Goal: Task Accomplishment & Management: Use online tool/utility

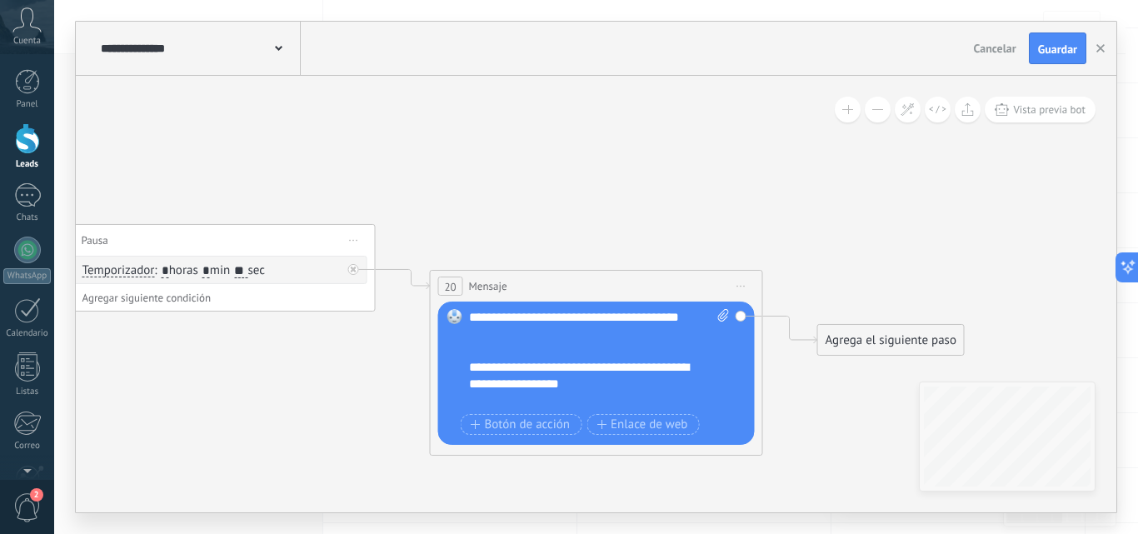
click at [540, 333] on div "**********" at bounding box center [585, 325] width 232 height 33
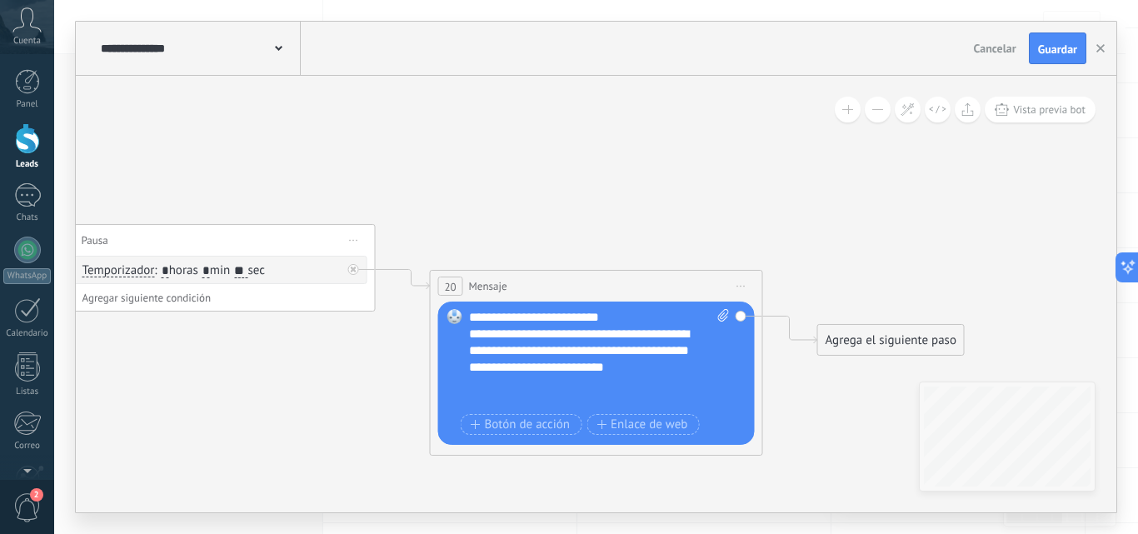
click at [640, 336] on div "**********" at bounding box center [585, 359] width 232 height 67
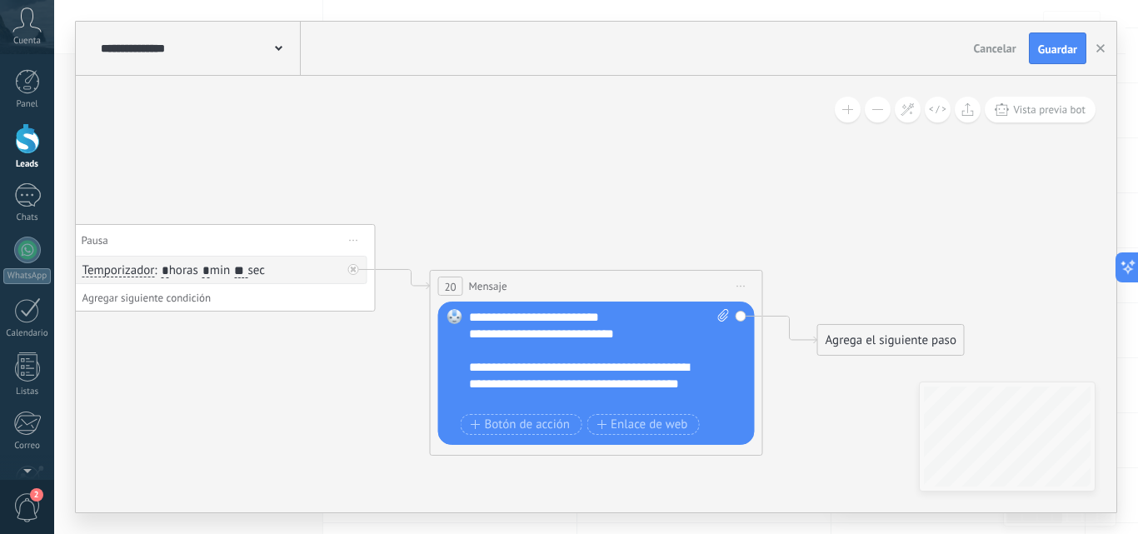
scroll to position [67, 0]
click at [524, 430] on span "Botón de acción" at bounding box center [521, 423] width 100 height 13
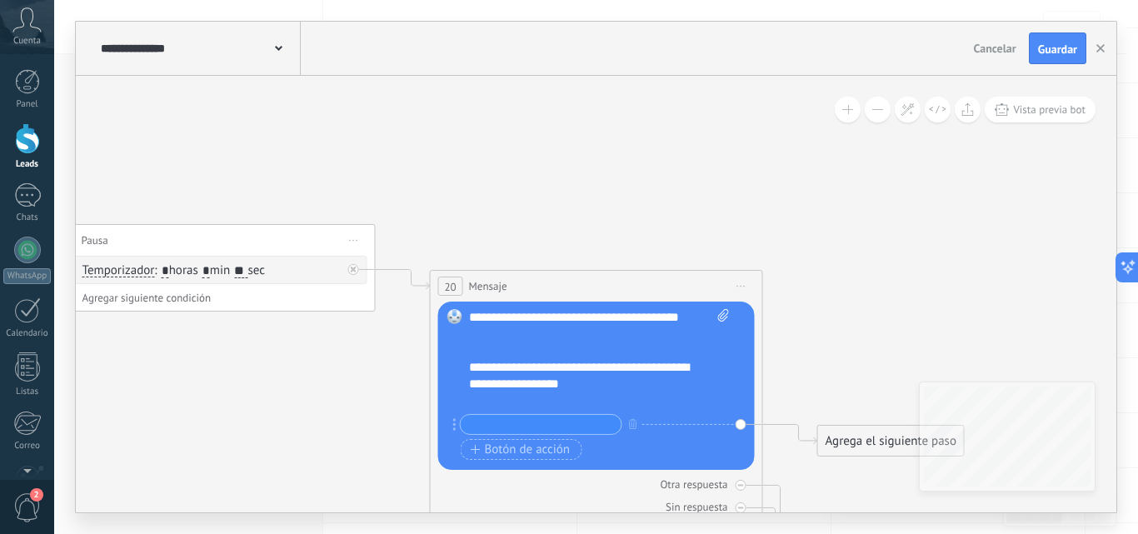
click at [453, 422] on icon at bounding box center [454, 424] width 3 height 12
click at [622, 424] on div "+ sinónimo" at bounding box center [587, 424] width 268 height 21
click at [635, 424] on icon "button" at bounding box center [633, 423] width 8 height 10
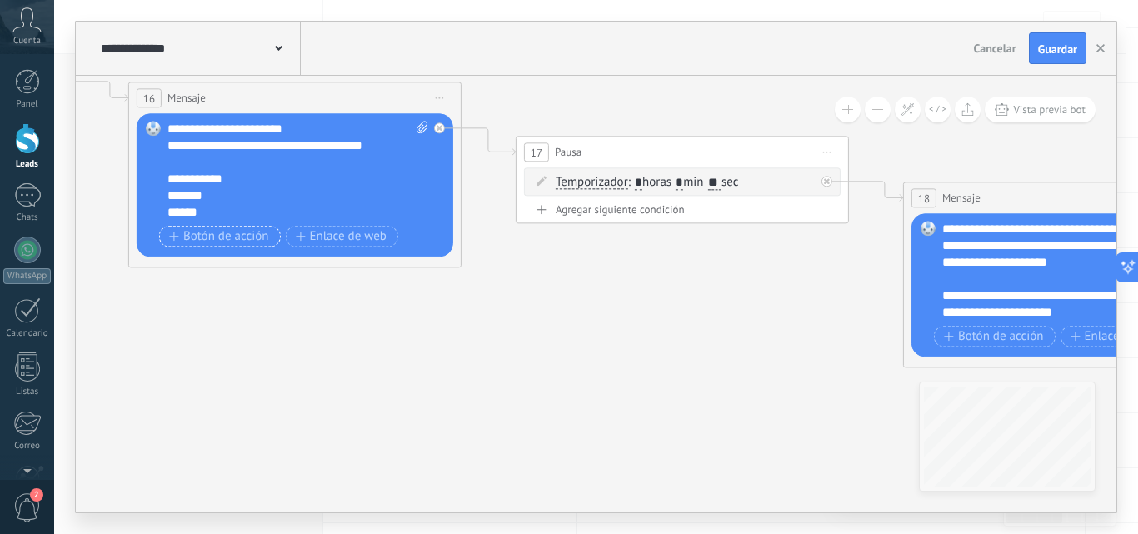
click at [241, 241] on span "Botón de acción" at bounding box center [219, 236] width 100 height 13
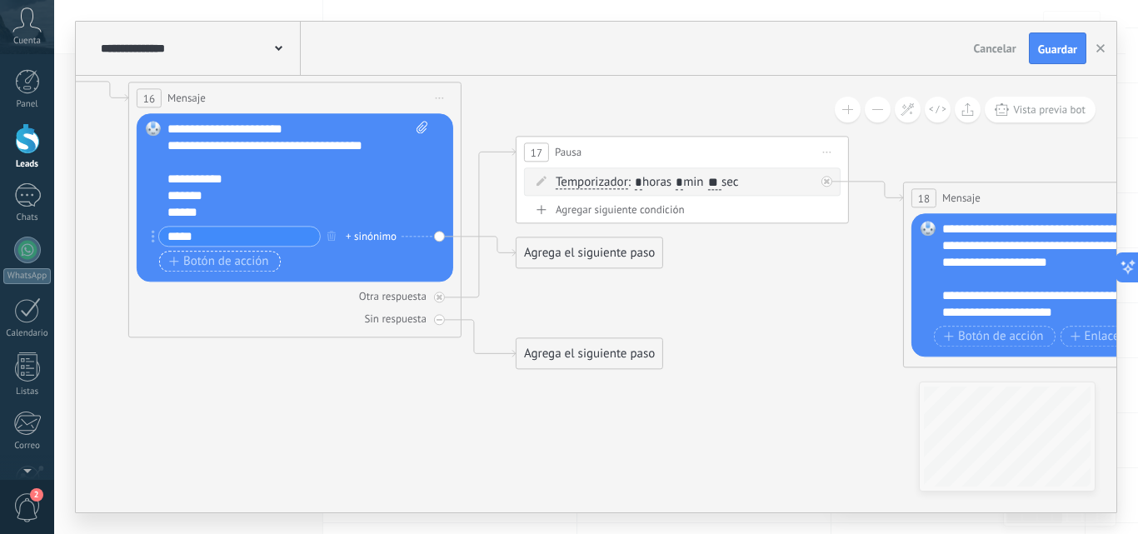
type input "*****"
click at [241, 259] on span "Botón de acción" at bounding box center [219, 261] width 100 height 13
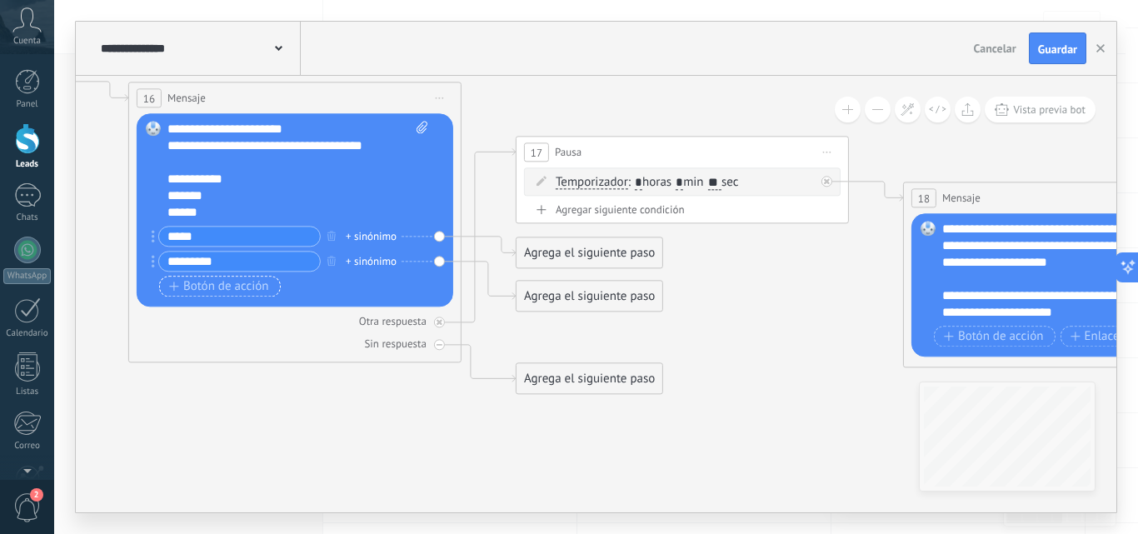
type input "*********"
click at [219, 290] on span "Botón de acción" at bounding box center [219, 286] width 100 height 13
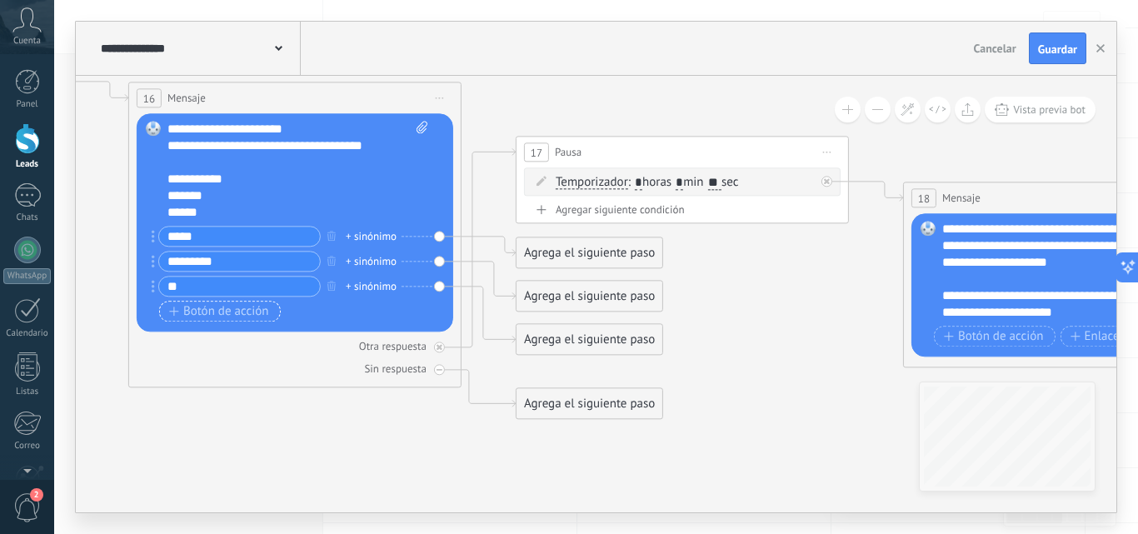
type input "*"
click at [152, 293] on div at bounding box center [153, 286] width 3 height 21
click at [325, 286] on button "button" at bounding box center [331, 285] width 18 height 21
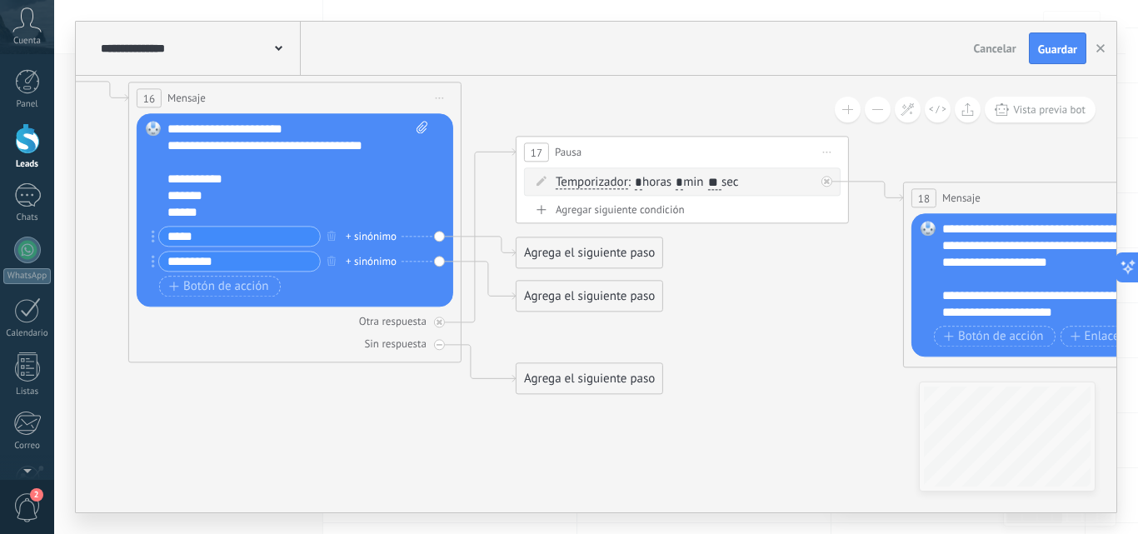
click at [356, 235] on div "+ sinónimo" at bounding box center [371, 236] width 51 height 17
type input "*"
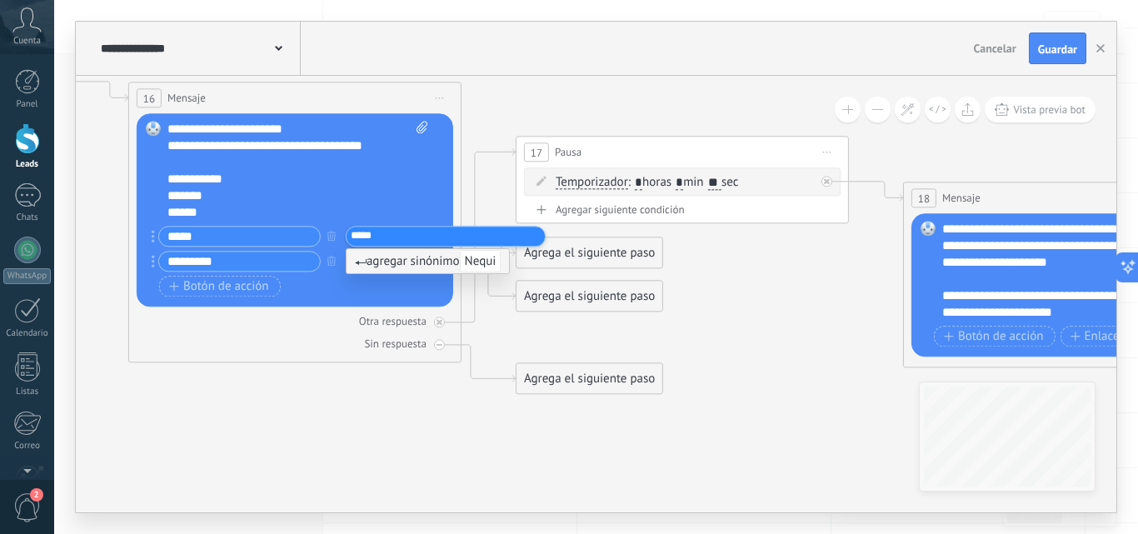
type input "*****"
click at [370, 291] on div "Botón de acción Enlace de web" at bounding box center [293, 286] width 268 height 21
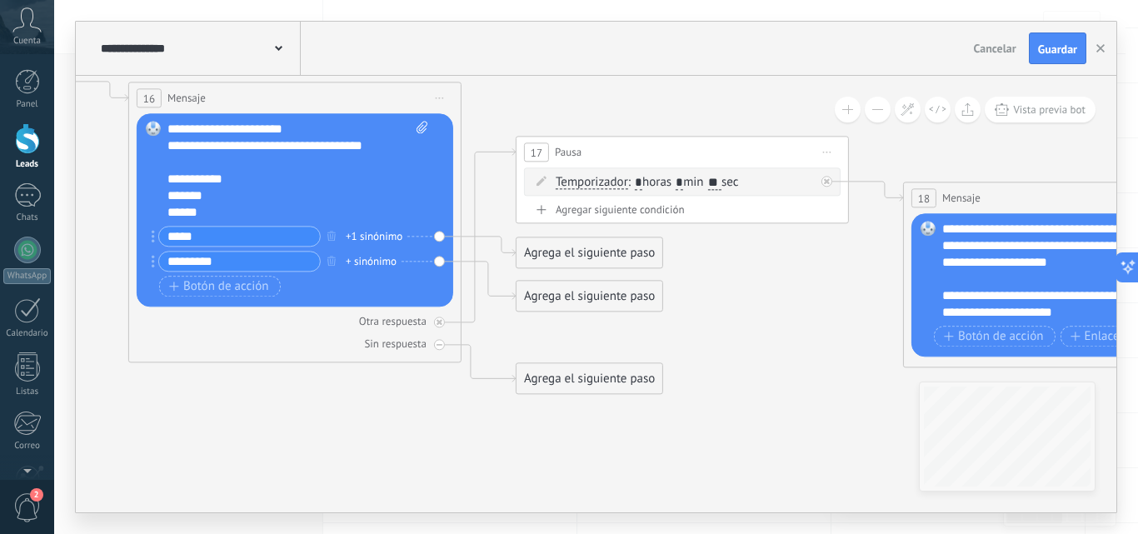
click at [357, 260] on div "+ sinónimo" at bounding box center [371, 261] width 51 height 17
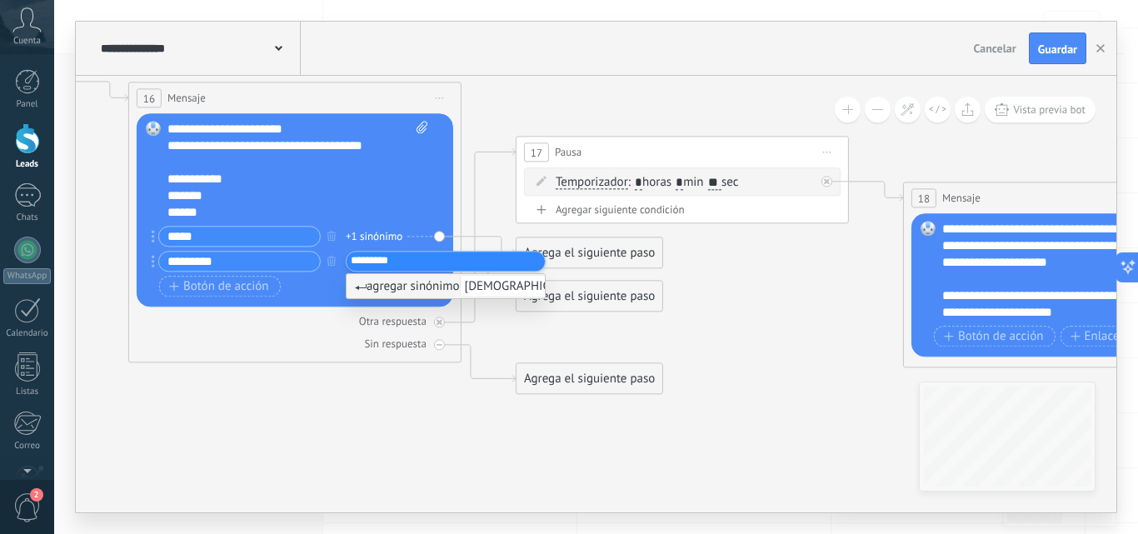
type input "*********"
click at [400, 237] on div "+1 sinónimo" at bounding box center [374, 236] width 57 height 17
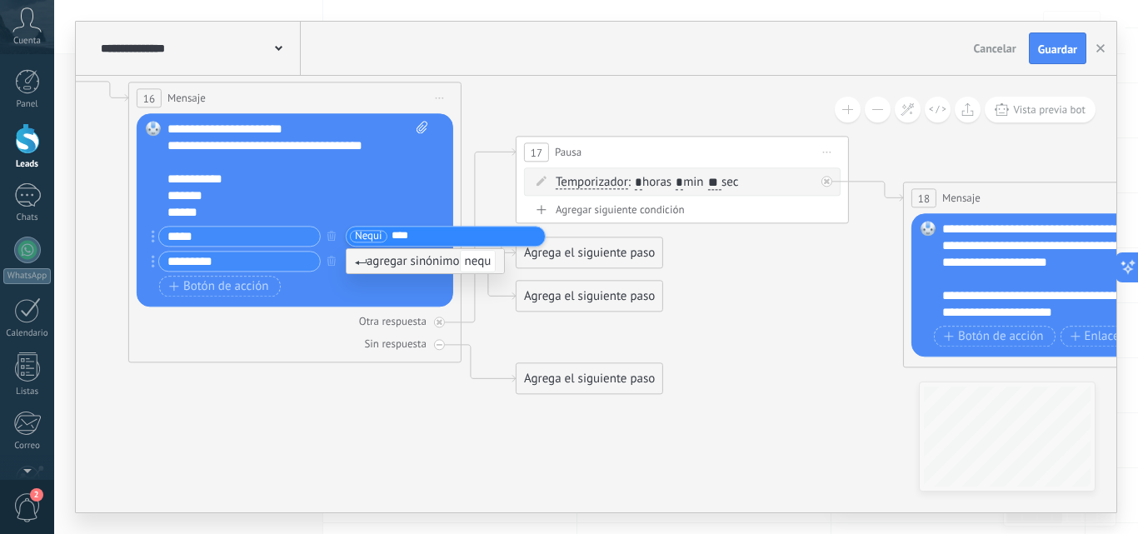
type input "*****"
type input "****"
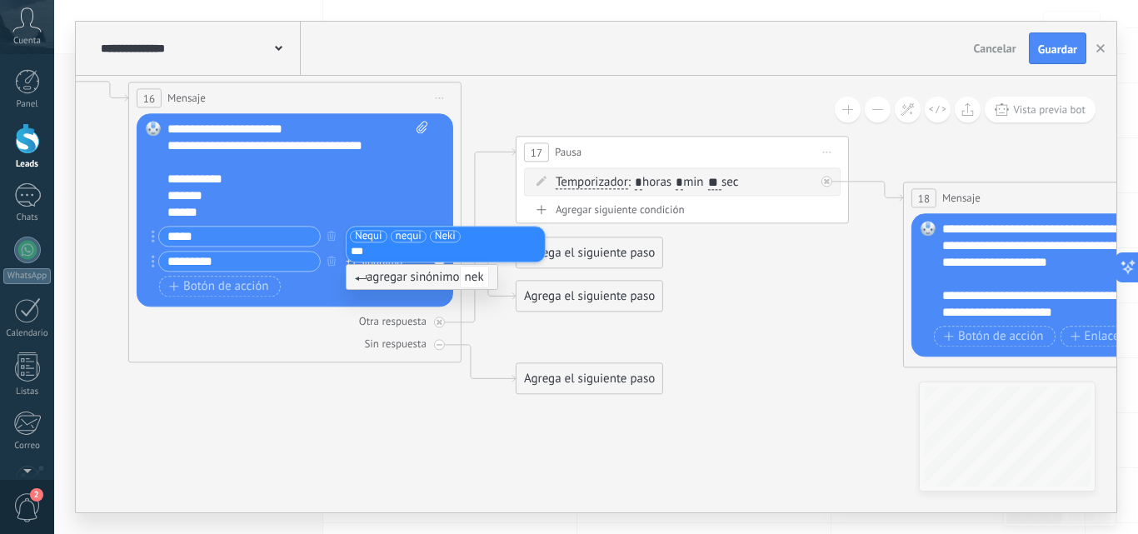
type input "****"
click at [393, 291] on div "Botón de acción Enlace de web" at bounding box center [293, 286] width 268 height 21
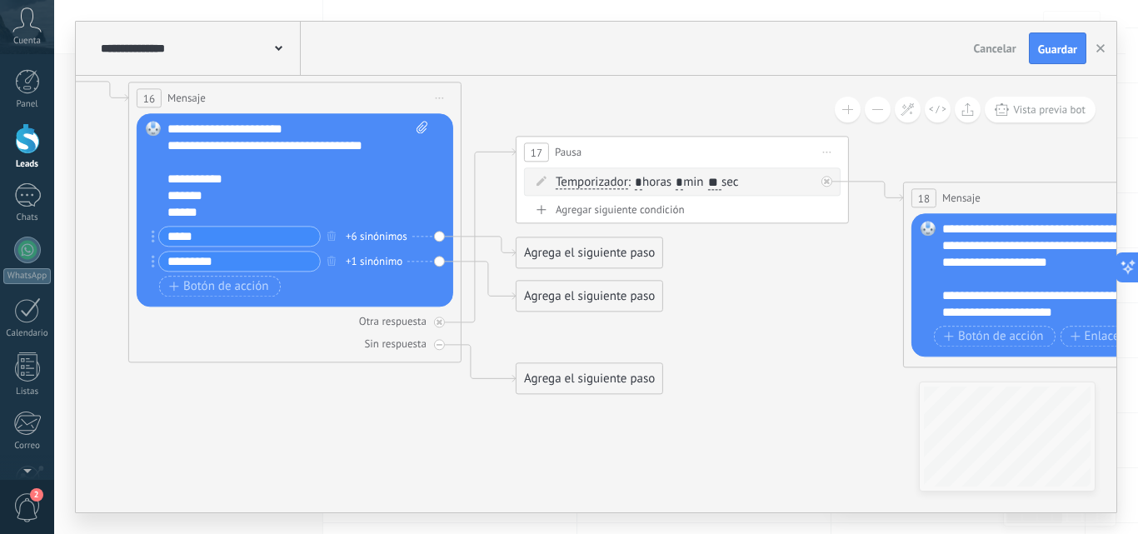
click at [393, 291] on div "Botón de acción Enlace de web" at bounding box center [293, 286] width 268 height 21
click at [376, 253] on div "+1 sinónimo" at bounding box center [374, 261] width 57 height 17
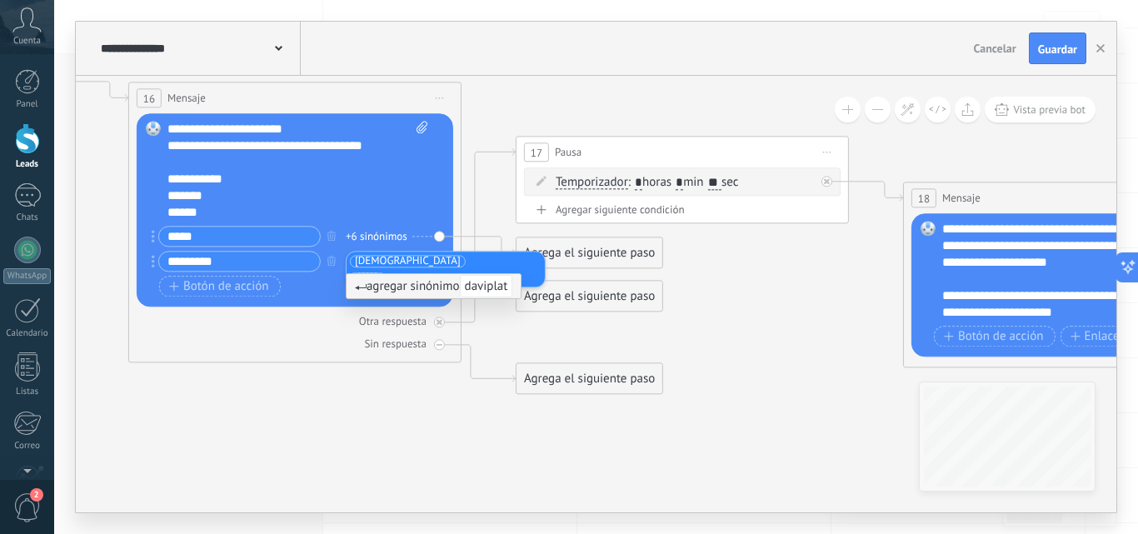
type input "*********"
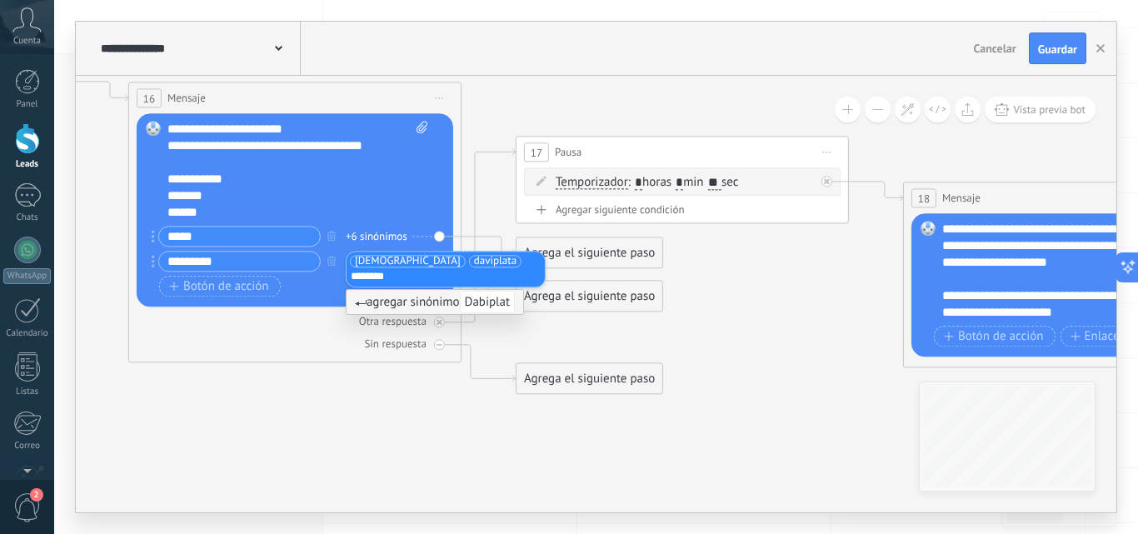
type input "*********"
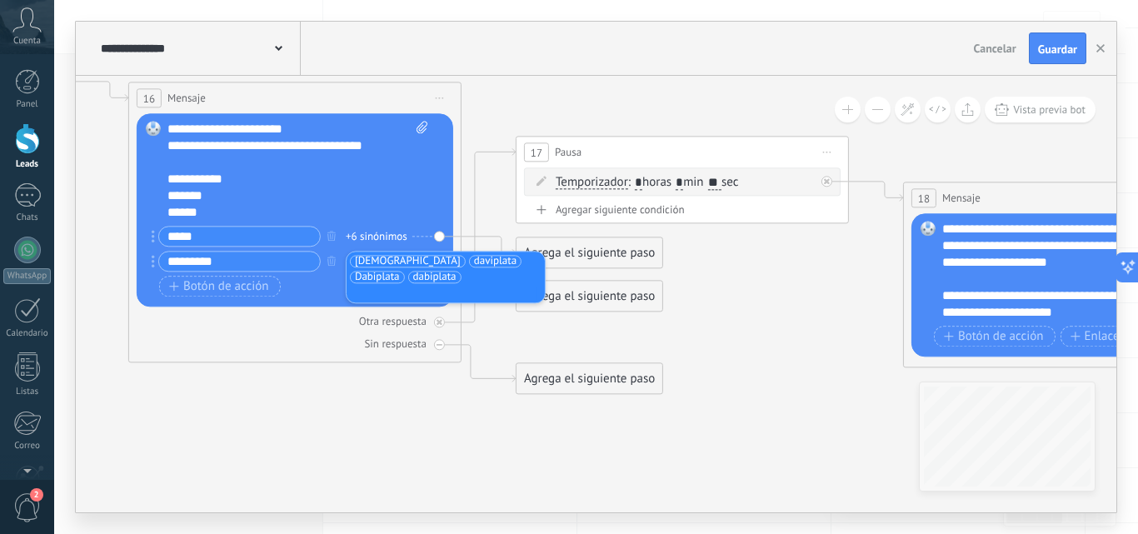
click at [301, 281] on div "Botón de acción Enlace de web" at bounding box center [293, 286] width 268 height 21
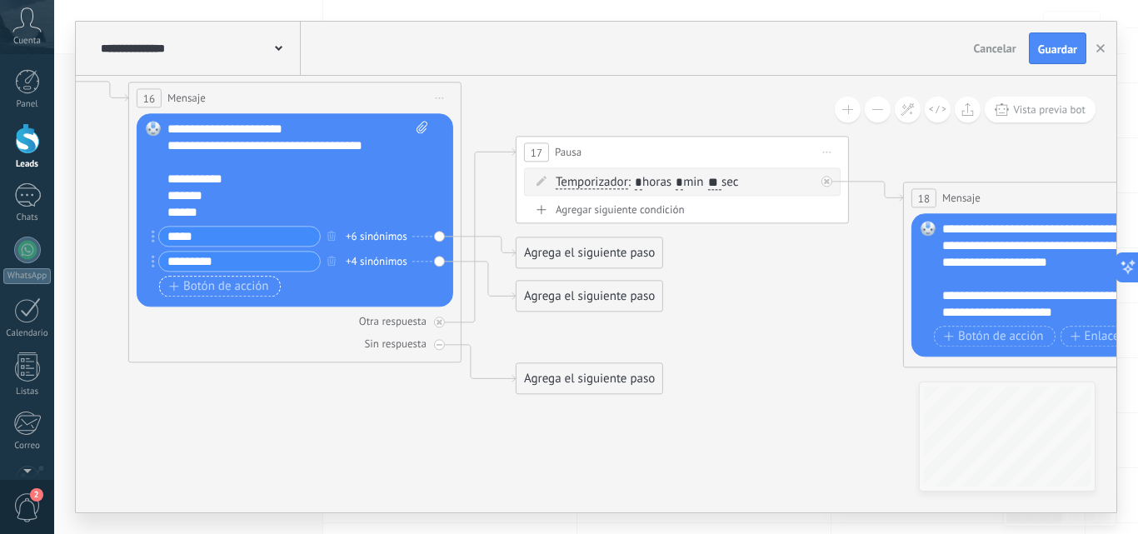
click at [249, 287] on span "Botón de acción" at bounding box center [219, 286] width 100 height 13
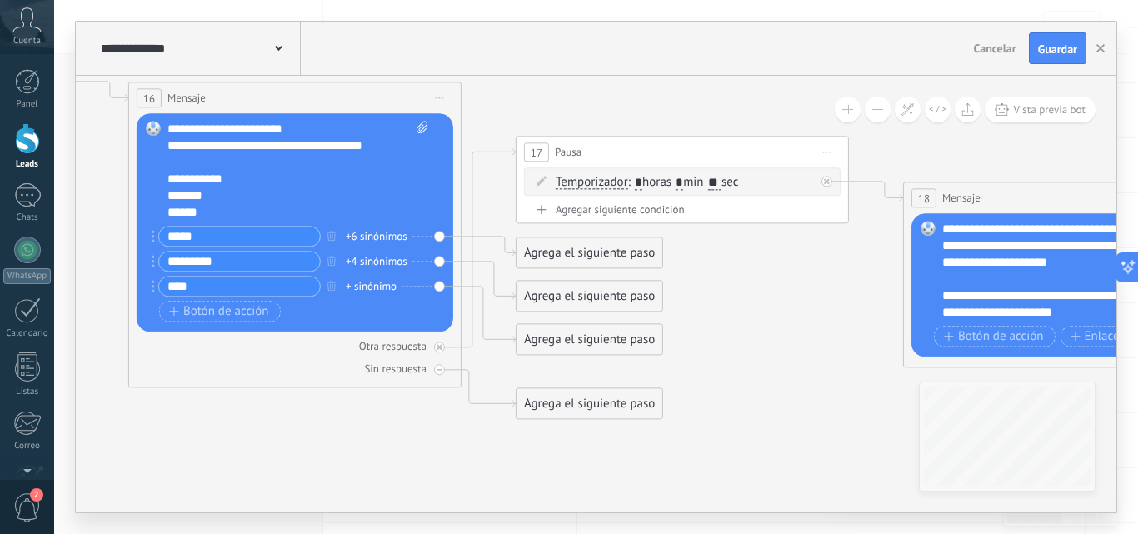
type input "****"
click at [366, 284] on div "+ sinónimo" at bounding box center [371, 286] width 51 height 17
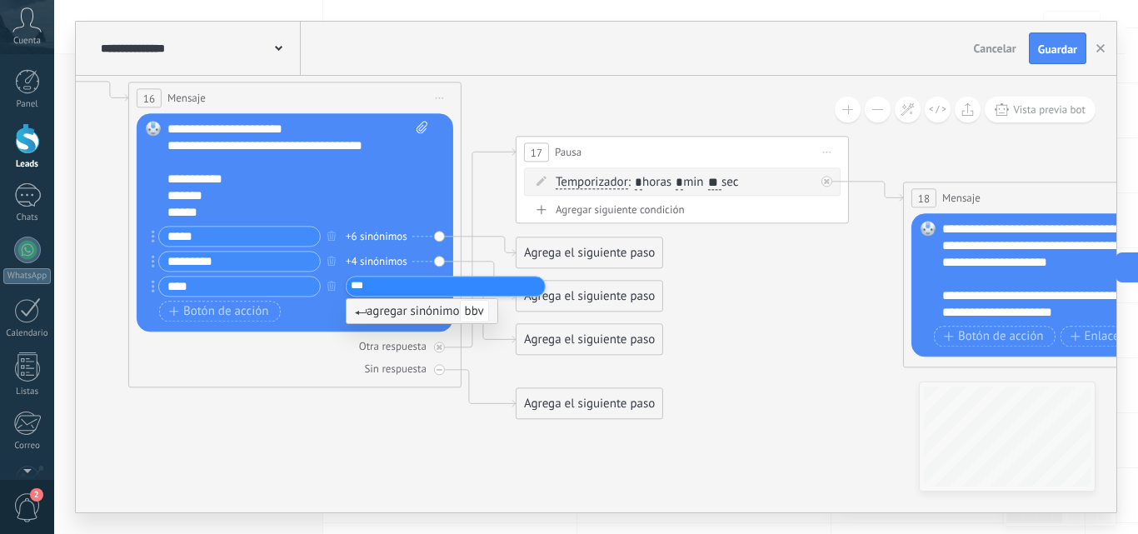
type input "****"
click at [586, 260] on div "Agrega el siguiente paso" at bounding box center [589, 252] width 146 height 27
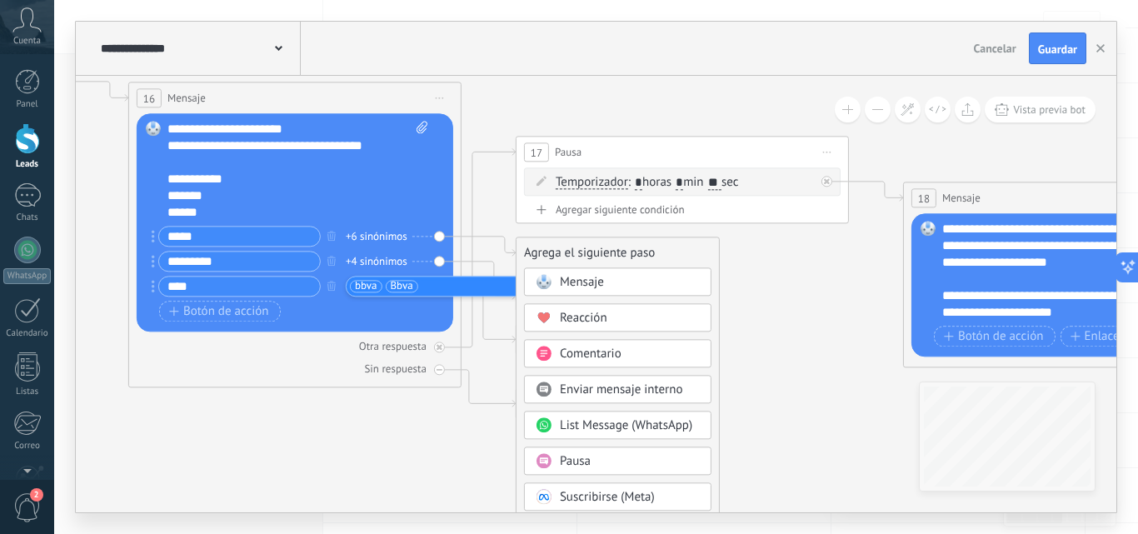
click at [439, 276] on div "bbva Bbva Bbva" at bounding box center [446, 286] width 200 height 21
click at [360, 312] on div "Botón de acción Enlace de web" at bounding box center [293, 311] width 268 height 21
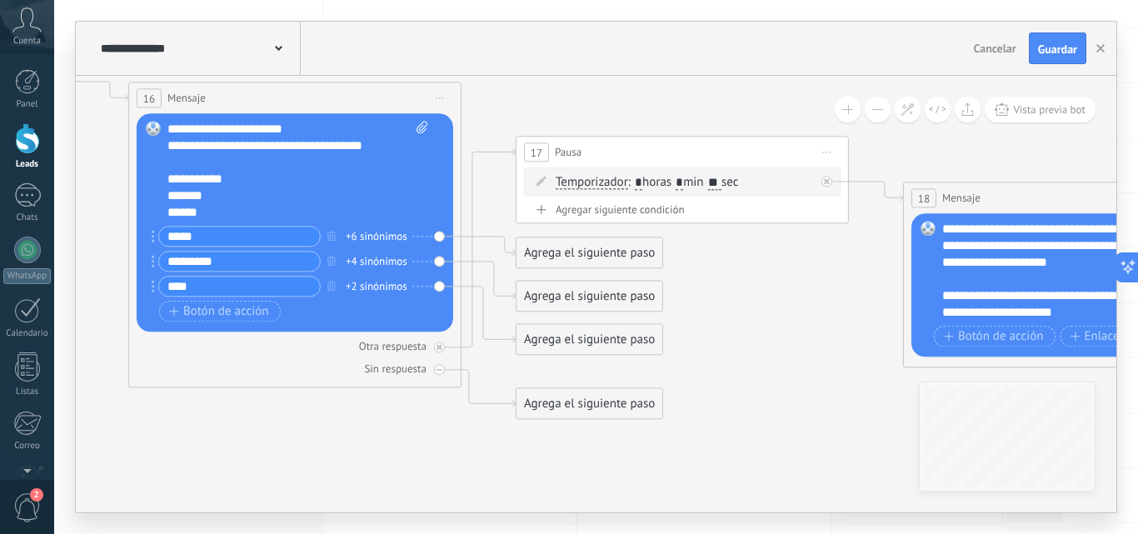
click at [556, 241] on div "Agrega el siguiente paso" at bounding box center [589, 252] width 146 height 27
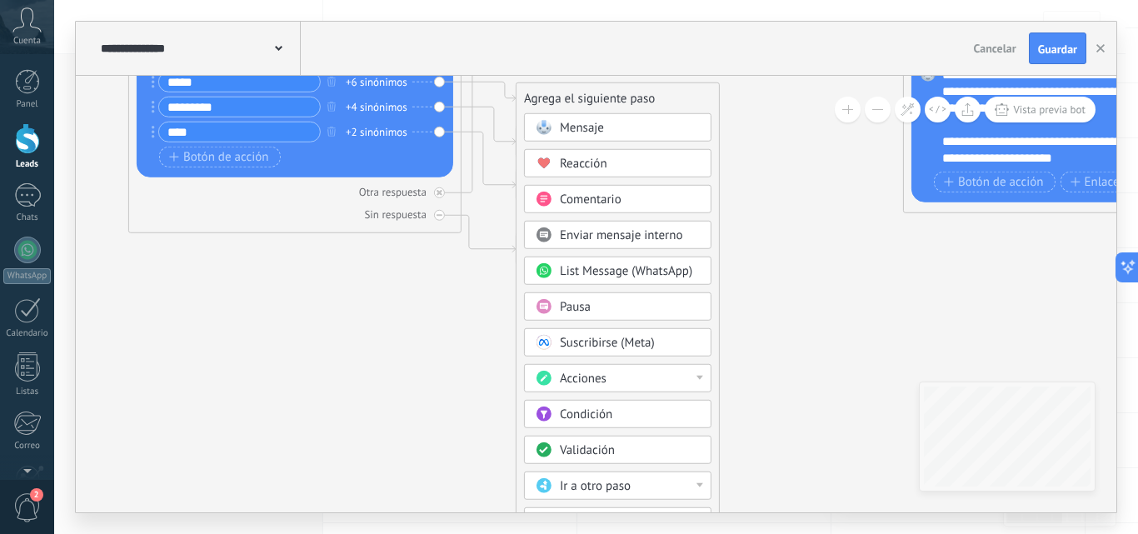
click at [605, 385] on span "Acciones" at bounding box center [583, 379] width 47 height 16
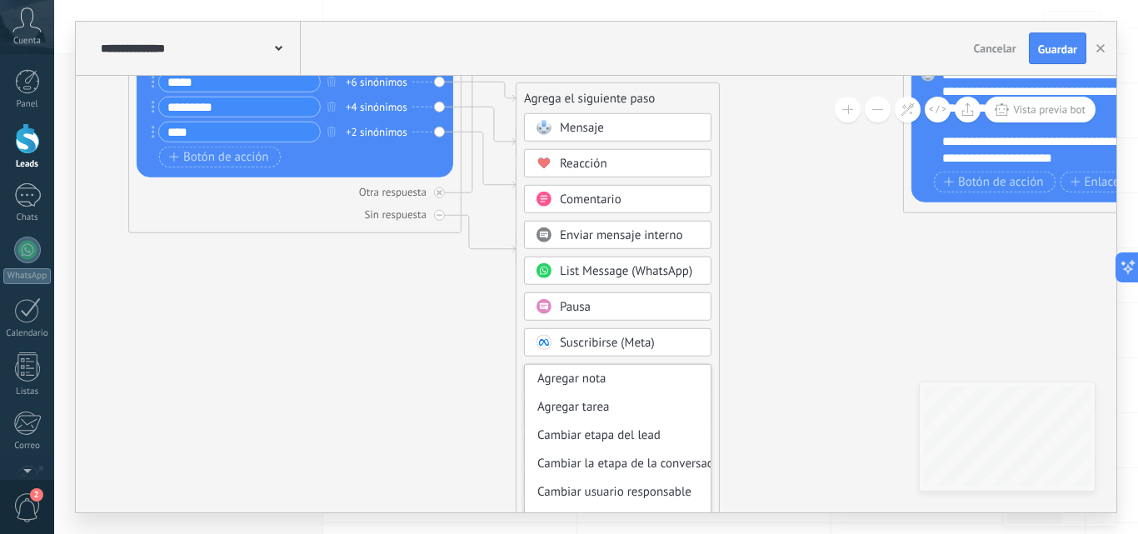
scroll to position [29, 0]
click at [634, 442] on div "Cambiar etapa del lead" at bounding box center [618, 435] width 186 height 28
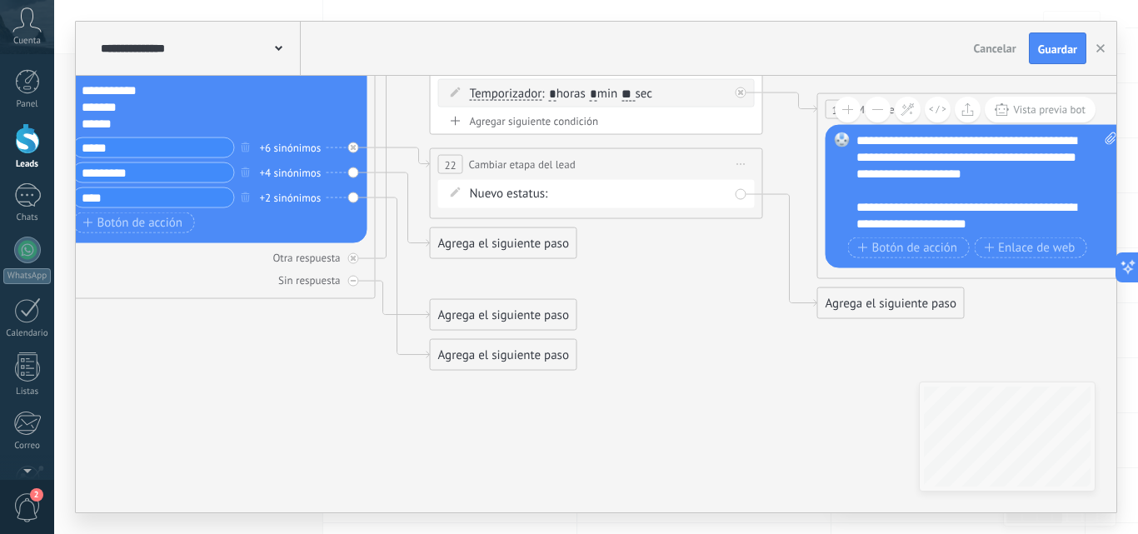
click at [0, 0] on div "NEQUI BANCOLOMBIA REMARKETING DAVIPLATA Factura pagada – ganado Proyecto cancel…" at bounding box center [0, 0] width 0 height 0
click at [0, 0] on label "NEQUI" at bounding box center [0, 0] width 0 height 0
click at [483, 241] on div "Agrega el siguiente paso" at bounding box center [504, 243] width 146 height 27
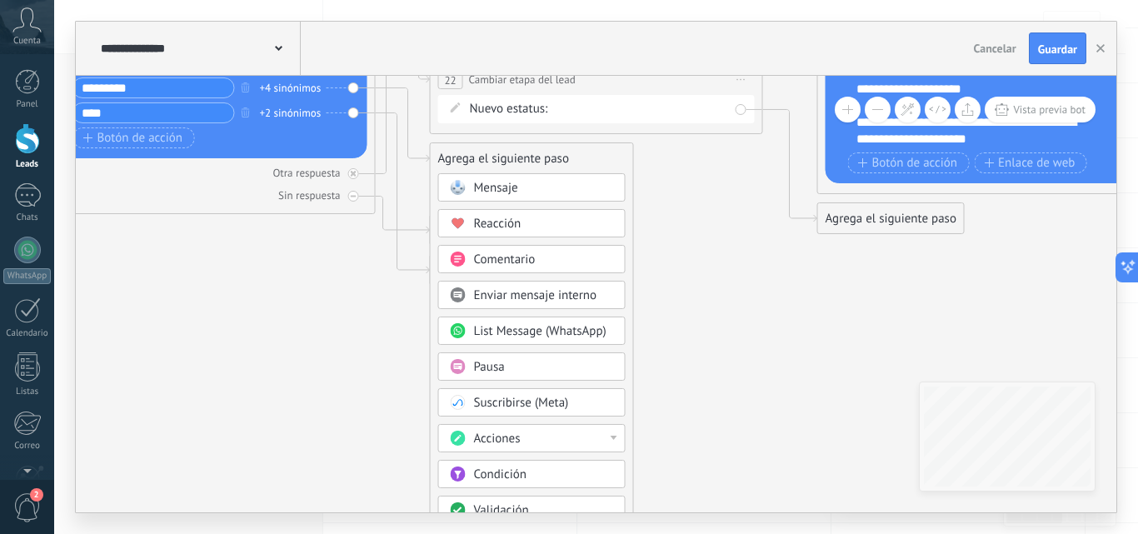
click at [535, 436] on div "Acciones" at bounding box center [544, 439] width 140 height 17
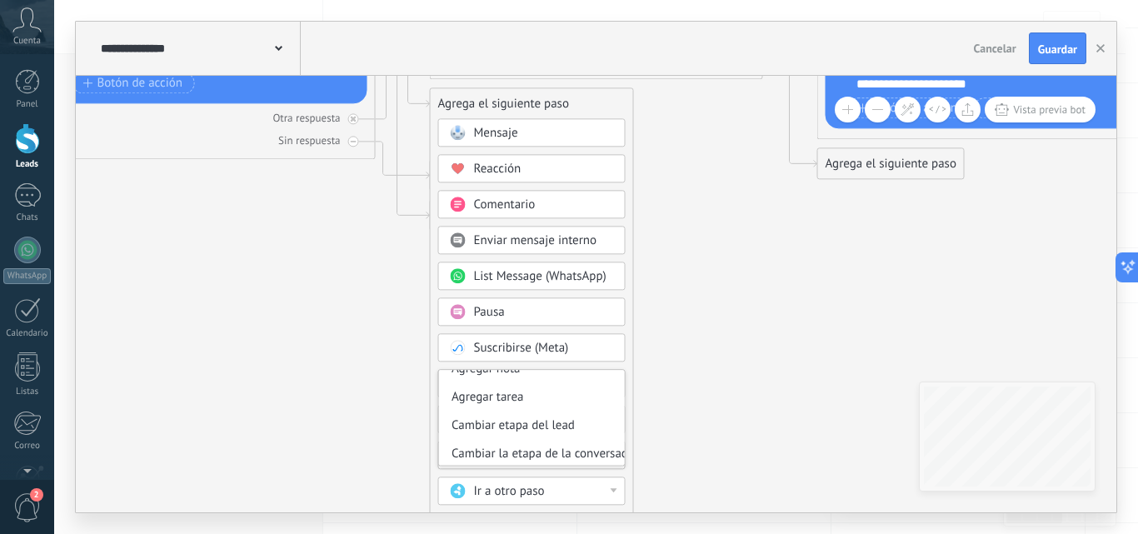
scroll to position [43, 0]
click at [548, 423] on div "Cambiar etapa del lead" at bounding box center [532, 425] width 186 height 28
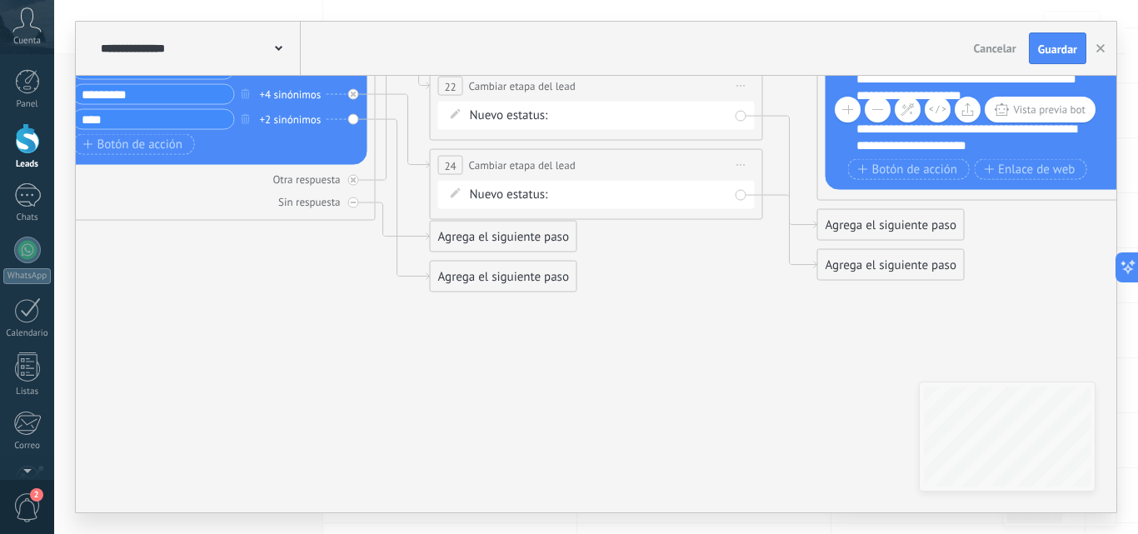
click at [0, 0] on div "NEQUI BANCOLOMBIA REMARKETING DAVIPLATA Factura pagada – ganado Proyecto cancel…" at bounding box center [0, 0] width 0 height 0
click at [0, 0] on label "DAVIPLATA" at bounding box center [0, 0] width 0 height 0
click at [529, 238] on div "Agrega el siguiente paso" at bounding box center [504, 236] width 146 height 27
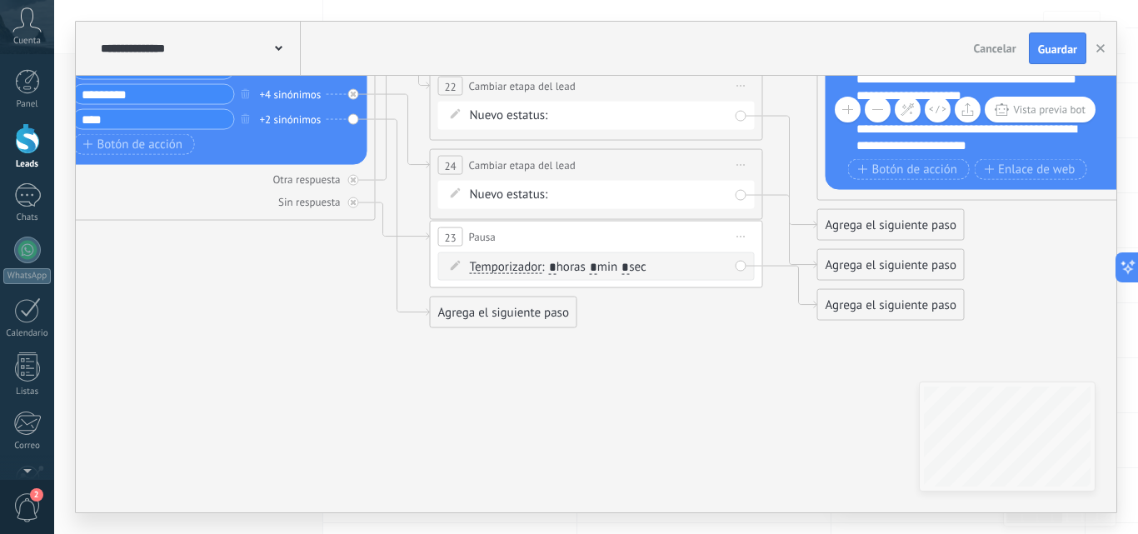
click at [743, 237] on icon at bounding box center [741, 237] width 8 height 2
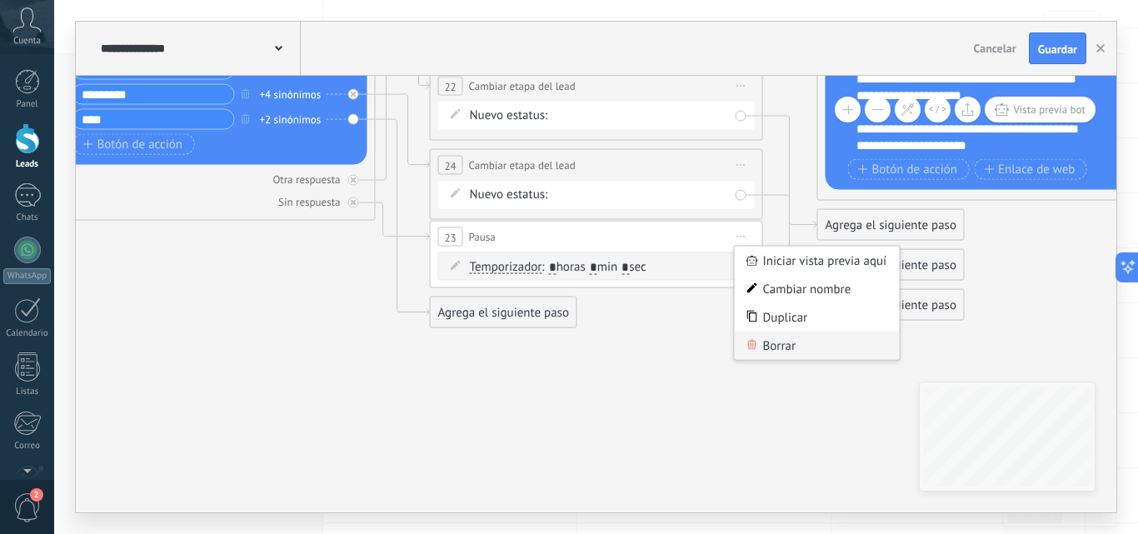
click at [775, 345] on div "Borrar" at bounding box center [816, 345] width 165 height 28
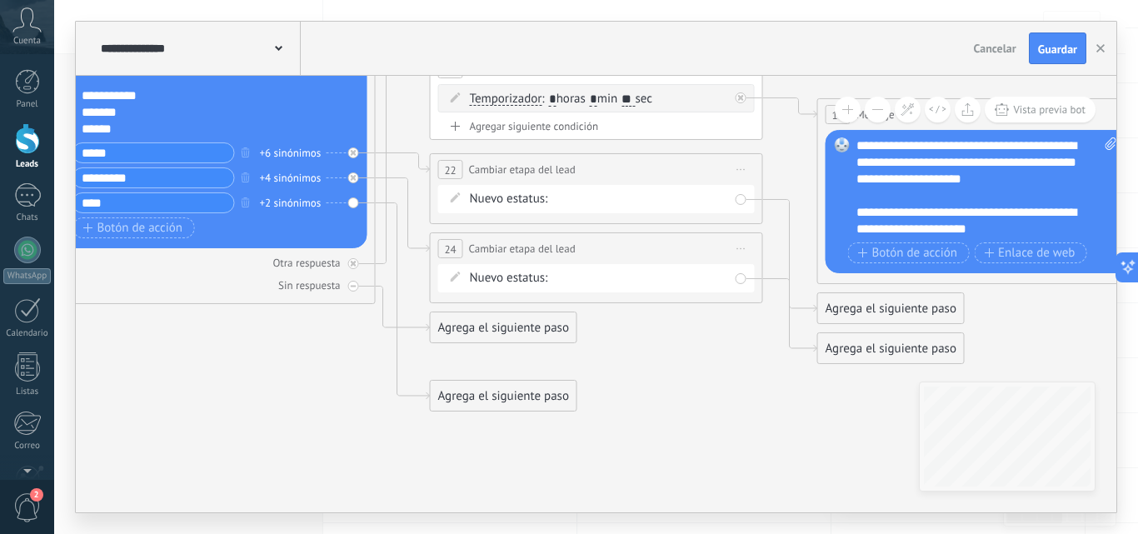
click at [351, 199] on div "Reemplazar Quitar Convertir a mensaje de voz Arrastre la imagen aquí para adjun…" at bounding box center [209, 139] width 316 height 218
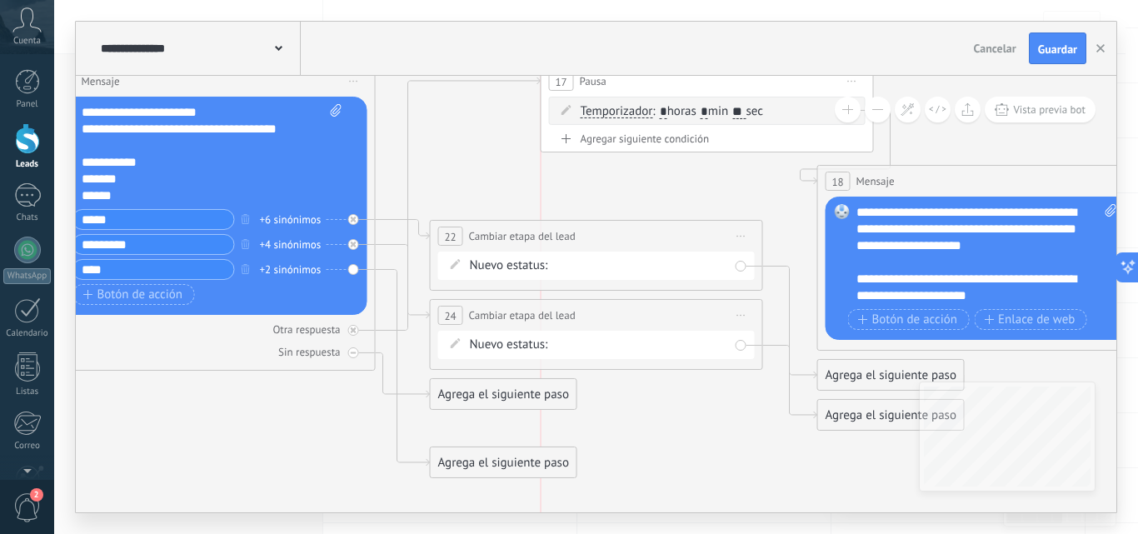
drag, startPoint x: 519, startPoint y: 141, endPoint x: 652, endPoint y: 82, distance: 145.4
click at [650, 82] on div "17 Pausa ***** Iniciar vista previa aquí Cambiar nombre Duplicar Borrar" at bounding box center [706, 81] width 331 height 31
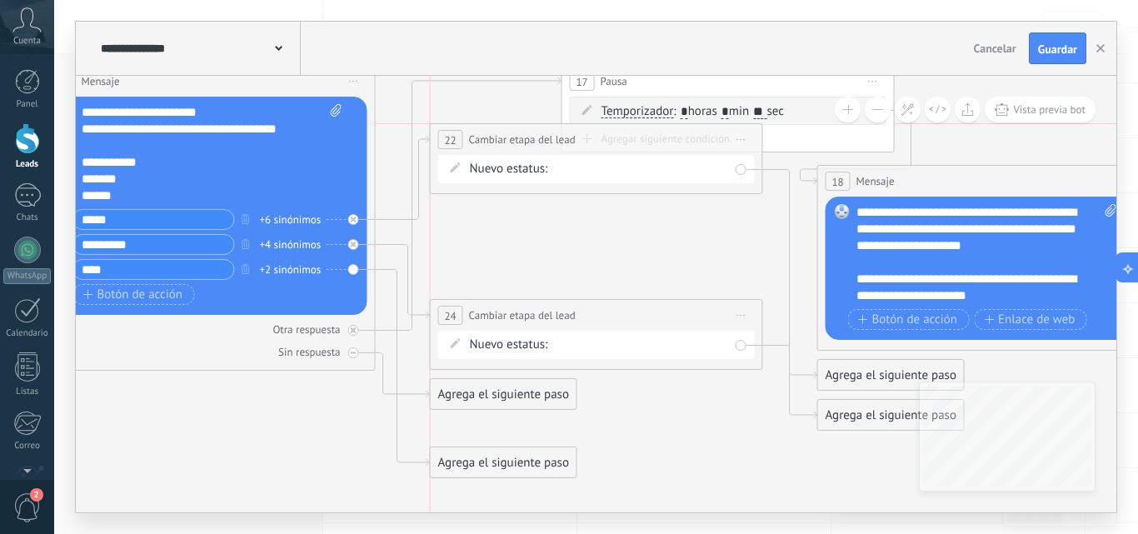
drag, startPoint x: 528, startPoint y: 237, endPoint x: 534, endPoint y: 142, distance: 94.3
click at [534, 142] on span "Cambiar etapa del lead" at bounding box center [522, 140] width 107 height 16
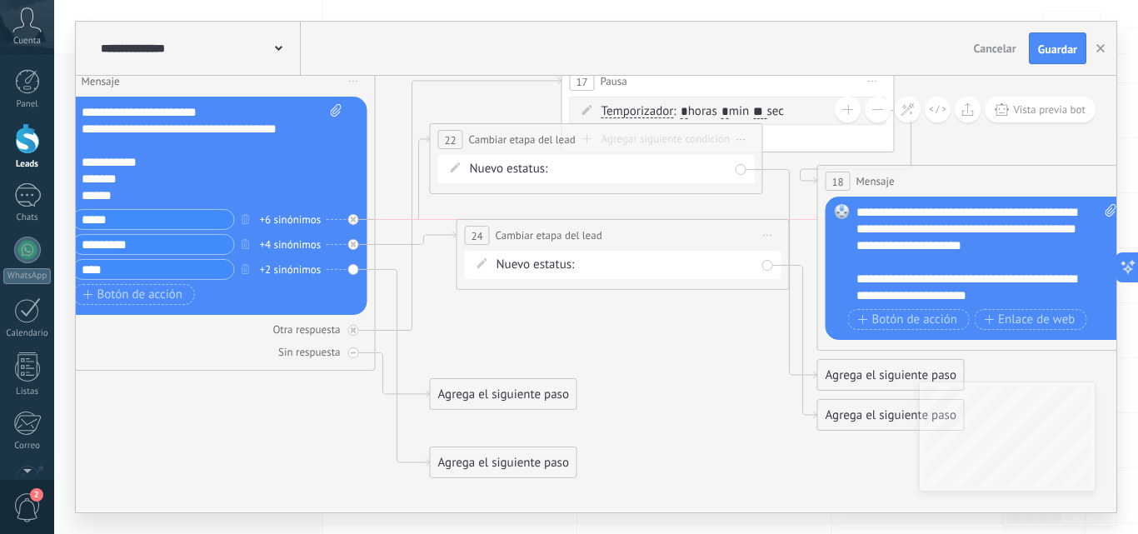
drag, startPoint x: 501, startPoint y: 313, endPoint x: 528, endPoint y: 237, distance: 80.3
click at [528, 237] on span "Cambiar etapa del lead" at bounding box center [548, 235] width 107 height 16
click at [484, 458] on div "Agrega el siguiente paso" at bounding box center [504, 462] width 146 height 27
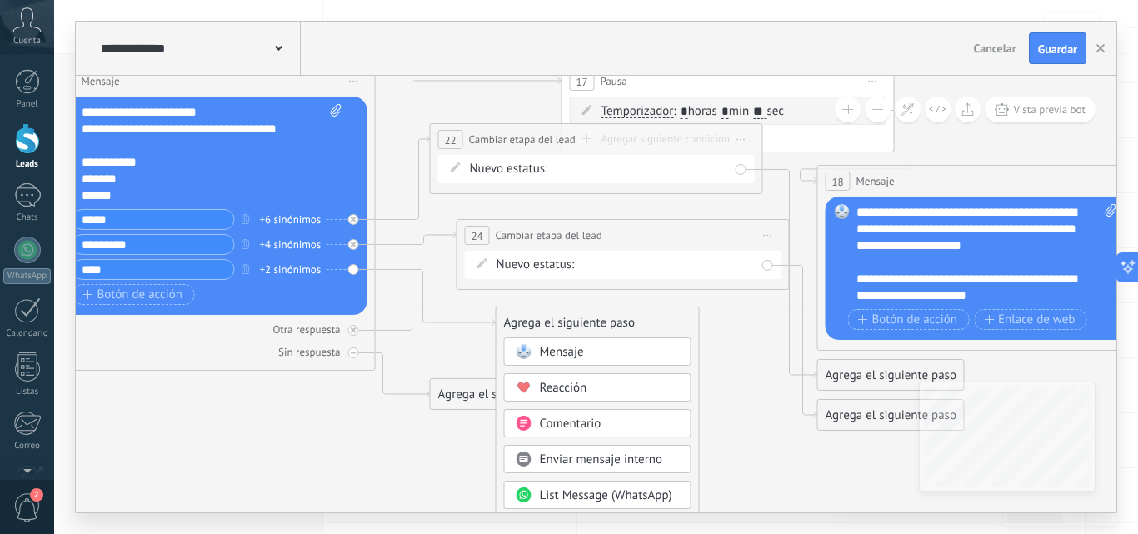
drag, startPoint x: 484, startPoint y: 458, endPoint x: 550, endPoint y: 326, distance: 147.9
click at [550, 326] on div "Agrega el siguiente paso" at bounding box center [597, 322] width 202 height 27
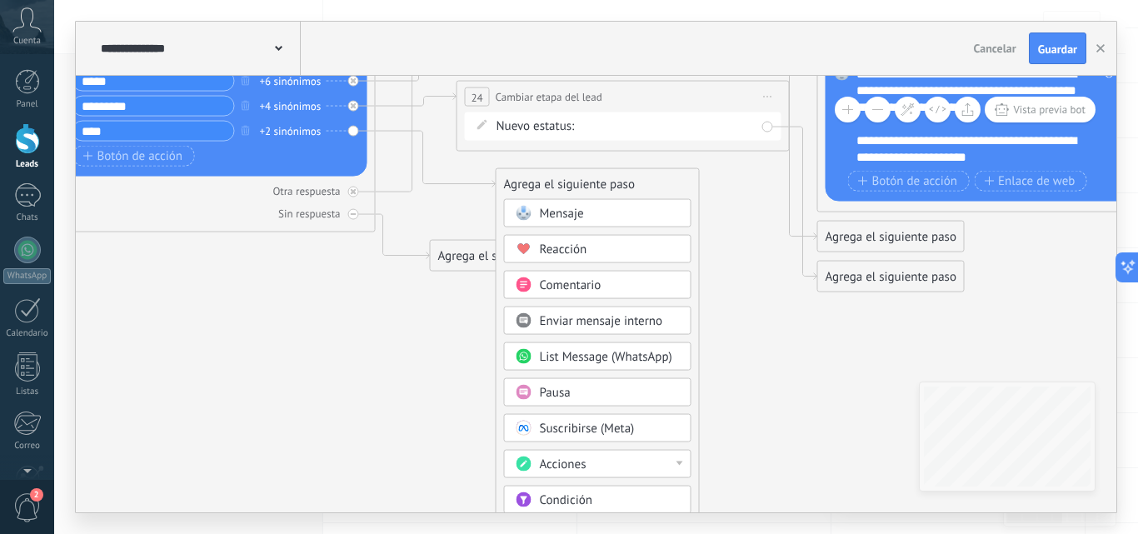
click at [580, 463] on span "Acciones" at bounding box center [563, 464] width 47 height 16
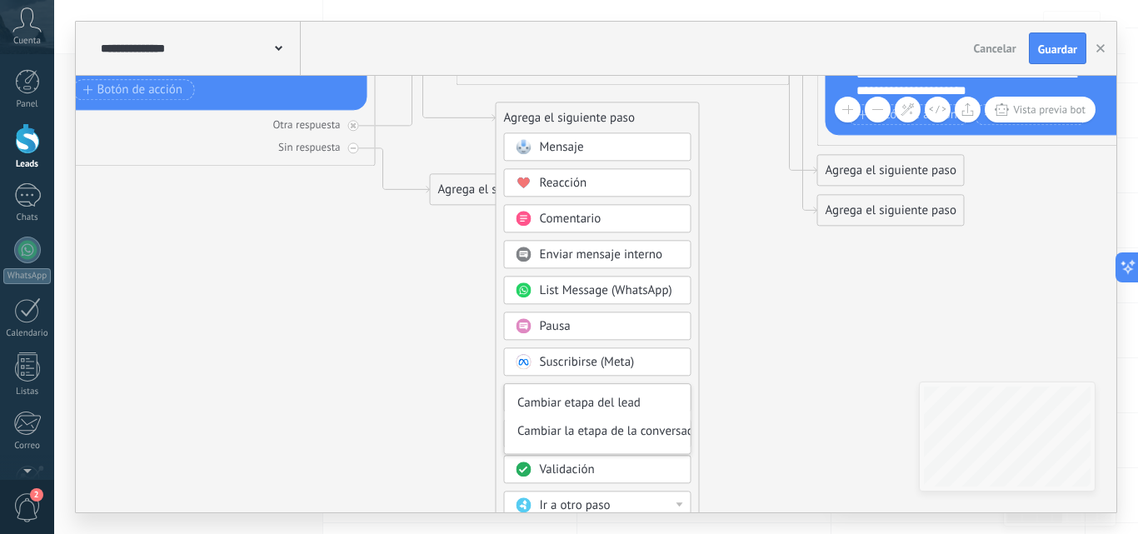
scroll to position [81, 0]
click at [595, 401] on div "Cambiar etapa del lead" at bounding box center [598, 402] width 186 height 28
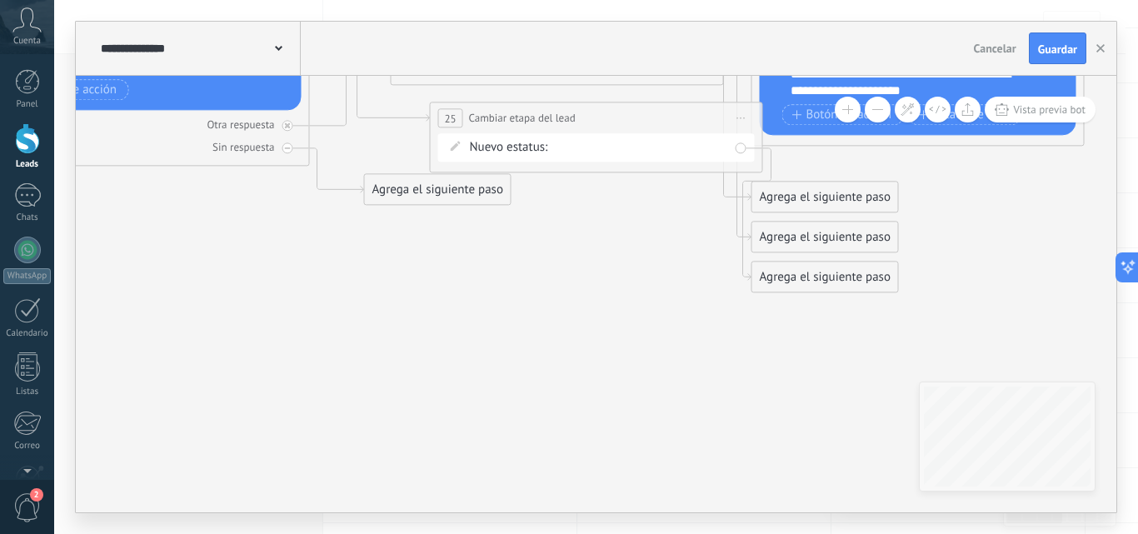
click at [0, 0] on div "NEQUI BANCOLOMBIA REMARKETING DAVIPLATA Factura pagada – ganado Proyecto cancel…" at bounding box center [0, 0] width 0 height 0
click at [0, 0] on label "BANCOLOMBIA" at bounding box center [0, 0] width 0 height 0
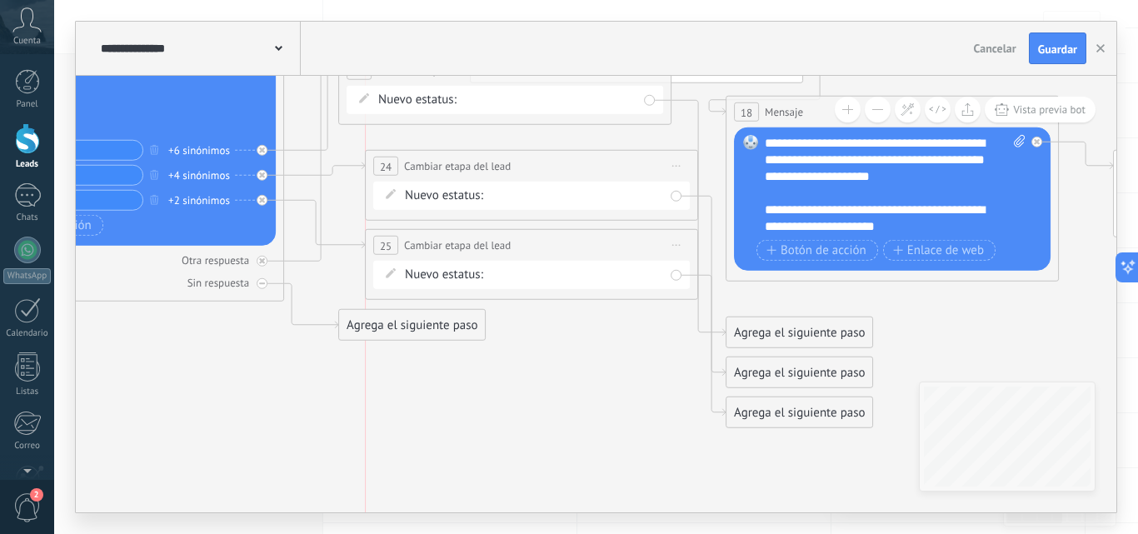
drag, startPoint x: 463, startPoint y: 256, endPoint x: 427, endPoint y: 247, distance: 36.8
click at [427, 247] on span "Cambiar etapa del lead" at bounding box center [457, 245] width 107 height 16
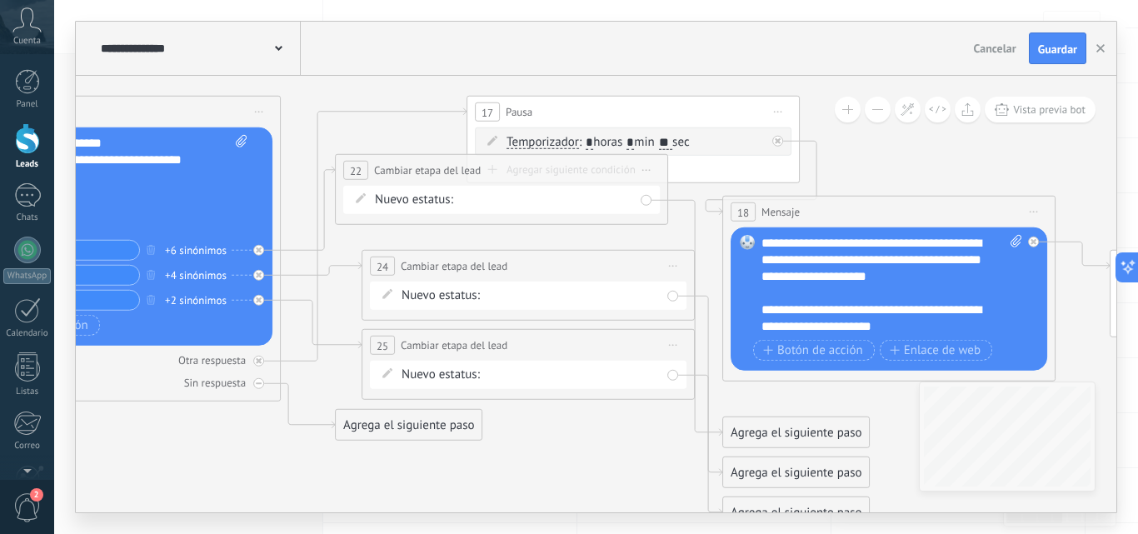
click at [645, 175] on span "Iniciar vista previa aquí Cambiar nombre Duplicar [GEOGRAPHIC_DATA]" at bounding box center [646, 170] width 27 height 24
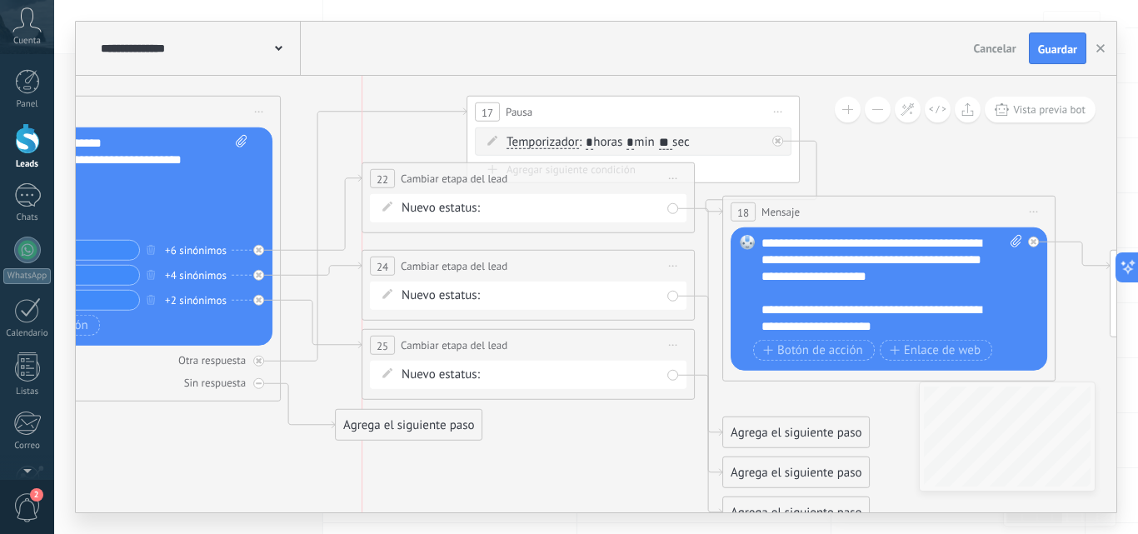
drag, startPoint x: 433, startPoint y: 166, endPoint x: 456, endPoint y: 174, distance: 24.8
click at [456, 174] on span "Cambiar etapa del lead" at bounding box center [454, 179] width 107 height 16
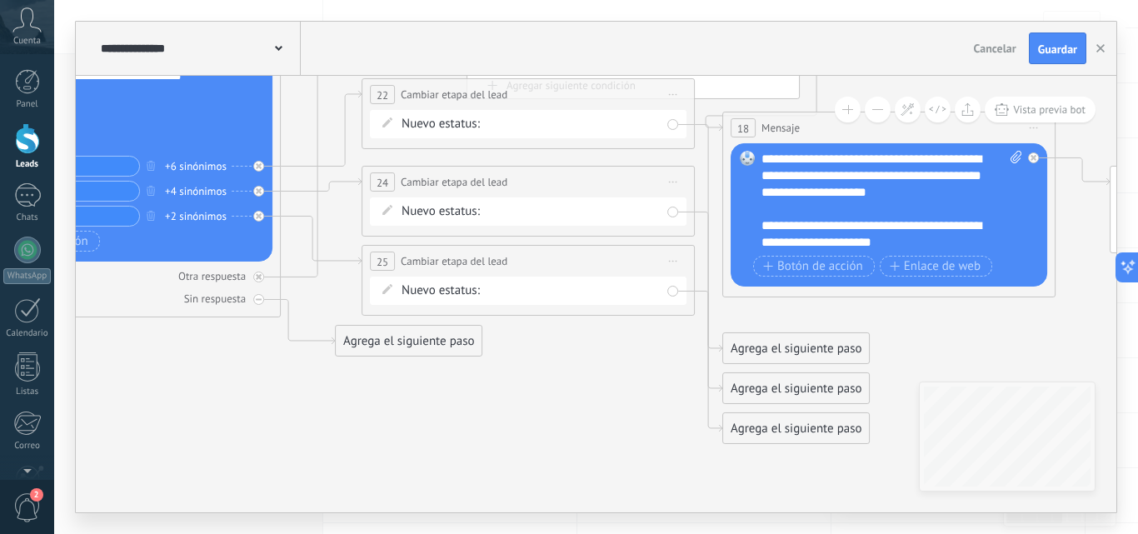
click at [764, 351] on div "Agrega el siguiente paso" at bounding box center [796, 348] width 146 height 27
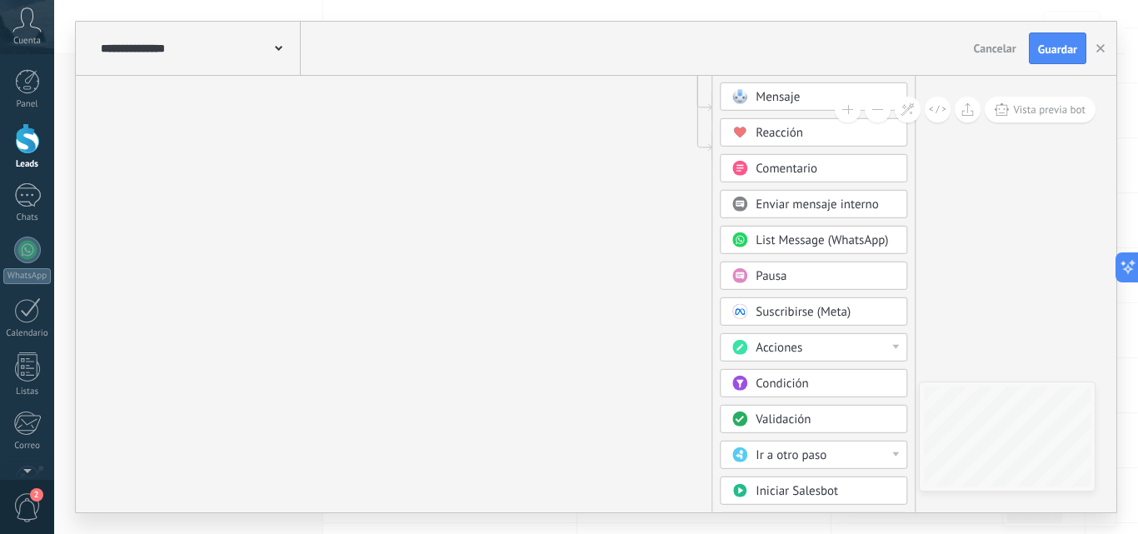
click at [868, 459] on div "Ir a otro paso" at bounding box center [825, 455] width 140 height 17
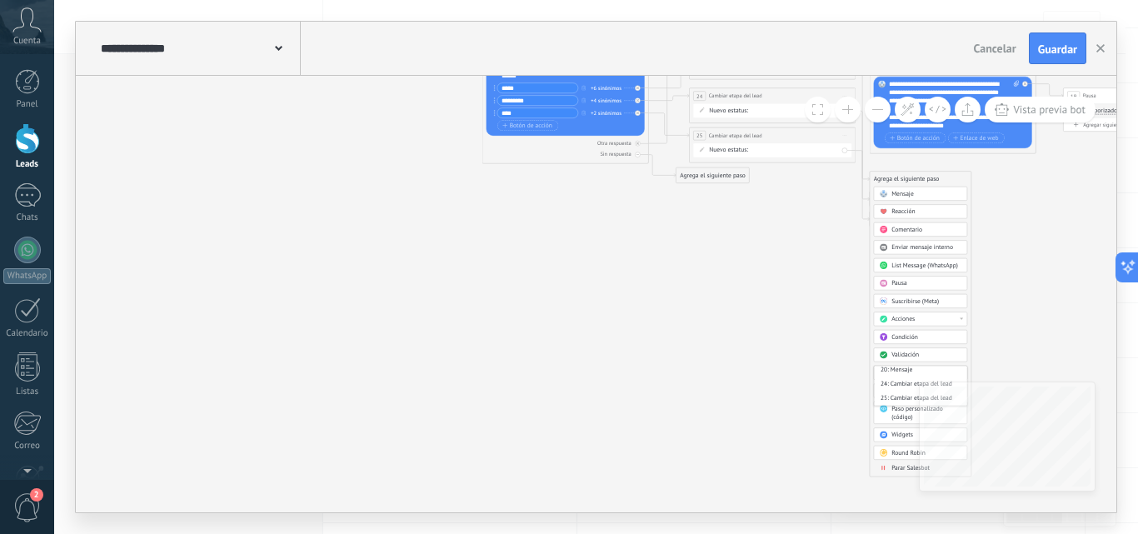
click at [884, 468] on icon at bounding box center [884, 468] width 1 height 5
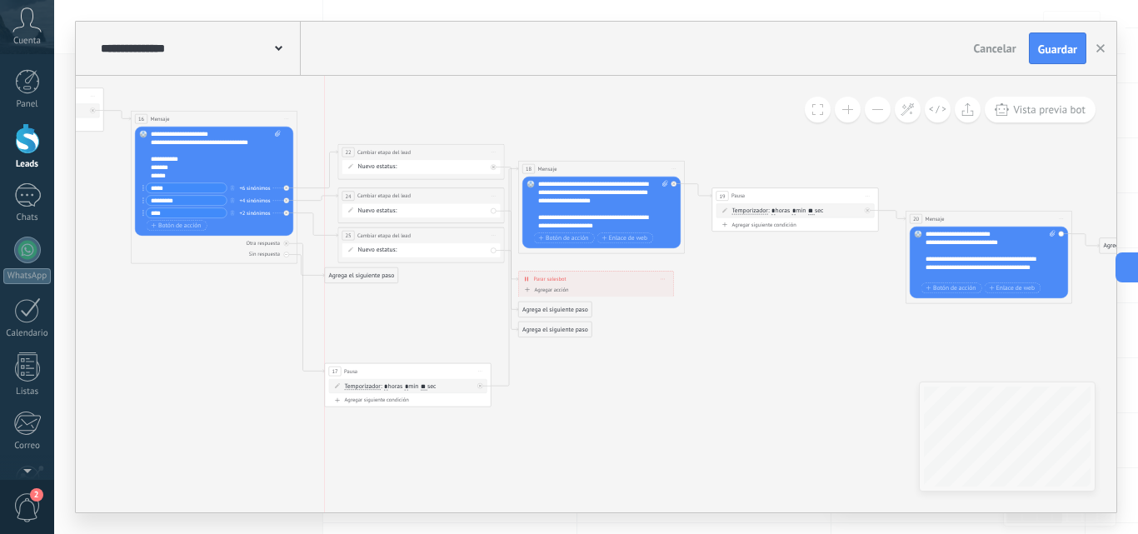
drag, startPoint x: 486, startPoint y: 114, endPoint x: 419, endPoint y: 366, distance: 261.0
click at [419, 366] on div "17 Pausa ***** Iniciar vista previa aquí Cambiar nombre Duplicar Borrar" at bounding box center [408, 371] width 166 height 16
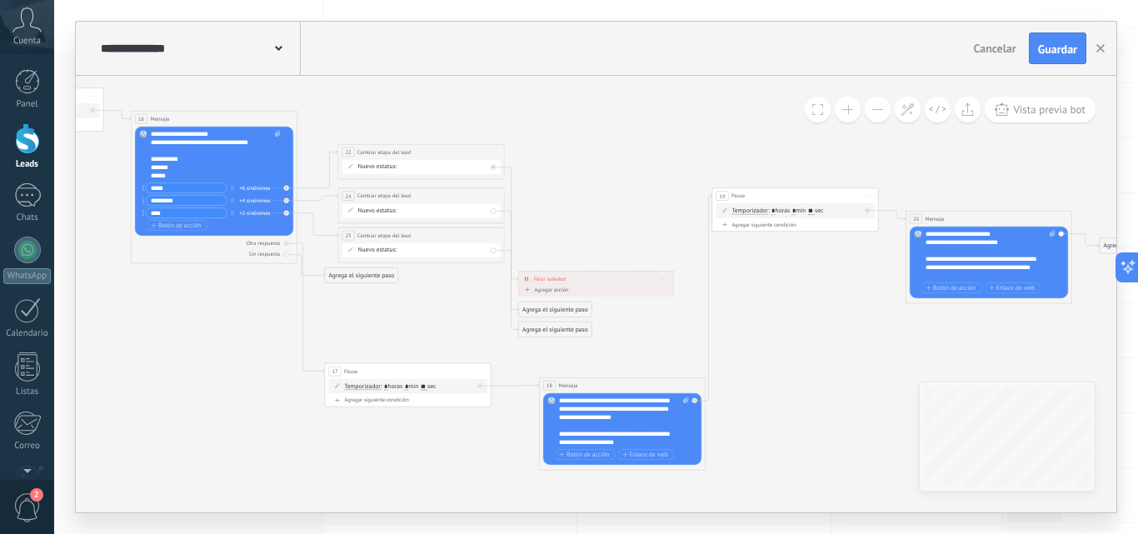
drag, startPoint x: 592, startPoint y: 169, endPoint x: 613, endPoint y: 386, distance: 217.5
click at [613, 386] on div "18 Mensaje ******* (a): Todos los contactos - canales seleccionados Todos los c…" at bounding box center [623, 385] width 166 height 16
drag, startPoint x: 579, startPoint y: 272, endPoint x: 586, endPoint y: 106, distance: 166.7
click at [586, 106] on div "**********" at bounding box center [603, 112] width 155 height 15
drag, startPoint x: 423, startPoint y: 151, endPoint x: 401, endPoint y: 97, distance: 57.8
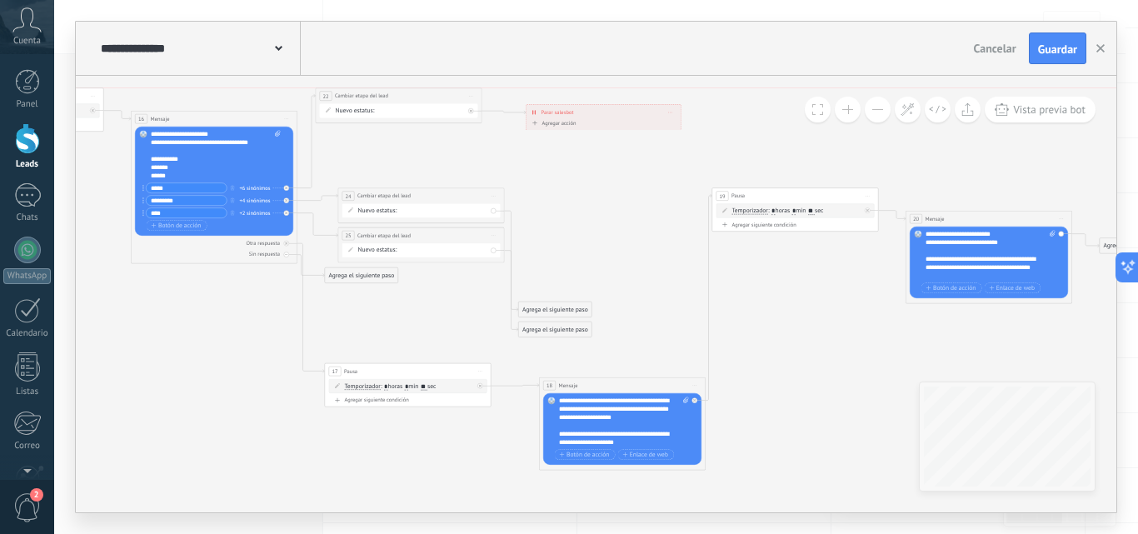
click at [401, 97] on div "**********" at bounding box center [399, 96] width 166 height 16
drag, startPoint x: 584, startPoint y: 108, endPoint x: 581, endPoint y: 93, distance: 15.2
click at [581, 93] on div "**********" at bounding box center [601, 95] width 155 height 15
drag, startPoint x: 392, startPoint y: 190, endPoint x: 371, endPoint y: 133, distance: 60.3
click at [371, 133] on div "**********" at bounding box center [399, 140] width 166 height 16
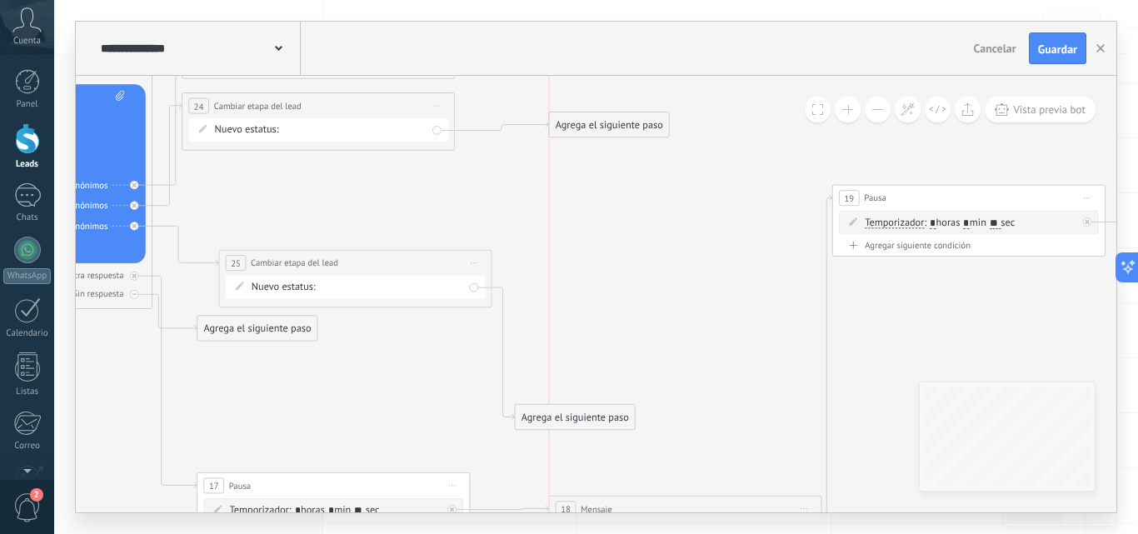
drag, startPoint x: 561, startPoint y: 380, endPoint x: 594, endPoint y: 114, distance: 267.6
click at [594, 114] on div "Agrega el siguiente paso" at bounding box center [609, 124] width 120 height 22
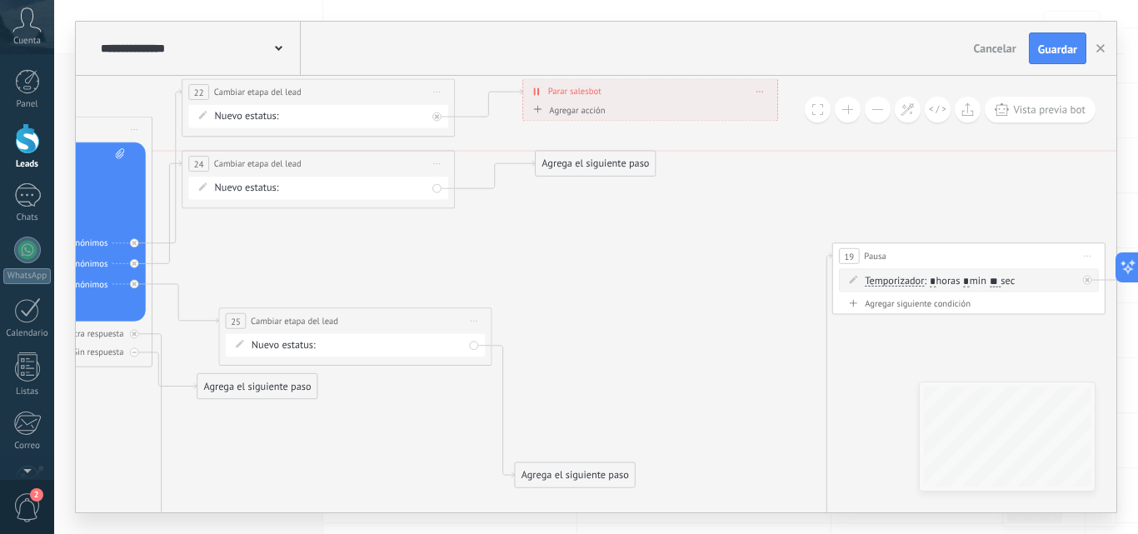
drag, startPoint x: 612, startPoint y: 179, endPoint x: 598, endPoint y: 162, distance: 22.5
click at [598, 162] on div "Agrega el siguiente paso" at bounding box center [595, 163] width 120 height 22
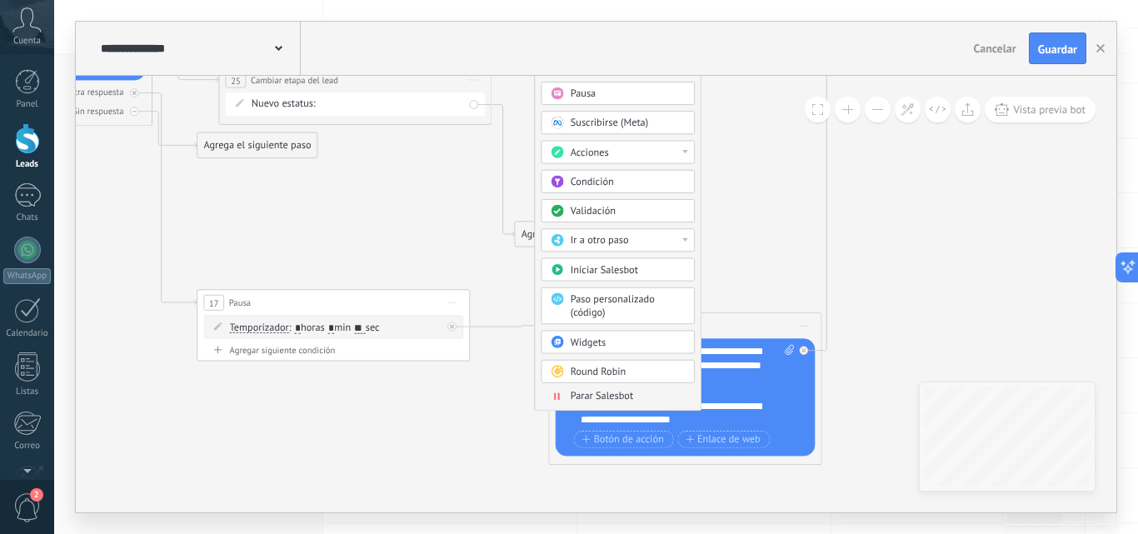
click at [600, 393] on span "Parar Salesbot" at bounding box center [601, 396] width 62 height 13
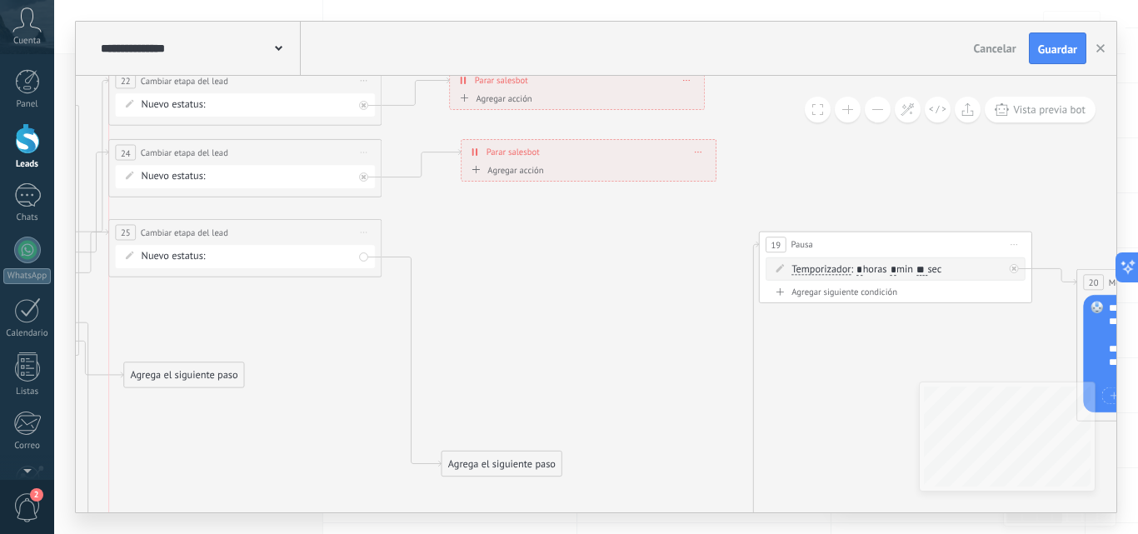
drag, startPoint x: 214, startPoint y: 311, endPoint x: 180, endPoint y: 235, distance: 83.9
click at [180, 235] on span "Cambiar etapa del lead" at bounding box center [184, 232] width 87 height 13
drag, startPoint x: 500, startPoint y: 459, endPoint x: 519, endPoint y: 227, distance: 232.2
click at [519, 227] on div "Agrega el siguiente paso" at bounding box center [521, 232] width 120 height 22
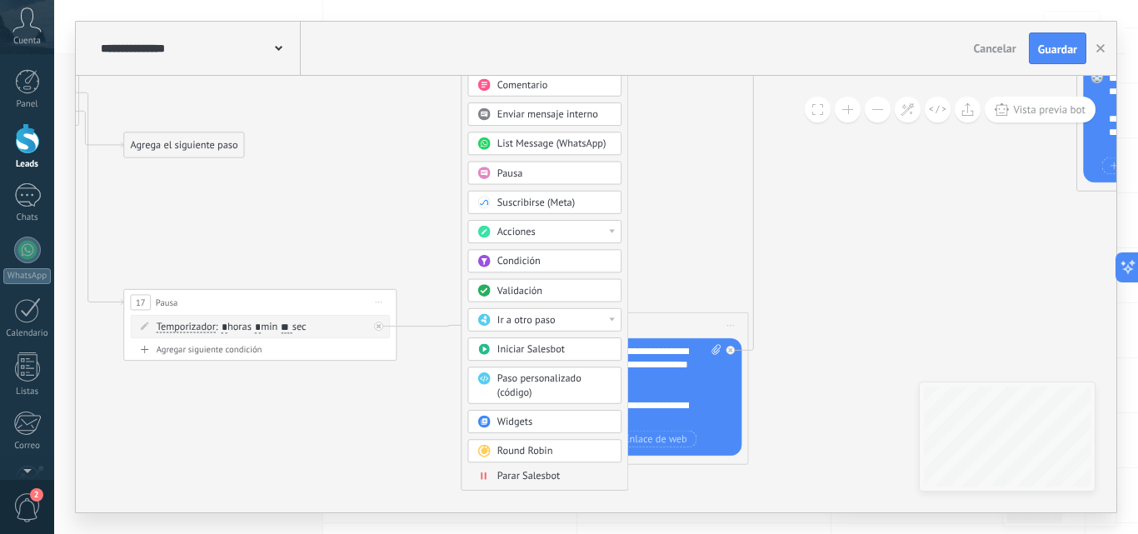
click at [498, 478] on span "Parar Salesbot" at bounding box center [528, 475] width 62 height 13
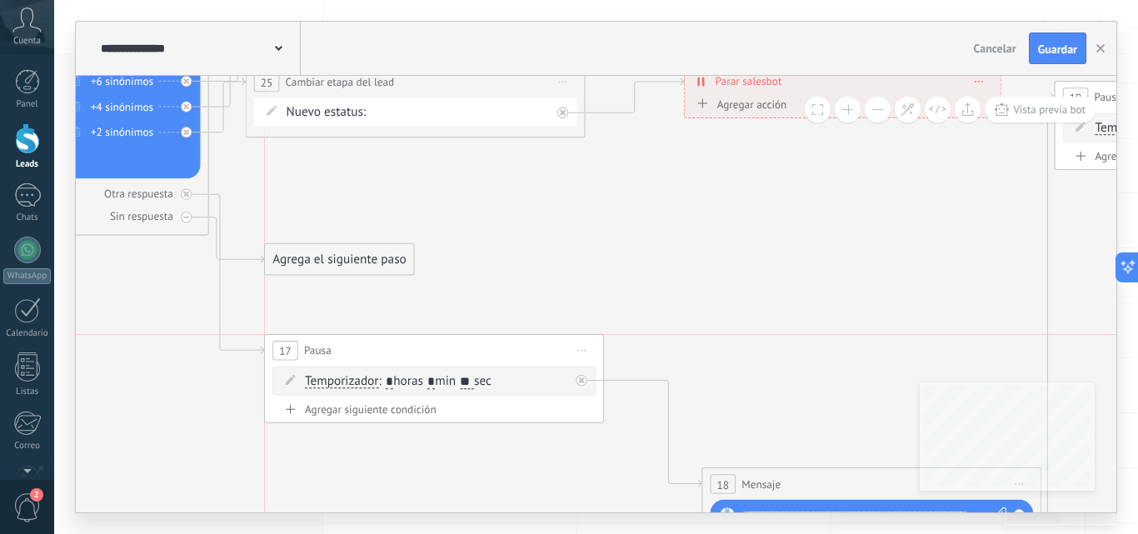
drag, startPoint x: 450, startPoint y: 449, endPoint x: 446, endPoint y: 349, distance: 100.0
click at [446, 349] on div "17 Pausa ***** Iniciar vista previa aquí Cambiar nombre Duplicar Borrar" at bounding box center [434, 351] width 338 height 32
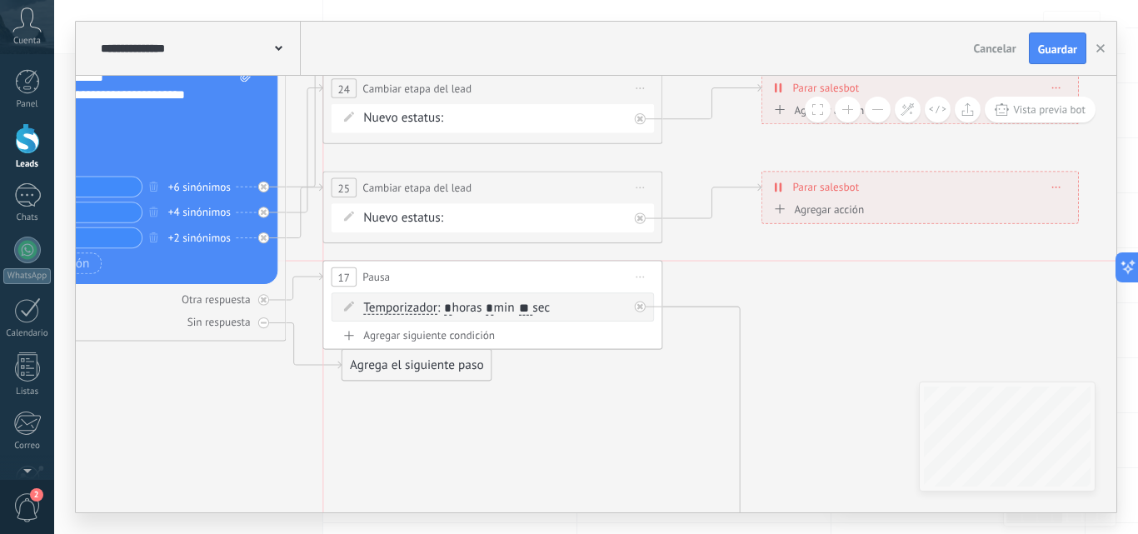
drag, startPoint x: 441, startPoint y: 460, endPoint x: 428, endPoint y: 273, distance: 187.0
click at [428, 273] on div "17 Pausa ***** Iniciar vista previa aquí Cambiar nombre Duplicar Borrar" at bounding box center [492, 277] width 338 height 32
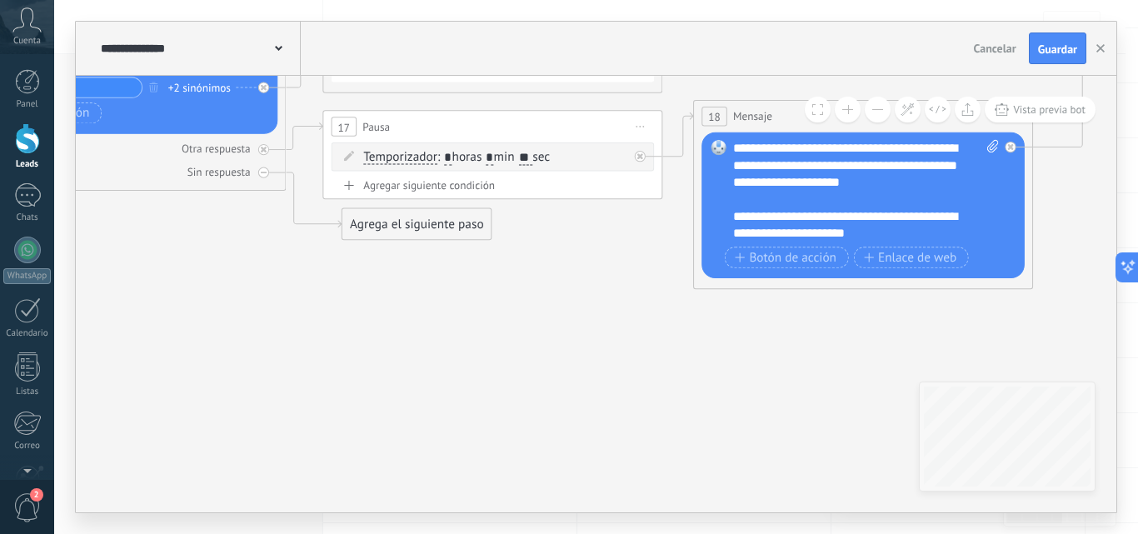
drag, startPoint x: 865, startPoint y: 433, endPoint x: 779, endPoint y: 111, distance: 333.5
click at [779, 111] on div "18 Mensaje ******* (a): Todos los contactos - canales seleccionados Todos los c…" at bounding box center [863, 117] width 338 height 32
drag, startPoint x: 268, startPoint y: 144, endPoint x: 273, endPoint y: 170, distance: 26.3
click at [273, 170] on div "Otra respuesta Sin respuesta Error al enviar el mensaje" at bounding box center [116, 157] width 323 height 46
drag, startPoint x: 395, startPoint y: 228, endPoint x: 365, endPoint y: 336, distance: 112.3
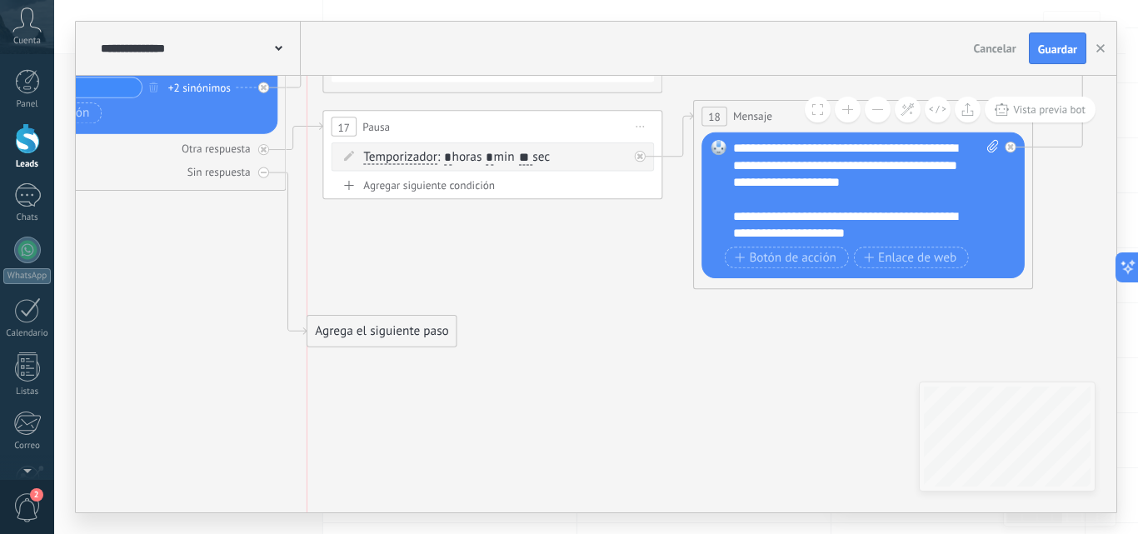
click at [365, 336] on div "Agrega el siguiente paso" at bounding box center [381, 331] width 149 height 28
click at [261, 156] on div "Otra respuesta" at bounding box center [116, 149] width 323 height 16
click at [407, 123] on div "17 Pausa ***** Iniciar vista previa aquí Cambiar nombre Duplicar Borrar" at bounding box center [492, 127] width 338 height 32
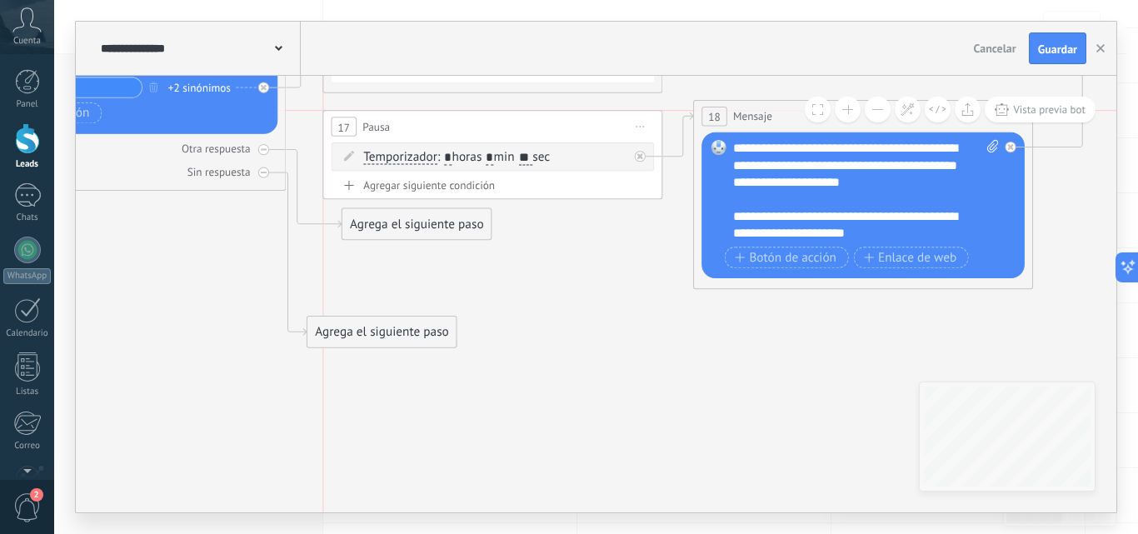
click at [410, 126] on div "17 Pausa ***** Iniciar vista previa aquí Cambiar nombre Duplicar Borrar" at bounding box center [492, 127] width 338 height 32
click at [261, 147] on icon at bounding box center [264, 150] width 6 height 6
click at [265, 152] on icon at bounding box center [263, 150] width 8 height 8
drag, startPoint x: 379, startPoint y: 219, endPoint x: 381, endPoint y: 230, distance: 11.1
click at [381, 230] on div "Agrega el siguiente paso" at bounding box center [416, 233] width 149 height 28
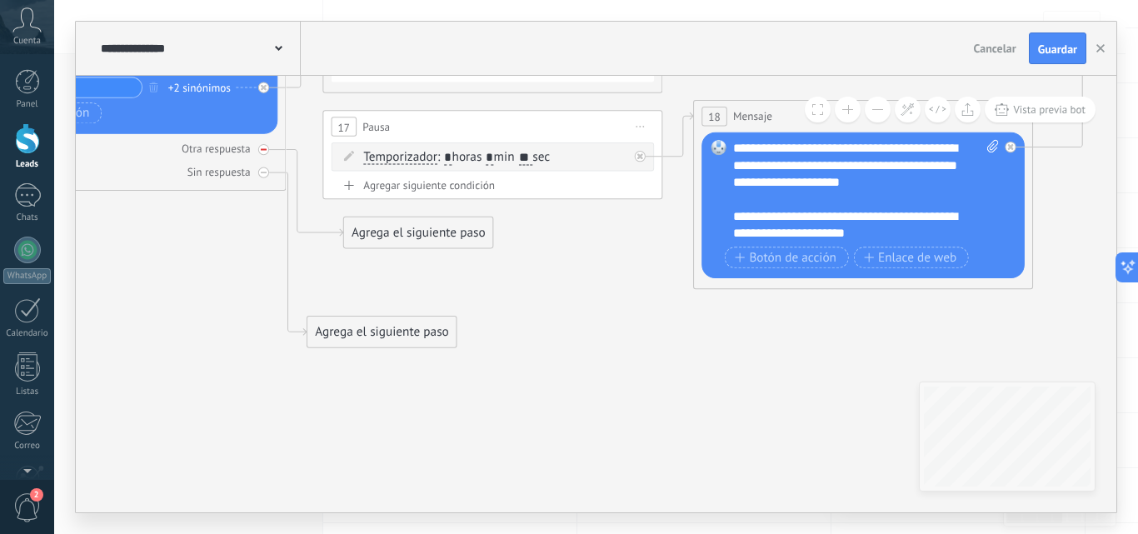
click at [266, 147] on icon at bounding box center [264, 150] width 6 height 6
click at [266, 147] on icon at bounding box center [263, 150] width 8 height 8
click at [408, 231] on div "Agrega el siguiente paso" at bounding box center [416, 224] width 149 height 28
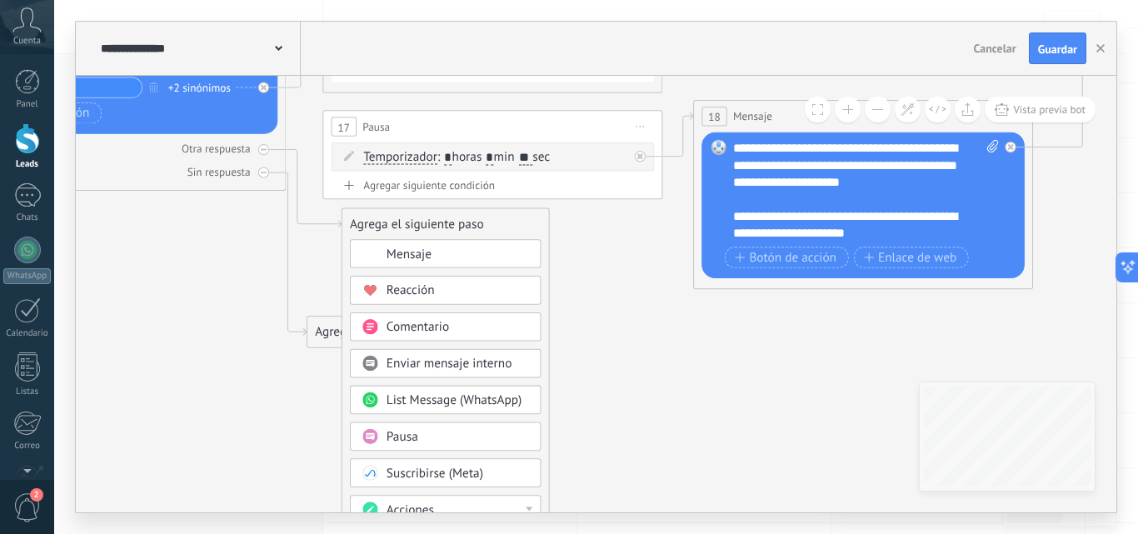
click at [634, 118] on span "Iniciar vista previa aquí Cambiar nombre Duplicar [GEOGRAPHIC_DATA]" at bounding box center [640, 126] width 27 height 25
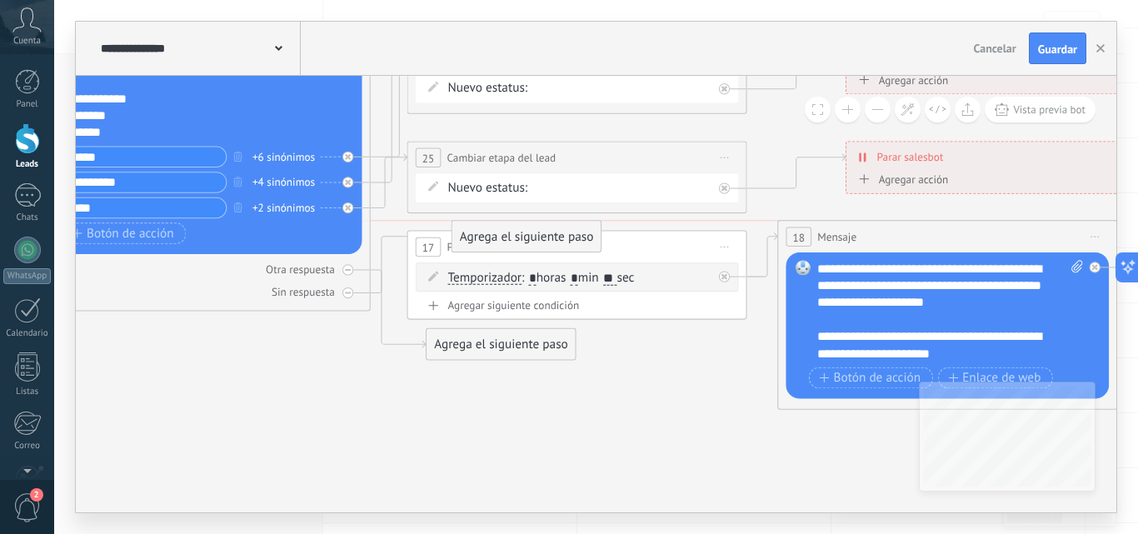
drag, startPoint x: 462, startPoint y: 451, endPoint x: 523, endPoint y: 238, distance: 220.9
click at [523, 238] on div "Agrega el siguiente paso" at bounding box center [526, 236] width 149 height 28
drag, startPoint x: 501, startPoint y: 384, endPoint x: 485, endPoint y: 488, distance: 105.4
click at [485, 436] on div "Agrega el siguiente paso" at bounding box center [526, 421] width 149 height 28
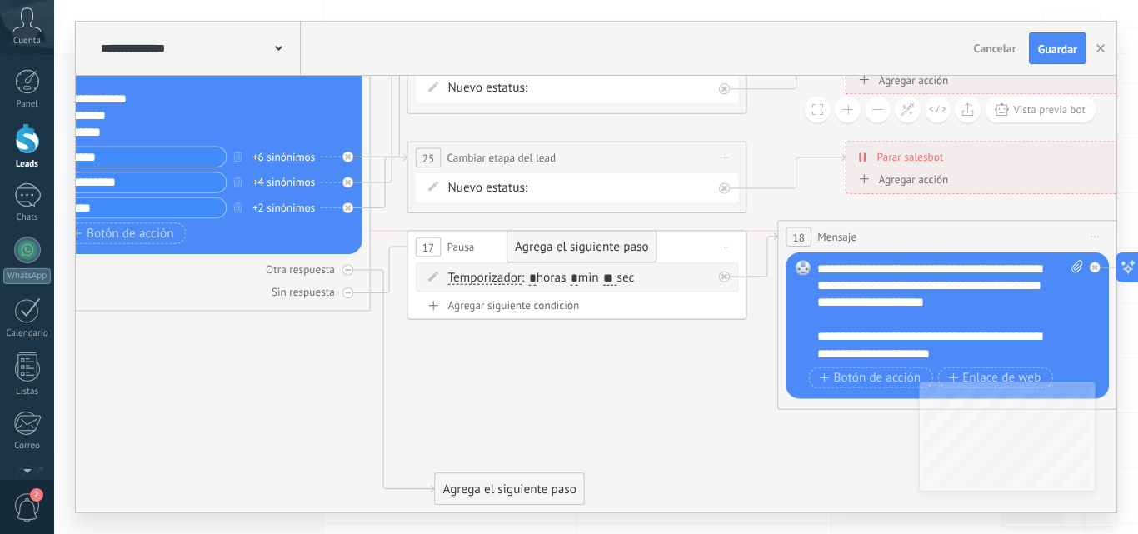
drag, startPoint x: 500, startPoint y: 341, endPoint x: 555, endPoint y: 251, distance: 105.8
click at [555, 251] on div "Agrega el siguiente paso" at bounding box center [581, 247] width 149 height 28
drag, startPoint x: 591, startPoint y: 336, endPoint x: 679, endPoint y: 274, distance: 107.5
click at [679, 274] on div "Agrega el siguiente paso" at bounding box center [668, 275] width 149 height 28
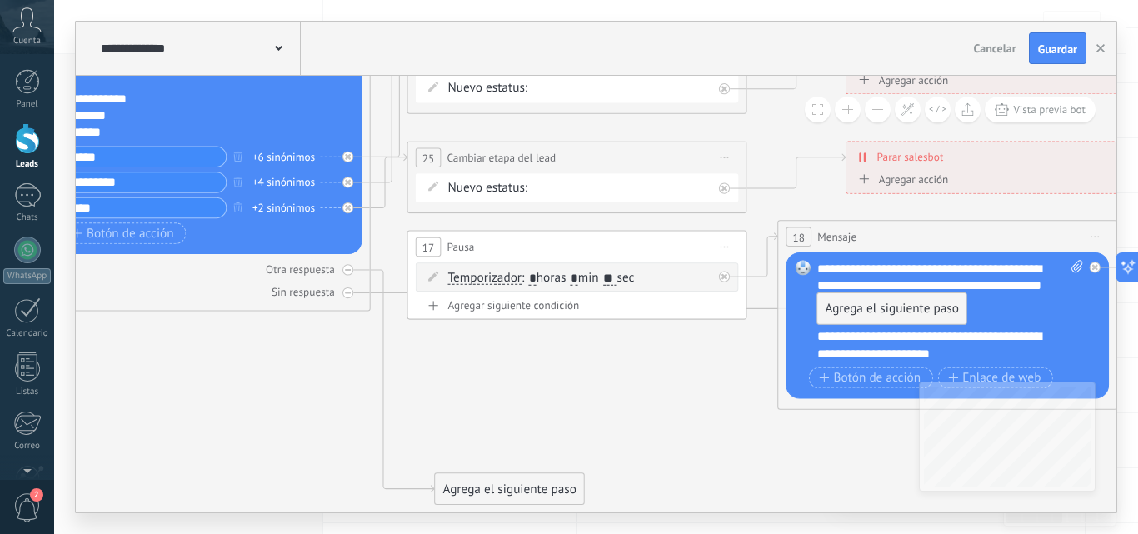
drag, startPoint x: 655, startPoint y: 341, endPoint x: 879, endPoint y: 306, distance: 226.7
click at [879, 306] on div "Agrega el siguiente paso" at bounding box center [891, 309] width 149 height 28
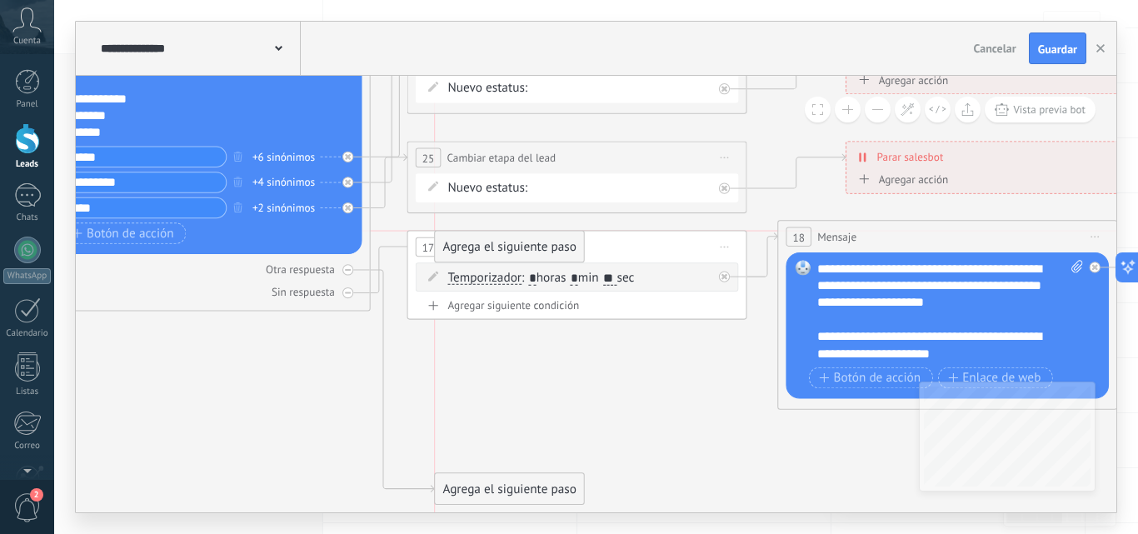
drag, startPoint x: 844, startPoint y: 433, endPoint x: 468, endPoint y: 250, distance: 418.6
click at [468, 250] on div "Agrega el siguiente paso" at bounding box center [509, 247] width 149 height 28
click at [342, 291] on div at bounding box center [347, 292] width 11 height 11
click at [344, 261] on div "Otra respuesta" at bounding box center [200, 269] width 323 height 16
click at [347, 288] on icon at bounding box center [348, 292] width 8 height 8
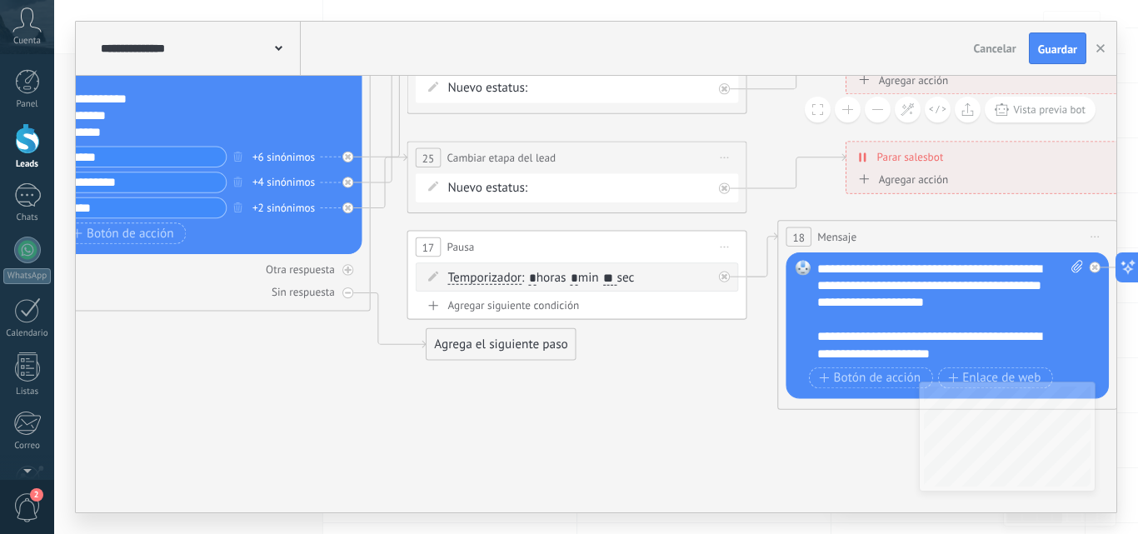
click at [461, 353] on div "Agrega el siguiente paso" at bounding box center [500, 345] width 149 height 28
drag, startPoint x: 486, startPoint y: 347, endPoint x: 471, endPoint y: 246, distance: 102.7
click at [471, 246] on span "Pausa" at bounding box center [460, 247] width 27 height 16
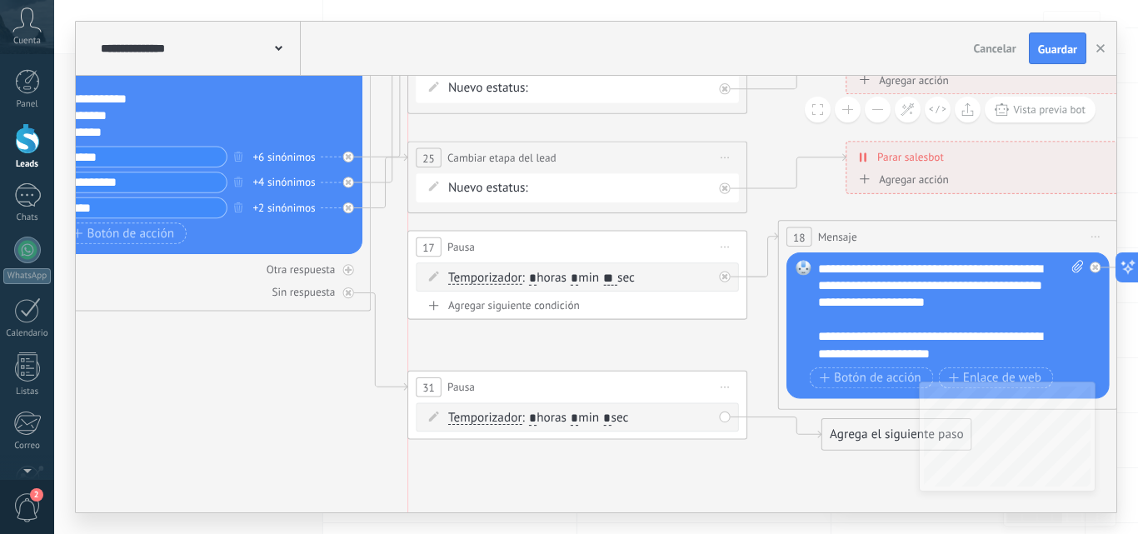
drag, startPoint x: 471, startPoint y: 246, endPoint x: 462, endPoint y: 435, distance: 189.3
click at [462, 403] on div "31 Pausa ***** Iniciar vista previa aquí Cambiar nombre Duplicar Borrar" at bounding box center [577, 387] width 338 height 32
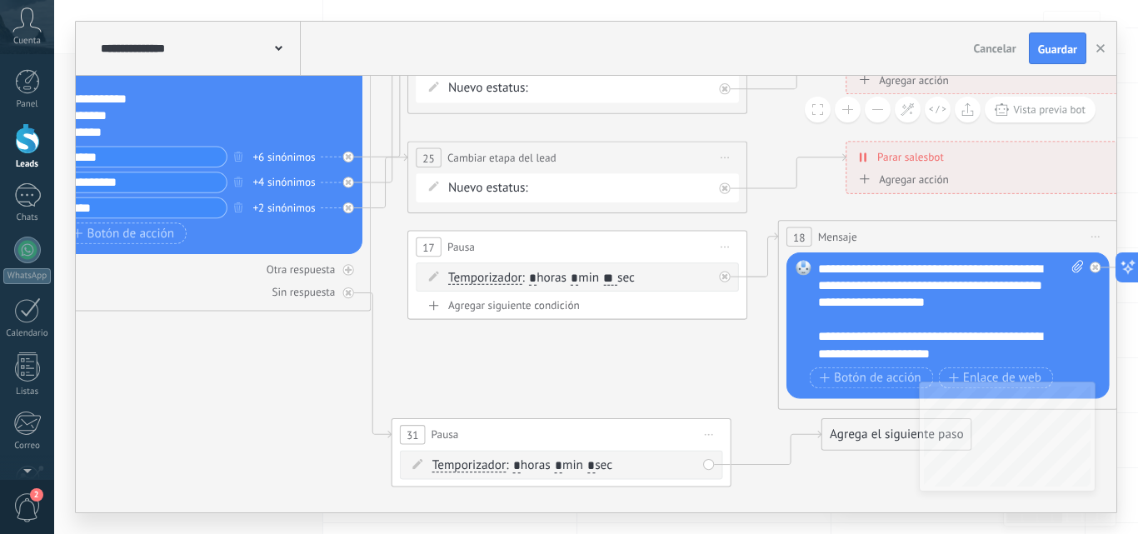
click at [705, 437] on span "Iniciar vista previa aquí Cambiar nombre Duplicar [GEOGRAPHIC_DATA]" at bounding box center [708, 434] width 27 height 25
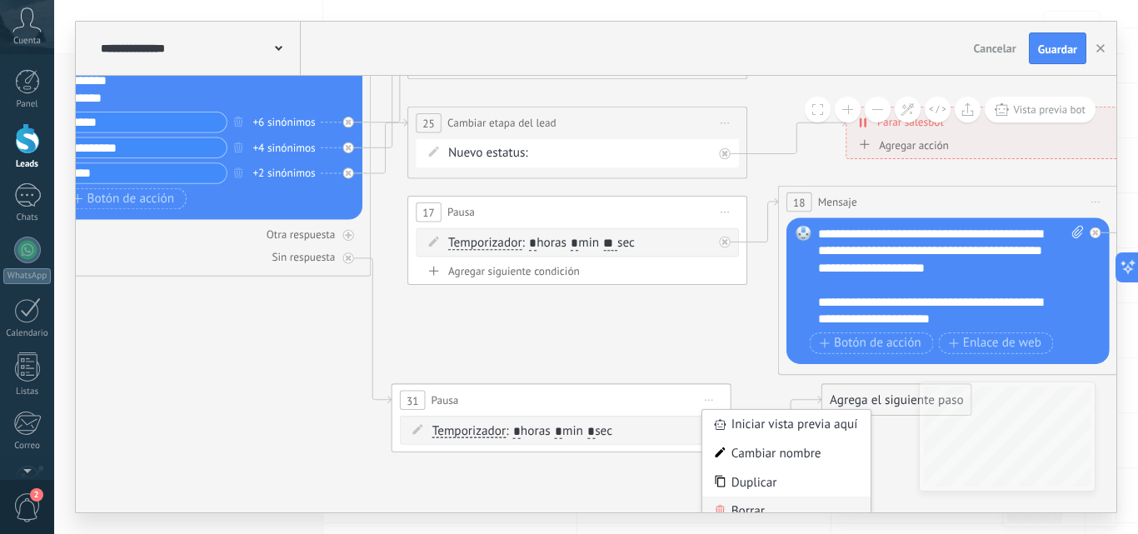
click at [726, 509] on div "Borrar" at bounding box center [786, 510] width 168 height 29
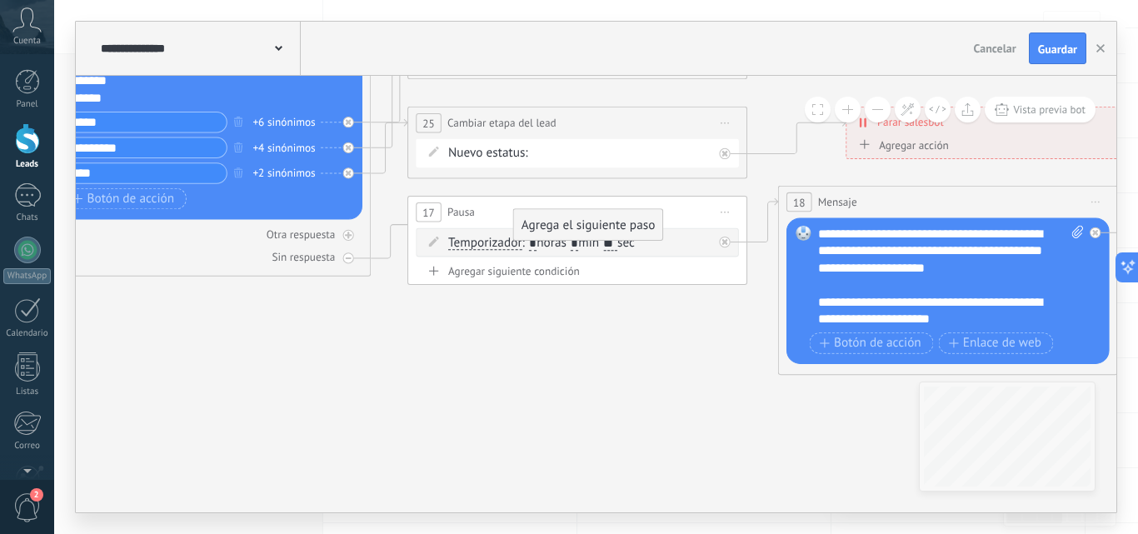
drag, startPoint x: 446, startPoint y: 317, endPoint x: 532, endPoint y: 234, distance: 119.6
click at [532, 234] on div "Agrega el siguiente paso" at bounding box center [588, 225] width 149 height 28
drag, startPoint x: 550, startPoint y: 312, endPoint x: 447, endPoint y: 265, distance: 112.9
click at [447, 265] on div "Agrega el siguiente paso" at bounding box center [482, 257] width 149 height 28
drag, startPoint x: 447, startPoint y: 265, endPoint x: 496, endPoint y: 314, distance: 69.5
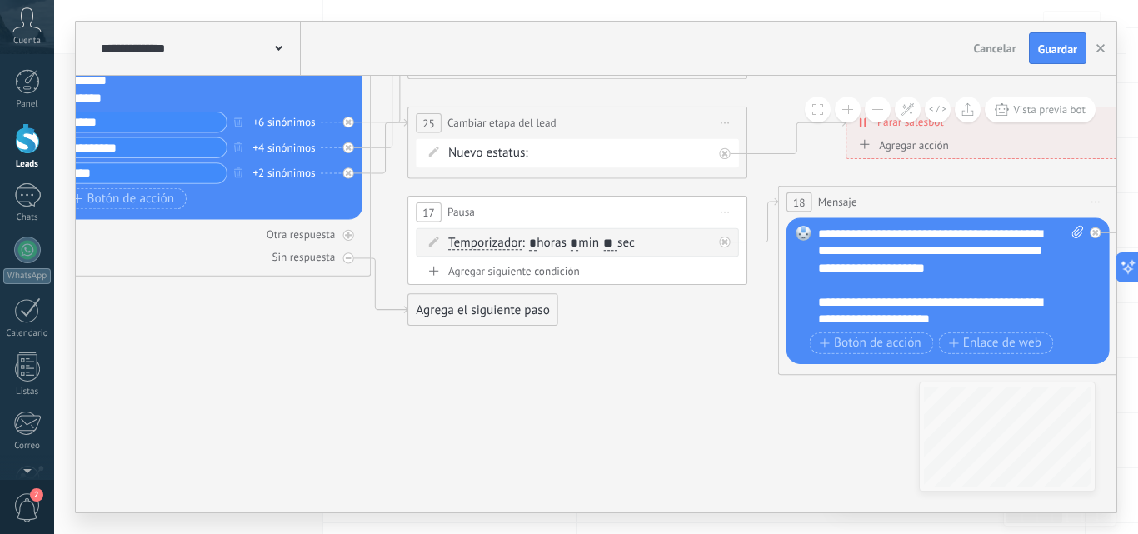
click at [496, 314] on div "Agrega el siguiente paso" at bounding box center [482, 310] width 149 height 28
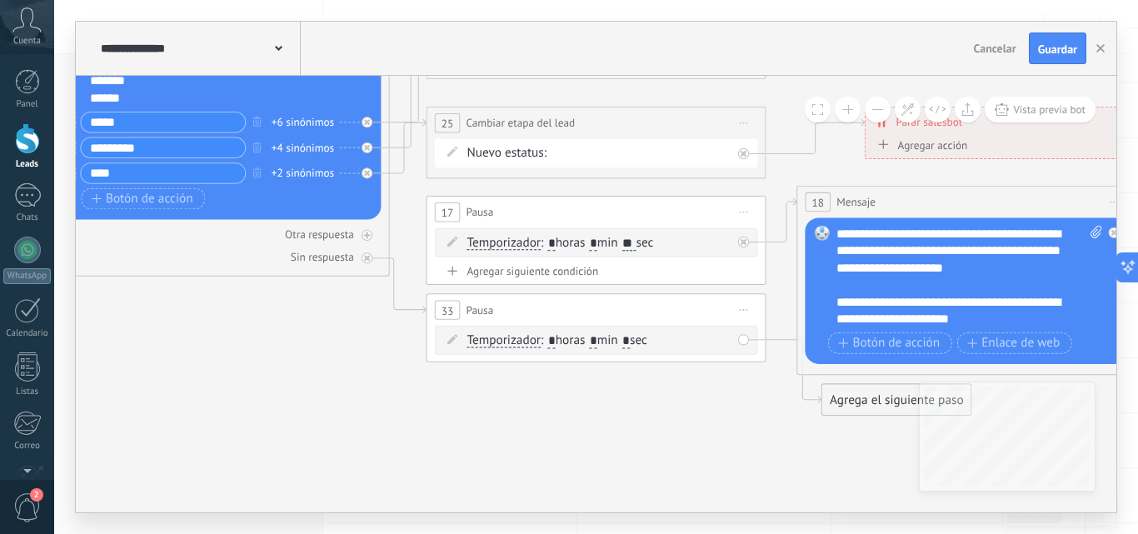
click at [505, 274] on div "Agregar siguiente condición" at bounding box center [596, 271] width 323 height 14
click at [748, 280] on div "Hasta recibir mensaje Hasta recibir mensaje Excepto horas laborales Hasta que s…" at bounding box center [596, 278] width 323 height 29
click at [743, 280] on div "Hasta recibir mensaje Hasta recibir mensaje Excepto horas laborales Hasta que s…" at bounding box center [596, 278] width 323 height 29
click at [728, 284] on div "Borrar" at bounding box center [724, 278] width 18 height 25
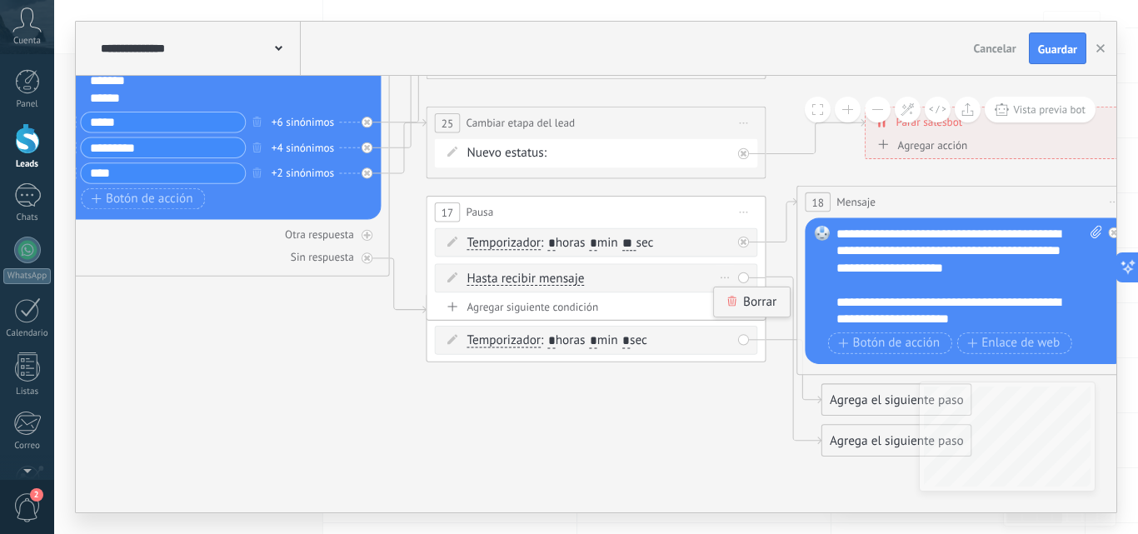
click at [727, 301] on icon at bounding box center [732, 301] width 10 height 10
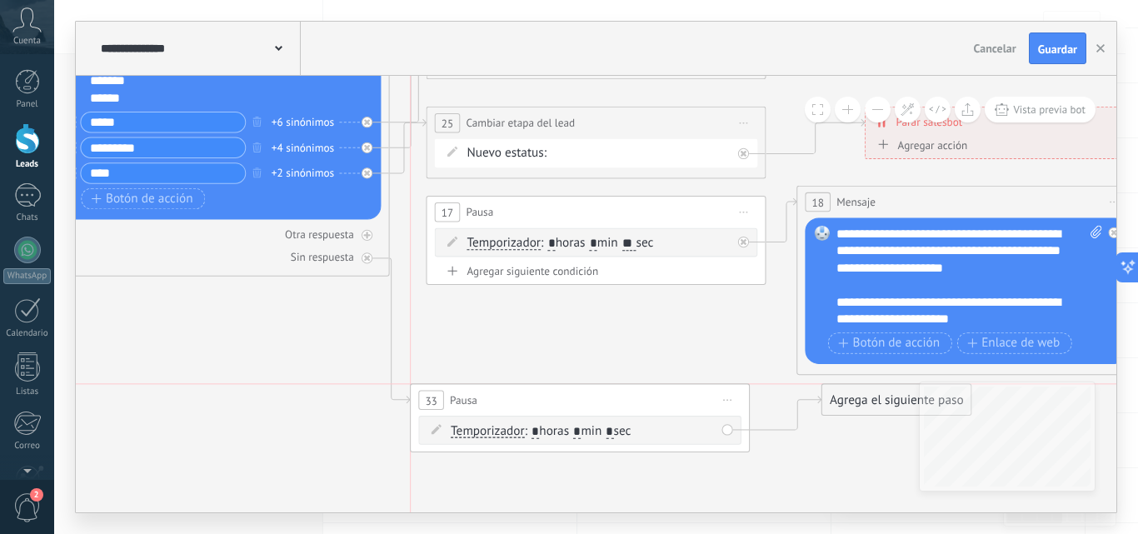
drag, startPoint x: 526, startPoint y: 306, endPoint x: 511, endPoint y: 404, distance: 99.4
click at [511, 404] on div "33 Pausa ***** Iniciar vista previa aquí Cambiar nombre Duplicar Borrar" at bounding box center [580, 400] width 338 height 32
click at [365, 230] on div at bounding box center [366, 235] width 11 height 11
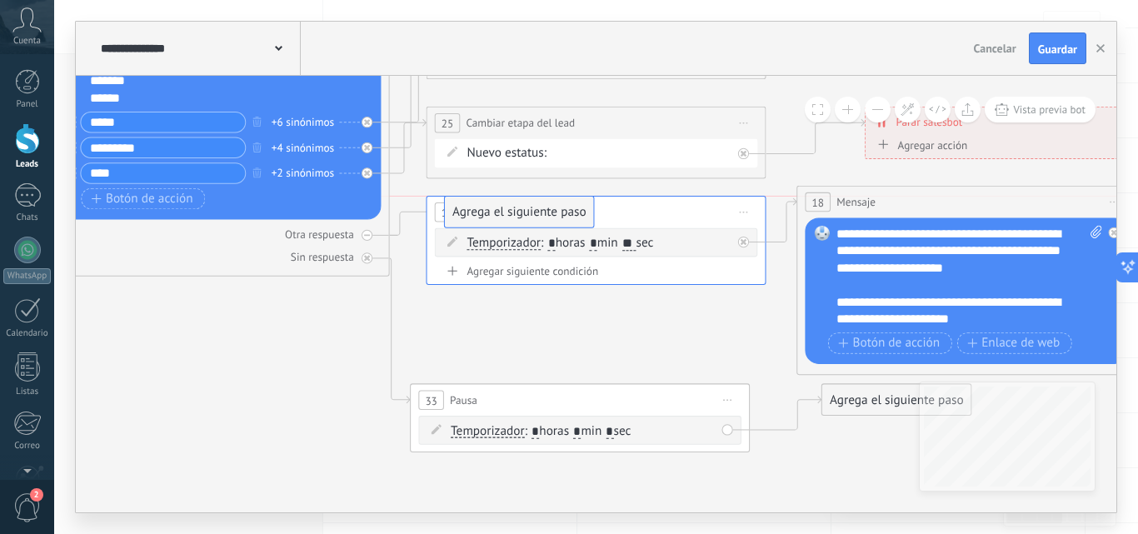
drag, startPoint x: 492, startPoint y: 315, endPoint x: 491, endPoint y: 224, distance: 90.8
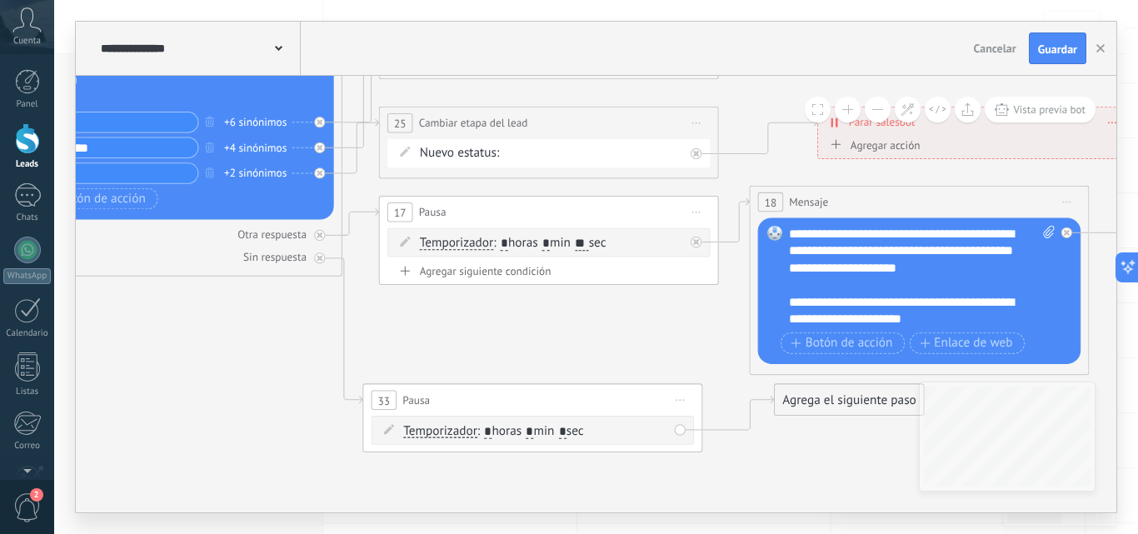
click at [692, 396] on span "Iniciar vista previa aquí Cambiar nombre Duplicar [GEOGRAPHIC_DATA]" at bounding box center [679, 399] width 27 height 25
click at [715, 506] on div "Borrar" at bounding box center [758, 510] width 168 height 29
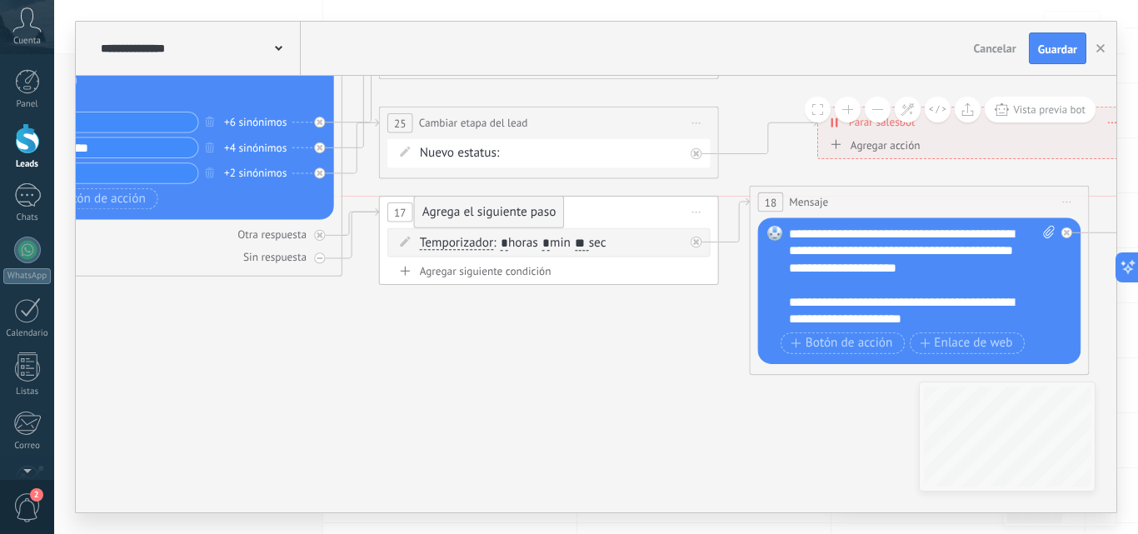
drag, startPoint x: 426, startPoint y: 304, endPoint x: 443, endPoint y: 207, distance: 98.2
click at [443, 207] on div "Agrega el siguiente paso" at bounding box center [489, 212] width 149 height 28
click at [324, 234] on div at bounding box center [319, 235] width 11 height 11
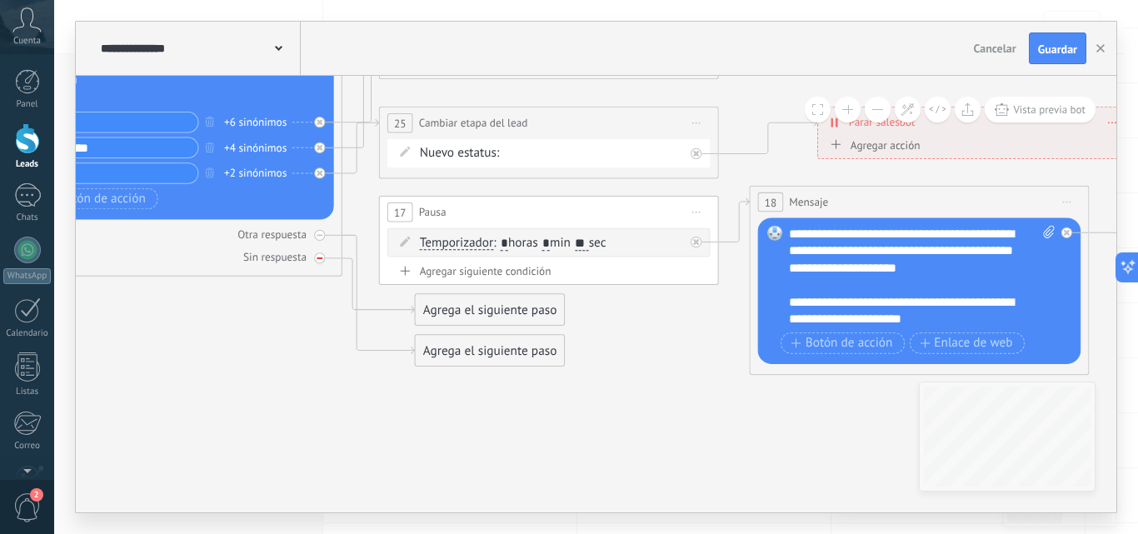
click at [310, 262] on div "Sin respuesta" at bounding box center [172, 257] width 323 height 16
click at [315, 260] on div at bounding box center [319, 257] width 11 height 11
drag, startPoint x: 417, startPoint y: 299, endPoint x: 401, endPoint y: 208, distance: 92.3
click at [401, 208] on div "Agrega el siguiente paso" at bounding box center [454, 212] width 149 height 28
click at [442, 311] on div "Agrega el siguiente paso" at bounding box center [454, 310] width 149 height 28
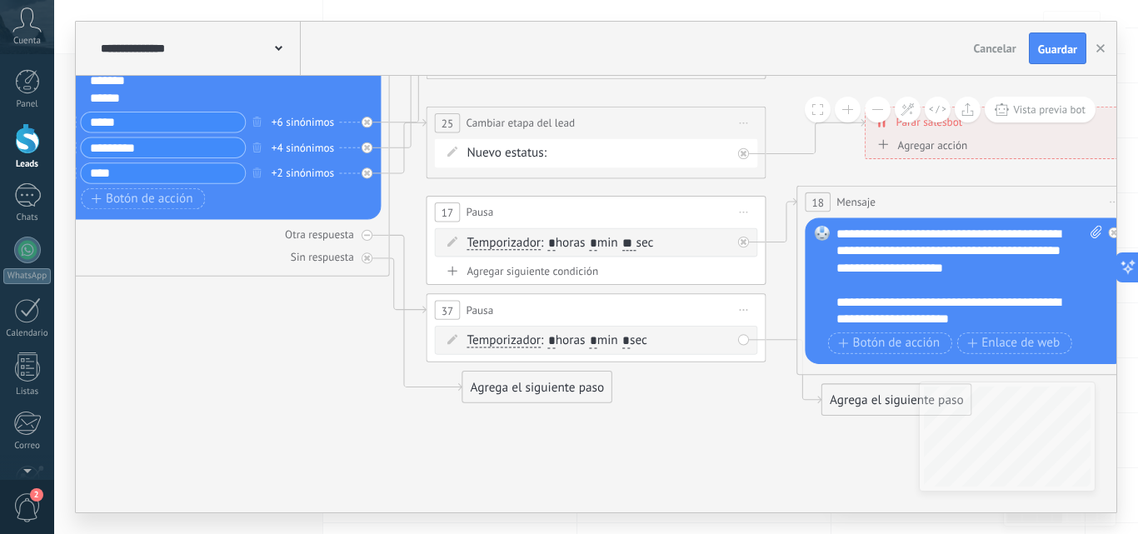
click at [737, 312] on span "Iniciar vista previa aquí Cambiar nombre Duplicar [GEOGRAPHIC_DATA]" at bounding box center [743, 309] width 27 height 25
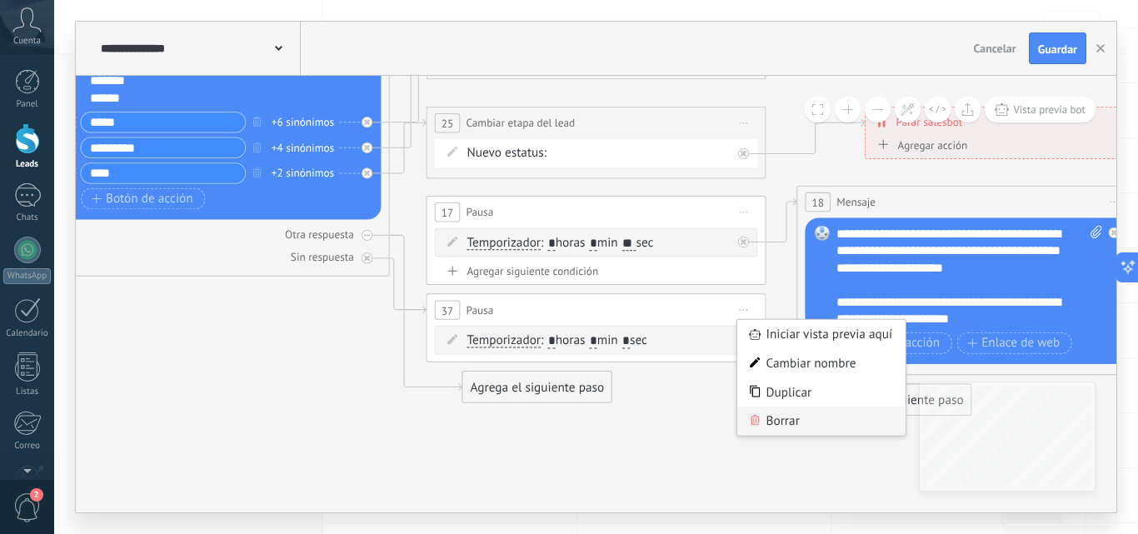
click at [757, 421] on icon at bounding box center [754, 420] width 10 height 10
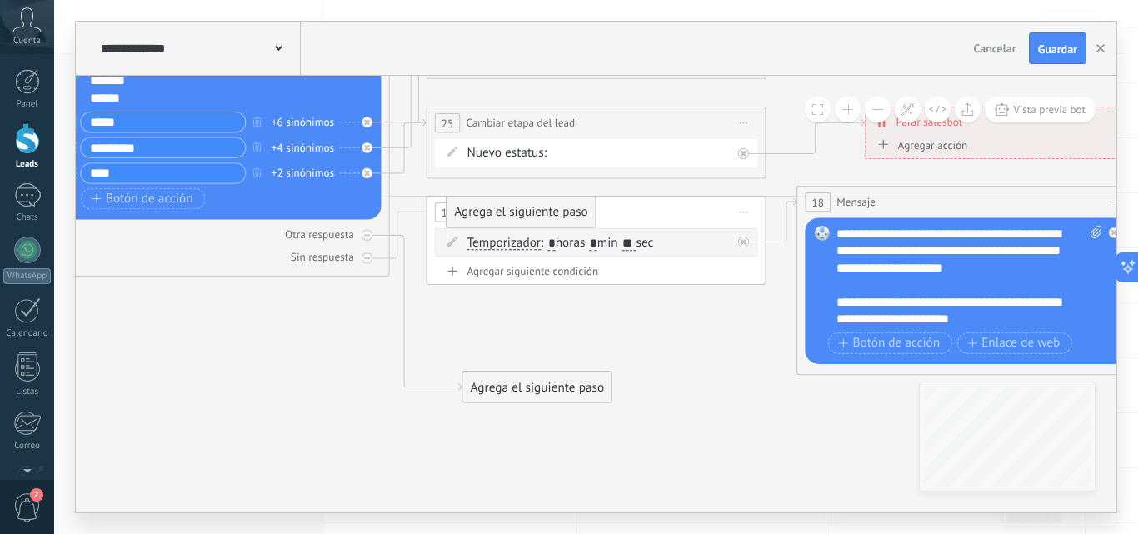
drag, startPoint x: 526, startPoint y: 309, endPoint x: 528, endPoint y: 207, distance: 101.6
click at [528, 207] on div "Agrega el siguiente paso" at bounding box center [520, 212] width 149 height 28
click at [370, 265] on div "Sin respuesta" at bounding box center [219, 257] width 323 height 16
click at [516, 306] on div "Agrega el siguiente paso" at bounding box center [520, 310] width 149 height 28
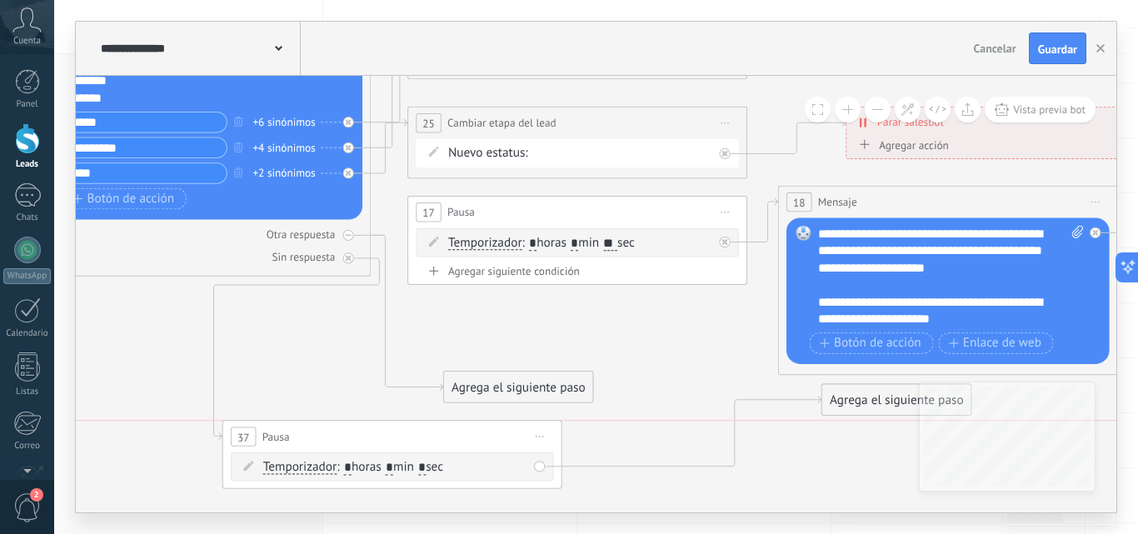
drag, startPoint x: 665, startPoint y: 317, endPoint x: 463, endPoint y: 438, distance: 234.9
click at [463, 438] on div "37 Pausa ***** Iniciar vista previa aquí Cambiar nombre Duplicar Borrar" at bounding box center [392, 437] width 338 height 32
click at [835, 407] on div "Agrega el siguiente paso" at bounding box center [896, 400] width 149 height 28
click at [851, 426] on rect at bounding box center [849, 428] width 15 height 15
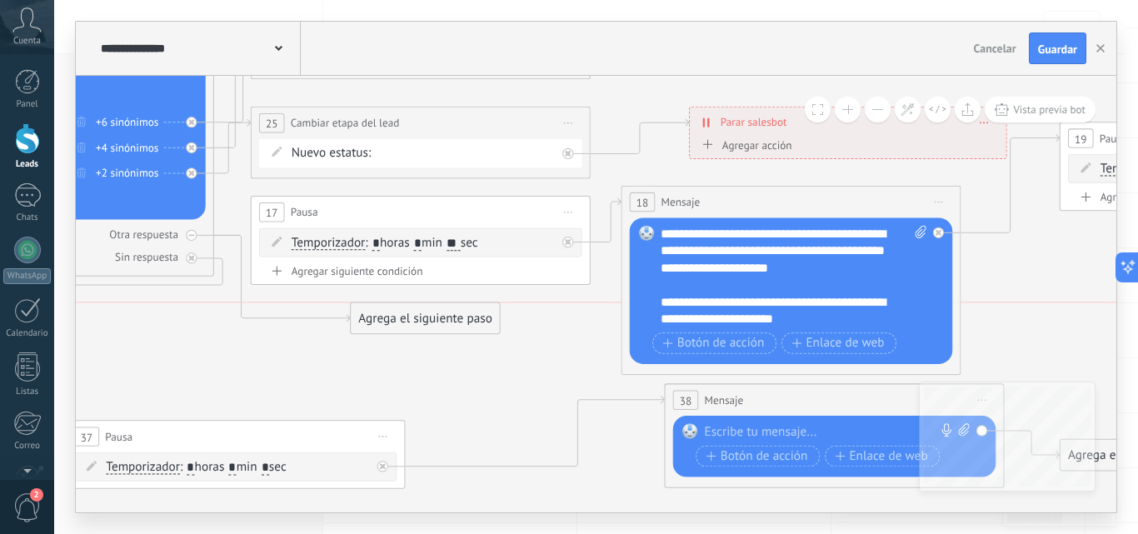
drag, startPoint x: 363, startPoint y: 384, endPoint x: 427, endPoint y: 316, distance: 93.7
click at [427, 316] on div "Agrega el siguiente paso" at bounding box center [425, 318] width 149 height 28
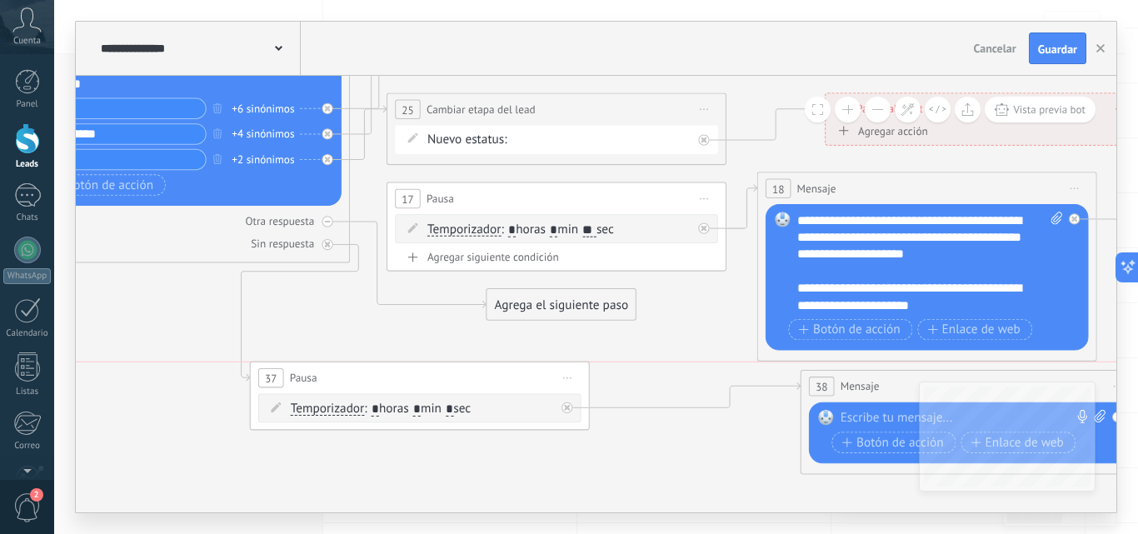
drag, startPoint x: 311, startPoint y: 420, endPoint x: 361, endPoint y: 375, distance: 66.6
click at [361, 375] on div "37 Pausa ***** Iniciar vista previa aquí Cambiar nombre Duplicar Borrar" at bounding box center [420, 378] width 338 height 32
click at [331, 243] on div at bounding box center [326, 244] width 11 height 11
drag, startPoint x: 562, startPoint y: 454, endPoint x: 457, endPoint y: 198, distance: 276.4
click at [457, 198] on div "Agrega el siguiente paso" at bounding box center [461, 199] width 149 height 28
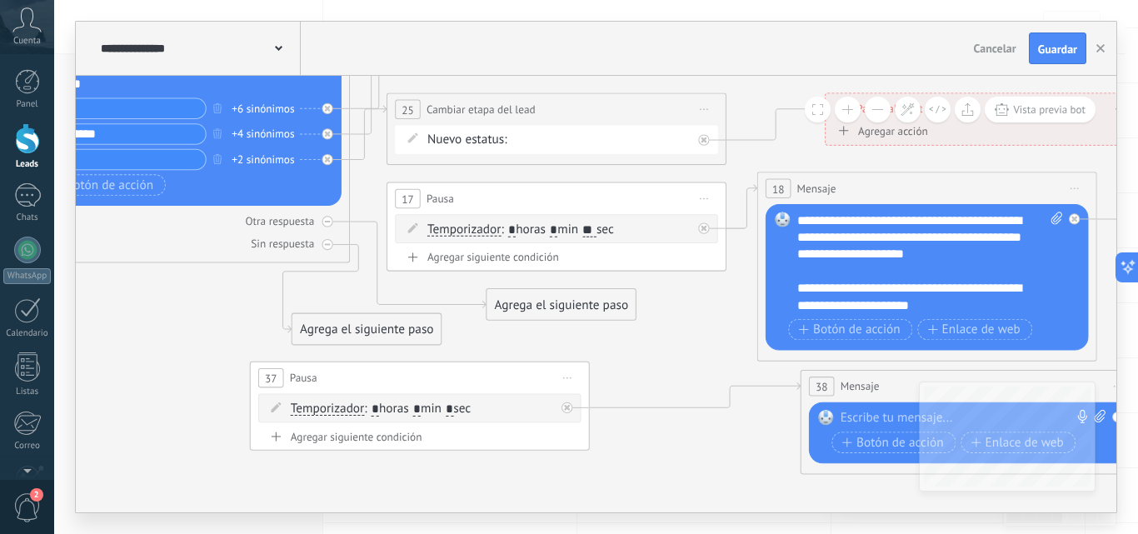
drag, startPoint x: 411, startPoint y: 311, endPoint x: 335, endPoint y: 319, distance: 77.1
click at [335, 319] on div "Agrega el siguiente paso" at bounding box center [366, 330] width 149 height 28
click at [330, 251] on div "Sin respuesta" at bounding box center [179, 244] width 323 height 16
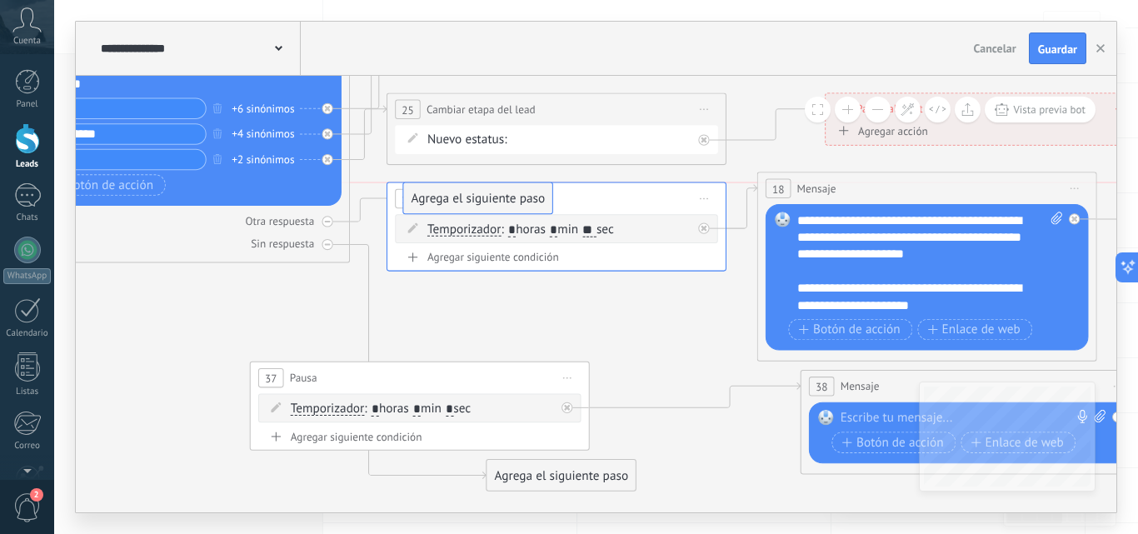
drag, startPoint x: 583, startPoint y: 305, endPoint x: 500, endPoint y: 194, distance: 138.1
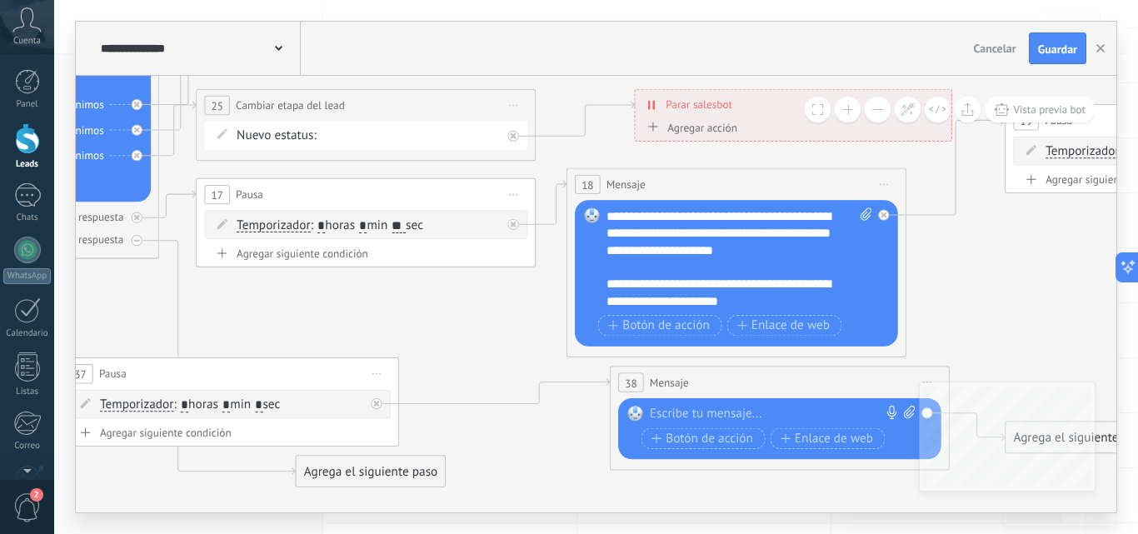
scroll to position [17, 0]
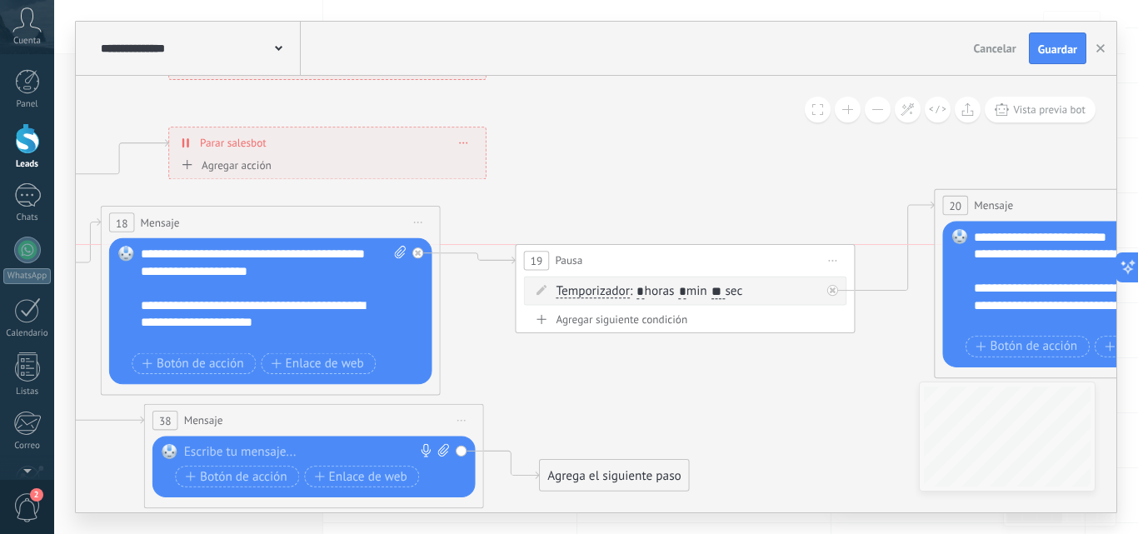
drag, startPoint x: 656, startPoint y: 161, endPoint x: 633, endPoint y: 268, distance: 109.9
click at [633, 268] on div "19 Pausa ***** Iniciar vista previa aquí Cambiar nombre Duplicar Borrar" at bounding box center [684, 261] width 338 height 32
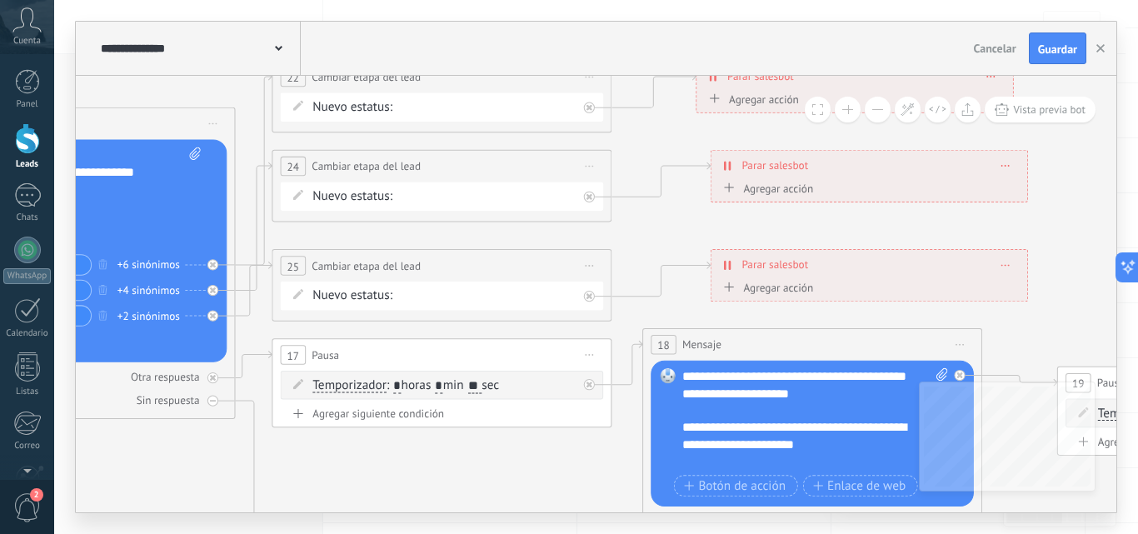
click at [590, 266] on span "Iniciar vista previa aquí Cambiar nombre Duplicar [GEOGRAPHIC_DATA]" at bounding box center [589, 265] width 27 height 25
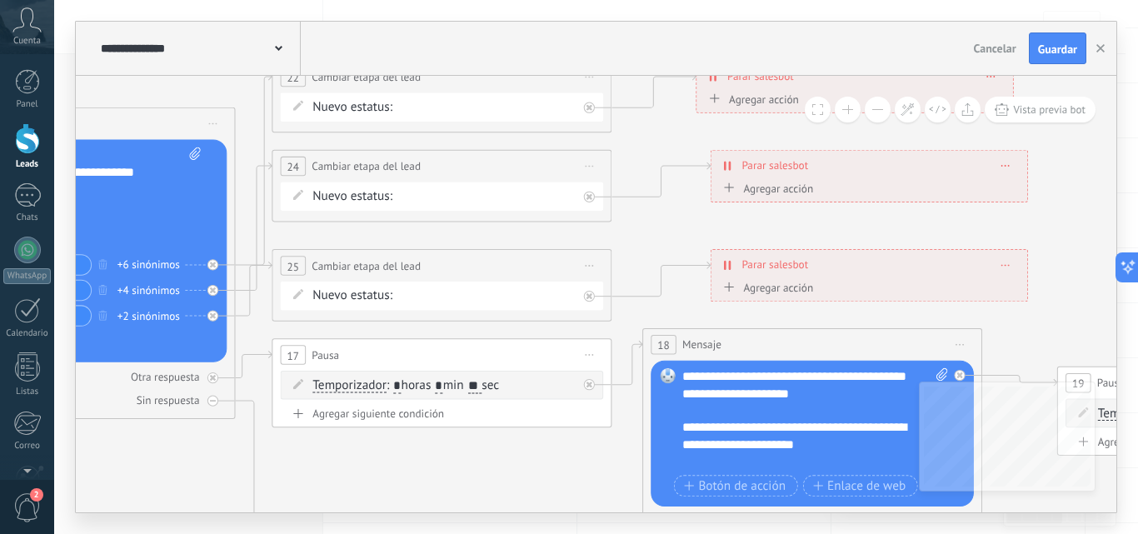
click at [1004, 264] on icon at bounding box center [1005, 265] width 8 height 2
click at [1023, 284] on div "Borrar" at bounding box center [1035, 289] width 75 height 29
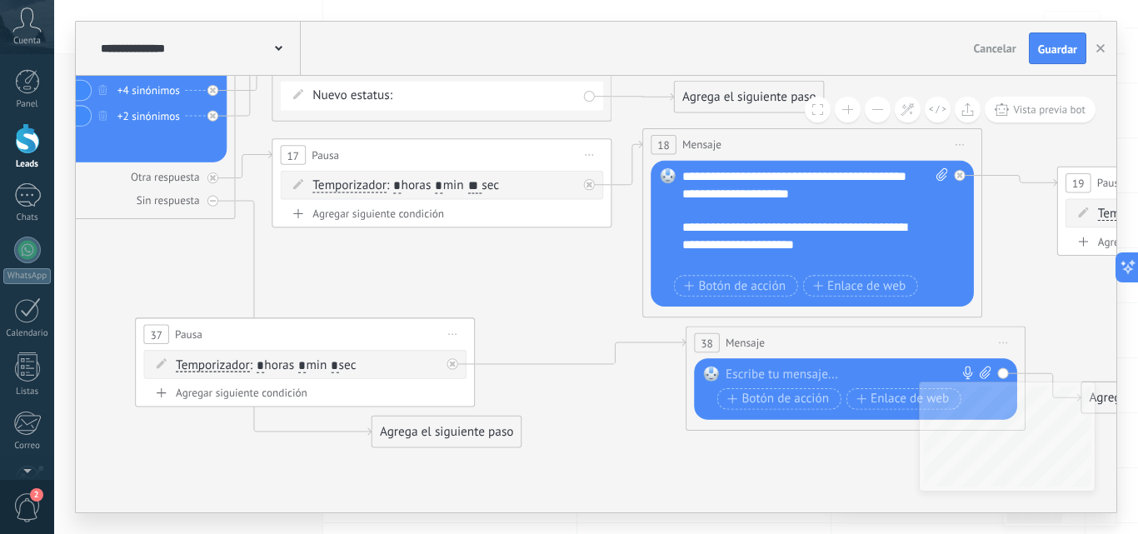
drag, startPoint x: 705, startPoint y: 447, endPoint x: 712, endPoint y: 89, distance: 358.2
click at [712, 89] on div "Agrega el siguiente paso" at bounding box center [749, 97] width 149 height 28
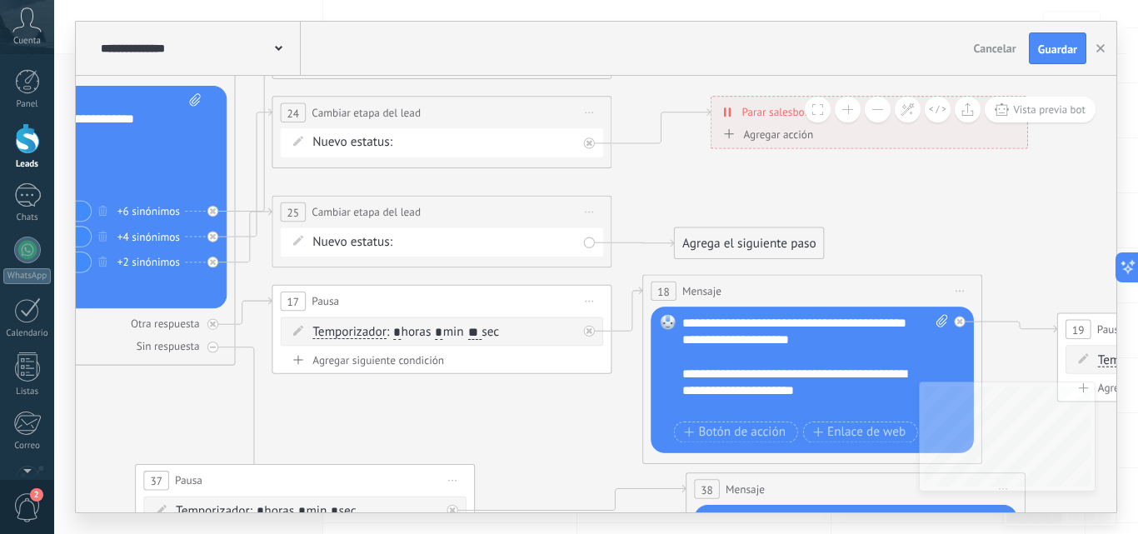
click at [733, 230] on div "Agrega el siguiente paso Mensaje Mensaje Mensaje Reacción Comentario Enviar men…" at bounding box center [749, 243] width 151 height 32
drag, startPoint x: 730, startPoint y: 238, endPoint x: 783, endPoint y: 177, distance: 80.3
click at [783, 177] on div "Agrega el siguiente paso" at bounding box center [798, 183] width 149 height 28
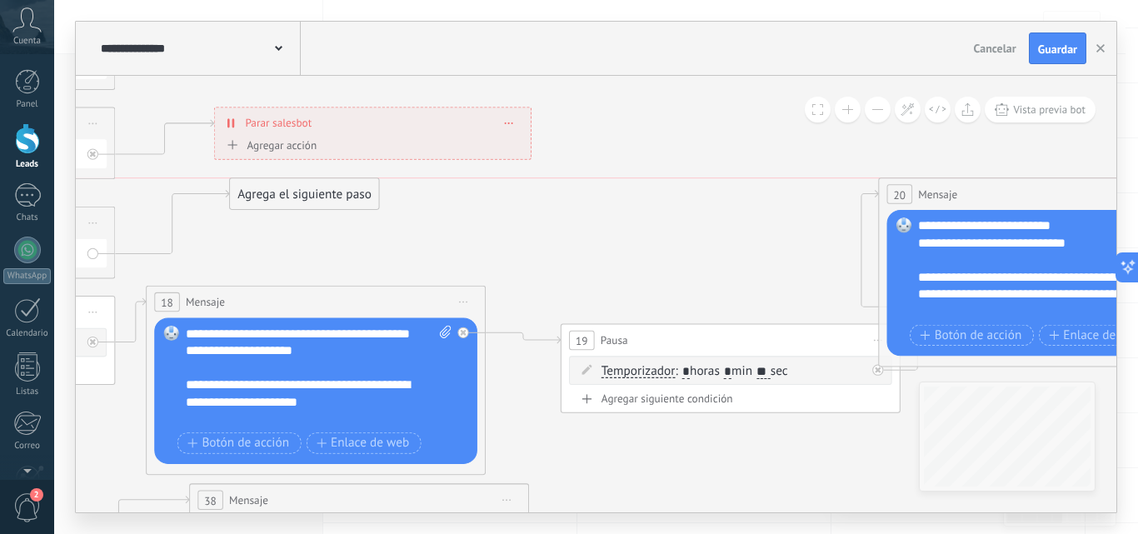
drag, startPoint x: 1083, startPoint y: 282, endPoint x: 985, endPoint y: 191, distance: 134.3
click at [985, 191] on div "20 Mensaje ******* (a): Todos los contactos - canales seleccionados Todos los c…" at bounding box center [1048, 194] width 338 height 32
click at [875, 369] on icon at bounding box center [877, 370] width 6 height 6
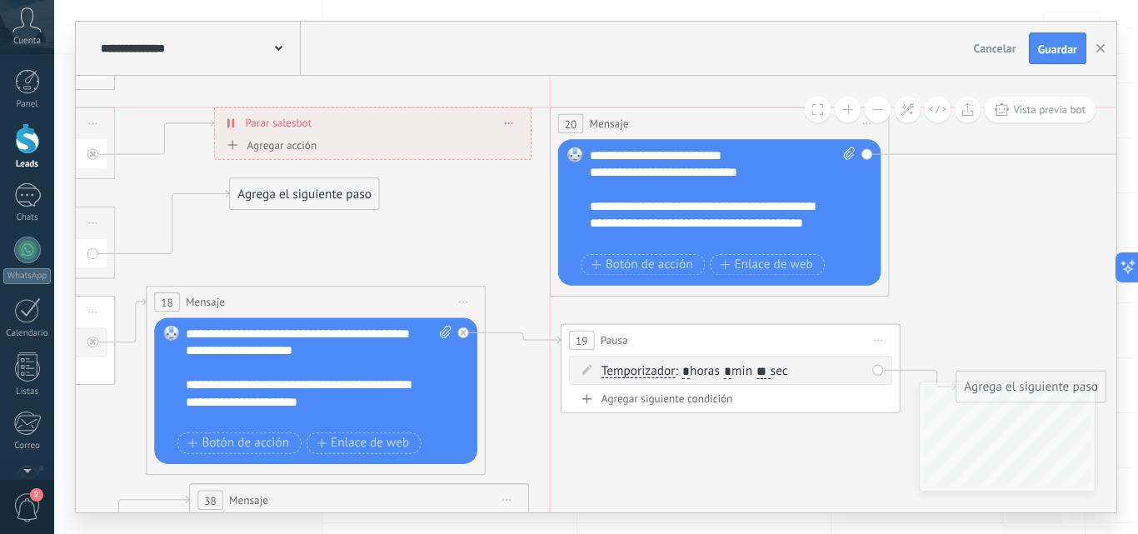
drag, startPoint x: 972, startPoint y: 192, endPoint x: 637, endPoint y: 117, distance: 343.2
click at [637, 117] on div "20 Mensaje ******* (a): Todos los contactos - canales seleccionados Todos los c…" at bounding box center [719, 124] width 338 height 32
drag, startPoint x: 287, startPoint y: 192, endPoint x: 618, endPoint y: 119, distance: 338.5
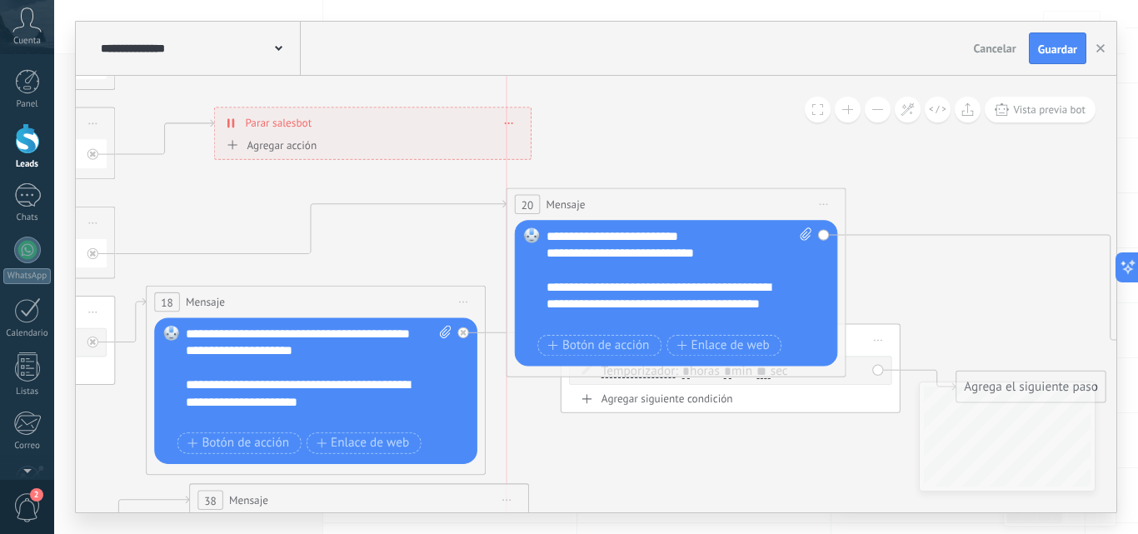
drag, startPoint x: 640, startPoint y: 121, endPoint x: 601, endPoint y: 197, distance: 85.7
click at [601, 197] on div "20 Mensaje ******* (a): Todos los contactos - canales seleccionados Todos los c…" at bounding box center [676, 204] width 338 height 32
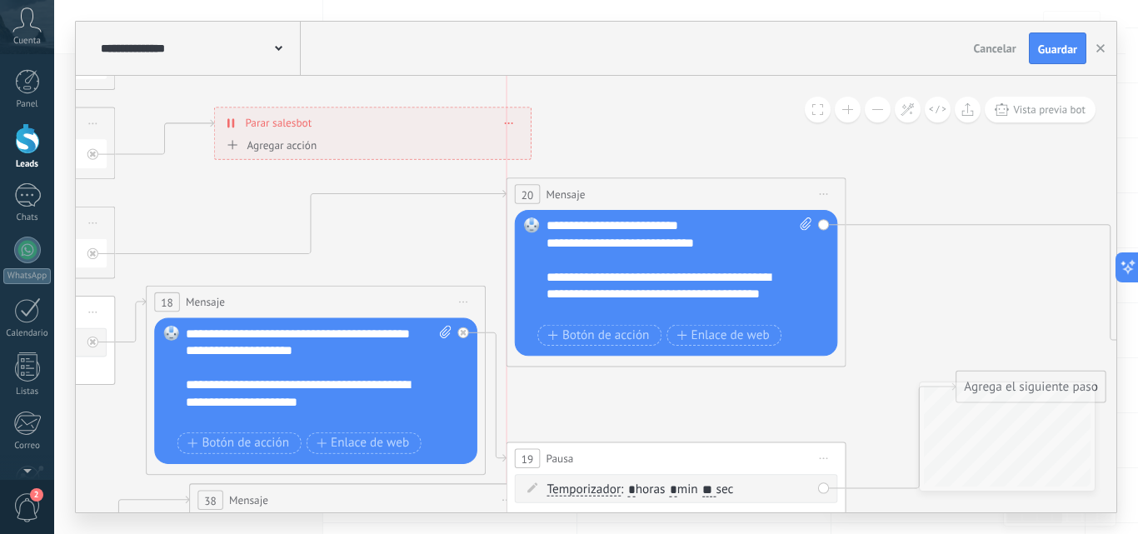
drag, startPoint x: 855, startPoint y: 336, endPoint x: 797, endPoint y: 455, distance: 131.8
click at [797, 455] on div "19 Pausa ***** Iniciar vista previa aquí Cambiar nombre Duplicar Borrar" at bounding box center [676, 458] width 338 height 32
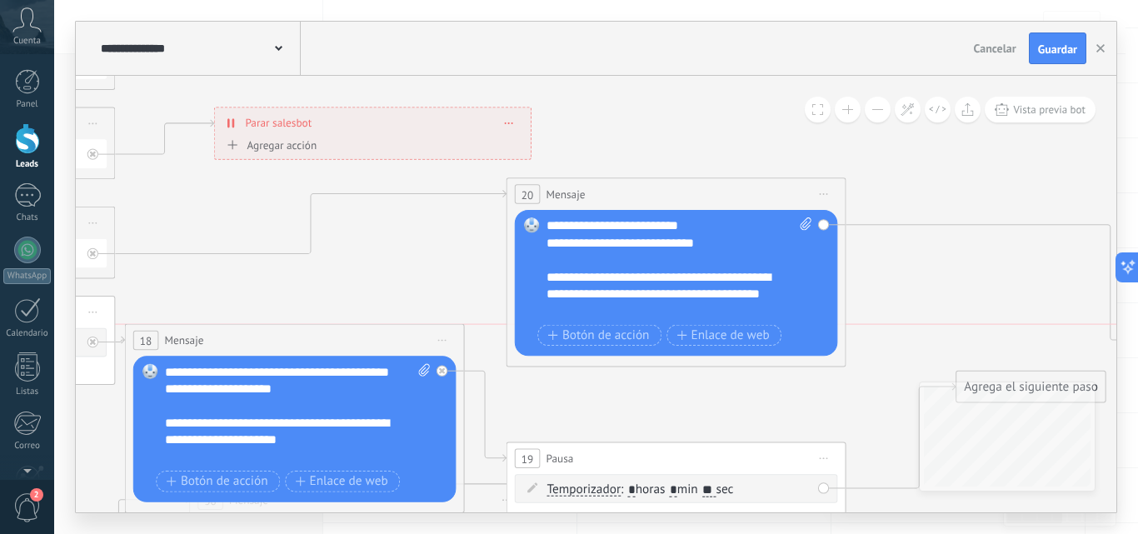
drag, startPoint x: 359, startPoint y: 292, endPoint x: 339, endPoint y: 323, distance: 36.7
click at [339, 324] on div "18 Mensaje ******* (a): Todos los contactos - canales seleccionados Todos los c…" at bounding box center [295, 418] width 340 height 189
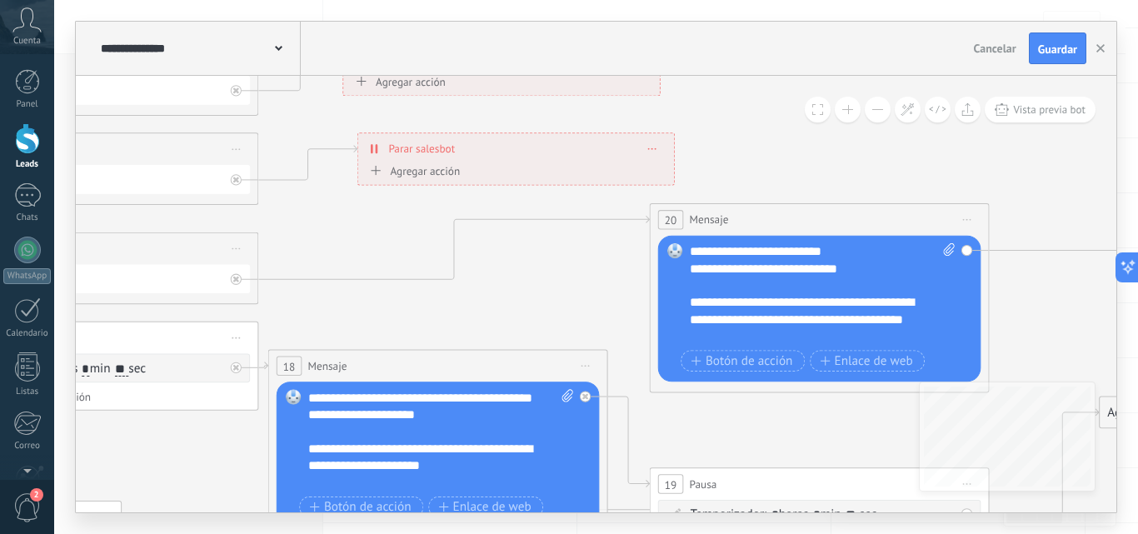
drag, startPoint x: 407, startPoint y: 340, endPoint x: 407, endPoint y: 351, distance: 11.7
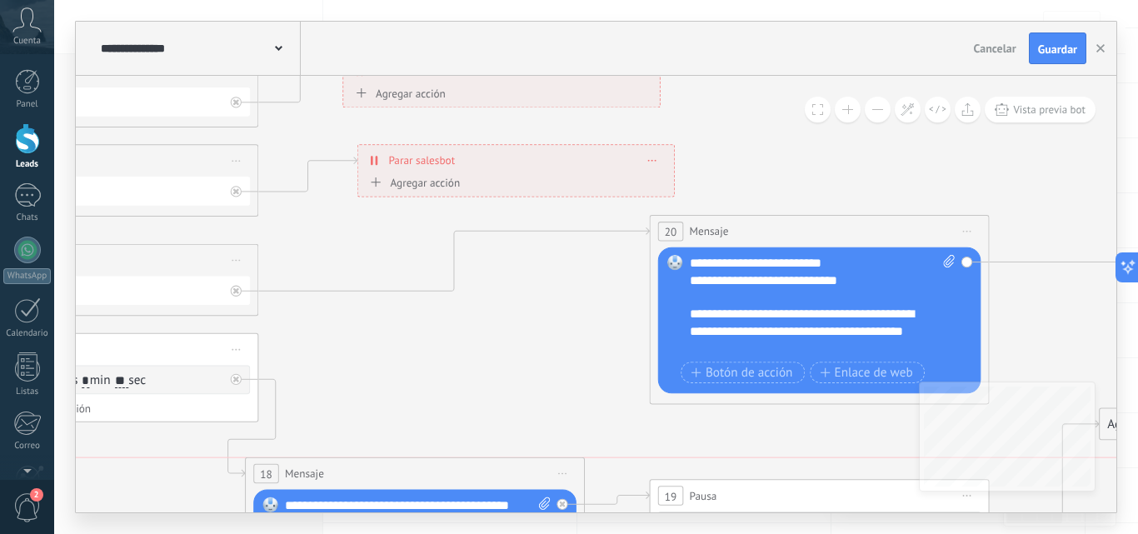
drag, startPoint x: 395, startPoint y: 382, endPoint x: 374, endPoint y: 474, distance: 93.9
click at [374, 474] on div "18 Mensaje ******* (a): Todos los contactos - canales seleccionados Todos los c…" at bounding box center [415, 474] width 338 height 32
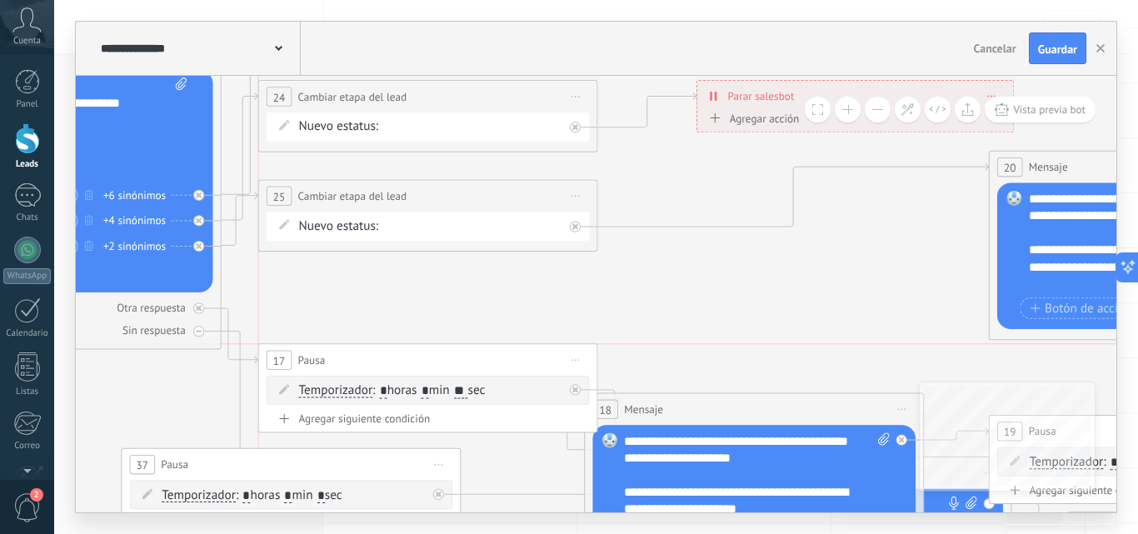
drag, startPoint x: 376, startPoint y: 276, endPoint x: 376, endPoint y: 350, distance: 73.3
click at [376, 350] on div "17 Pausa ***** Iniciar vista previa aquí Cambiar nombre Duplicar Borrar" at bounding box center [428, 360] width 338 height 32
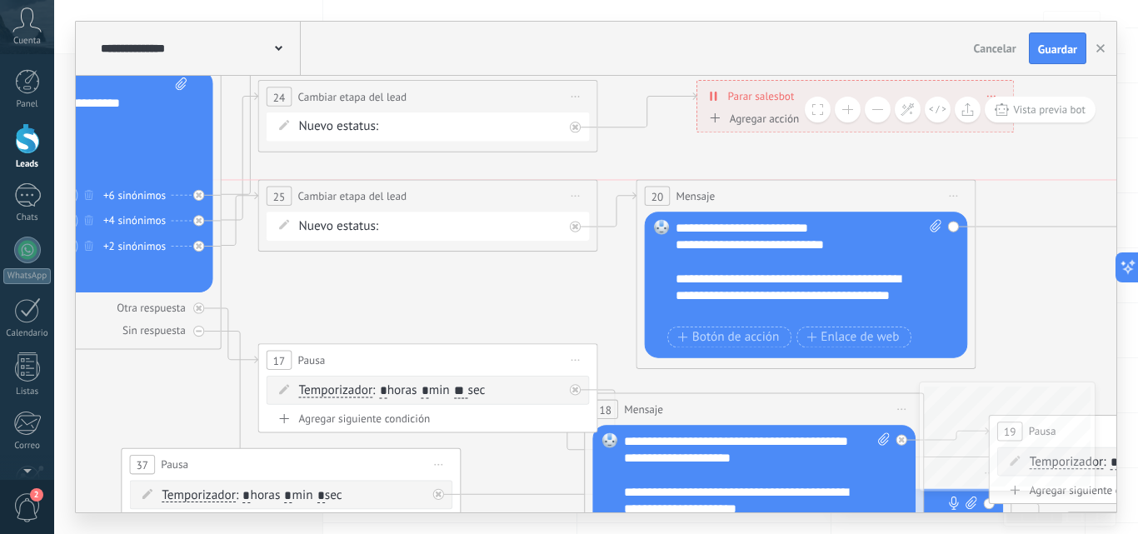
drag, startPoint x: 1059, startPoint y: 162, endPoint x: 707, endPoint y: 187, distance: 353.1
click at [707, 188] on span "Mensaje" at bounding box center [694, 196] width 39 height 16
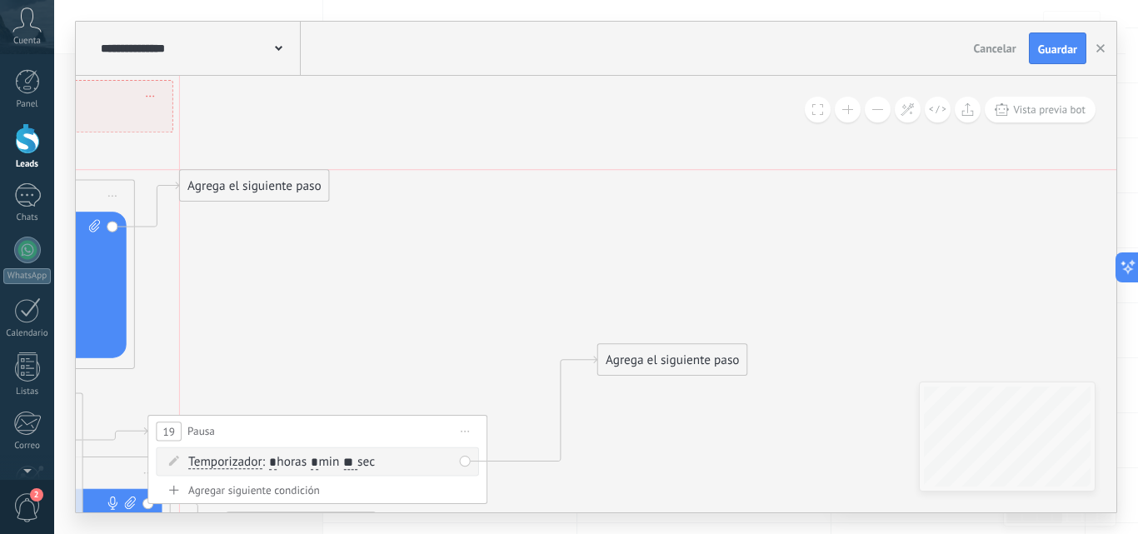
drag, startPoint x: 1055, startPoint y: 308, endPoint x: 222, endPoint y: 179, distance: 843.5
click at [222, 179] on div "Agrega el siguiente paso" at bounding box center [254, 186] width 149 height 28
click at [271, 181] on div "Agrega el siguiente paso" at bounding box center [254, 186] width 149 height 28
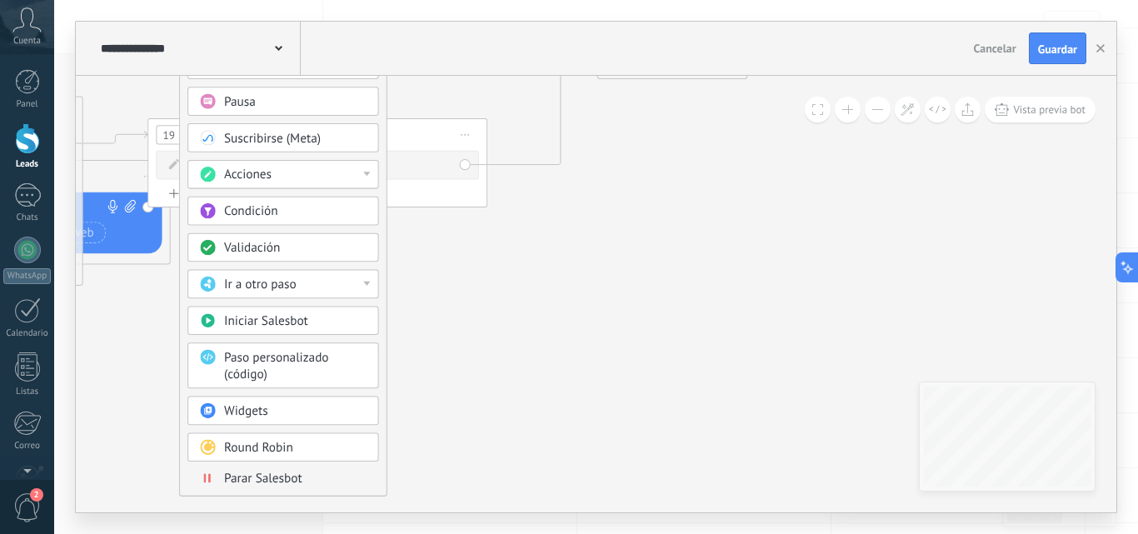
click at [238, 478] on span "Parar Salesbot" at bounding box center [263, 478] width 78 height 16
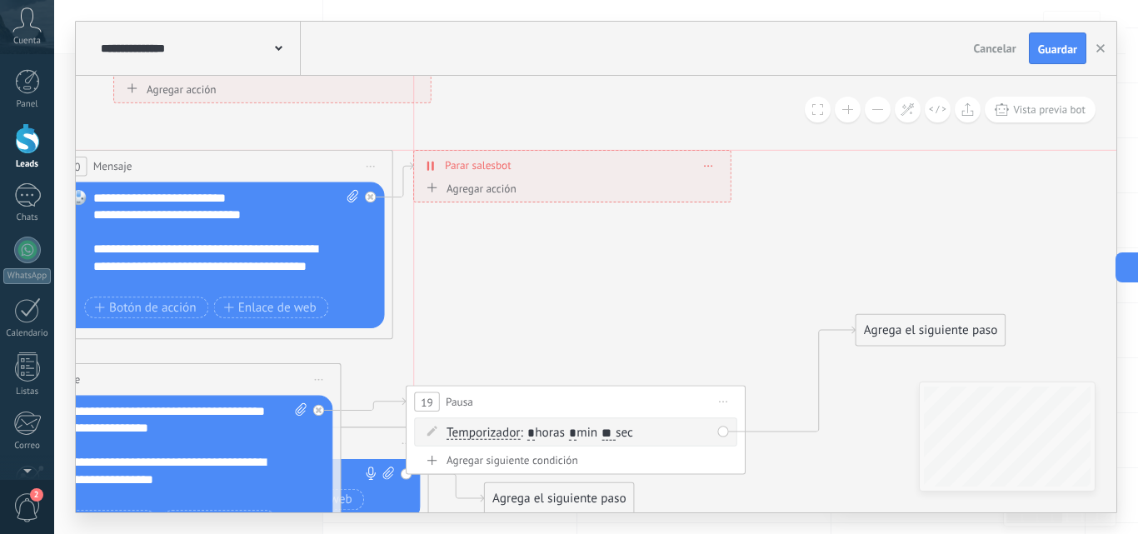
drag, startPoint x: 575, startPoint y: 163, endPoint x: 560, endPoint y: 172, distance: 17.9
click at [560, 172] on div "**********" at bounding box center [572, 166] width 316 height 30
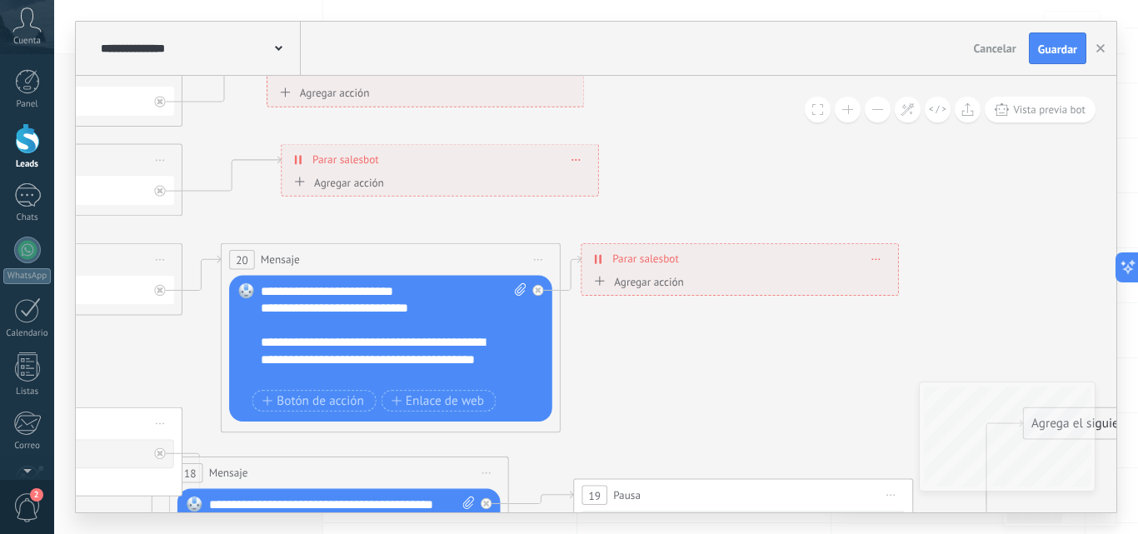
click at [536, 260] on icon at bounding box center [538, 260] width 8 height 2
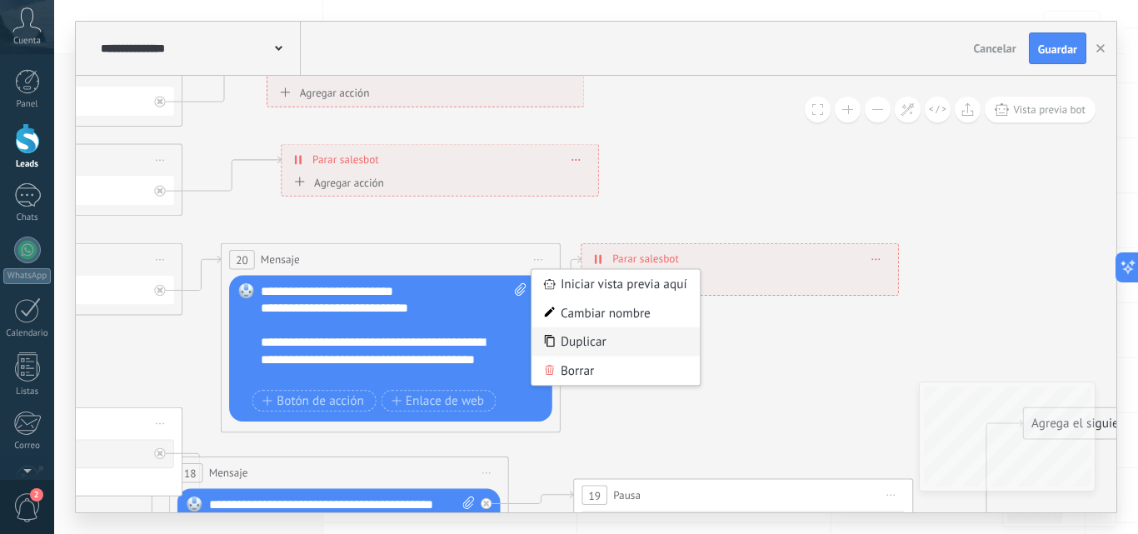
click at [592, 339] on div "Duplicar" at bounding box center [615, 341] width 168 height 29
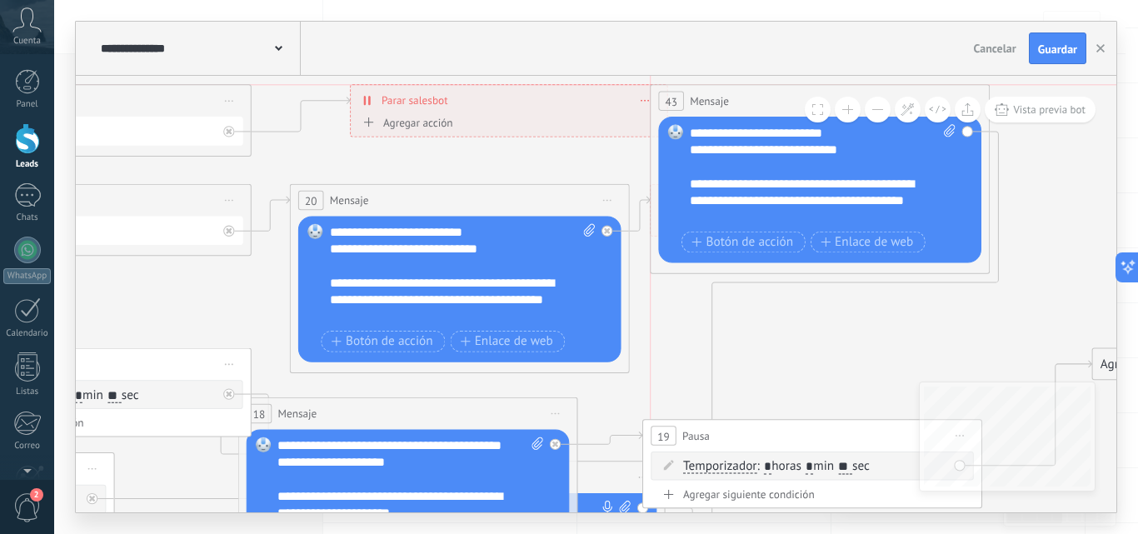
drag, startPoint x: 433, startPoint y: 440, endPoint x: 795, endPoint y: 97, distance: 498.9
click at [795, 97] on div "43 Mensaje ******* (a): Todos los contactos - canales seleccionados Todos los c…" at bounding box center [819, 101] width 338 height 32
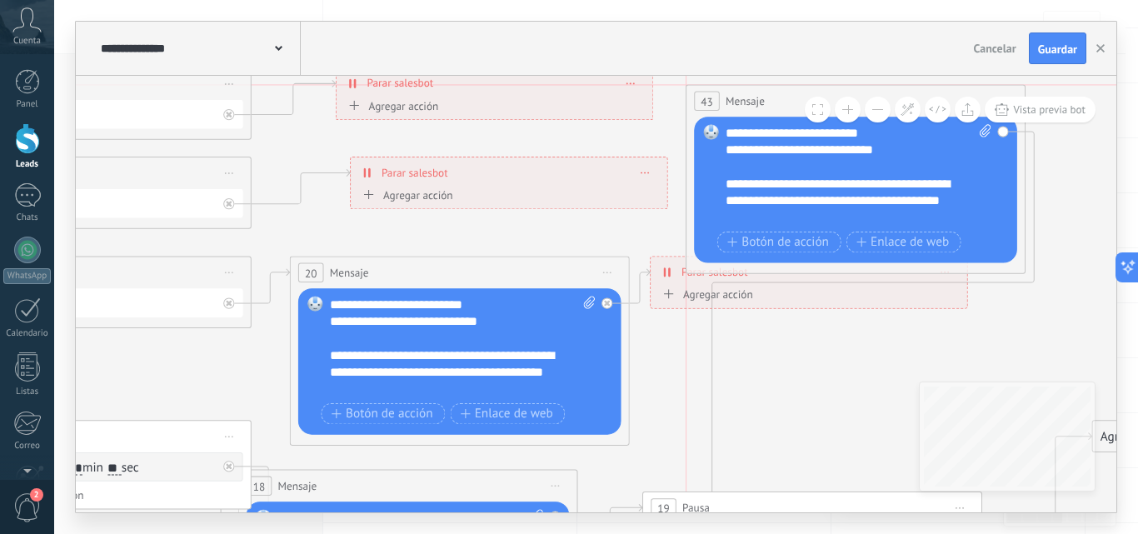
drag, startPoint x: 756, startPoint y: 173, endPoint x: 788, endPoint y: 99, distance: 80.6
click at [788, 99] on div "43 Mensaje ******* (a): Todos los contactos - canales seleccionados Todos los c…" at bounding box center [855, 101] width 338 height 32
click at [647, 172] on icon at bounding box center [644, 173] width 8 height 2
click at [660, 199] on icon at bounding box center [656, 196] width 8 height 10
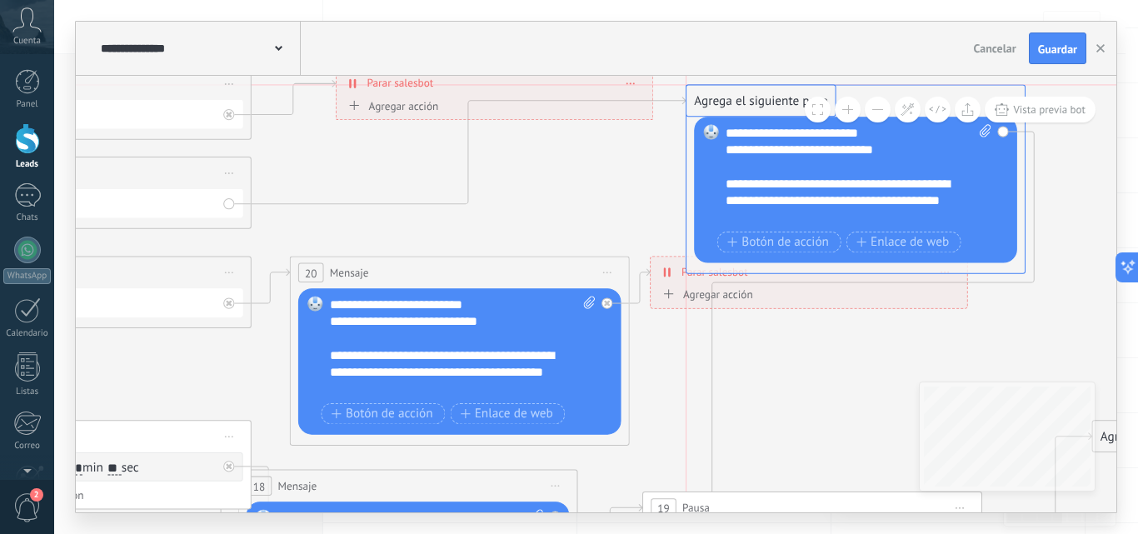
drag, startPoint x: 409, startPoint y: 217, endPoint x: 785, endPoint y: 89, distance: 397.7
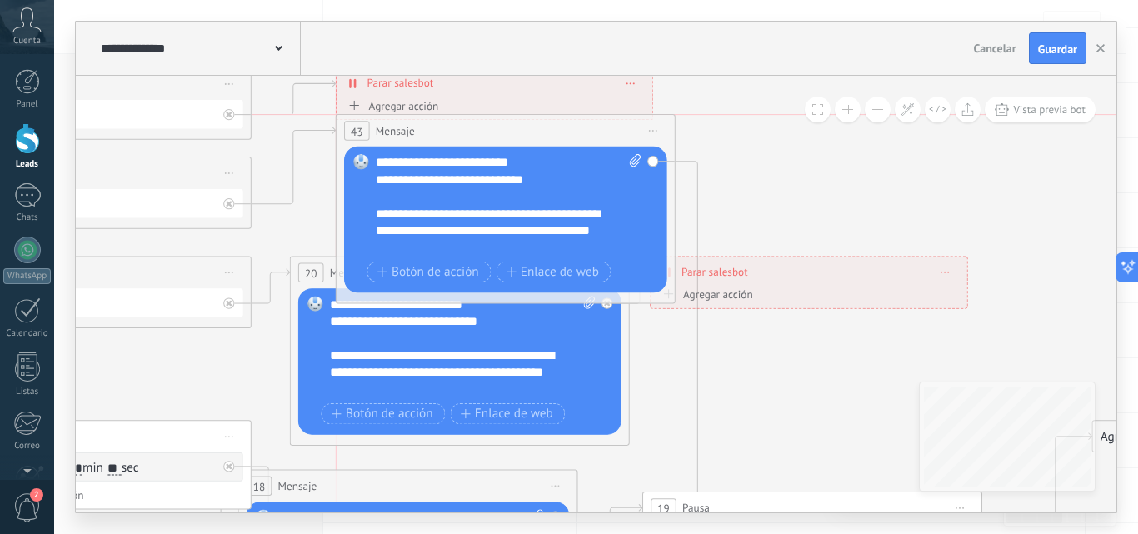
drag, startPoint x: 709, startPoint y: 128, endPoint x: 403, endPoint y: 121, distance: 305.7
click at [403, 121] on div "43 Mensaje ******* (a): Todos los contactos - canales seleccionados Todos los c…" at bounding box center [505, 131] width 338 height 32
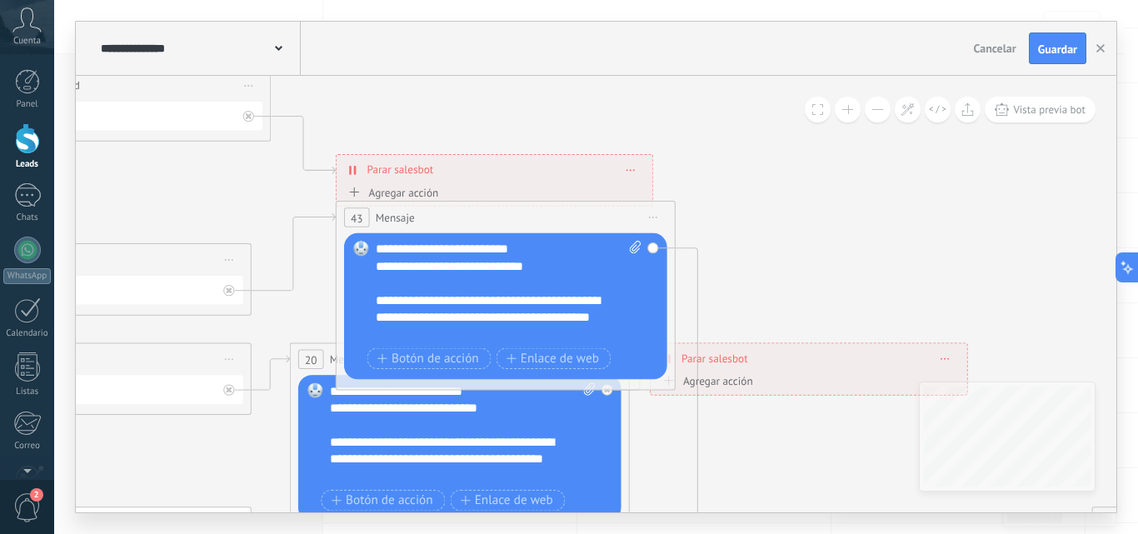
drag, startPoint x: 179, startPoint y: 167, endPoint x: 199, endPoint y: 82, distance: 88.1
click at [199, 82] on div "**********" at bounding box center [101, 86] width 338 height 32
drag, startPoint x: 167, startPoint y: 265, endPoint x: 161, endPoint y: 182, distance: 82.7
click at [161, 184] on div "**********" at bounding box center [82, 188] width 338 height 32
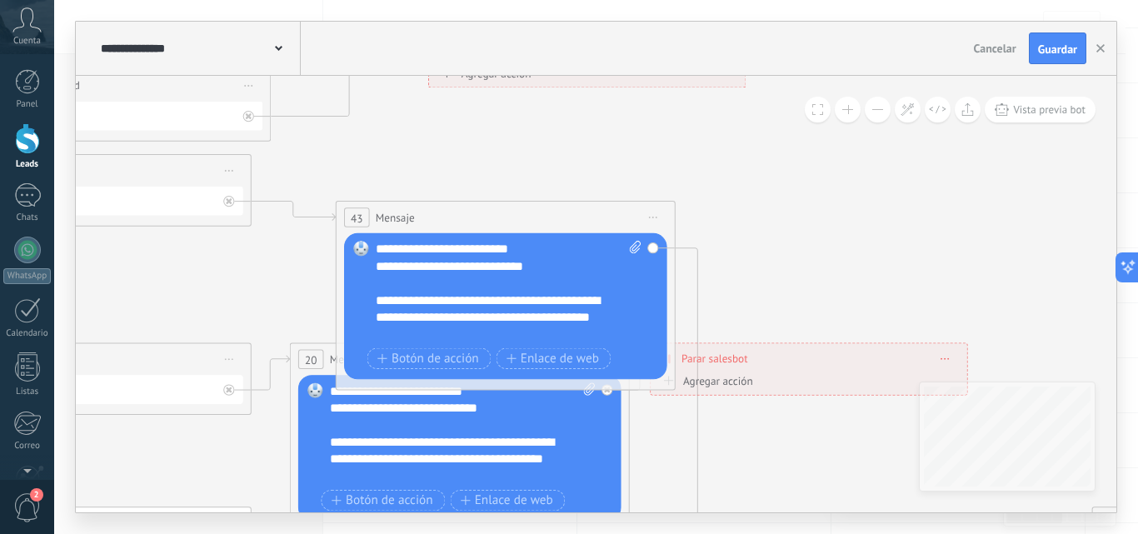
drag, startPoint x: 418, startPoint y: 157, endPoint x: 520, endPoint y: 12, distance: 178.1
click at [520, 12] on div "**********" at bounding box center [595, 267] width 1083 height 534
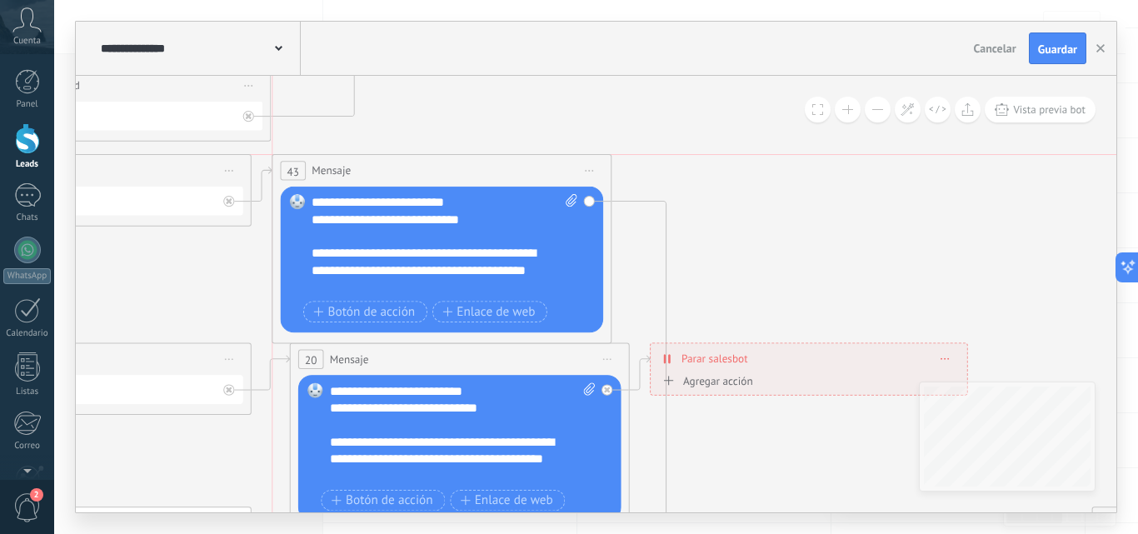
drag, startPoint x: 413, startPoint y: 215, endPoint x: 348, endPoint y: 167, distance: 80.5
click at [348, 167] on span "Mensaje" at bounding box center [330, 170] width 39 height 16
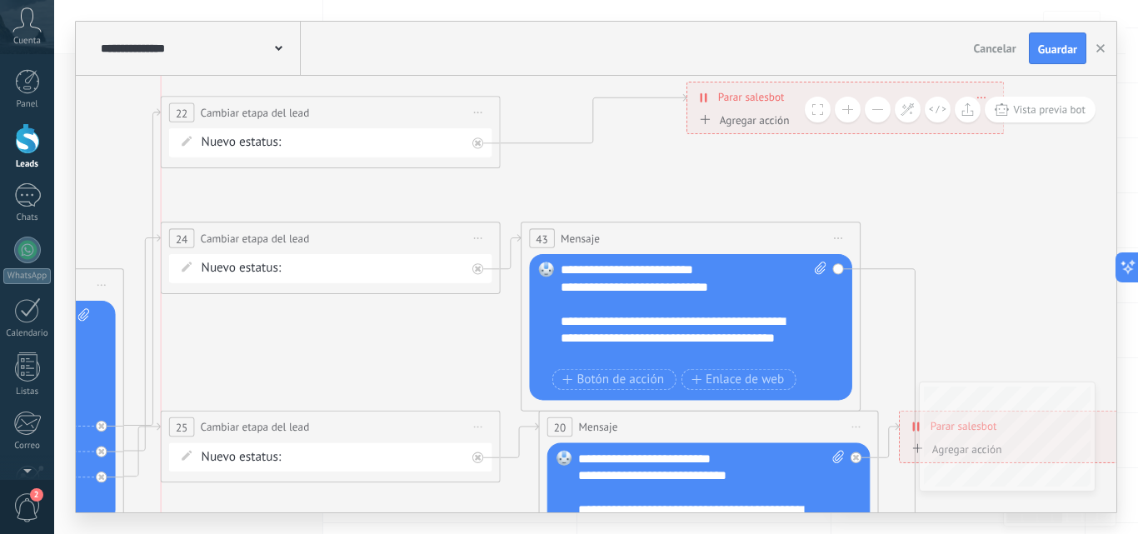
drag, startPoint x: 289, startPoint y: 148, endPoint x: 272, endPoint y: 108, distance: 43.3
click at [272, 108] on span "Cambiar etapa del lead" at bounding box center [255, 112] width 109 height 16
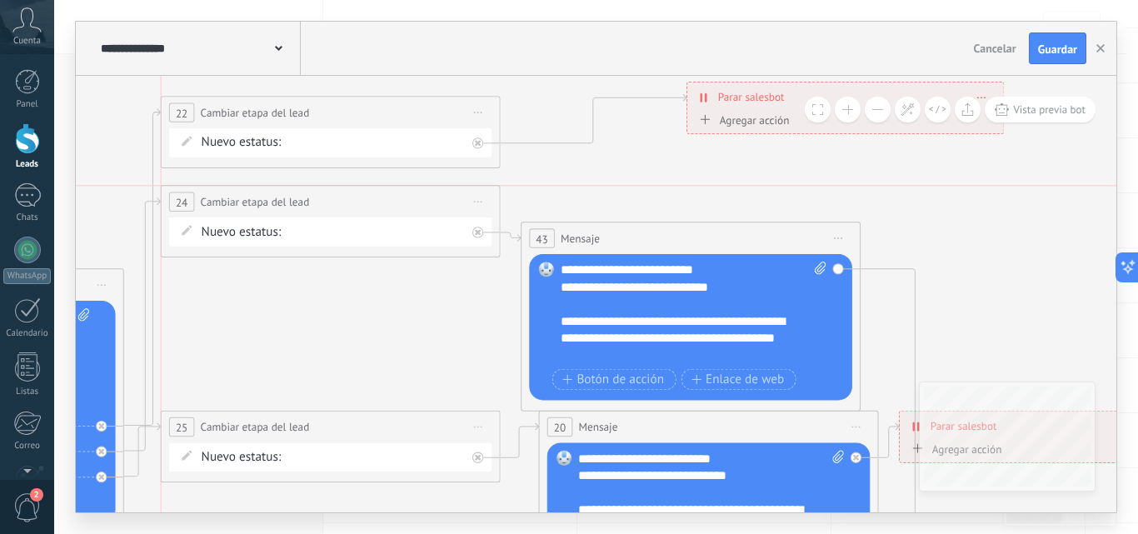
drag, startPoint x: 278, startPoint y: 227, endPoint x: 276, endPoint y: 197, distance: 30.0
click at [276, 197] on div "**********" at bounding box center [331, 202] width 338 height 32
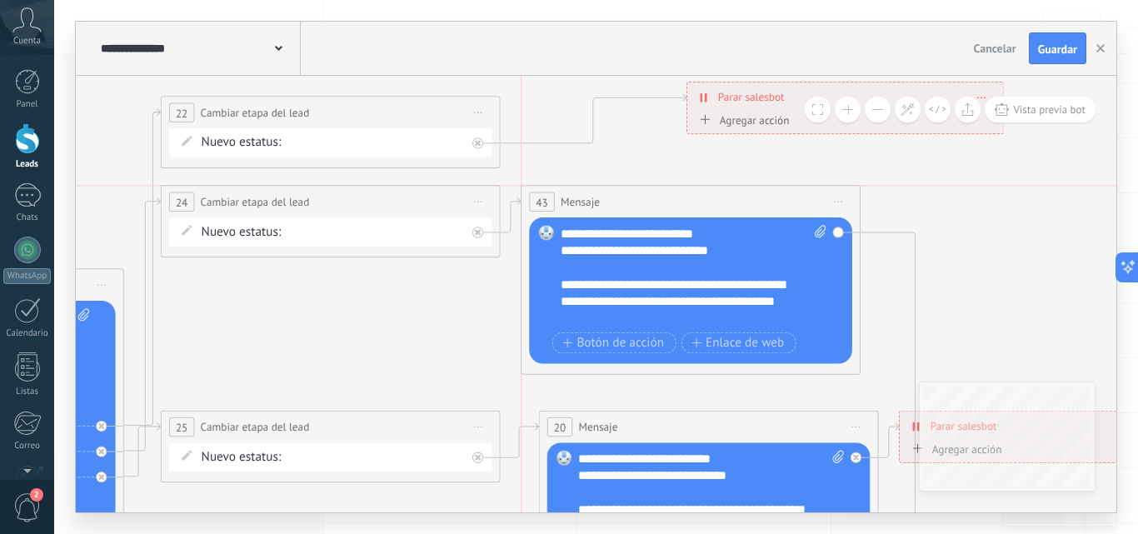
drag, startPoint x: 582, startPoint y: 231, endPoint x: 580, endPoint y: 200, distance: 30.9
click at [580, 200] on span "Mensaje" at bounding box center [579, 202] width 39 height 16
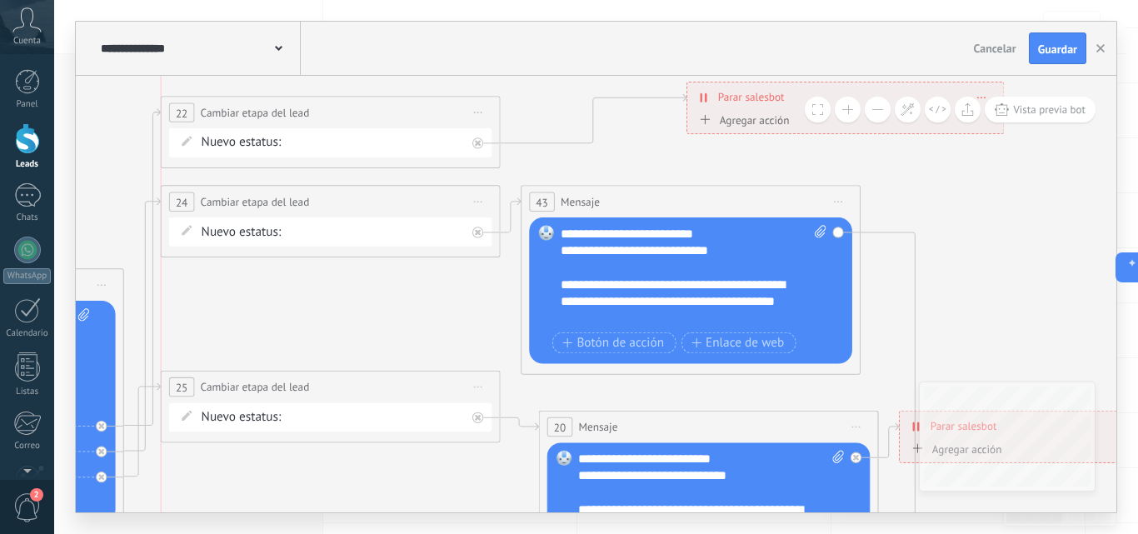
drag, startPoint x: 386, startPoint y: 425, endPoint x: 380, endPoint y: 386, distance: 39.6
click at [380, 386] on div "**********" at bounding box center [331, 387] width 338 height 32
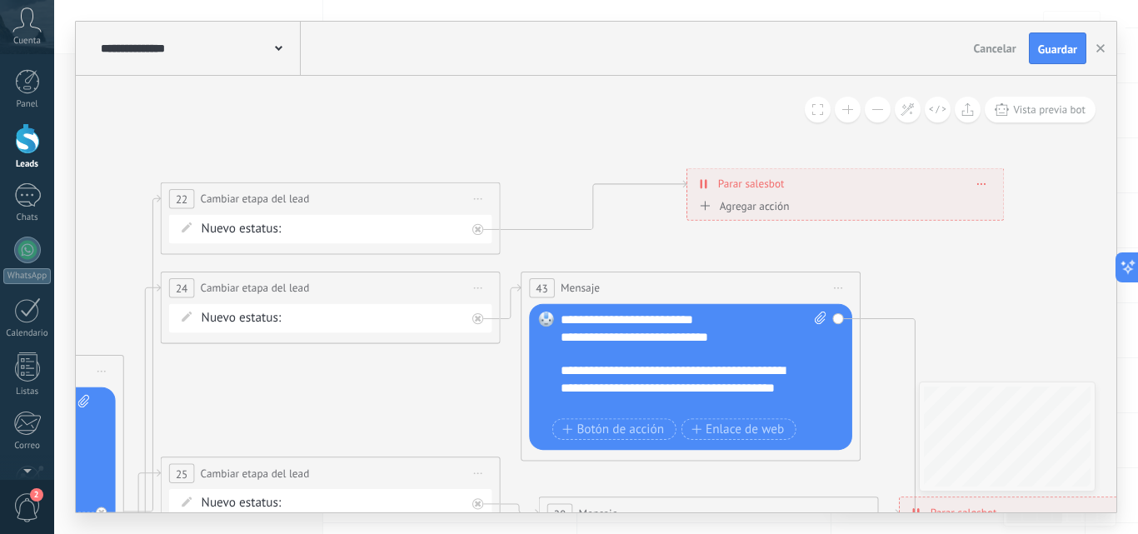
click at [839, 284] on span "Iniciar vista previa aquí Cambiar nombre Duplicar [GEOGRAPHIC_DATA]" at bounding box center [837, 288] width 27 height 25
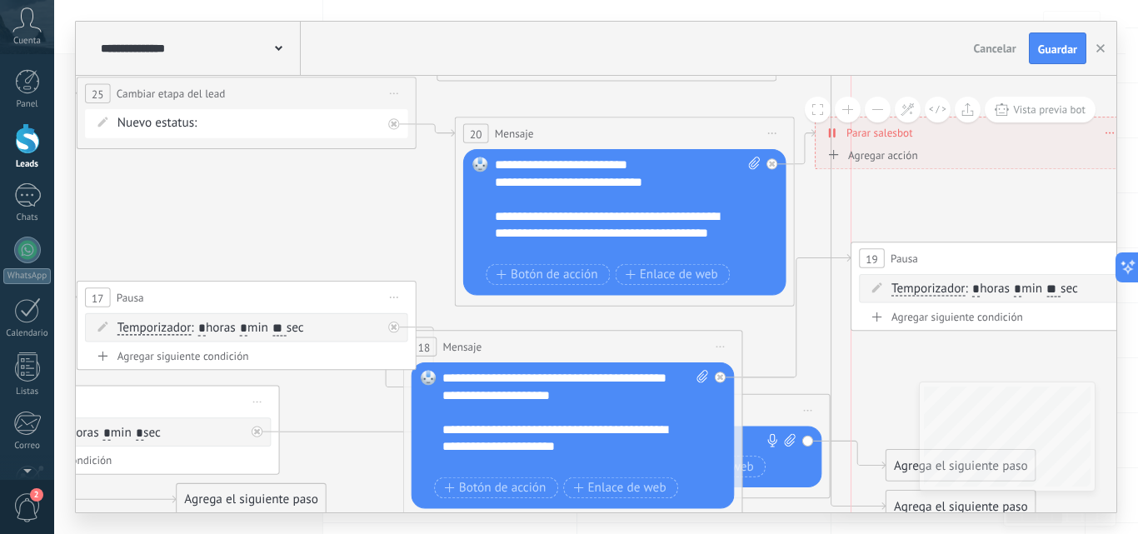
drag, startPoint x: 883, startPoint y: 363, endPoint x: 927, endPoint y: 253, distance: 118.5
click at [927, 253] on div "19 Pausa ***** Iniciar vista previa aquí Cambiar nombre Duplicar Borrar" at bounding box center [1020, 258] width 338 height 32
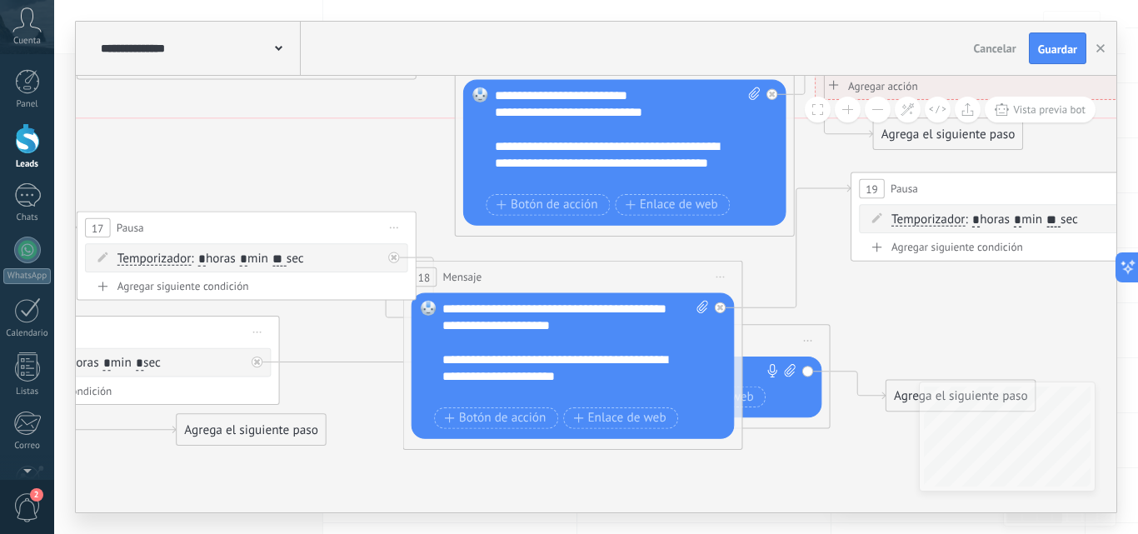
drag, startPoint x: 894, startPoint y: 436, endPoint x: 882, endPoint y: 138, distance: 297.6
click at [882, 138] on div "Agrega el siguiente paso" at bounding box center [948, 134] width 149 height 28
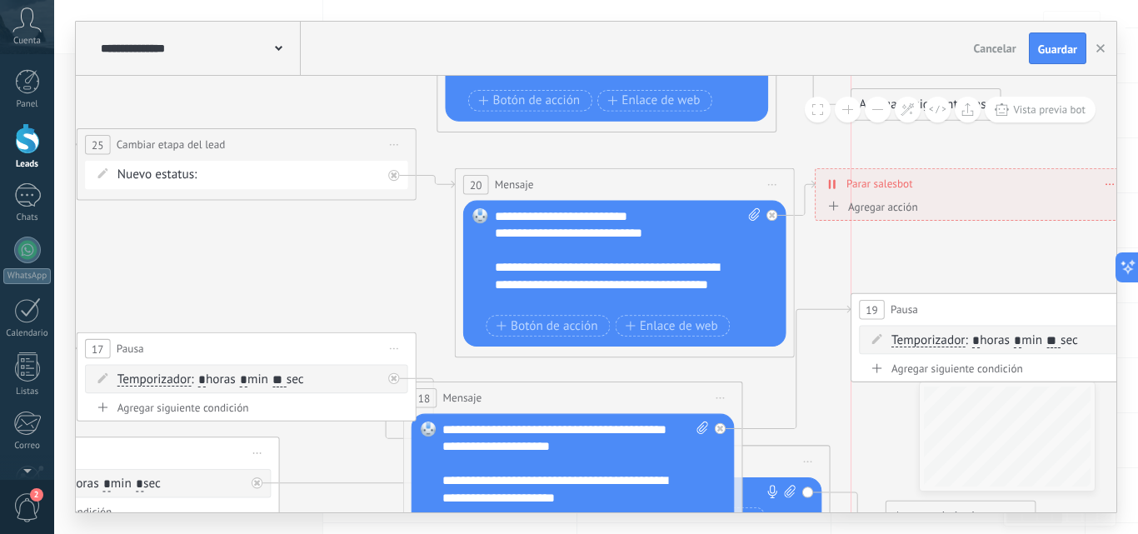
drag, startPoint x: 905, startPoint y: 253, endPoint x: 886, endPoint y: 103, distance: 151.1
click at [886, 103] on div "**********" at bounding box center [596, 294] width 1040 height 436
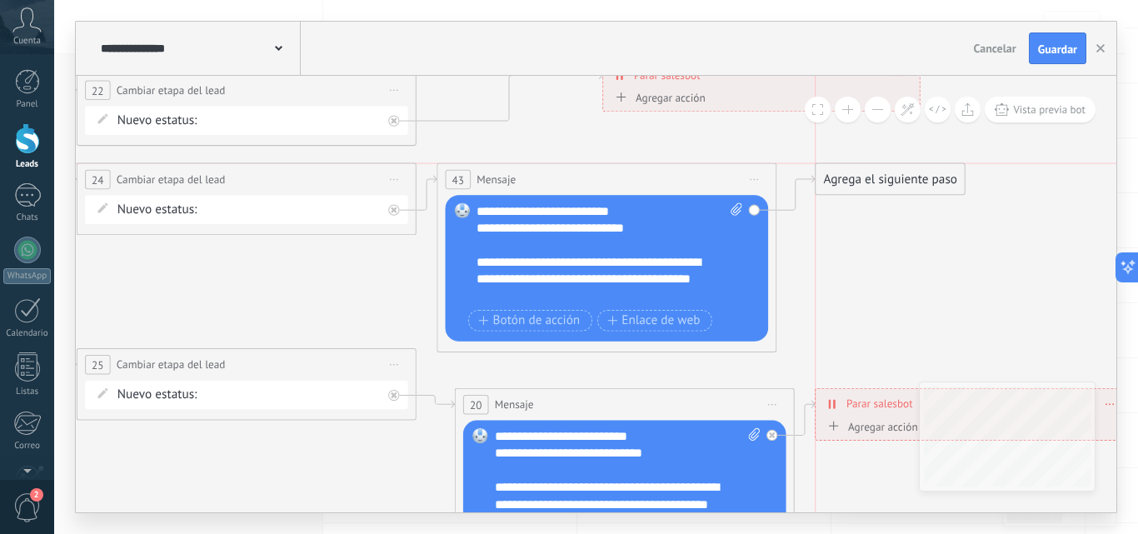
drag, startPoint x: 866, startPoint y: 278, endPoint x: 851, endPoint y: 173, distance: 106.0
click at [851, 173] on div "Agrega el siguiente paso" at bounding box center [889, 180] width 149 height 28
click at [879, 177] on div "Agrega el siguiente paso" at bounding box center [889, 180] width 149 height 28
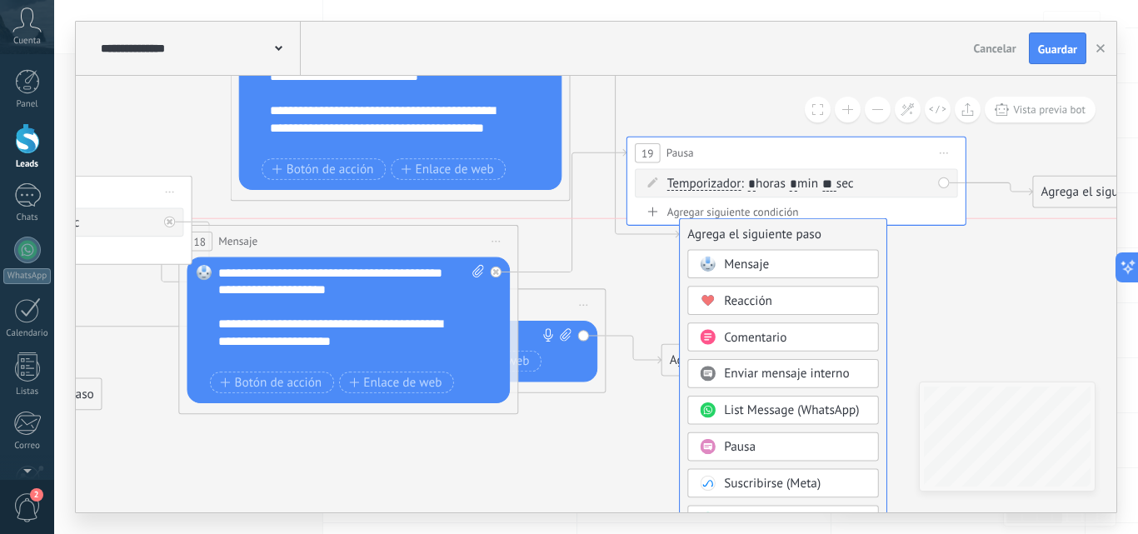
drag, startPoint x: 739, startPoint y: 397, endPoint x: 741, endPoint y: 252, distance: 144.9
click at [741, 249] on div "Agrega el siguiente paso" at bounding box center [783, 235] width 207 height 28
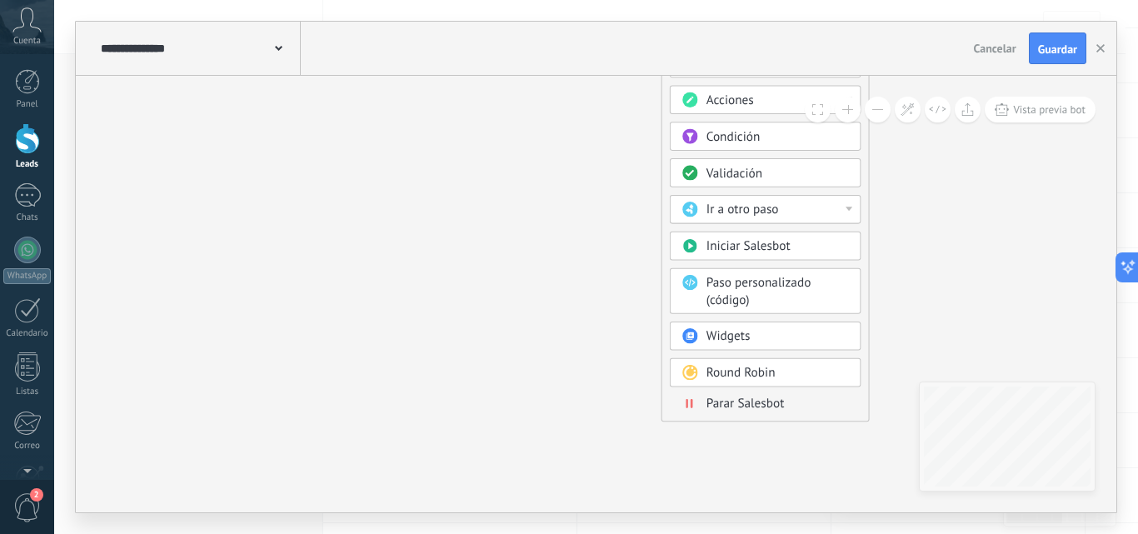
click at [725, 414] on div "Mensaje Mensaje Mensaje Reacción Comentario Enviar mensaje interno" at bounding box center [766, 124] width 192 height 591
click at [725, 405] on span "Parar Salesbot" at bounding box center [745, 404] width 78 height 16
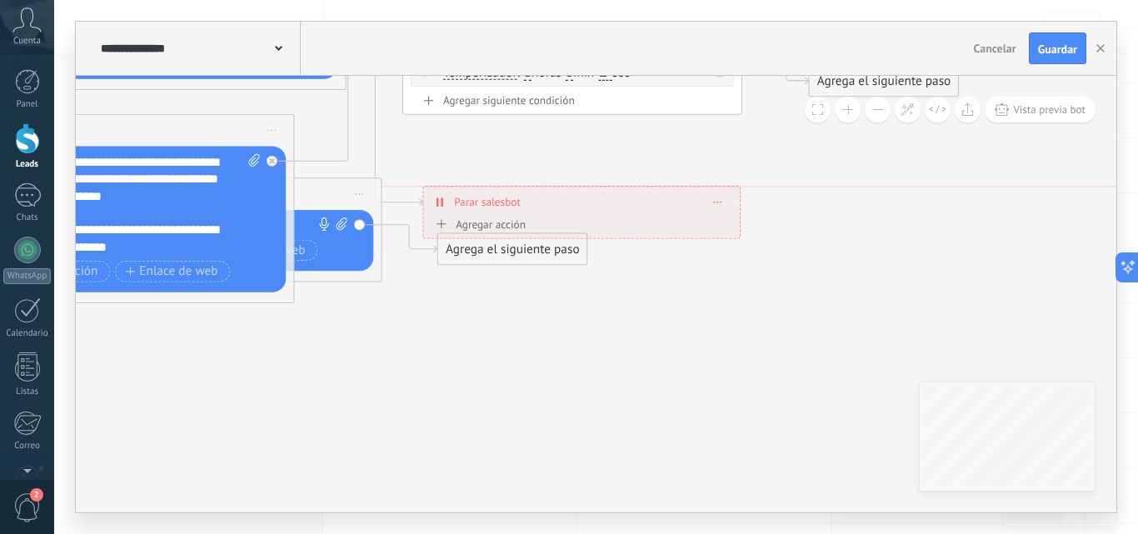
drag, startPoint x: 592, startPoint y: 282, endPoint x: 573, endPoint y: 171, distance: 113.2
click at [573, 187] on div "**********" at bounding box center [581, 202] width 316 height 30
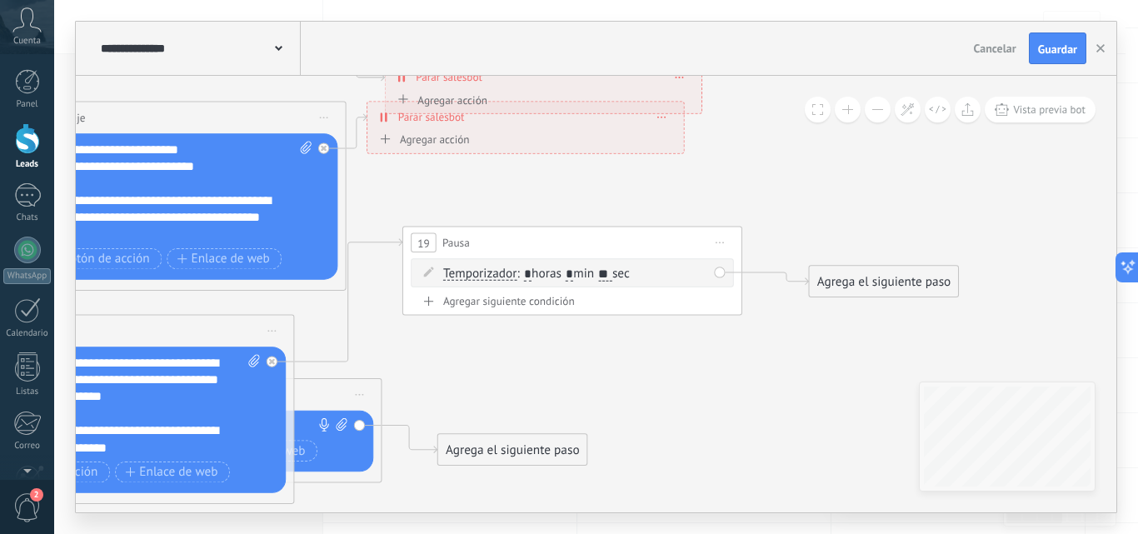
drag, startPoint x: 513, startPoint y: 376, endPoint x: 481, endPoint y: 69, distance: 309.0
click at [481, 69] on div "**********" at bounding box center [596, 267] width 1040 height 490
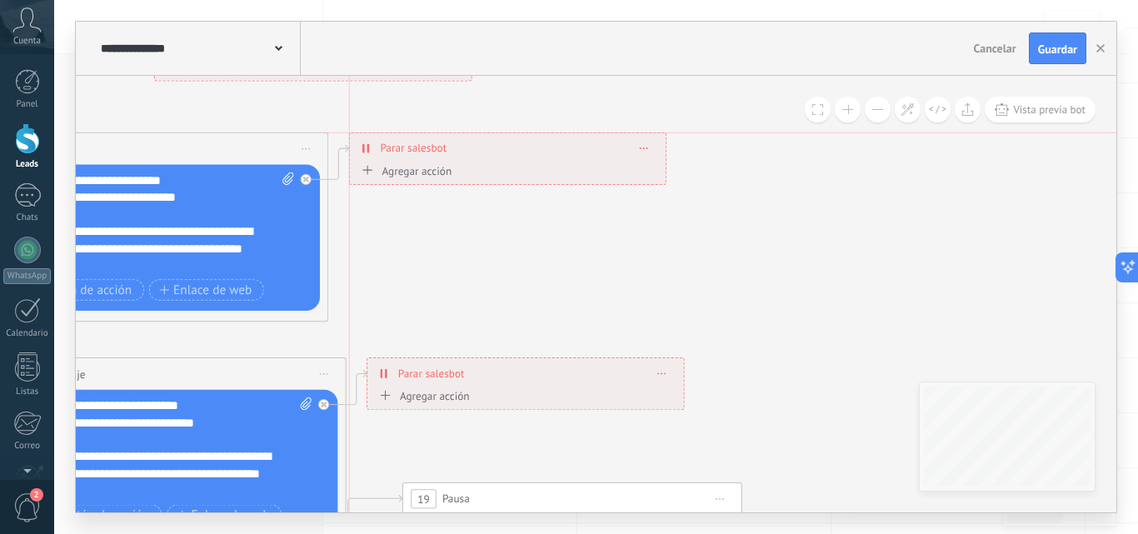
drag, startPoint x: 486, startPoint y: 334, endPoint x: 452, endPoint y: 153, distance: 183.9
click at [452, 153] on div "**********" at bounding box center [508, 148] width 316 height 30
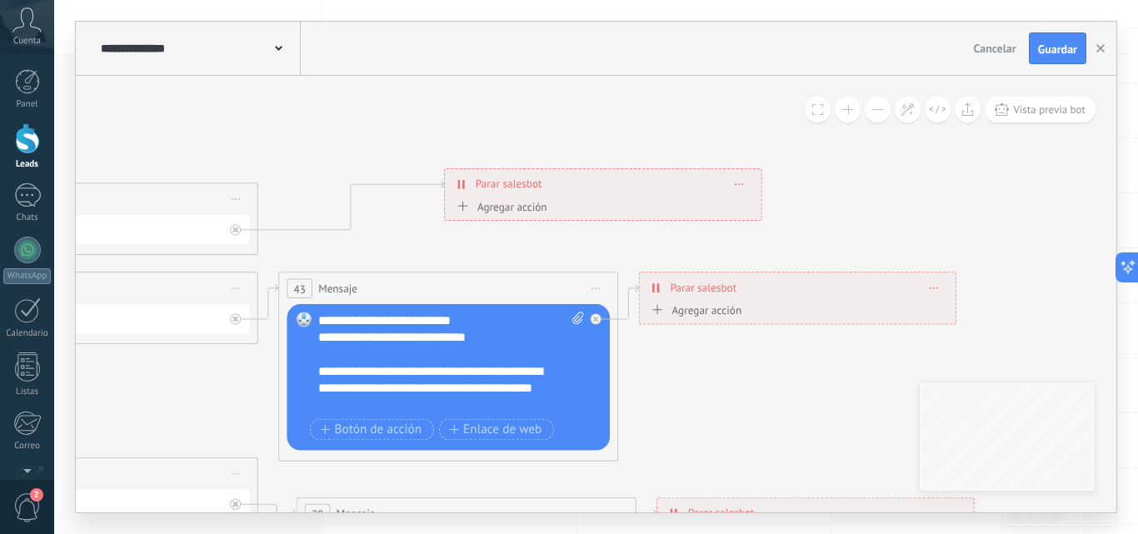
click at [757, 183] on div "**********" at bounding box center [603, 184] width 316 height 30
click at [741, 183] on icon at bounding box center [738, 184] width 8 height 2
click at [794, 205] on div "Borrar" at bounding box center [770, 208] width 75 height 29
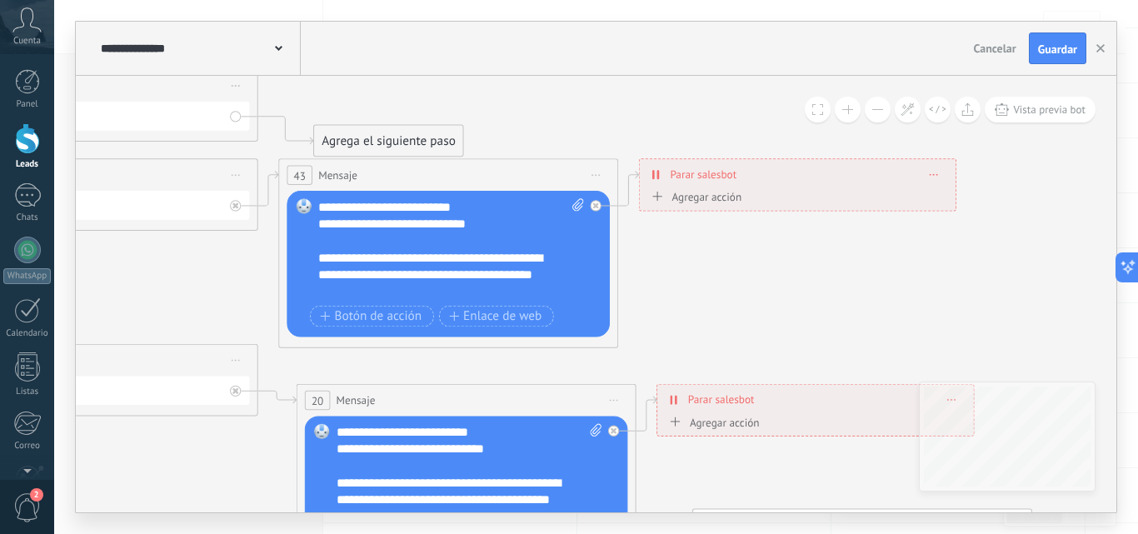
click at [597, 176] on icon at bounding box center [596, 175] width 8 height 2
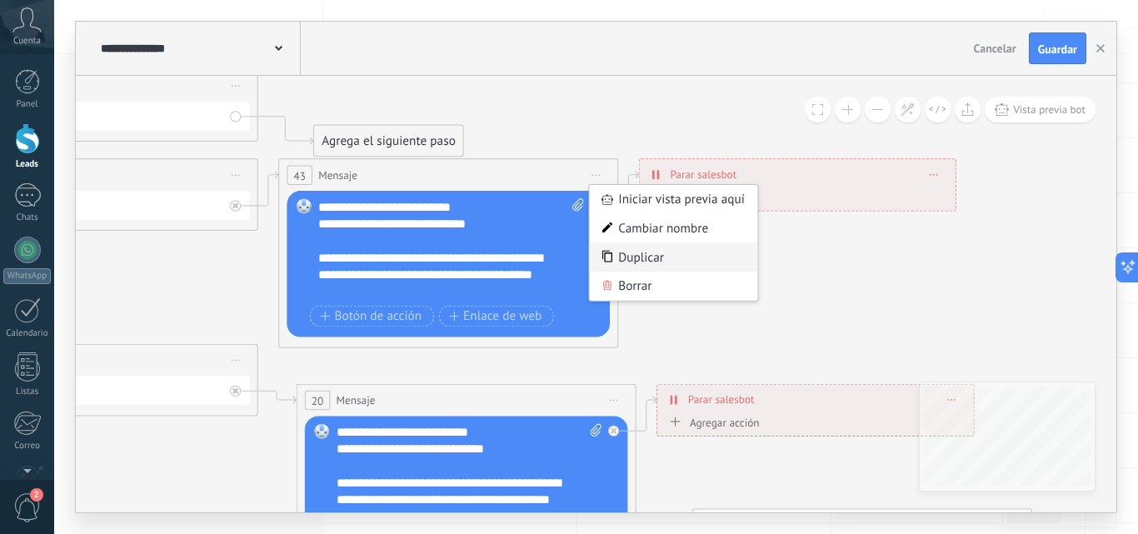
click at [631, 259] on div "Duplicar" at bounding box center [674, 256] width 168 height 29
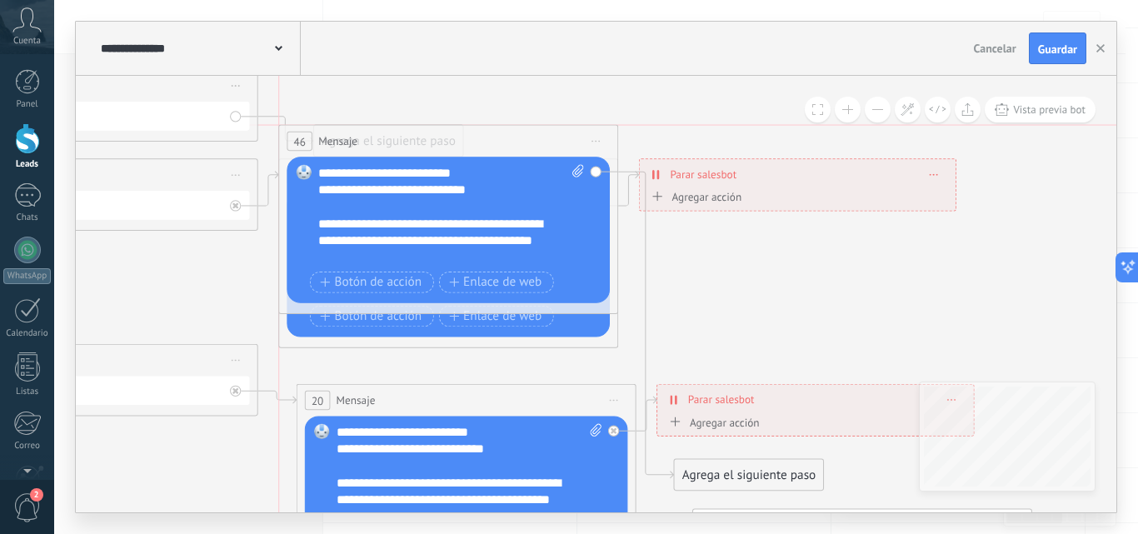
drag, startPoint x: 421, startPoint y: 419, endPoint x: 417, endPoint y: 144, distance: 274.8
click at [417, 144] on div "46 Mensaje ******* (a): Todos los contactos - canales seleccionados Todos los c…" at bounding box center [448, 142] width 338 height 32
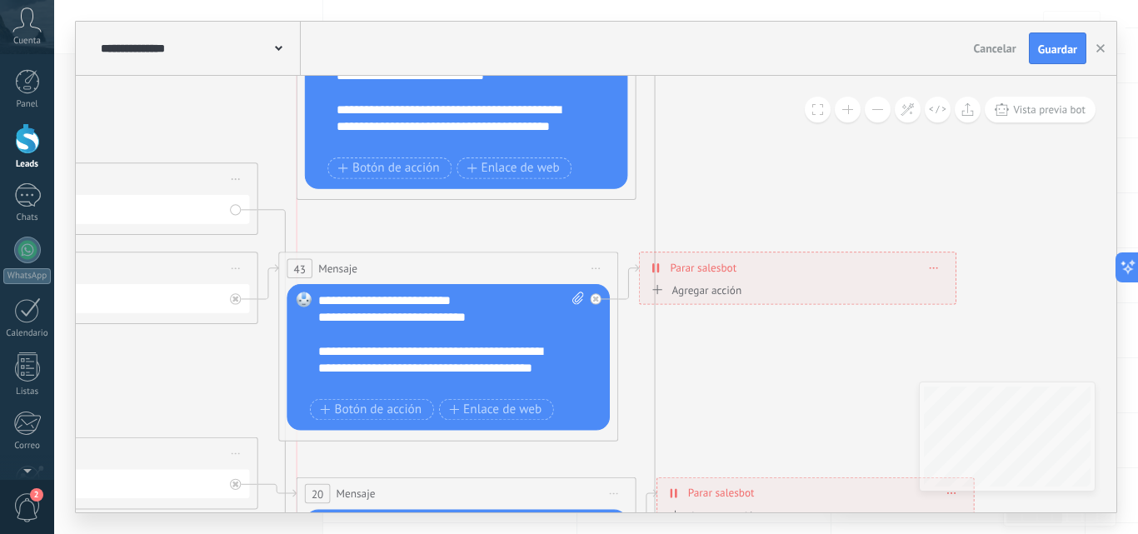
drag, startPoint x: 408, startPoint y: 241, endPoint x: 426, endPoint y: 34, distance: 207.3
click at [426, 34] on div "**********" at bounding box center [596, 267] width 1040 height 490
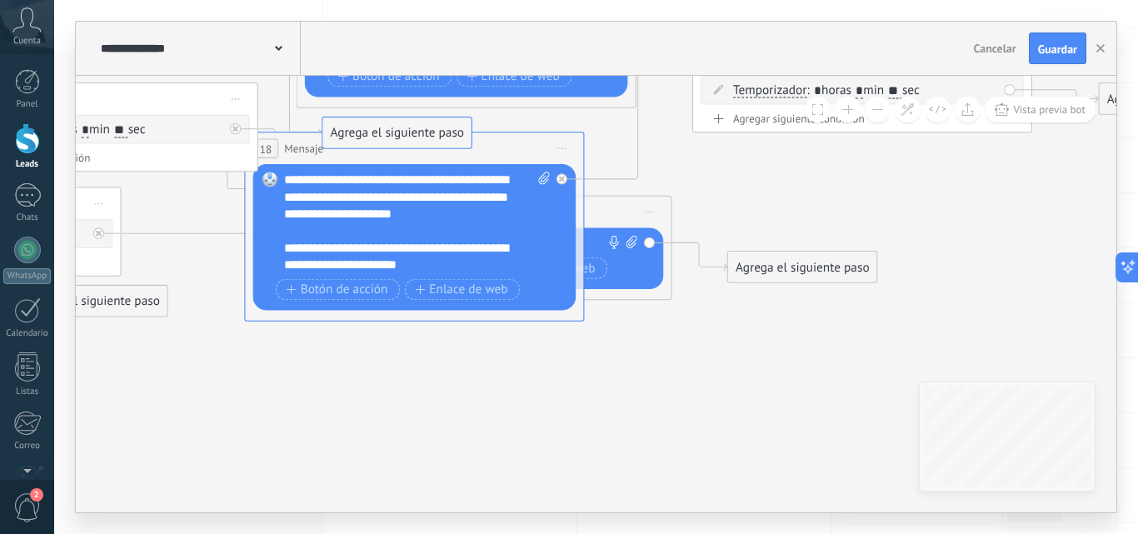
drag, startPoint x: 374, startPoint y: 347, endPoint x: 383, endPoint y: 136, distance: 211.7
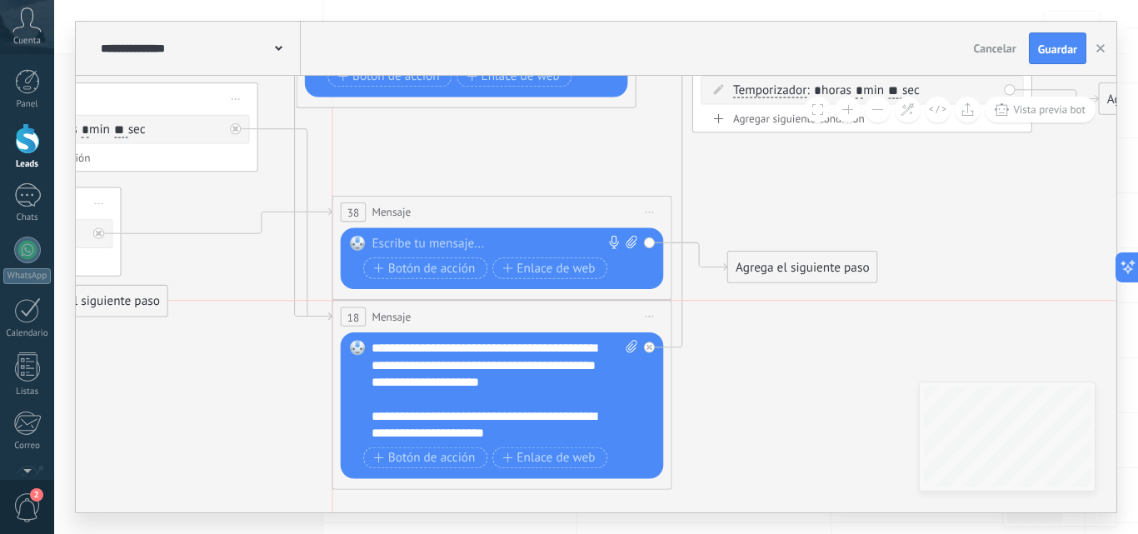
drag, startPoint x: 371, startPoint y: 157, endPoint x: 451, endPoint y: 325, distance: 186.6
click at [451, 325] on div "18 Mensaje ******* (a): Todos los contactos - canales seleccionados Todos los c…" at bounding box center [501, 317] width 338 height 32
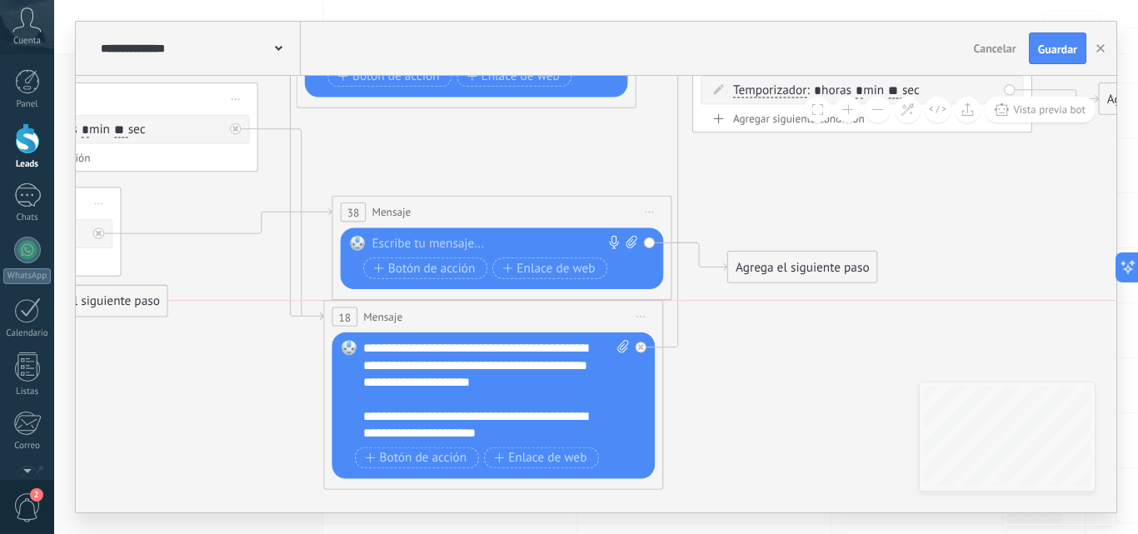
drag, startPoint x: 476, startPoint y: 313, endPoint x: 467, endPoint y: 316, distance: 8.7
click at [467, 316] on div "18 Mensaje ******* (a): Todos los contactos - canales seleccionados Todos los c…" at bounding box center [493, 317] width 338 height 32
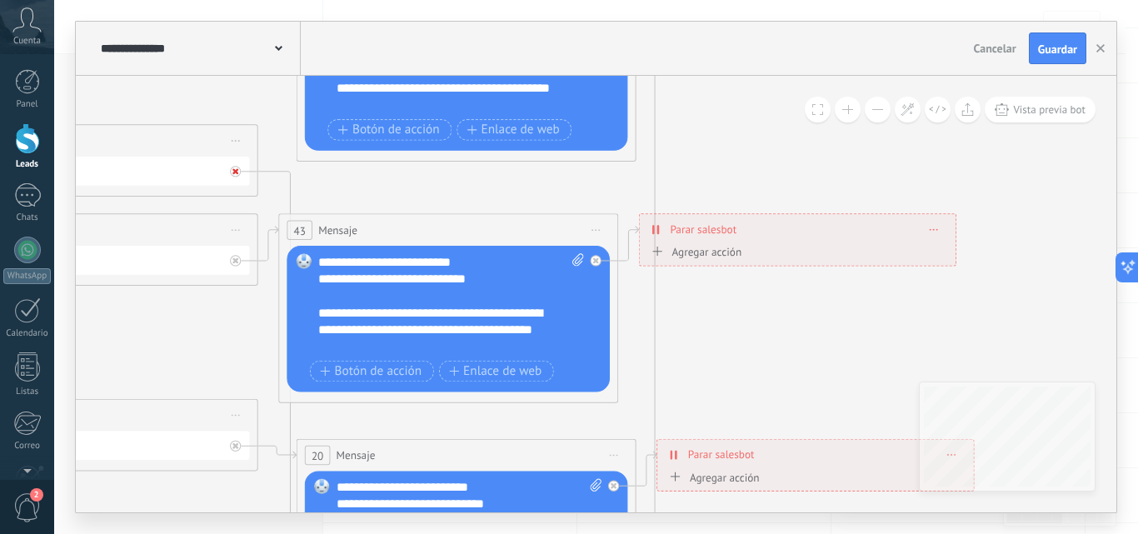
click at [237, 171] on icon at bounding box center [235, 171] width 6 height 6
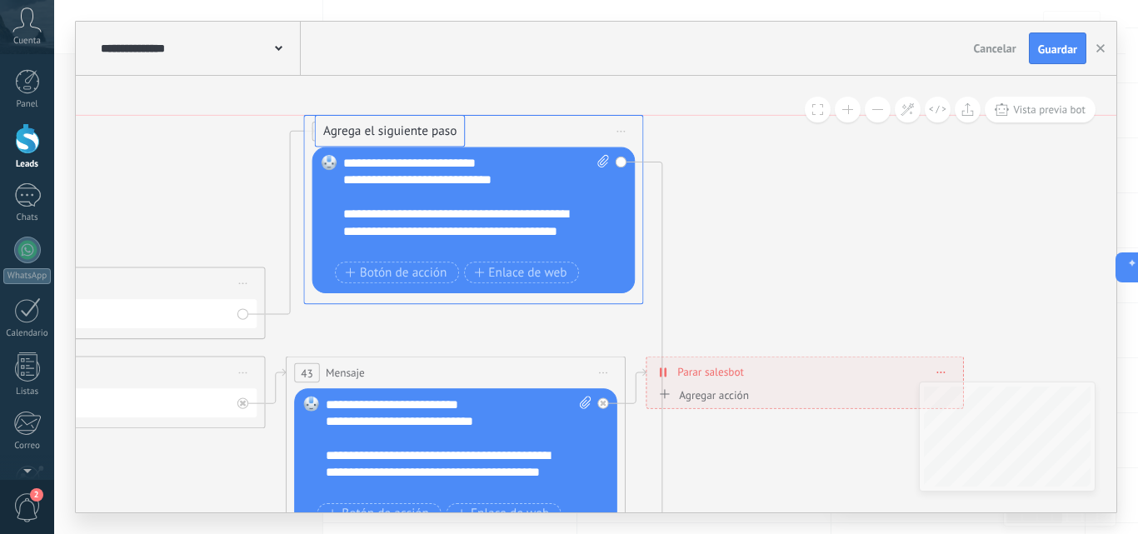
drag, startPoint x: 408, startPoint y: 341, endPoint x: 402, endPoint y: 134, distance: 206.6
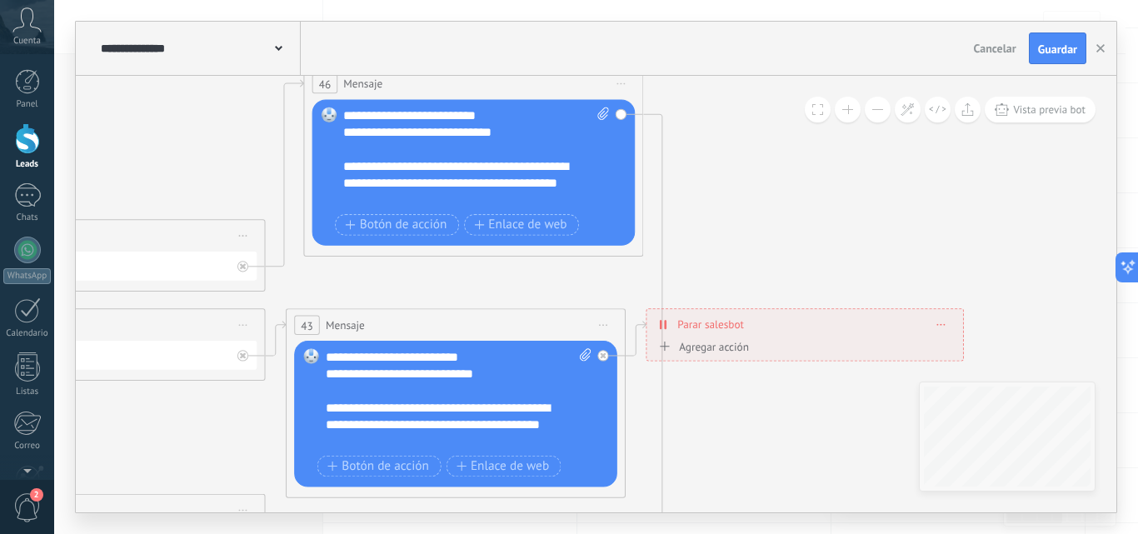
click at [620, 111] on div "Reemplazar Quitar Convertir a mensaje de voz Arrastre la imagen aquí para adjun…" at bounding box center [473, 172] width 323 height 146
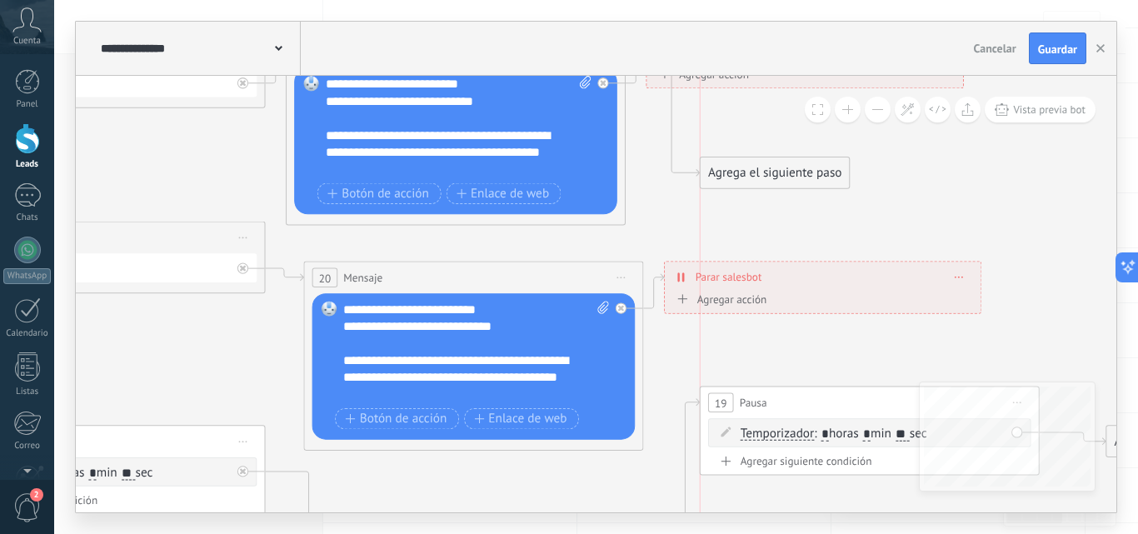
drag, startPoint x: 724, startPoint y: 359, endPoint x: 744, endPoint y: 172, distance: 187.6
click at [744, 172] on div "Agrega el siguiente paso" at bounding box center [774, 173] width 149 height 28
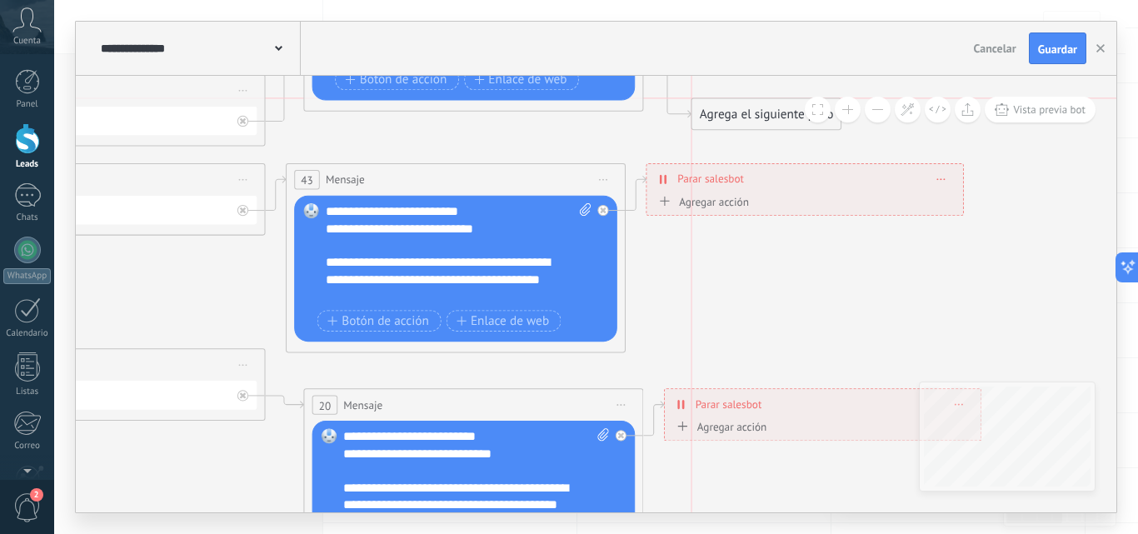
drag, startPoint x: 736, startPoint y: 294, endPoint x: 728, endPoint y: 99, distance: 195.0
click at [728, 100] on div "Agrega el siguiente paso" at bounding box center [766, 114] width 149 height 28
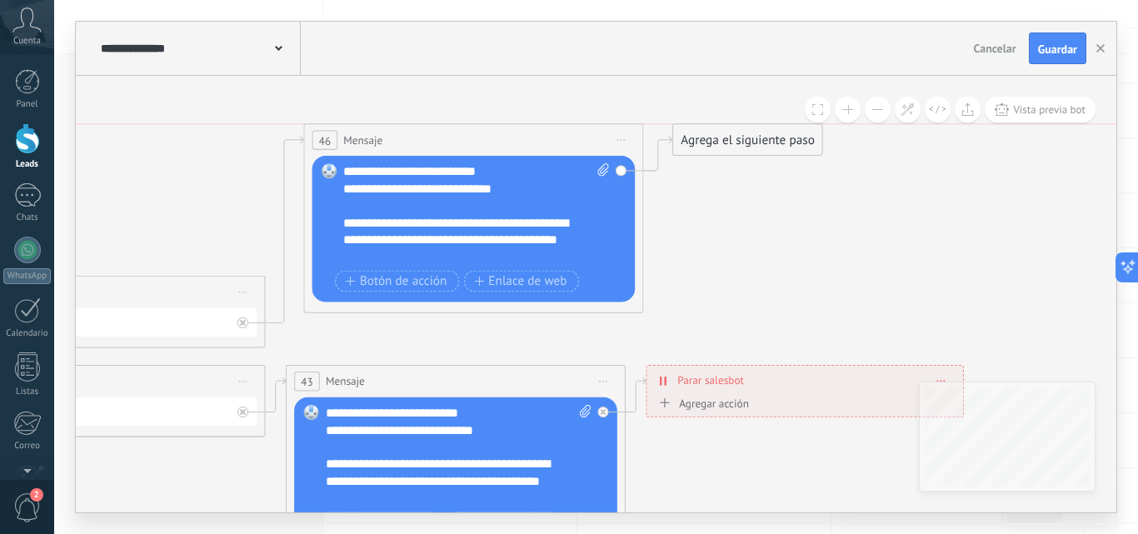
drag, startPoint x: 735, startPoint y: 291, endPoint x: 717, endPoint y: 137, distance: 154.3
click at [717, 137] on div "Agrega el siguiente paso" at bounding box center [747, 140] width 149 height 28
click at [751, 140] on div "Agrega el siguiente paso" at bounding box center [747, 140] width 149 height 28
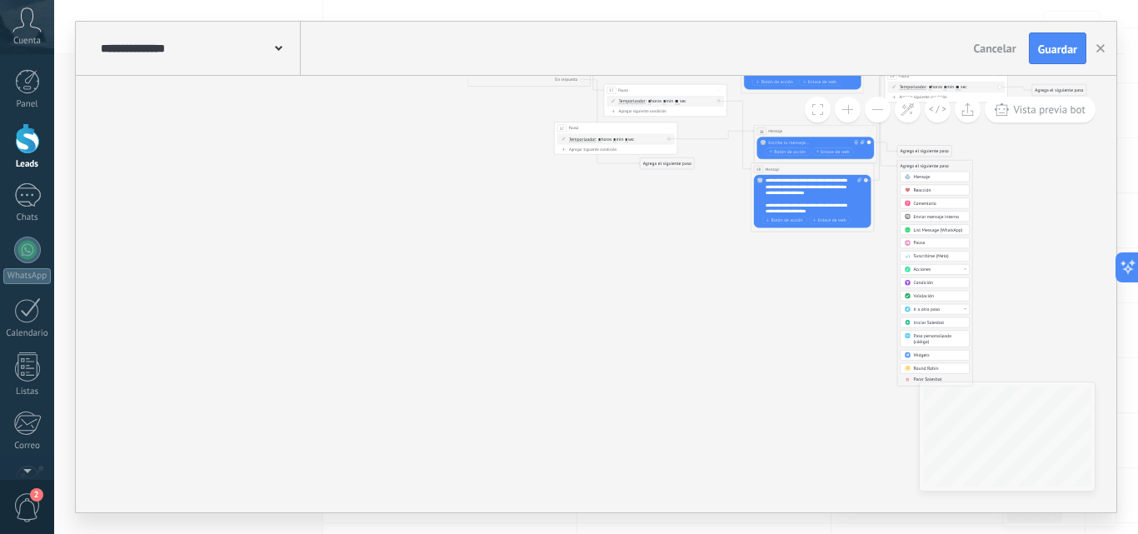
click at [906, 377] on icon at bounding box center [907, 378] width 2 height 3
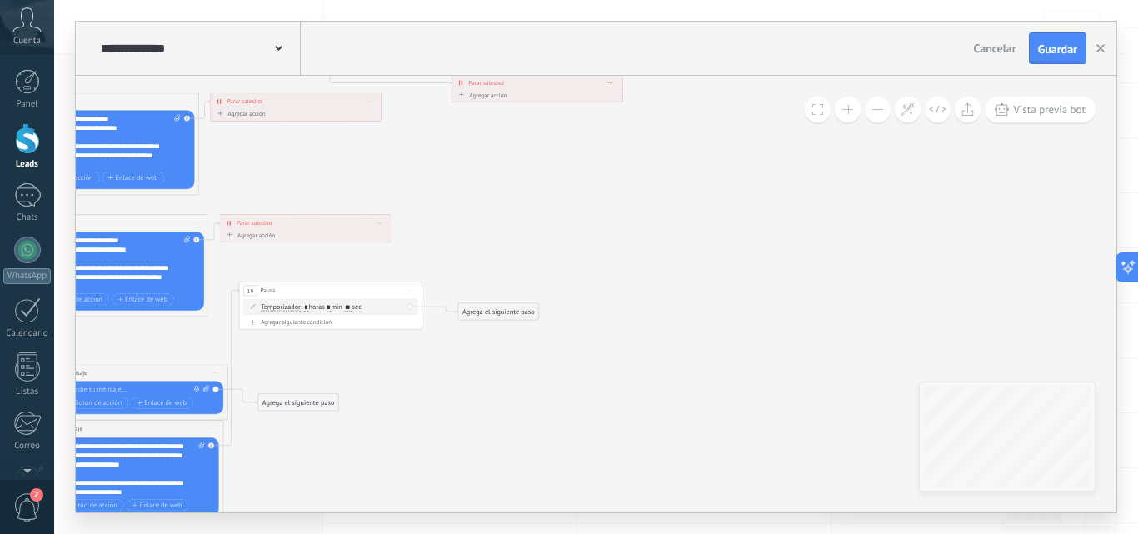
drag, startPoint x: 343, startPoint y: 423, endPoint x: 535, endPoint y: 63, distance: 408.0
click at [535, 63] on div "**********" at bounding box center [596, 267] width 1040 height 490
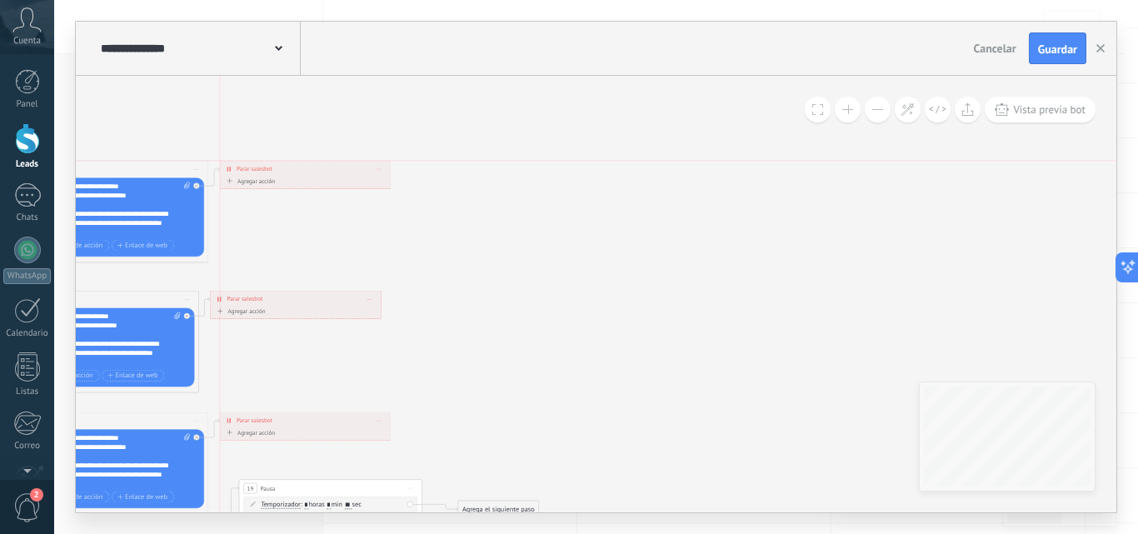
drag, startPoint x: 486, startPoint y: 260, endPoint x: 258, endPoint y: 167, distance: 246.5
click at [258, 167] on span "Parar salesbot" at bounding box center [255, 169] width 36 height 8
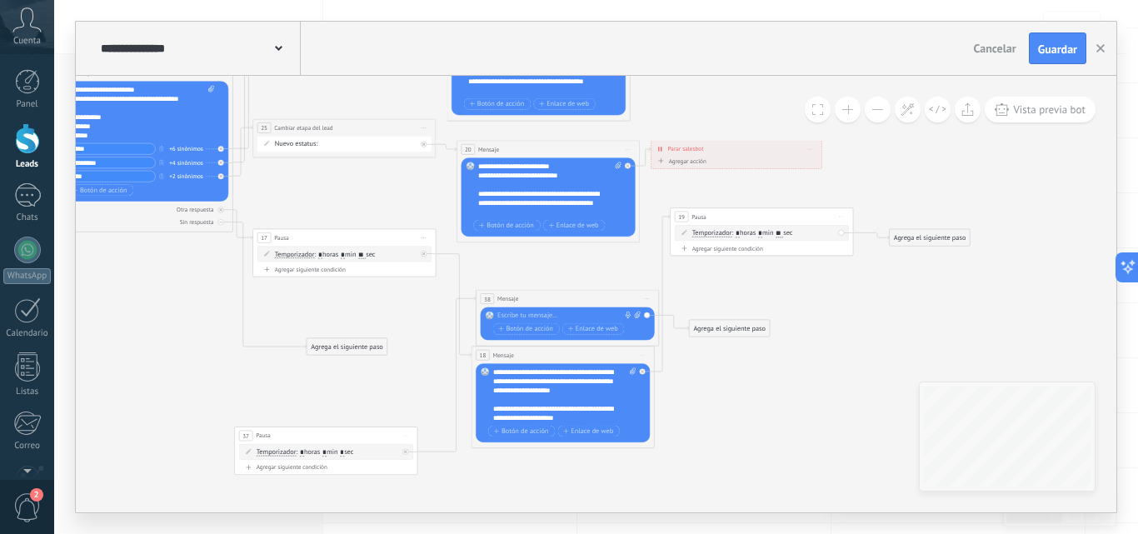
drag, startPoint x: 291, startPoint y: 291, endPoint x: 346, endPoint y: 431, distance: 151.4
click at [346, 431] on div "37 Pausa ***** Iniciar vista previa aquí Cambiar nombre Duplicar Borrar" at bounding box center [326, 435] width 182 height 17
drag, startPoint x: 354, startPoint y: 240, endPoint x: 354, endPoint y: 257, distance: 17.5
click at [354, 257] on div "17 Pausa ***** Iniciar vista previa aquí Cambiar nombre Duplicar Borrar" at bounding box center [344, 254] width 182 height 17
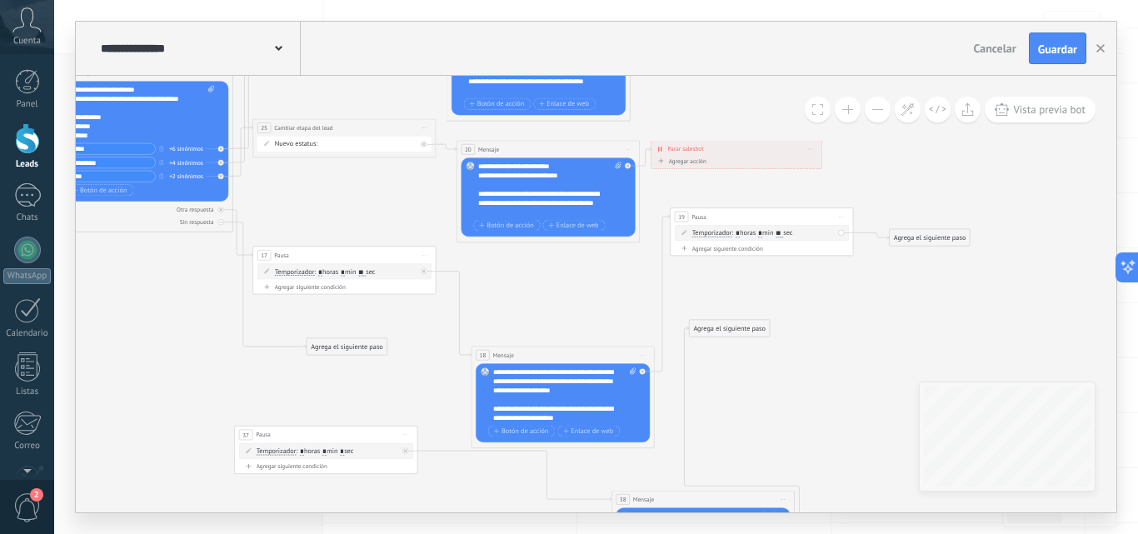
drag, startPoint x: 548, startPoint y: 303, endPoint x: 684, endPoint y: 504, distance: 242.3
click at [684, 504] on div "38 Mensaje ******* (a): Todos los contactos - canales seleccionados Todos los c…" at bounding box center [703, 498] width 182 height 17
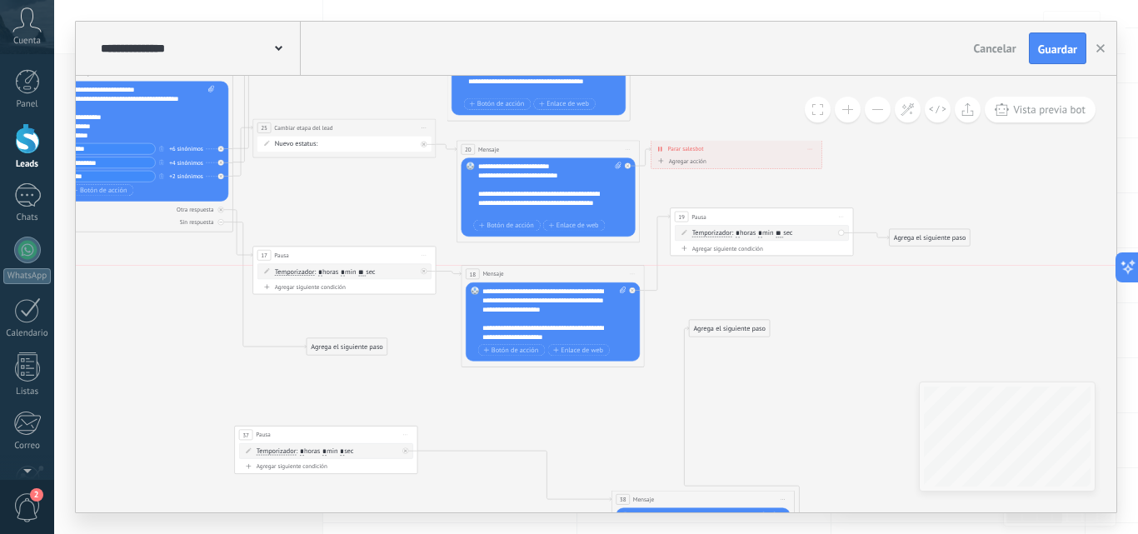
drag, startPoint x: 535, startPoint y: 351, endPoint x: 525, endPoint y: 273, distance: 78.9
click at [525, 273] on div "18 Mensaje ******* (a): Todos los contactos - canales seleccionados Todos los c…" at bounding box center [552, 274] width 182 height 17
click at [347, 267] on span ": * horas * min ** sec" at bounding box center [344, 271] width 61 height 8
click at [345, 269] on input "*" at bounding box center [343, 271] width 4 height 7
type input "*"
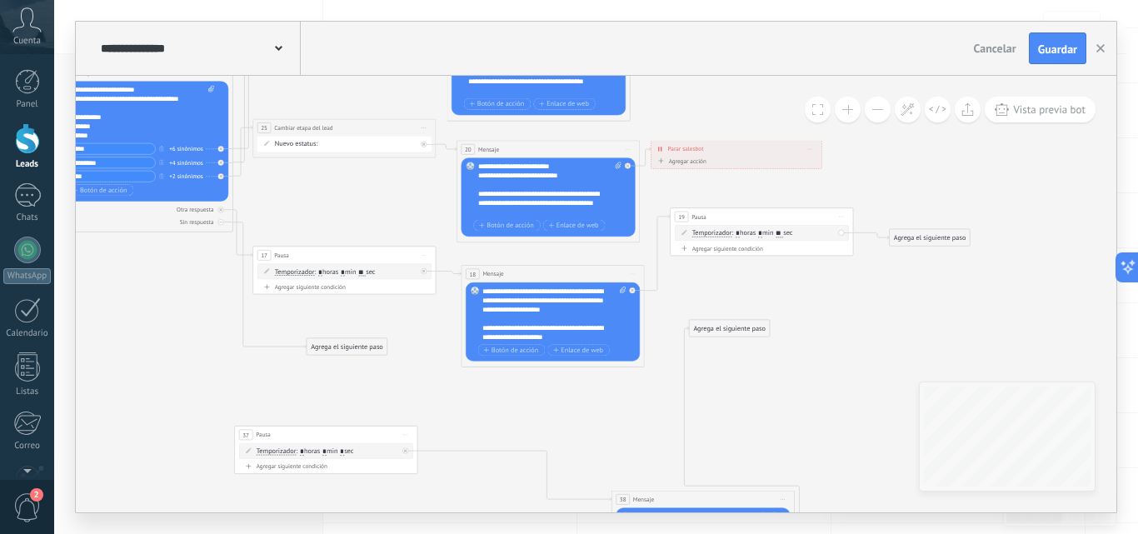
type input "*"
click at [843, 219] on span "Iniciar vista previa aquí Cambiar nombre Duplicar [GEOGRAPHIC_DATA]" at bounding box center [841, 216] width 15 height 13
click at [689, 214] on div "19 Pausa ***** Iniciar vista previa aquí Cambiar nombre Duplicar Borrar" at bounding box center [761, 216] width 182 height 17
click at [839, 209] on div "19 Pausa ***** Iniciar vista previa aquí Cambiar nombre Duplicar Borrar" at bounding box center [761, 216] width 182 height 17
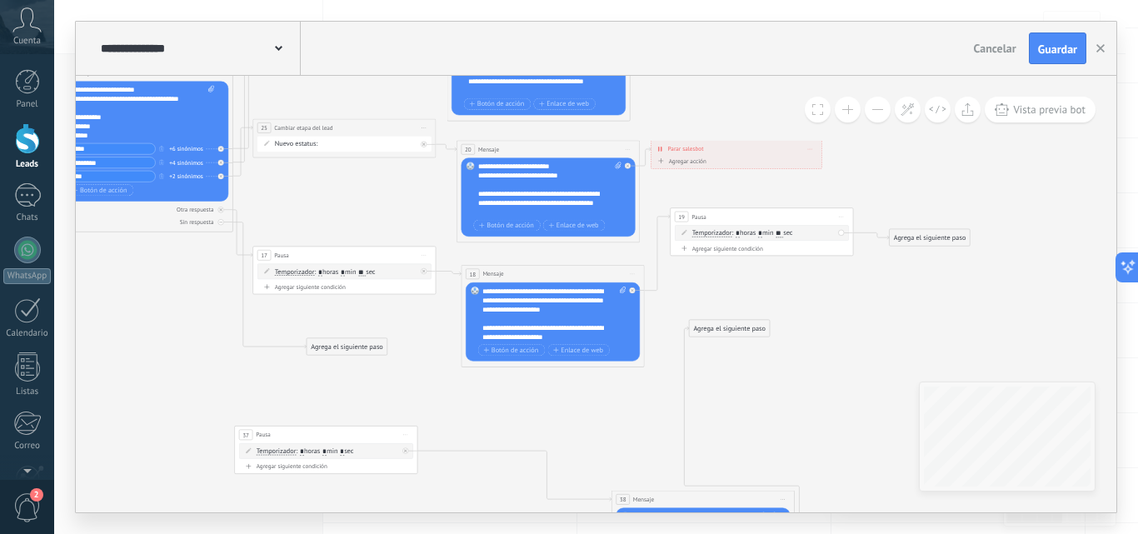
click at [844, 216] on span "Iniciar vista previa aquí Cambiar nombre Duplicar [GEOGRAPHIC_DATA]" at bounding box center [841, 216] width 15 height 13
click at [853, 272] on div "Borrar" at bounding box center [883, 277] width 91 height 16
click at [713, 297] on div "Agrega el siguiente paso" at bounding box center [715, 303] width 81 height 15
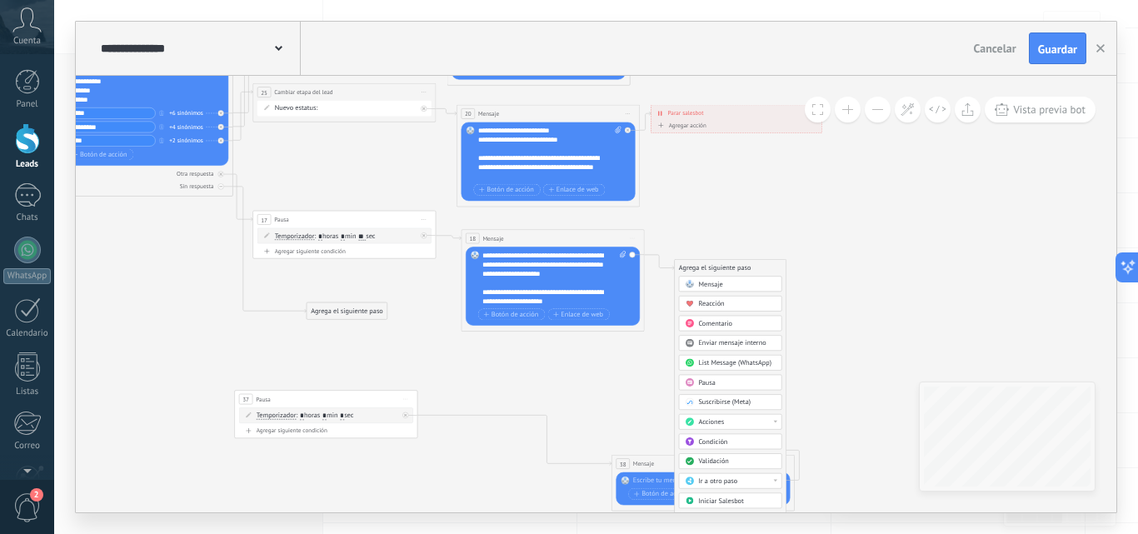
click at [704, 380] on span "Pausa" at bounding box center [706, 382] width 17 height 8
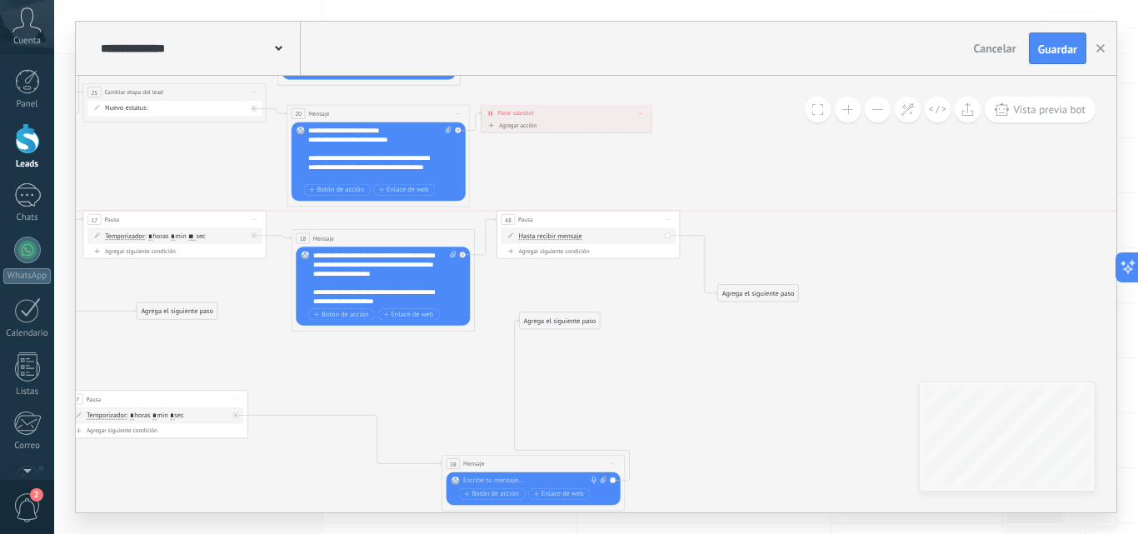
drag, startPoint x: 584, startPoint y: 267, endPoint x: 575, endPoint y: 218, distance: 49.8
click at [575, 218] on div "48 Pausa ***** Iniciar vista previa aquí Cambiar nombre Duplicar Borrar" at bounding box center [588, 219] width 182 height 17
click at [569, 250] on div "Agregar siguiente condición" at bounding box center [587, 250] width 174 height 7
click at [660, 256] on div "Borrar" at bounding box center [657, 254] width 10 height 13
click at [660, 265] on icon at bounding box center [661, 268] width 6 height 6
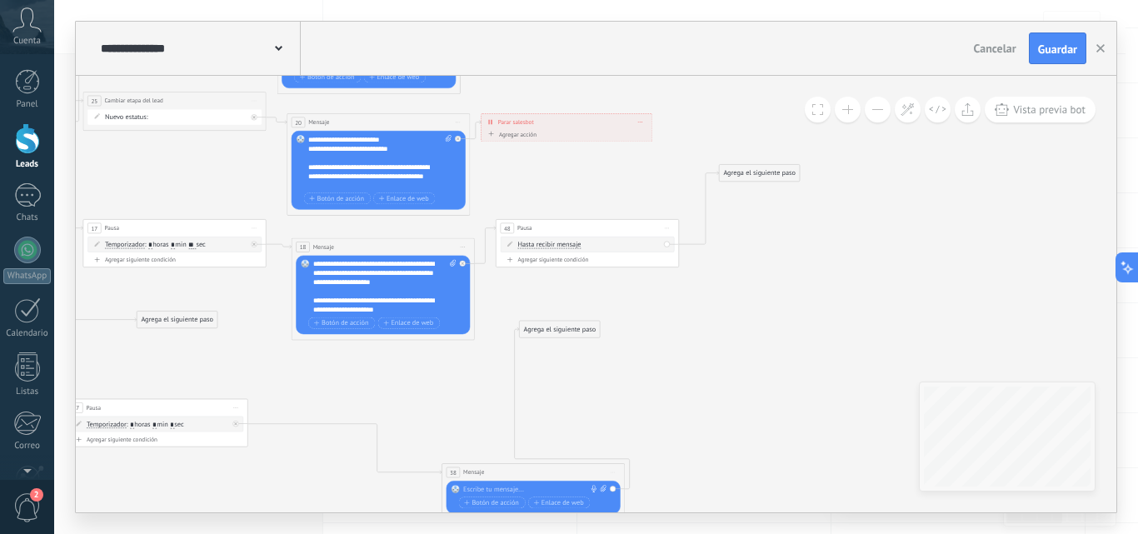
drag, startPoint x: 754, startPoint y: 304, endPoint x: 756, endPoint y: 176, distance: 128.3
click at [756, 176] on div "Agrega el siguiente paso" at bounding box center [759, 173] width 81 height 15
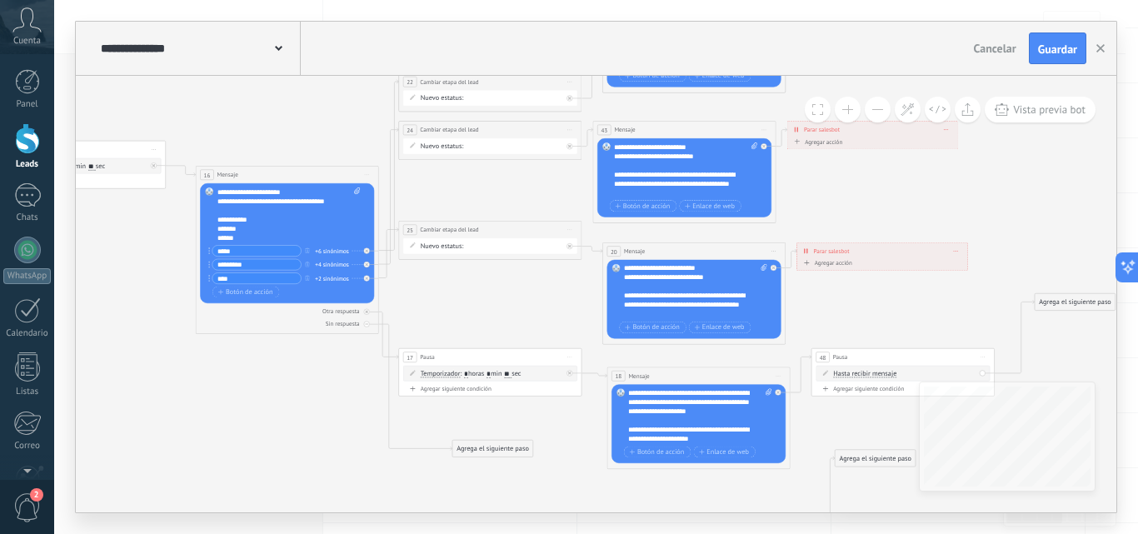
click at [367, 175] on icon at bounding box center [367, 174] width 4 height 1
click at [396, 215] on div "Duplicar" at bounding box center [408, 220] width 91 height 16
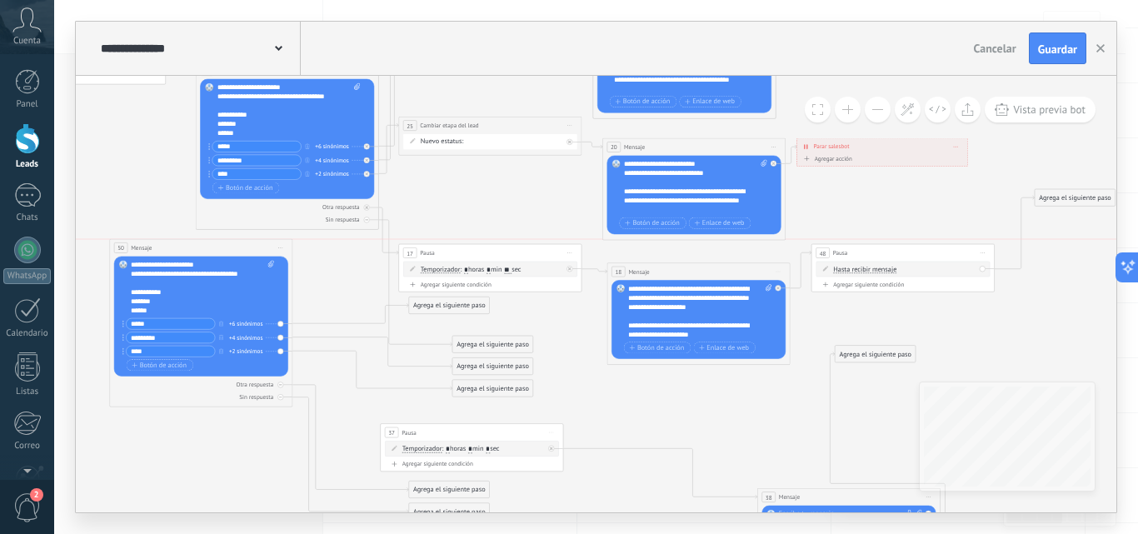
drag, startPoint x: 266, startPoint y: 266, endPoint x: 193, endPoint y: 244, distance: 76.4
click at [182, 242] on div "50 Mensaje ******* (a): Todos los contactos - canales seleccionados Todos los c…" at bounding box center [201, 247] width 182 height 17
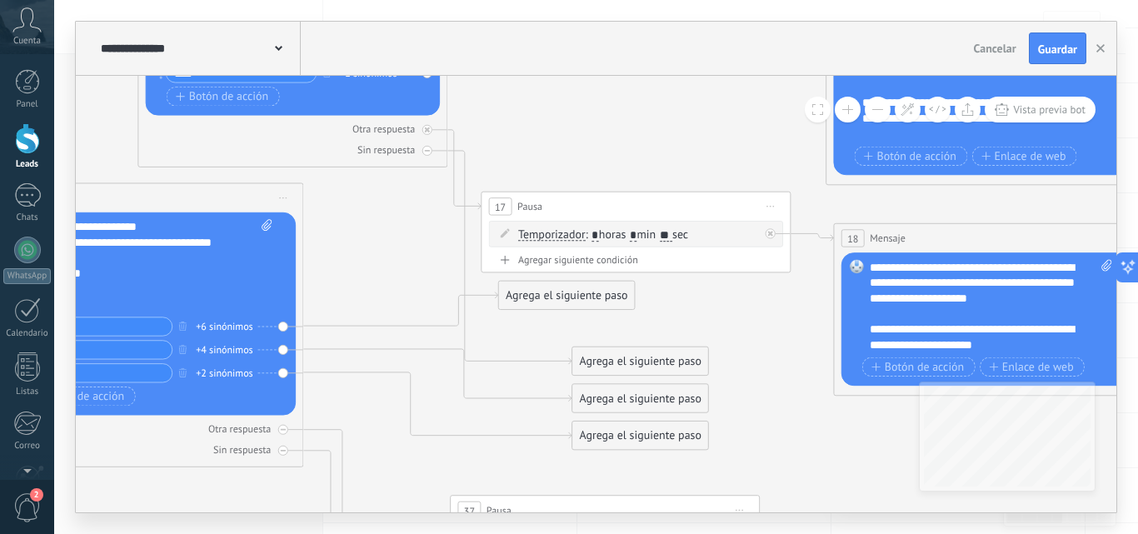
click at [279, 327] on div "Reemplazar Quitar Convertir a mensaje de voz Arrastre la imagen aquí para adjun…" at bounding box center [149, 313] width 294 height 203
click at [184, 326] on icon "button" at bounding box center [182, 325] width 7 height 9
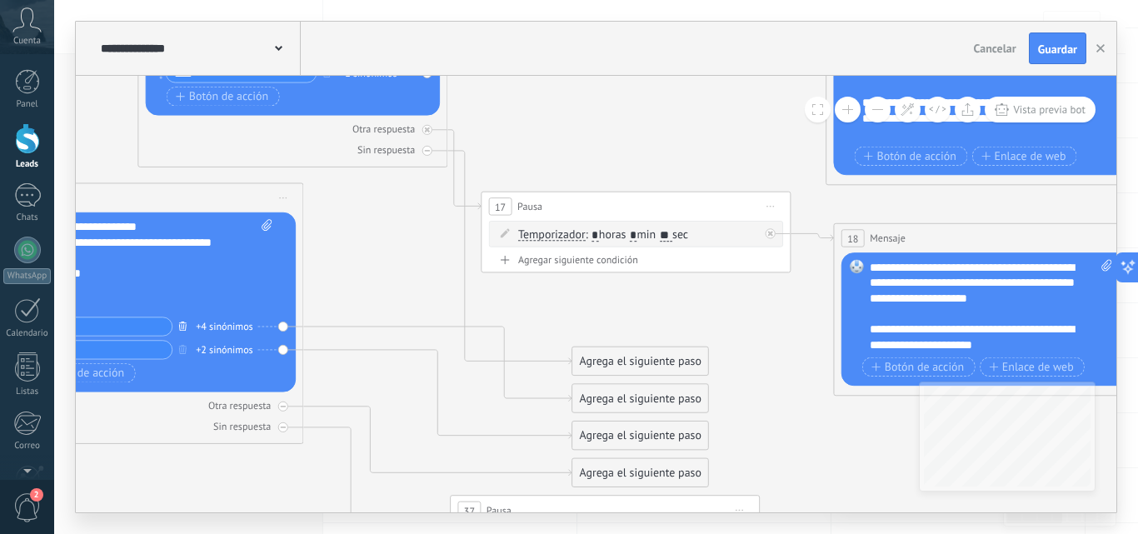
click at [184, 331] on button "button" at bounding box center [182, 325] width 17 height 19
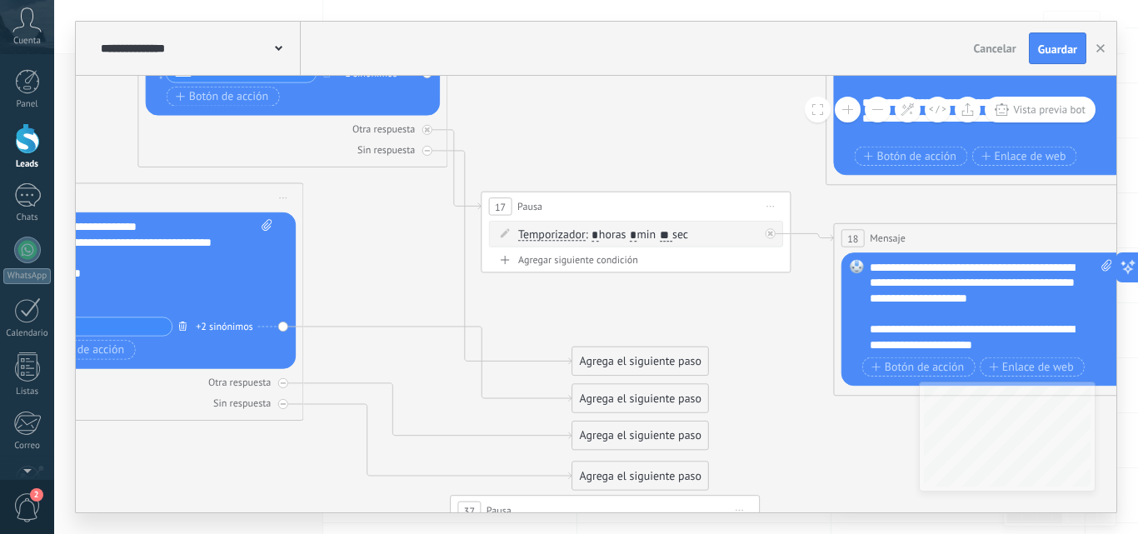
click at [184, 331] on button "button" at bounding box center [182, 325] width 17 height 19
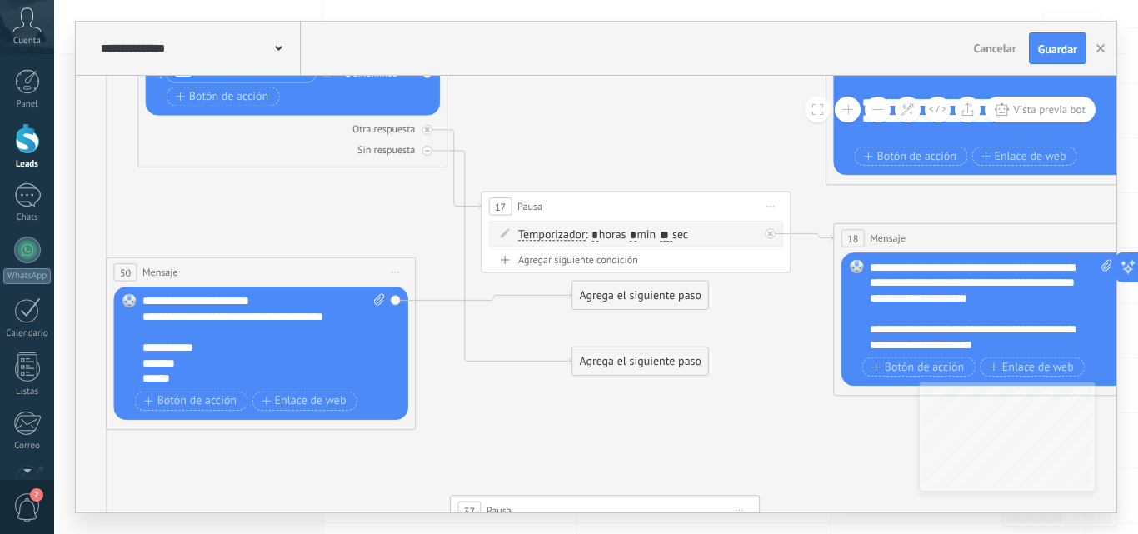
drag, startPoint x: 175, startPoint y: 190, endPoint x: 292, endPoint y: 265, distance: 139.3
click at [292, 265] on div "50 Mensaje ******* (a): Todos los contactos - canales seleccionados Todos los c…" at bounding box center [261, 272] width 308 height 28
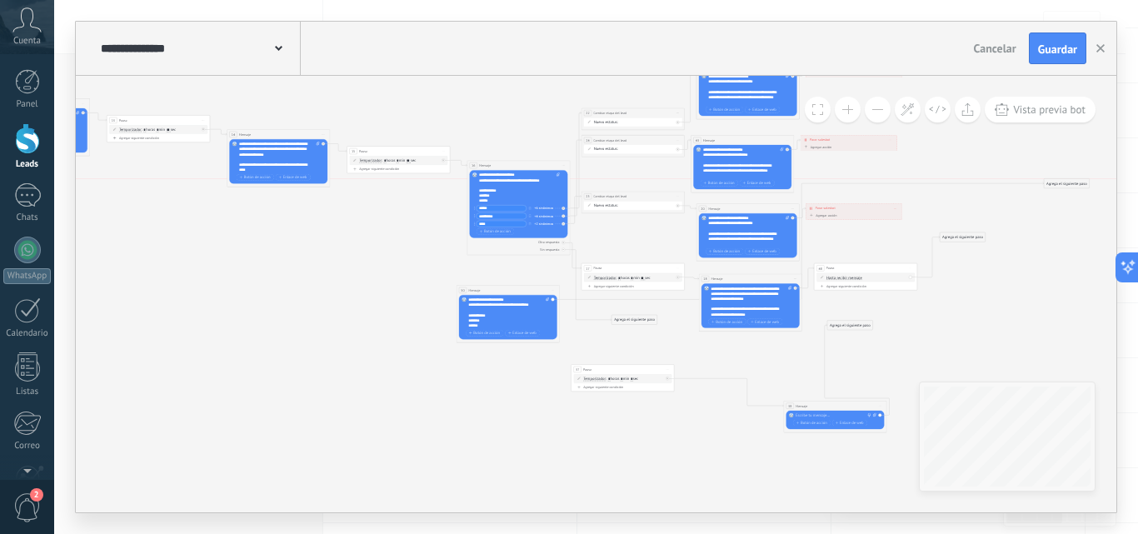
drag, startPoint x: 631, startPoint y: 299, endPoint x: 1068, endPoint y: 184, distance: 451.2
click at [1067, 184] on div "Agrega el siguiente paso" at bounding box center [1065, 183] width 45 height 8
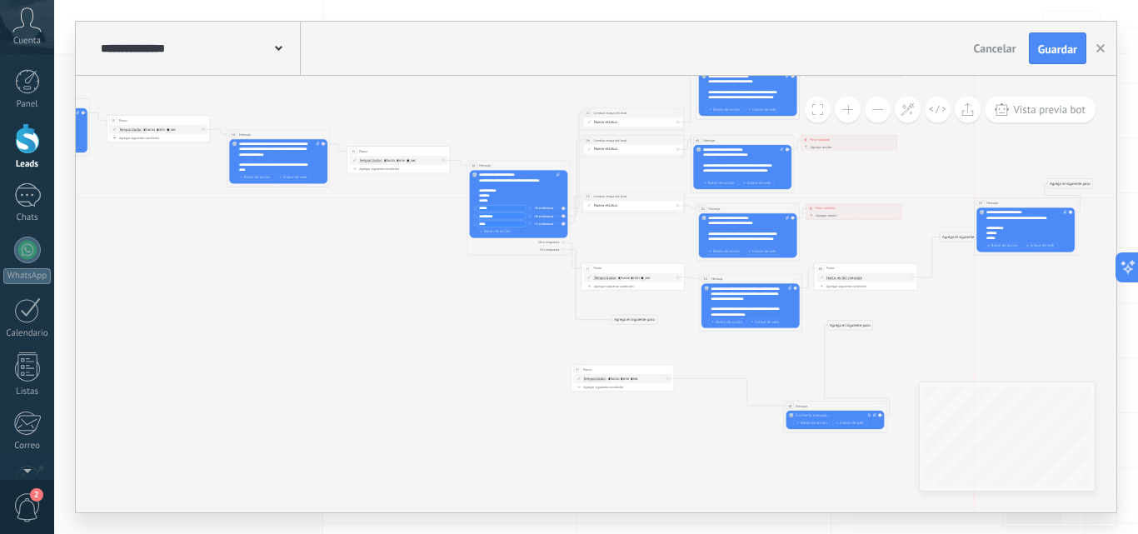
drag, startPoint x: 515, startPoint y: 290, endPoint x: 1033, endPoint y: 204, distance: 525.9
click at [1033, 204] on div "50 Mensaje ******* (a): Todos los contactos - canales seleccionados Todos los c…" at bounding box center [1025, 202] width 102 height 9
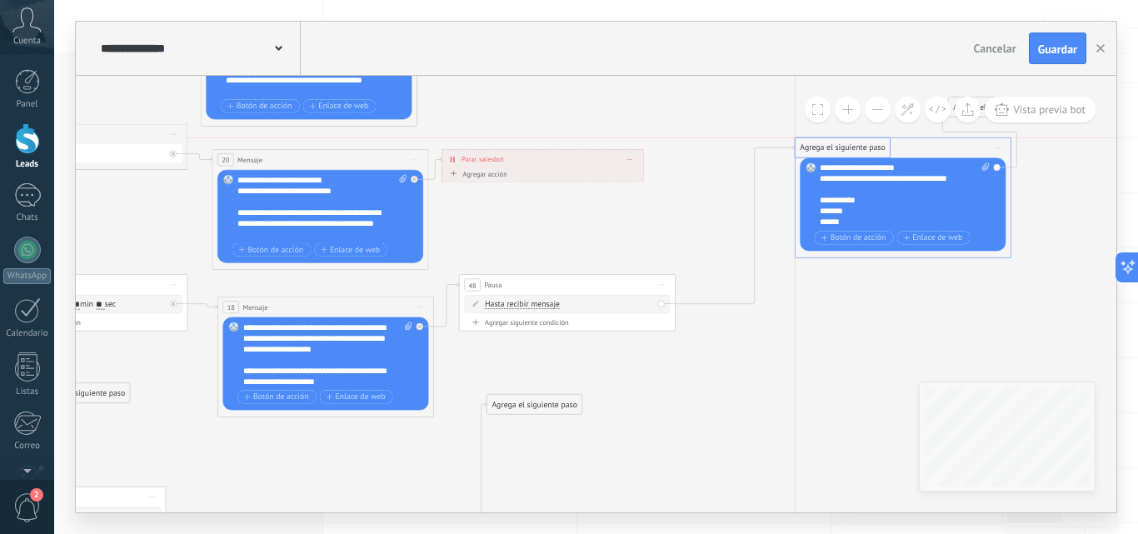
drag, startPoint x: 768, startPoint y: 216, endPoint x: 838, endPoint y: 147, distance: 97.8
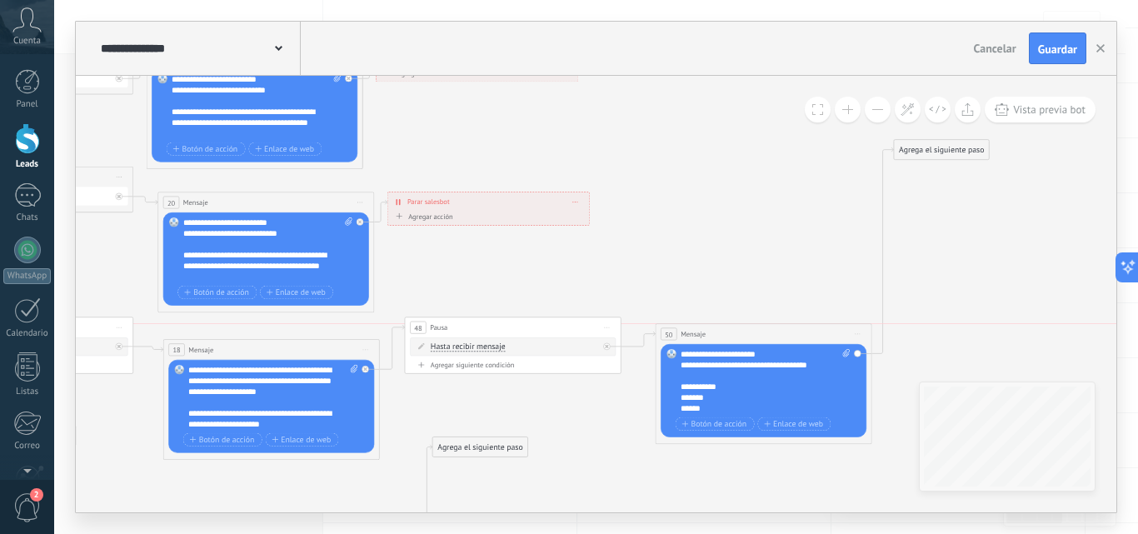
drag, startPoint x: 802, startPoint y: 190, endPoint x: 716, endPoint y: 334, distance: 167.7
click at [716, 334] on div "50 Mensaje ******* (a): Todos los contactos - canales seleccionados Todos los c…" at bounding box center [763, 334] width 216 height 20
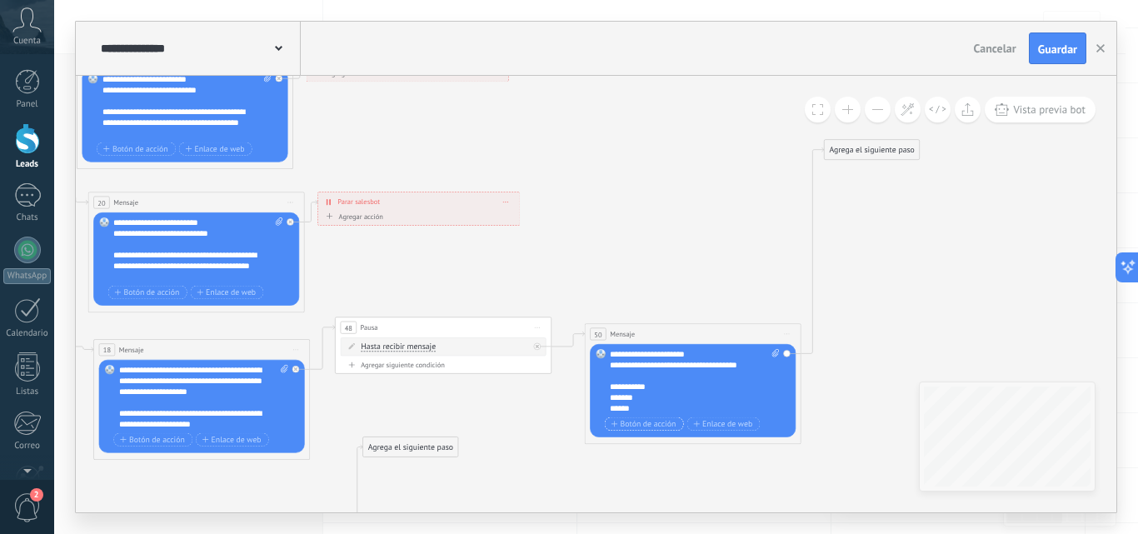
click at [654, 424] on span "Botón de acción" at bounding box center [643, 424] width 65 height 8
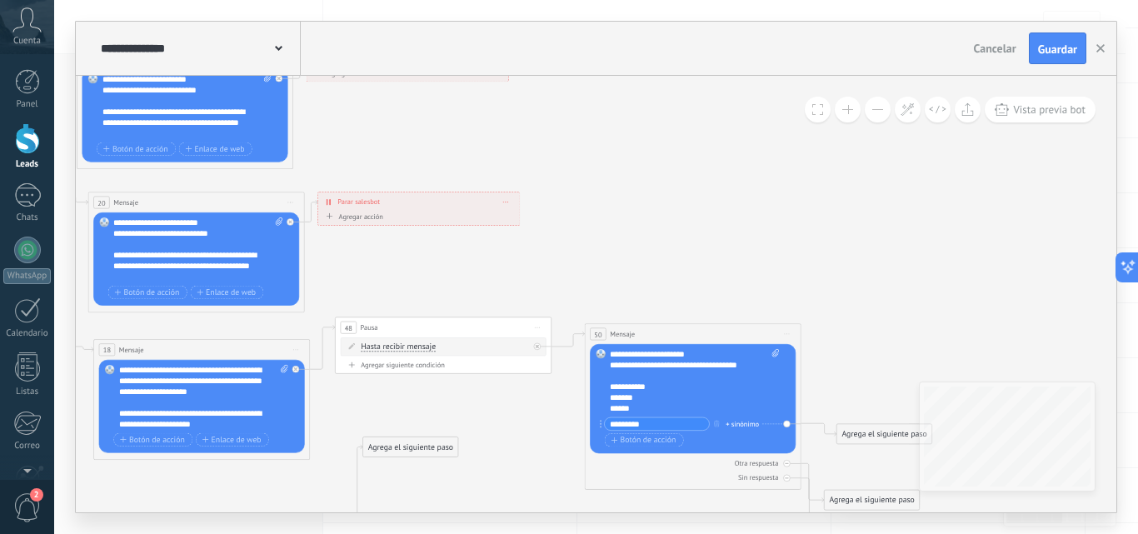
type input "*********"
click at [744, 420] on div "+ sinónimo" at bounding box center [741, 423] width 33 height 11
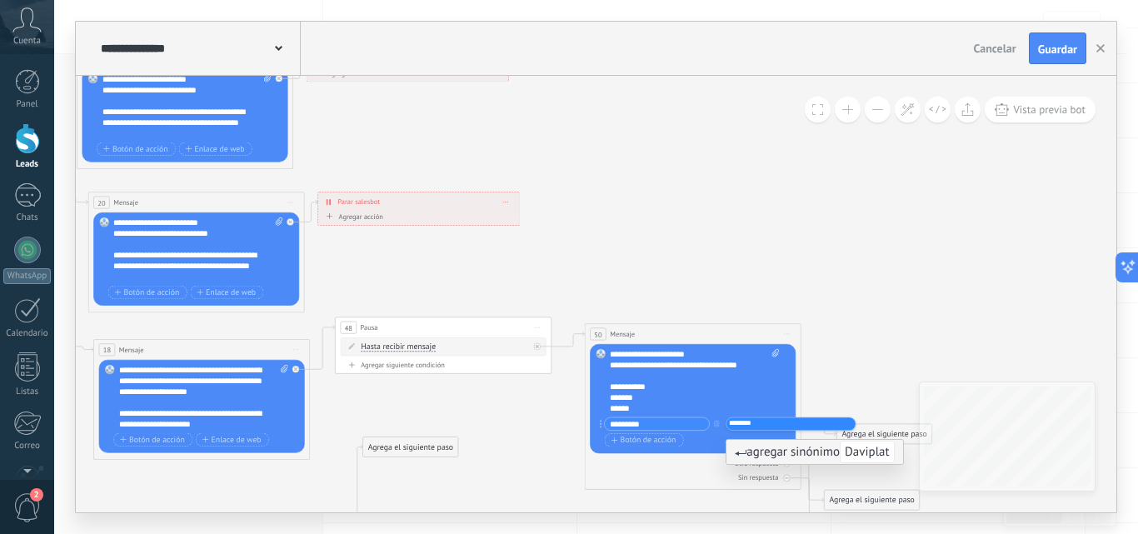
type input "*********"
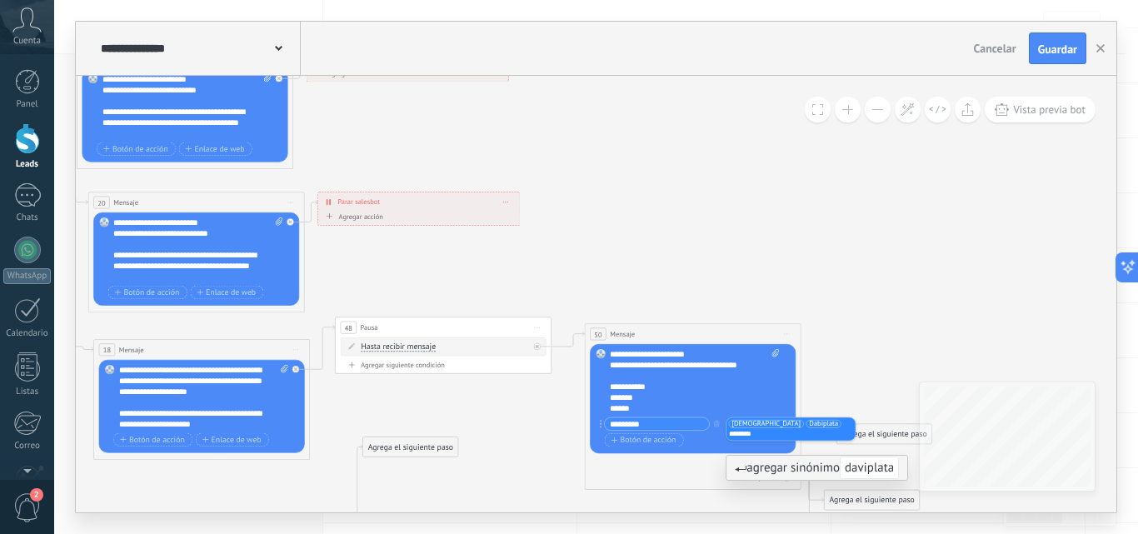
type input "*********"
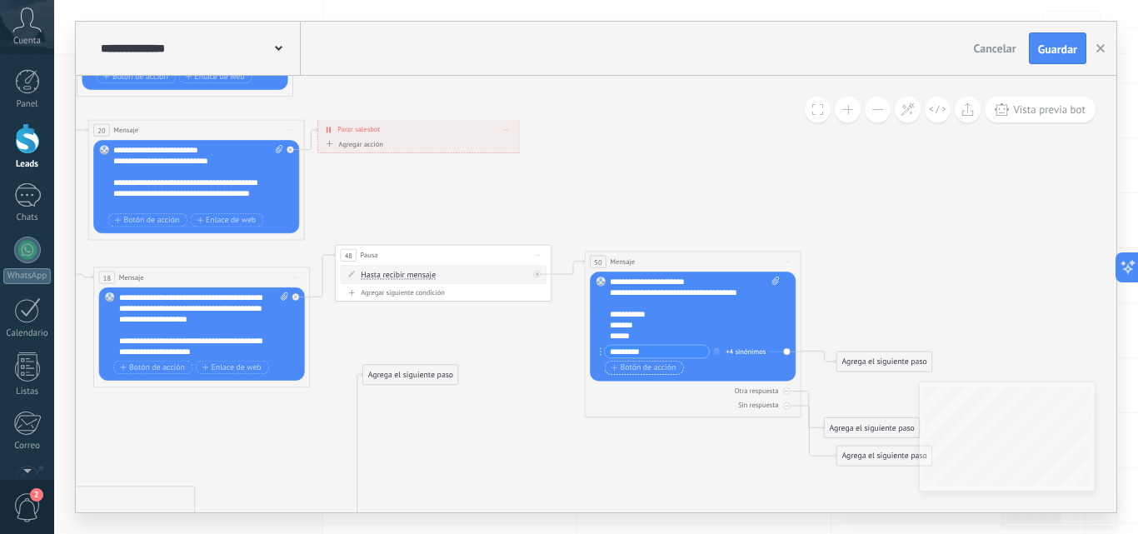
click at [662, 364] on span "Botón de acción" at bounding box center [643, 367] width 65 height 8
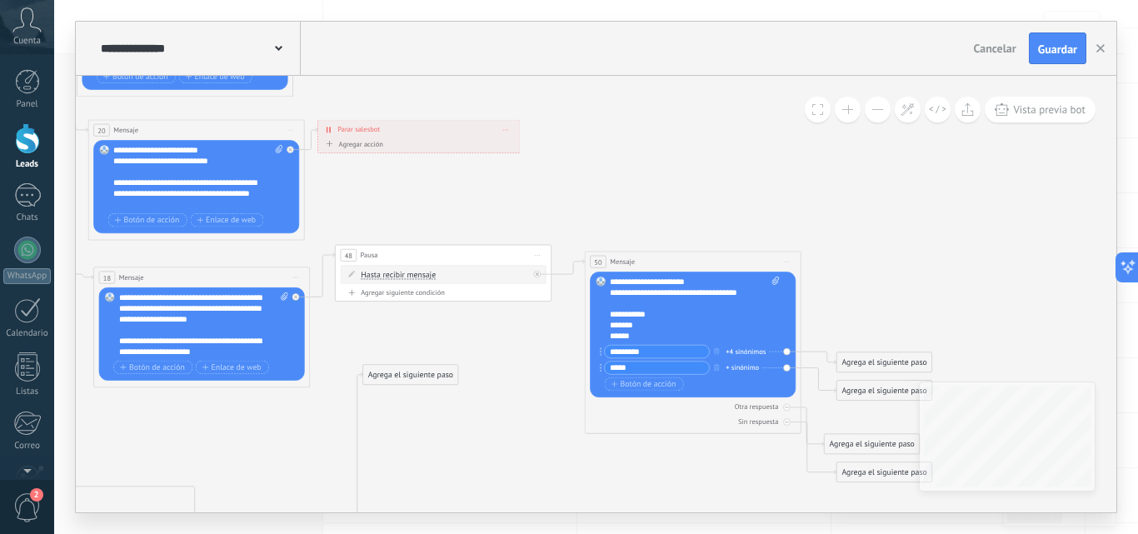
type input "*****"
click at [729, 367] on div "+ sinónimo" at bounding box center [741, 367] width 33 height 11
type input "*****"
type input "****"
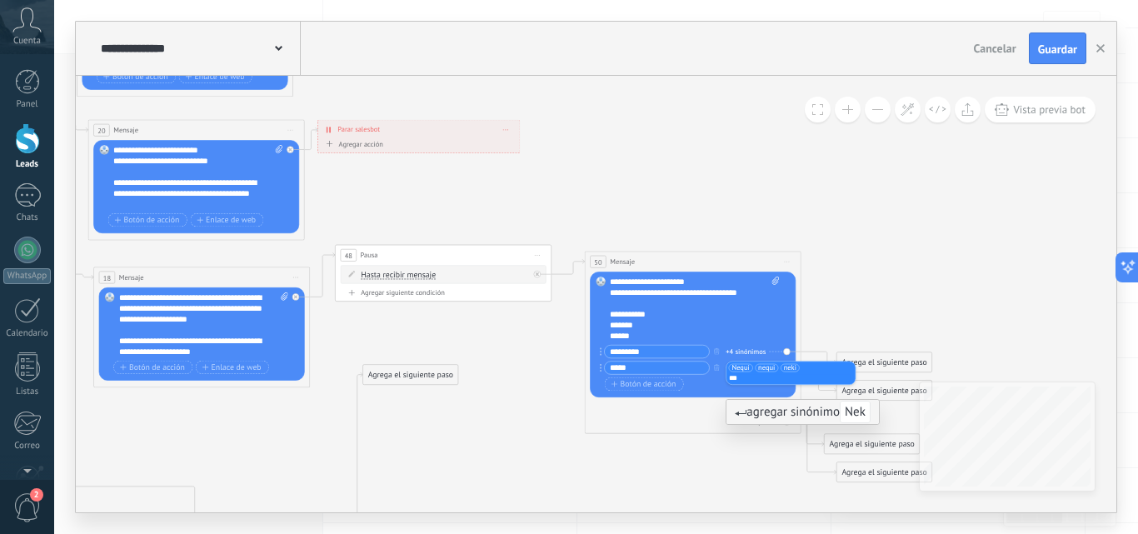
type input "****"
click at [641, 388] on span "Botón de acción" at bounding box center [643, 384] width 65 height 8
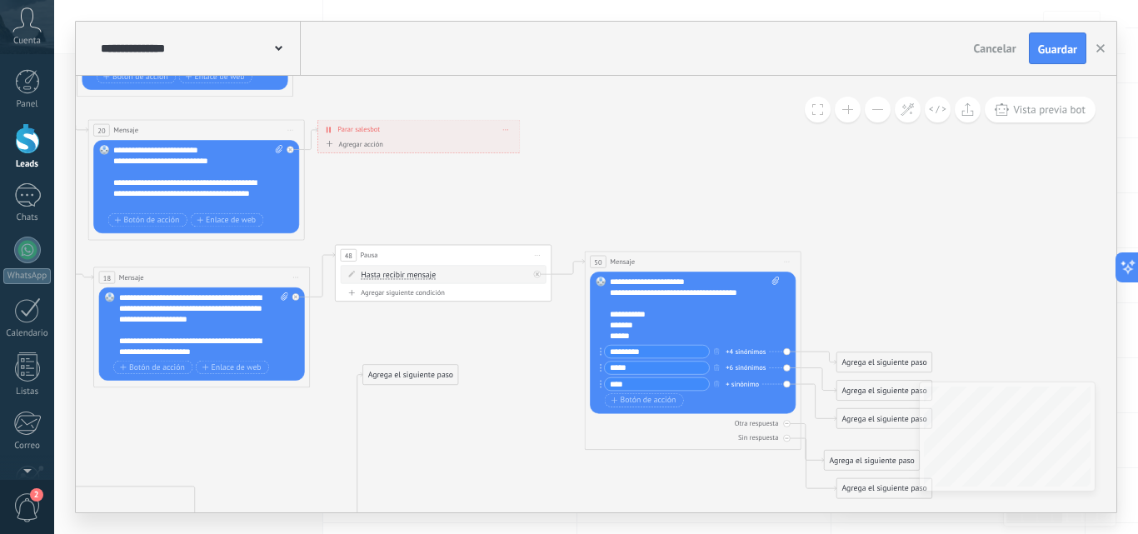
type input "****"
click at [737, 382] on div "+ sinónimo" at bounding box center [741, 384] width 33 height 11
type input "****"
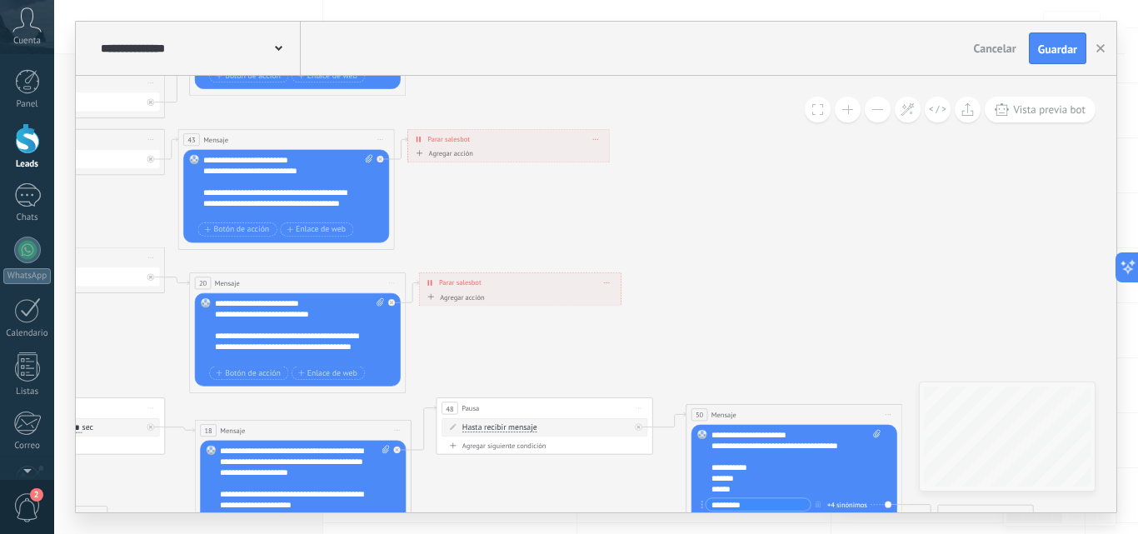
click at [381, 139] on icon at bounding box center [379, 139] width 5 height 1
click at [423, 196] on div "Duplicar" at bounding box center [429, 191] width 107 height 18
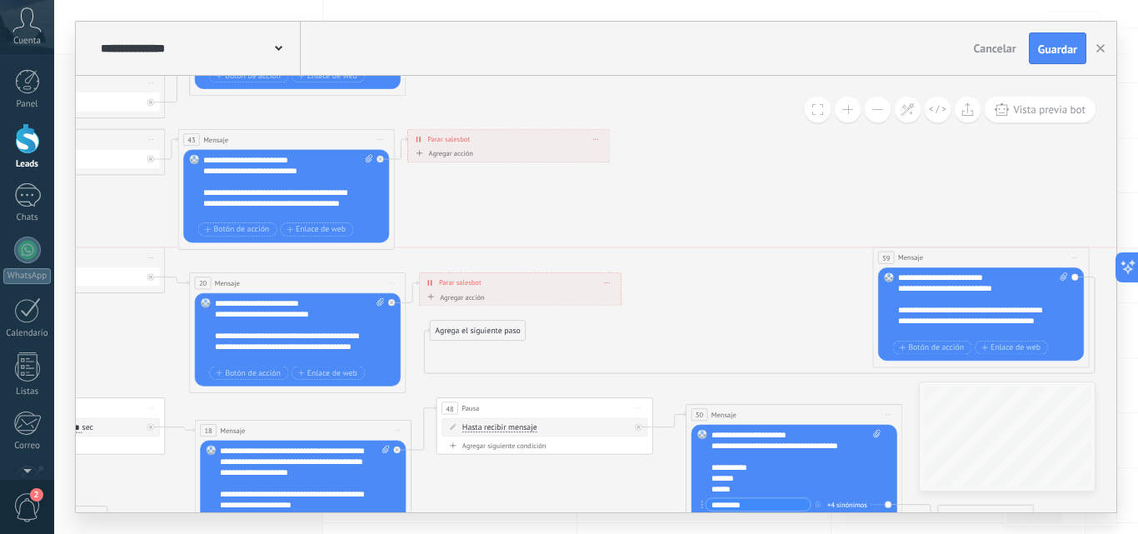
drag, startPoint x: 276, startPoint y: 293, endPoint x: 1009, endPoint y: 254, distance: 734.7
click at [1009, 254] on div "59 Mensaje ******* (a): Todos los contactos - canales seleccionados Todos los c…" at bounding box center [981, 257] width 216 height 20
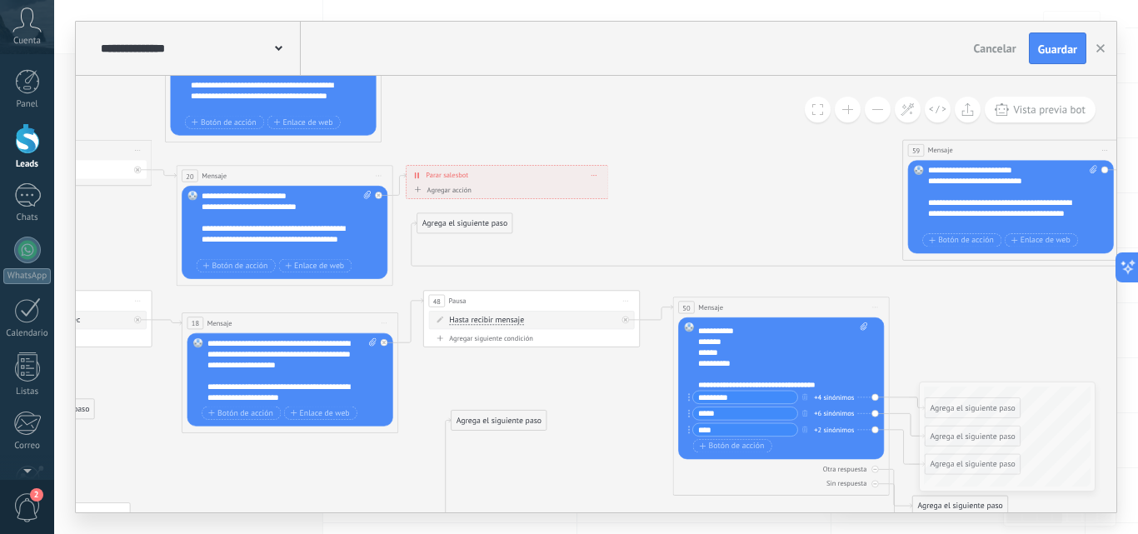
scroll to position [83, 0]
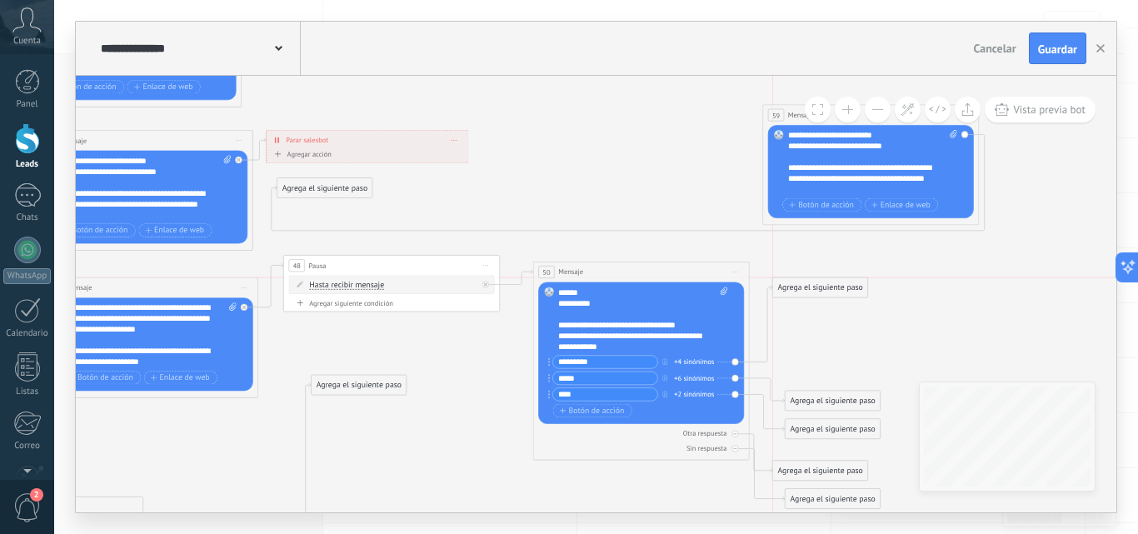
drag, startPoint x: 809, startPoint y: 369, endPoint x: 800, endPoint y: 286, distance: 83.0
click at [800, 286] on div "Agrega el siguiente paso" at bounding box center [820, 287] width 95 height 17
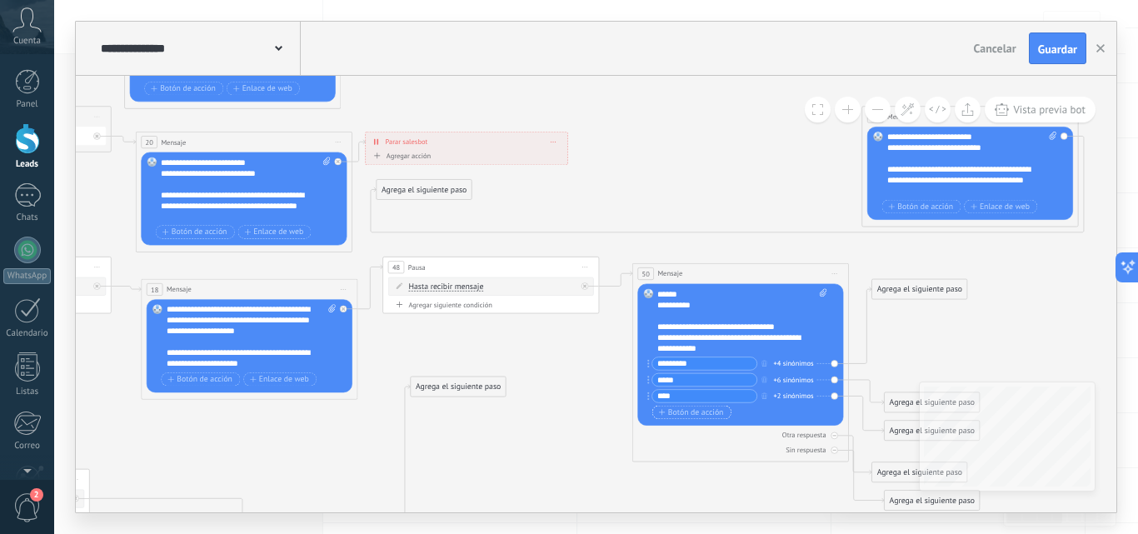
click at [694, 412] on span "Botón de acción" at bounding box center [691, 412] width 65 height 8
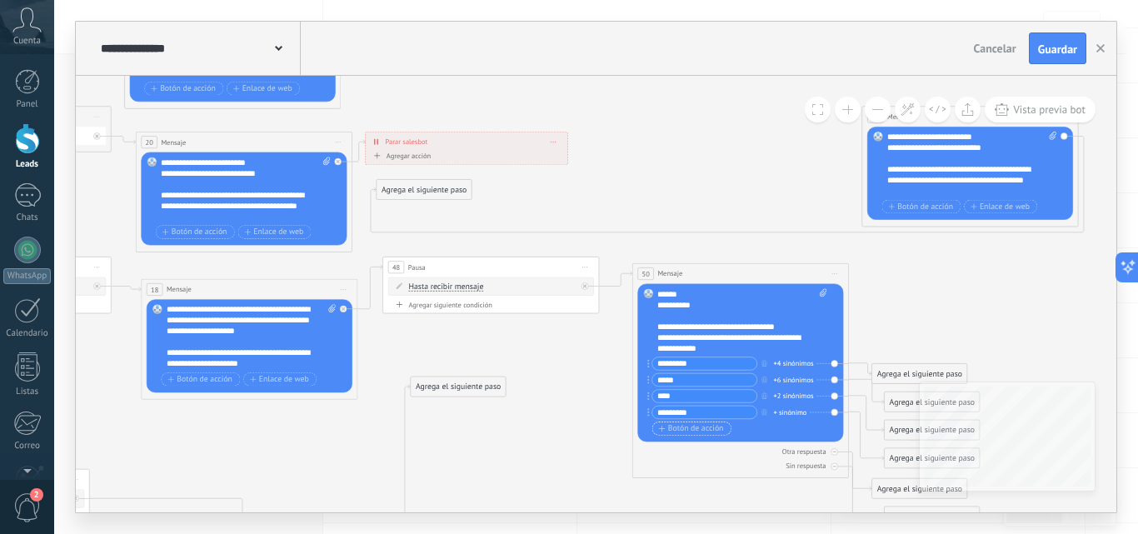
type input "*********"
click at [789, 412] on div "+ sinónimo" at bounding box center [790, 411] width 33 height 11
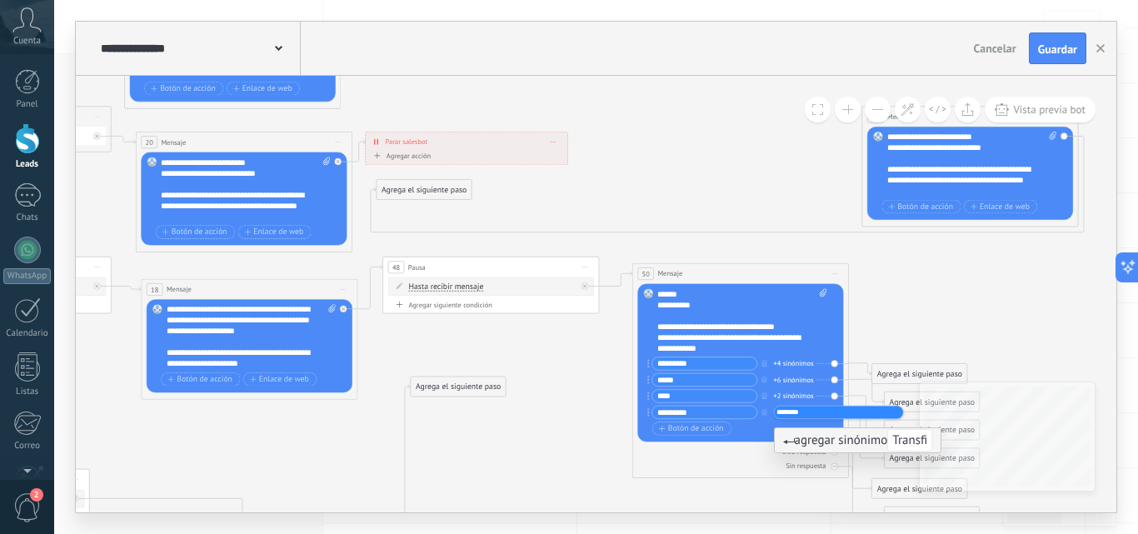
type input "*********"
type input "*"
type input "**********"
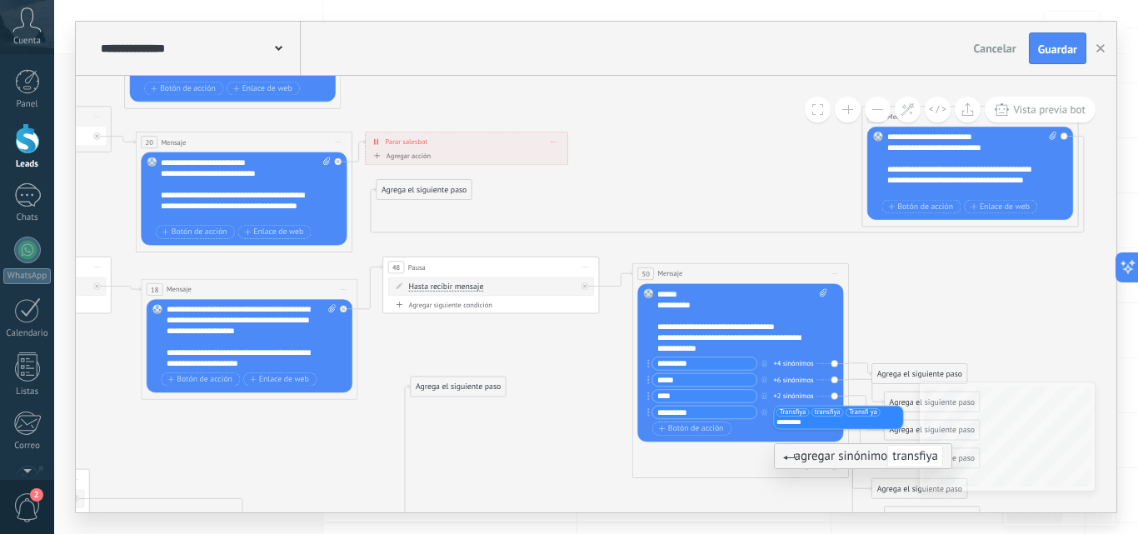
type input "*********"
click at [809, 428] on div "Transfiya transfiya Transfi ya ********* transfiya" at bounding box center [839, 417] width 130 height 24
click at [805, 421] on input "*********" at bounding box center [803, 422] width 54 height 7
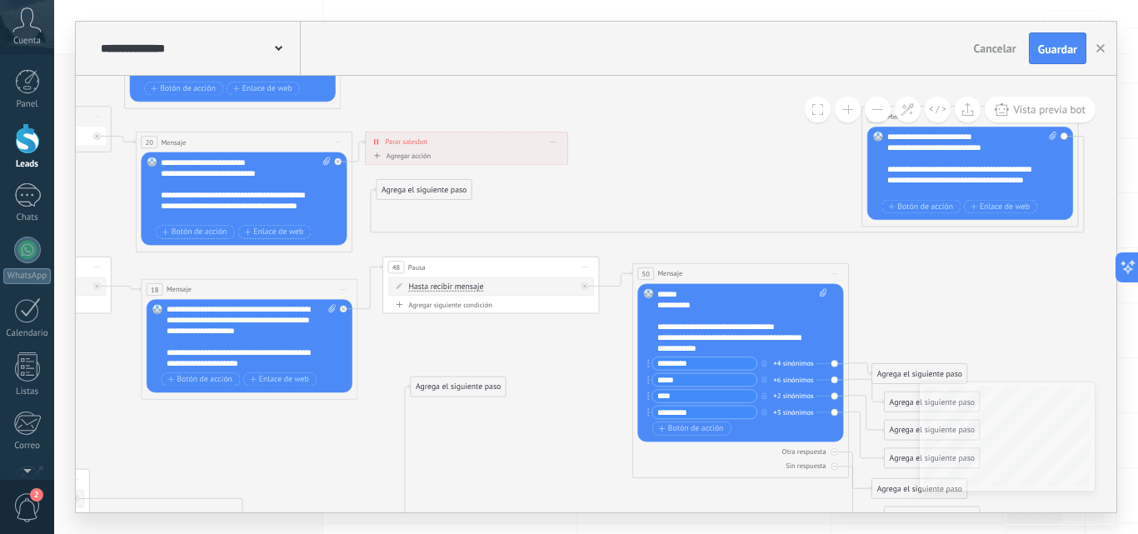
click at [792, 407] on div "+3 sinónimos" at bounding box center [794, 411] width 40 height 11
type input "**********"
type input "*"
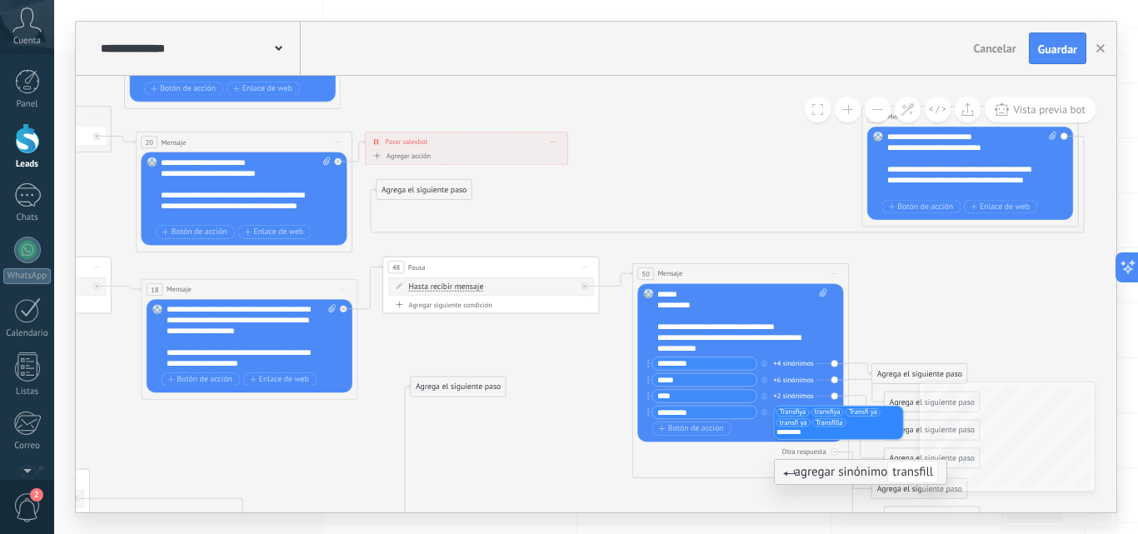
type input "**********"
type input "*"
type input "**********"
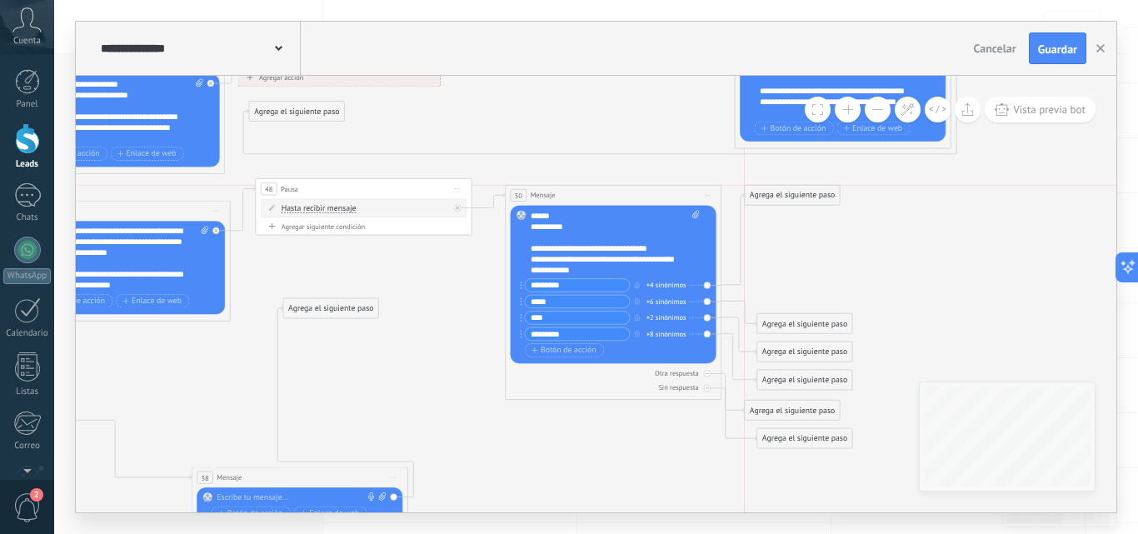
drag, startPoint x: 787, startPoint y: 289, endPoint x: 784, endPoint y: 191, distance: 98.3
click at [784, 191] on div "Agrega el siguiente paso" at bounding box center [791, 195] width 95 height 17
drag, startPoint x: 794, startPoint y: 320, endPoint x: 795, endPoint y: 261, distance: 59.1
click at [795, 261] on div "Agrega el siguiente paso" at bounding box center [804, 263] width 95 height 17
drag, startPoint x: 791, startPoint y: 348, endPoint x: 804, endPoint y: 303, distance: 46.9
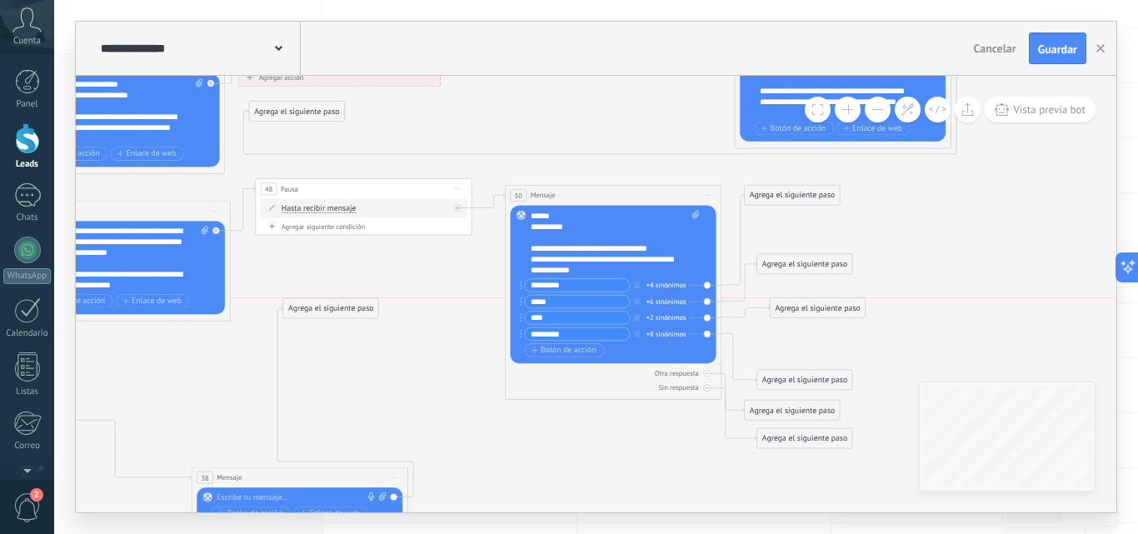
click at [804, 303] on div "Agrega el siguiente paso" at bounding box center [817, 307] width 95 height 17
drag, startPoint x: 794, startPoint y: 381, endPoint x: 796, endPoint y: 335, distance: 46.7
click at [796, 335] on div "Agrega el siguiente paso" at bounding box center [804, 332] width 95 height 17
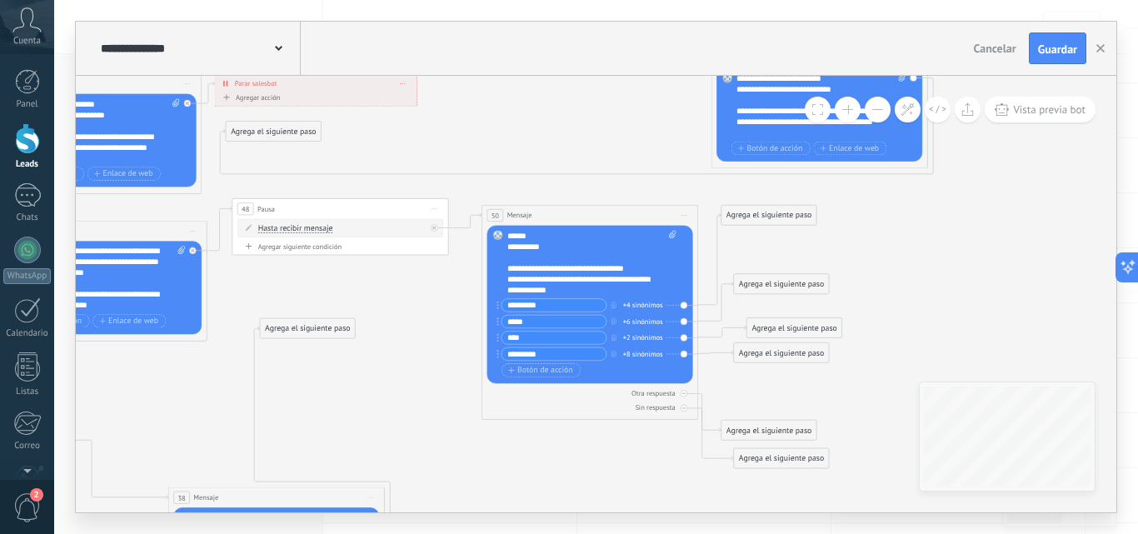
click at [779, 218] on div "Agrega el siguiente paso" at bounding box center [768, 215] width 95 height 17
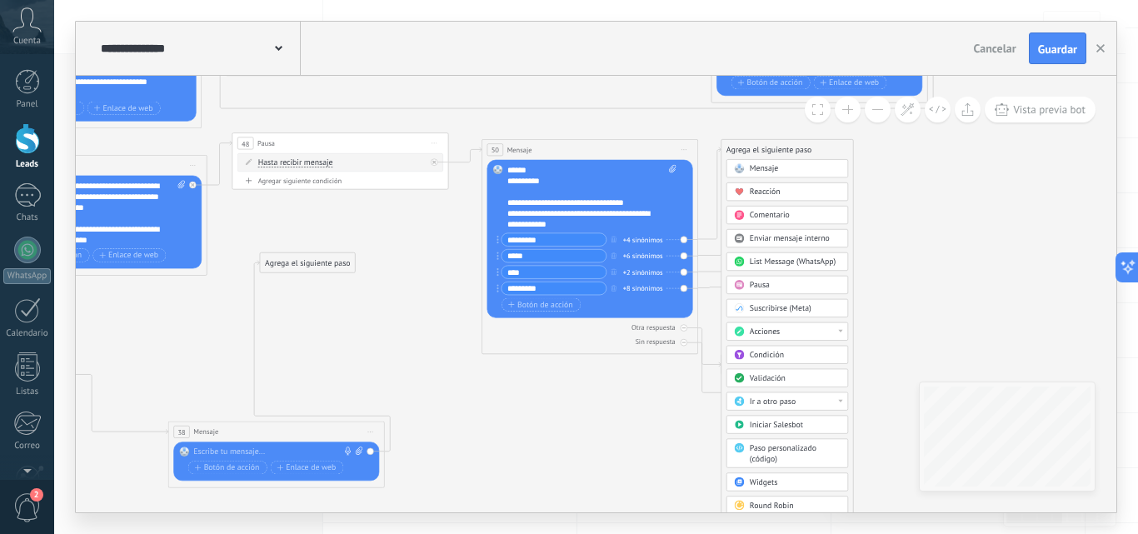
click at [808, 332] on div "Acciones" at bounding box center [794, 331] width 91 height 11
click at [806, 383] on div "Cambiar etapa del lead" at bounding box center [787, 387] width 121 height 18
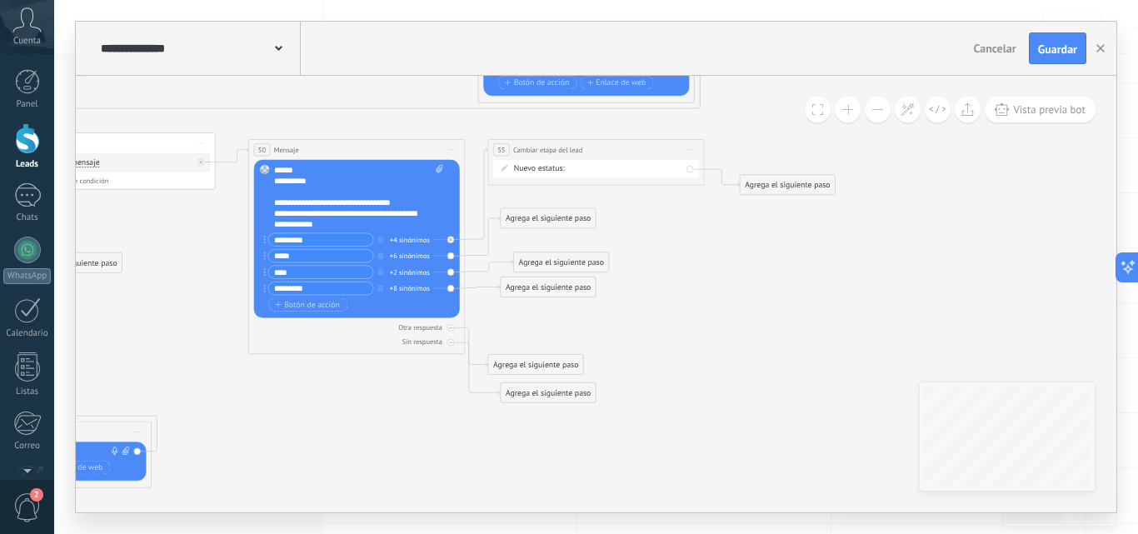
click at [0, 0] on div "NEQUI BANCOLOMBIA REMARKETING DAVIPLATA Factura pagada – ganado Proyecto cancel…" at bounding box center [0, 0] width 0 height 0
click at [0, 0] on label "DAVIPLATA" at bounding box center [0, 0] width 0 height 0
click at [564, 226] on div "Agrega el siguiente paso" at bounding box center [547, 218] width 95 height 17
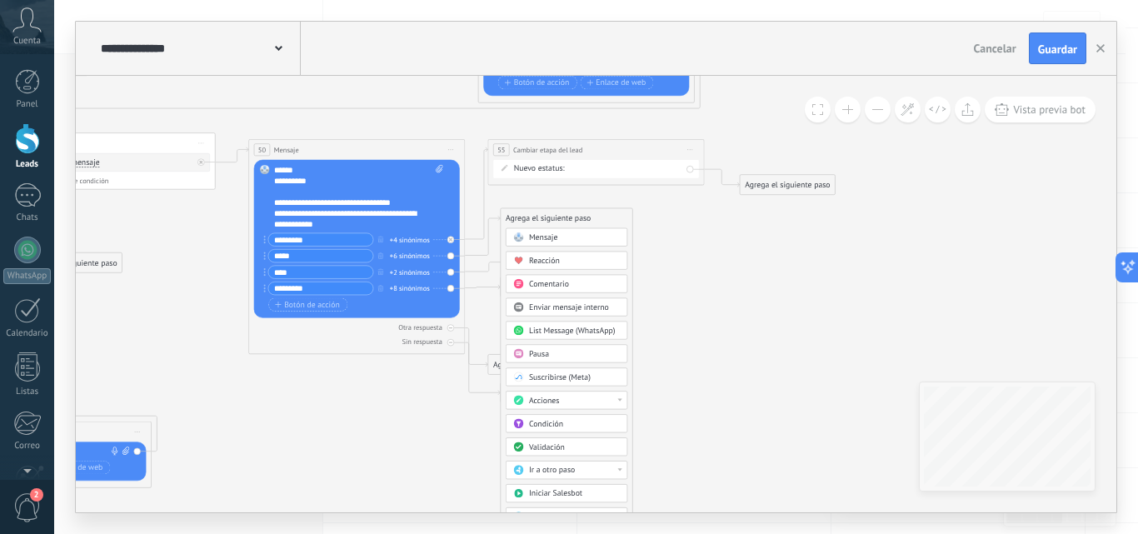
click at [560, 394] on div "Acciones" at bounding box center [566, 400] width 122 height 18
click at [565, 408] on div "Cambiar etapa del lead" at bounding box center [566, 415] width 121 height 18
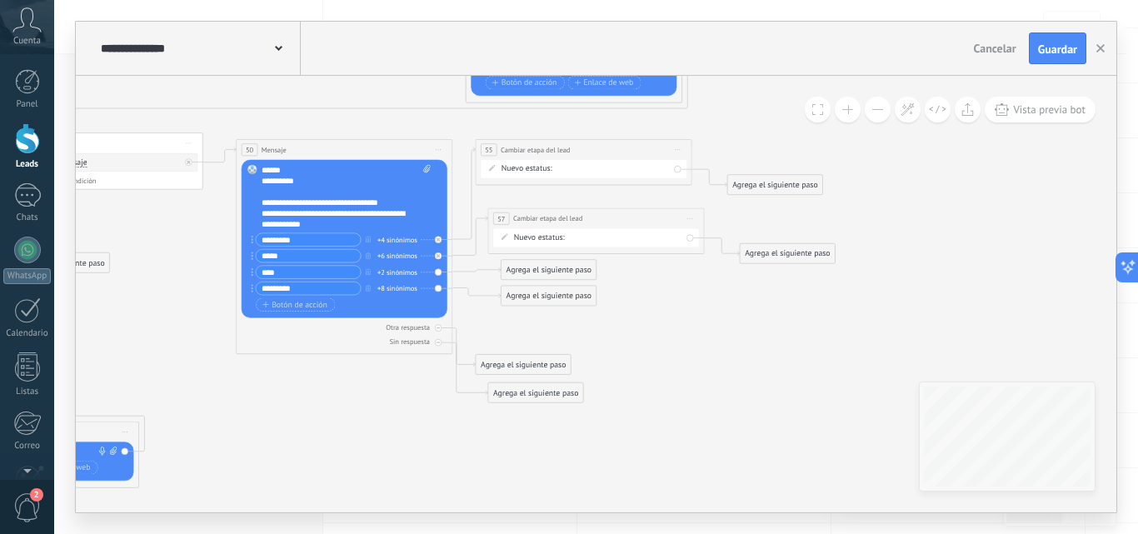
click at [546, 268] on div "Agrega el siguiente paso" at bounding box center [548, 269] width 95 height 17
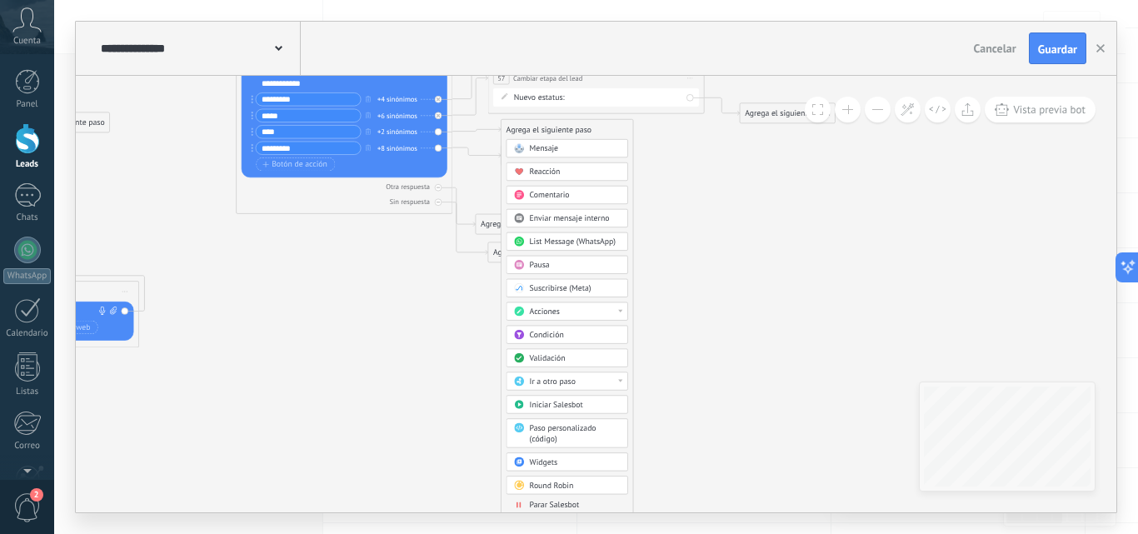
click at [578, 312] on div "Acciones" at bounding box center [575, 311] width 91 height 11
click at [588, 374] on div "Cambiar etapa del lead" at bounding box center [566, 367] width 121 height 18
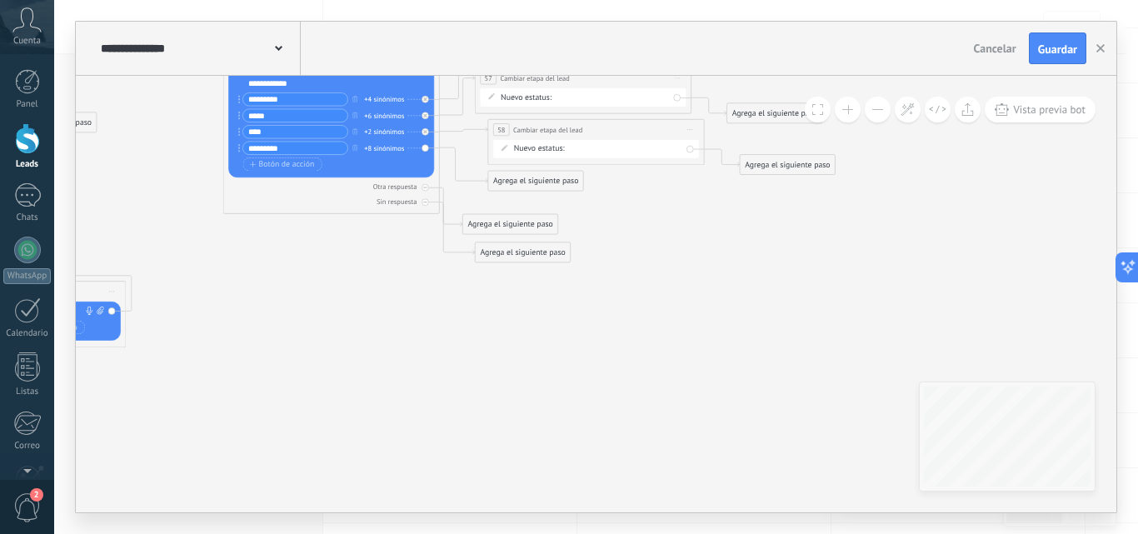
click at [0, 0] on div "NEQUI BANCOLOMBIA REMARKETING DAVIPLATA Factura pagada – ganado Proyecto cancel…" at bounding box center [0, 0] width 0 height 0
click at [0, 0] on label "BANCOLOMBIA" at bounding box center [0, 0] width 0 height 0
click at [545, 181] on div "Agrega el siguiente paso" at bounding box center [535, 180] width 95 height 17
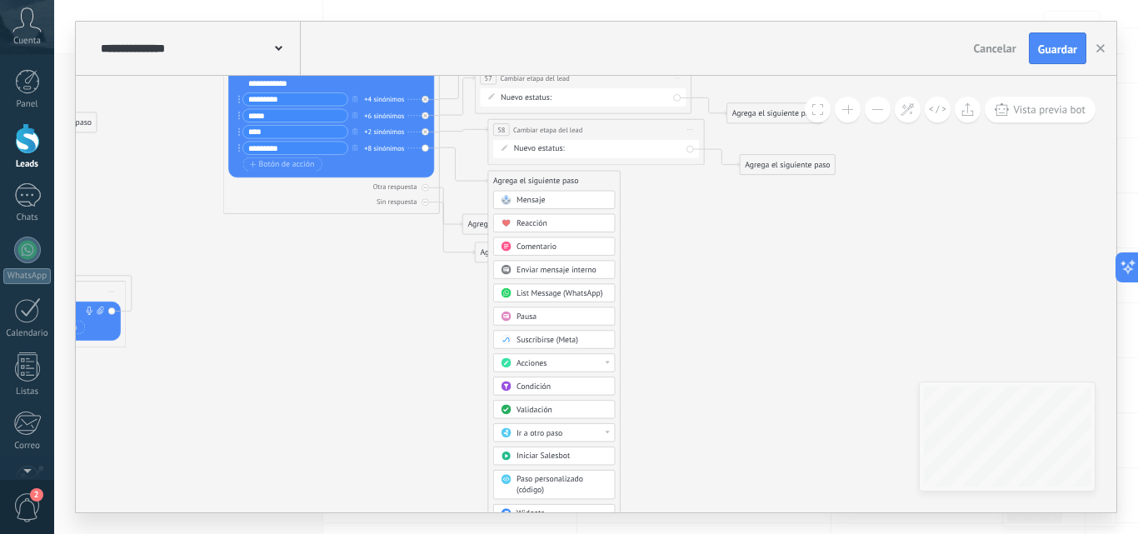
click at [573, 359] on div "Acciones" at bounding box center [561, 363] width 91 height 11
click at [566, 410] on div "Cambiar etapa del lead" at bounding box center [554, 418] width 121 height 18
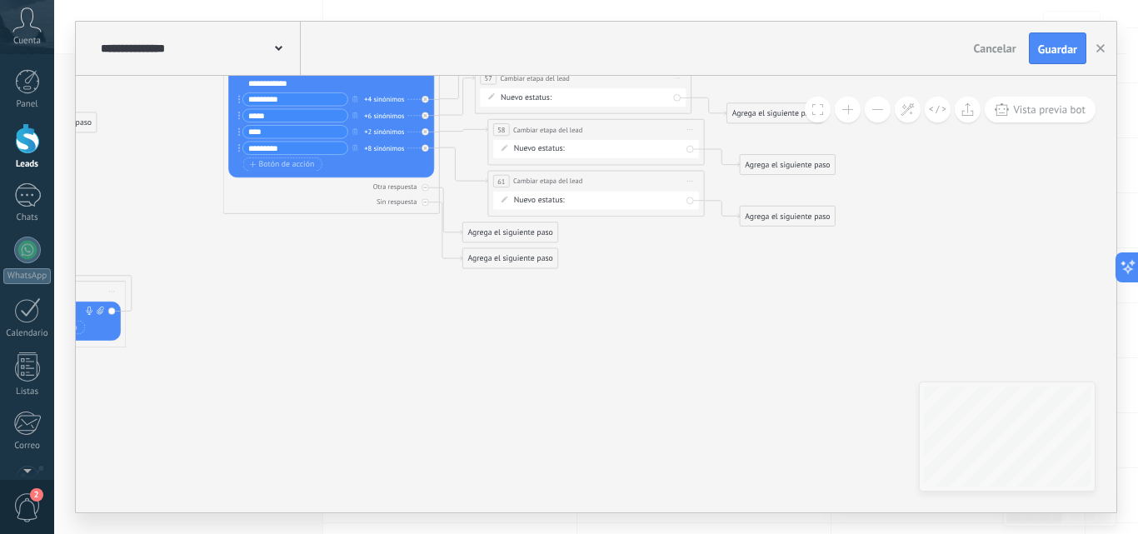
click at [0, 0] on div "NEQUI BANCOLOMBIA REMARKETING DAVIPLATA Factura pagada – ganado Proyecto cancel…" at bounding box center [0, 0] width 0 height 0
click at [0, 0] on label "Factura pagada – ganado" at bounding box center [0, 0] width 0 height 0
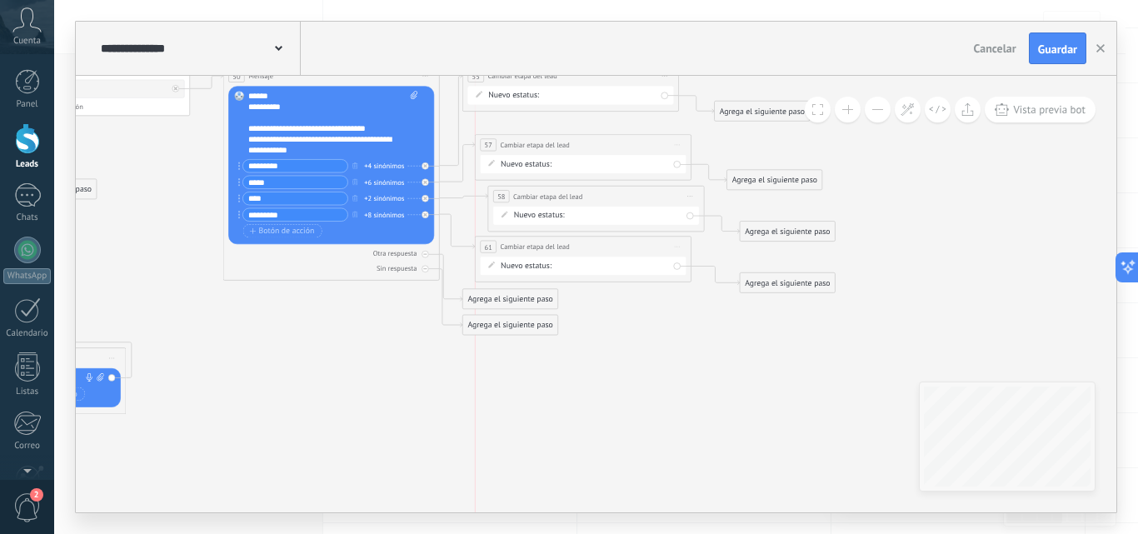
drag, startPoint x: 571, startPoint y: 253, endPoint x: 562, endPoint y: 252, distance: 9.2
click at [562, 252] on div "**********" at bounding box center [584, 247] width 216 height 20
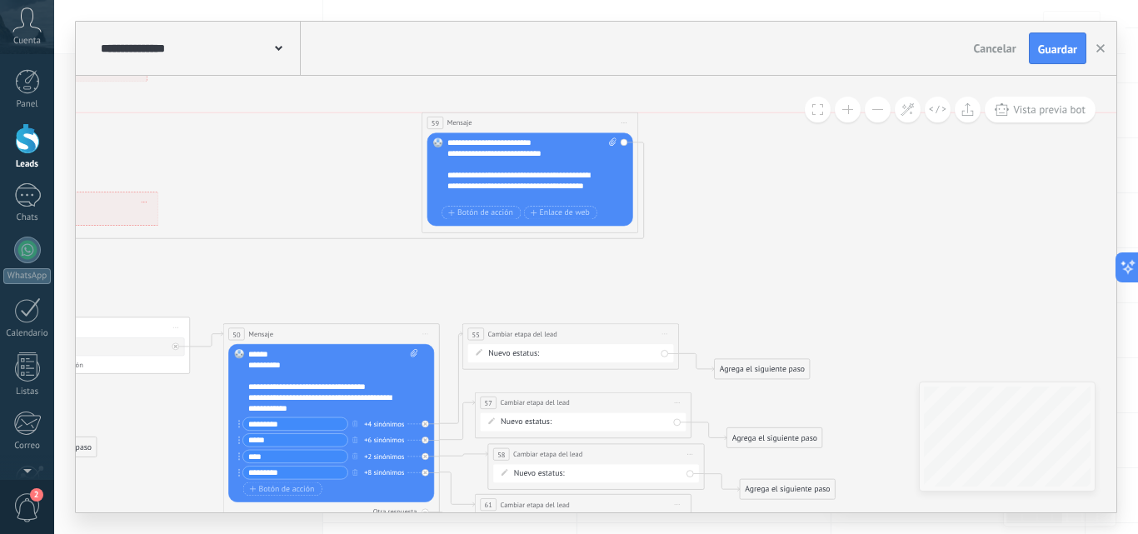
drag, startPoint x: 575, startPoint y: 170, endPoint x: 545, endPoint y: 118, distance: 60.1
click at [545, 118] on div "59 Mensaje ******* (a): Todos los contactos - canales seleccionados Todos los c…" at bounding box center [530, 122] width 216 height 20
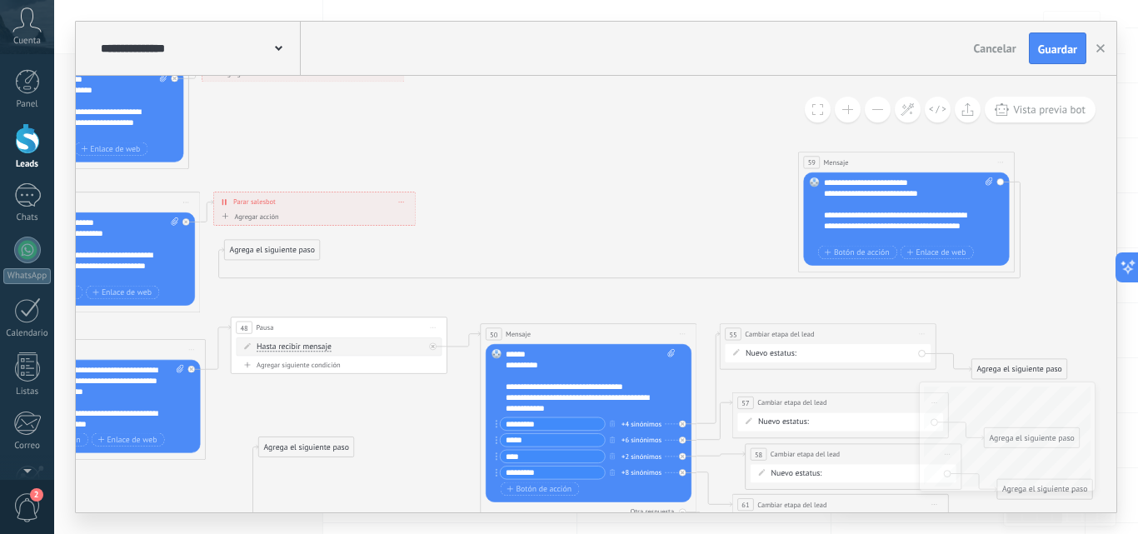
drag, startPoint x: 728, startPoint y: 116, endPoint x: 847, endPoint y: 156, distance: 125.6
click at [847, 156] on div "59 Mensaje ******* (a): Todos los contactos - canales seleccionados Todos los c…" at bounding box center [907, 162] width 216 height 20
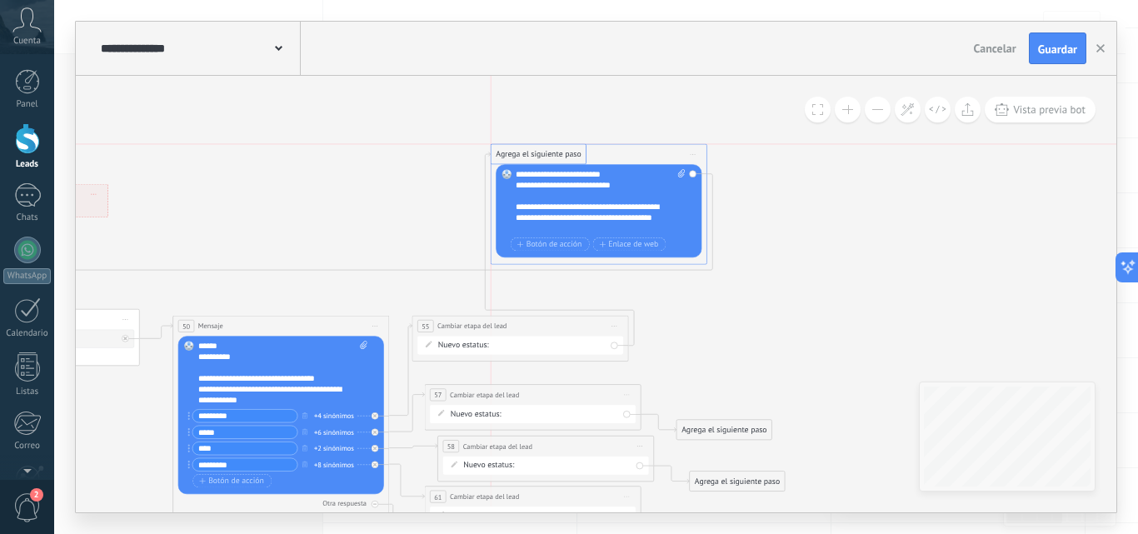
drag, startPoint x: 708, startPoint y: 360, endPoint x: 538, endPoint y: 154, distance: 266.8
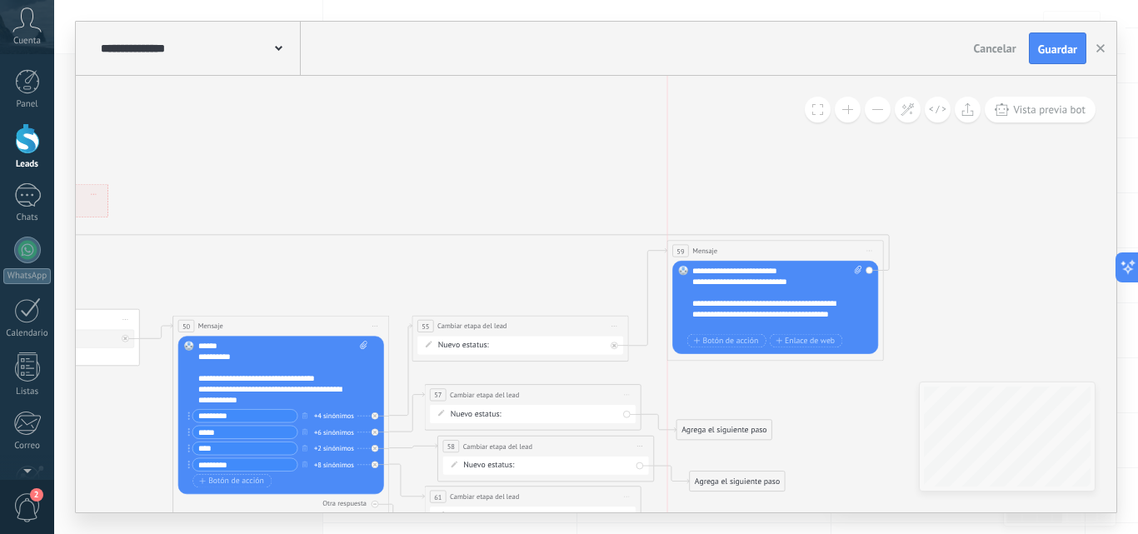
drag, startPoint x: 556, startPoint y: 147, endPoint x: 727, endPoint y: 248, distance: 198.2
click at [727, 248] on div "59 Mensaje ******* (a): Todos los contactos - canales seleccionados Todos los c…" at bounding box center [775, 251] width 216 height 20
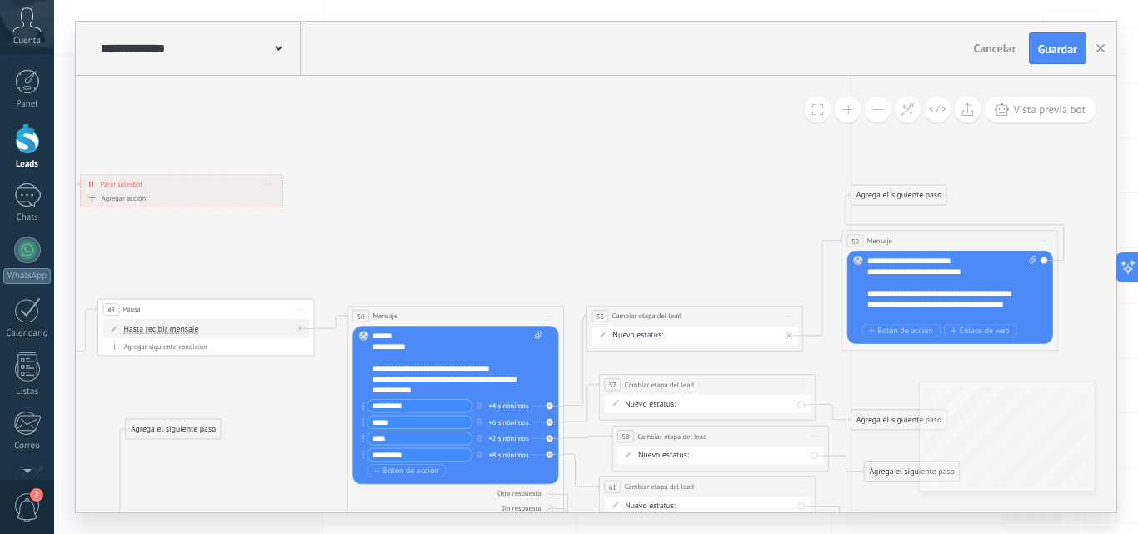
drag, startPoint x: 127, startPoint y: 230, endPoint x: 889, endPoint y: 193, distance: 762.9
click at [889, 193] on div "Agrega el siguiente paso" at bounding box center [898, 195] width 95 height 17
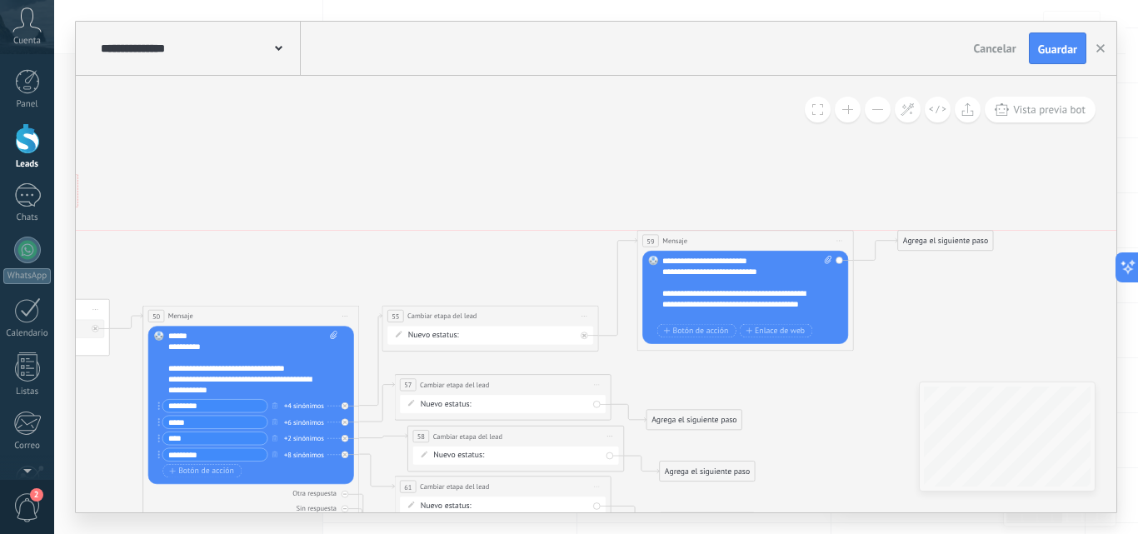
drag, startPoint x: 700, startPoint y: 193, endPoint x: 949, endPoint y: 239, distance: 254.0
click at [949, 239] on div "Agrega el siguiente paso" at bounding box center [945, 240] width 95 height 17
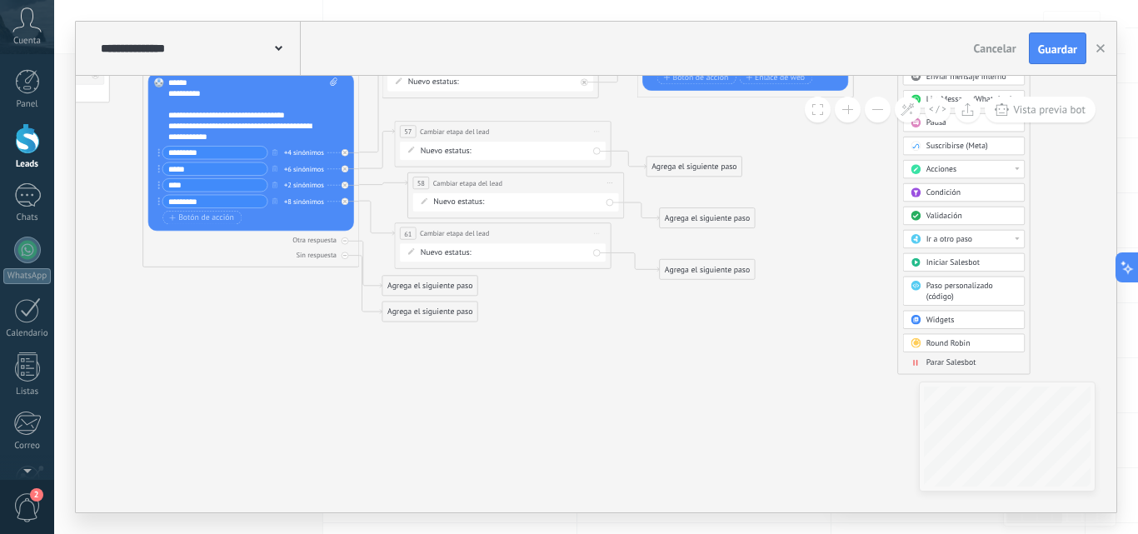
click at [952, 362] on span "Parar Salesbot" at bounding box center [951, 362] width 50 height 10
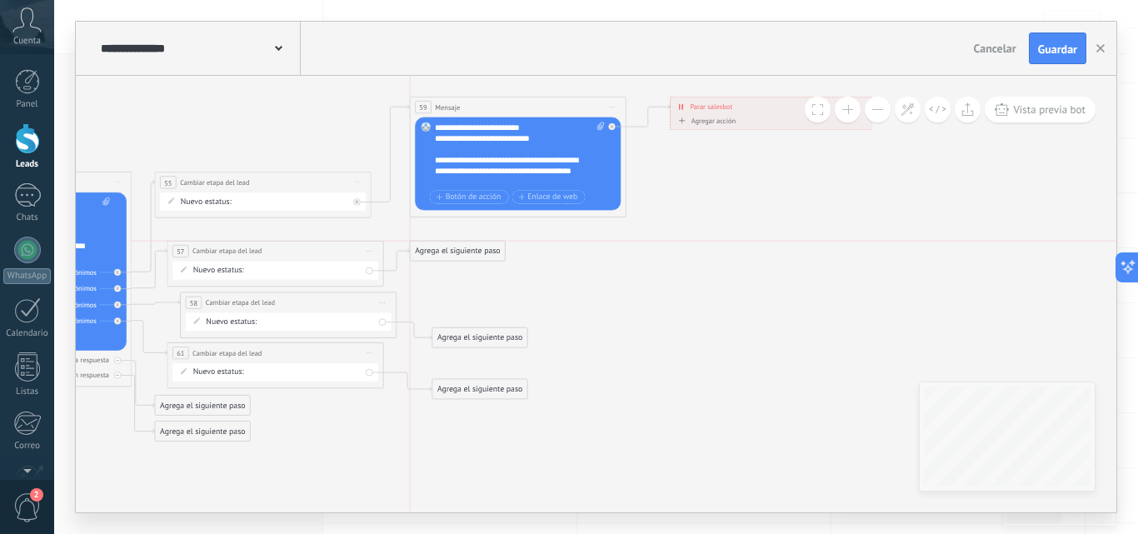
drag, startPoint x: 475, startPoint y: 281, endPoint x: 469, endPoint y: 247, distance: 34.6
click at [469, 247] on div "Agrega el siguiente paso" at bounding box center [457, 250] width 95 height 17
click at [608, 102] on span "Iniciar vista previa aquí Cambiar nombre Duplicar [GEOGRAPHIC_DATA]" at bounding box center [611, 107] width 17 height 16
click at [648, 154] on div "Duplicar" at bounding box center [661, 159] width 107 height 18
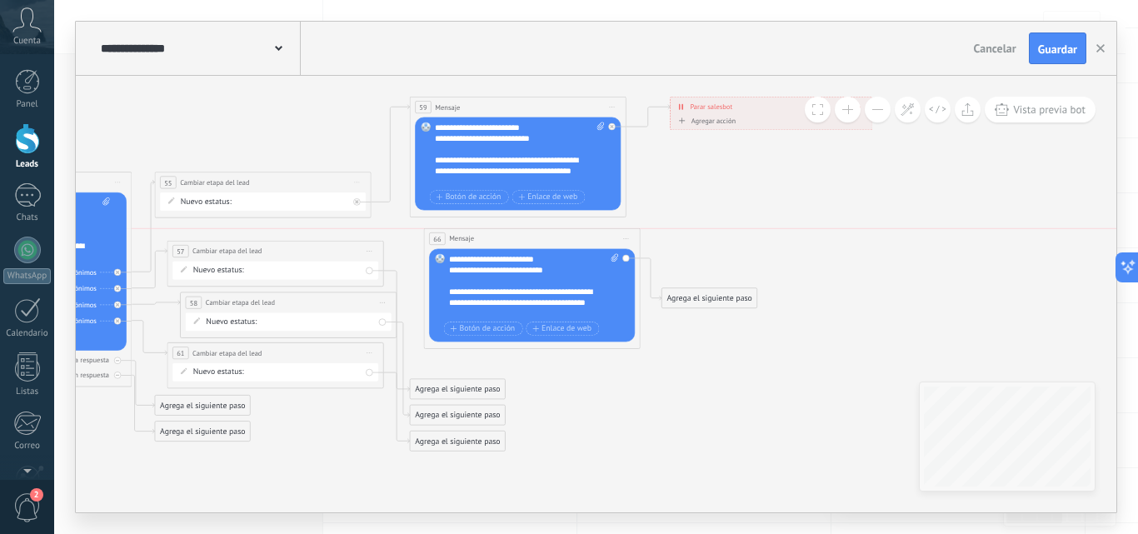
drag, startPoint x: 497, startPoint y: 264, endPoint x: 511, endPoint y: 238, distance: 29.4
click at [511, 238] on div "66 Mensaje ******* (a): Todos los contactos - canales seleccionados Todos los c…" at bounding box center [532, 239] width 216 height 20
drag, startPoint x: 440, startPoint y: 442, endPoint x: 441, endPoint y: 464, distance: 21.7
click at [441, 464] on div "Agrega el siguiente paso" at bounding box center [457, 462] width 95 height 17
drag, startPoint x: 449, startPoint y: 417, endPoint x: 443, endPoint y: 428, distance: 12.3
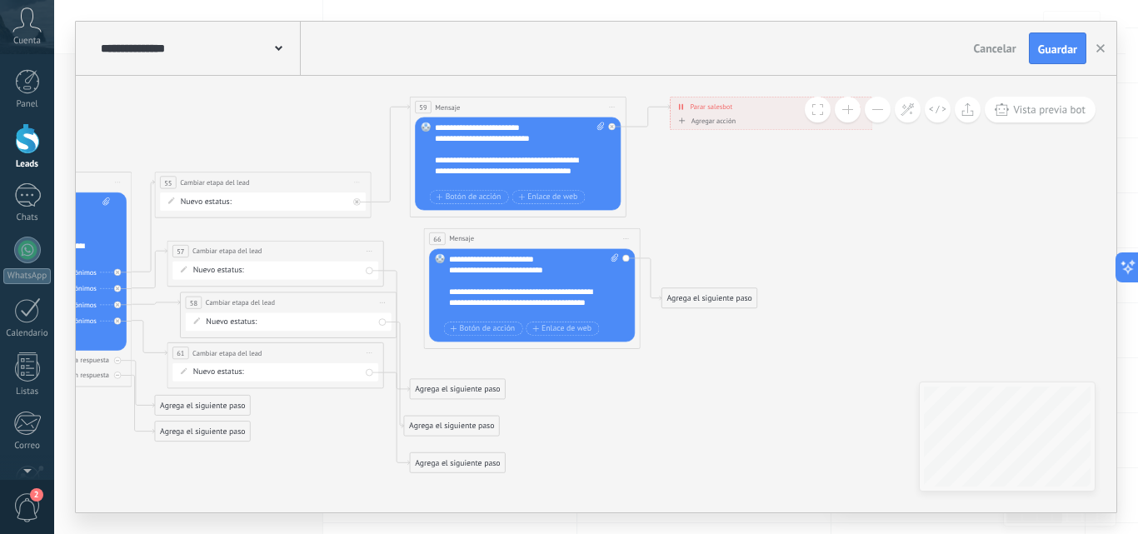
click at [443, 428] on div "Agrega el siguiente paso" at bounding box center [451, 425] width 95 height 17
drag, startPoint x: 444, startPoint y: 385, endPoint x: 503, endPoint y: 380, distance: 59.3
click at [503, 380] on div "Agrega el siguiente paso" at bounding box center [497, 387] width 95 height 17
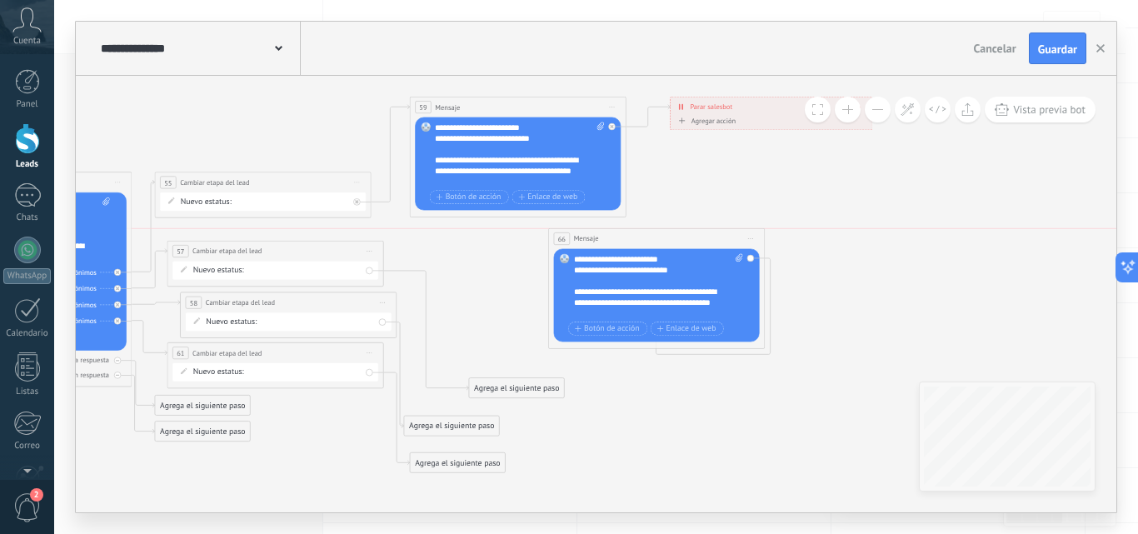
drag, startPoint x: 475, startPoint y: 240, endPoint x: 596, endPoint y: 239, distance: 121.6
click at [596, 239] on span "Mensaje" at bounding box center [586, 238] width 25 height 10
drag, startPoint x: 512, startPoint y: 391, endPoint x: 594, endPoint y: 244, distance: 168.5
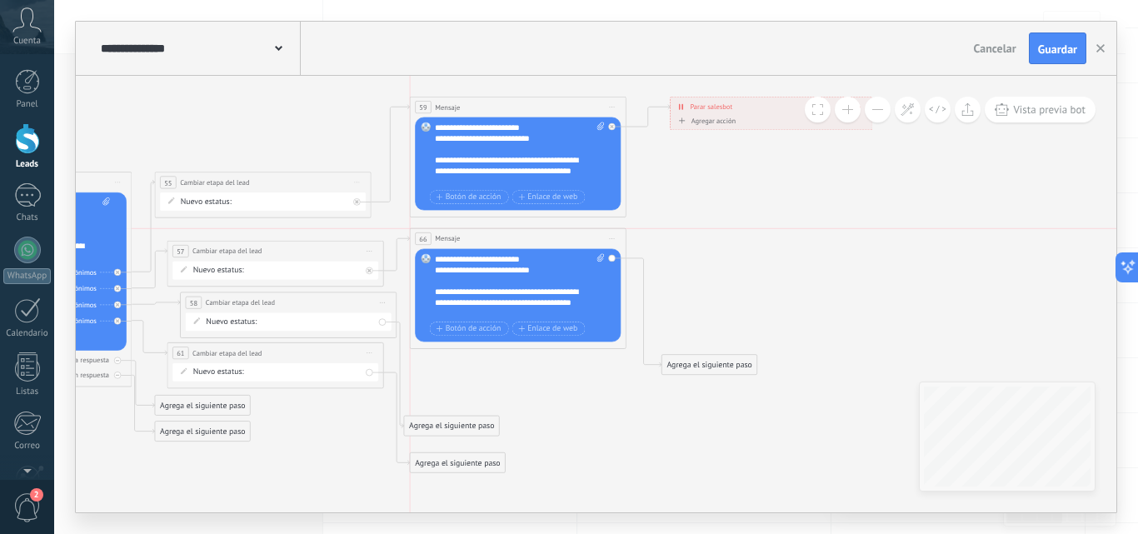
drag, startPoint x: 605, startPoint y: 238, endPoint x: 466, endPoint y: 241, distance: 139.1
click at [466, 241] on div "66 Mensaje ******* (a): Todos los contactos - canales seleccionados Todos los c…" at bounding box center [518, 239] width 216 height 20
drag, startPoint x: 710, startPoint y: 359, endPoint x: 725, endPoint y: 232, distance: 128.4
click at [725, 232] on div "Agrega el siguiente paso" at bounding box center [724, 238] width 95 height 17
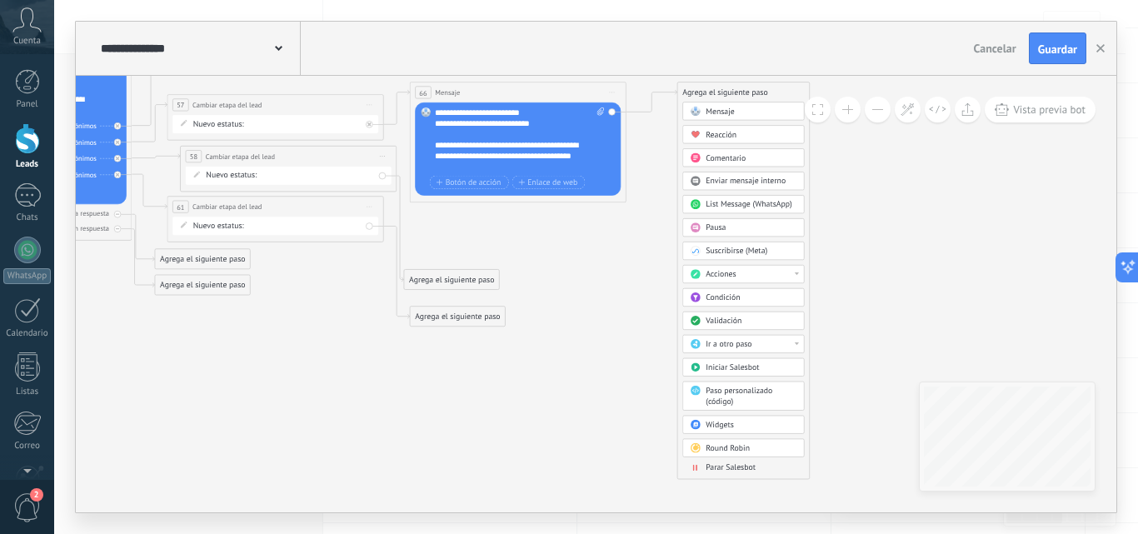
click at [727, 472] on span "Parar Salesbot" at bounding box center [730, 467] width 50 height 10
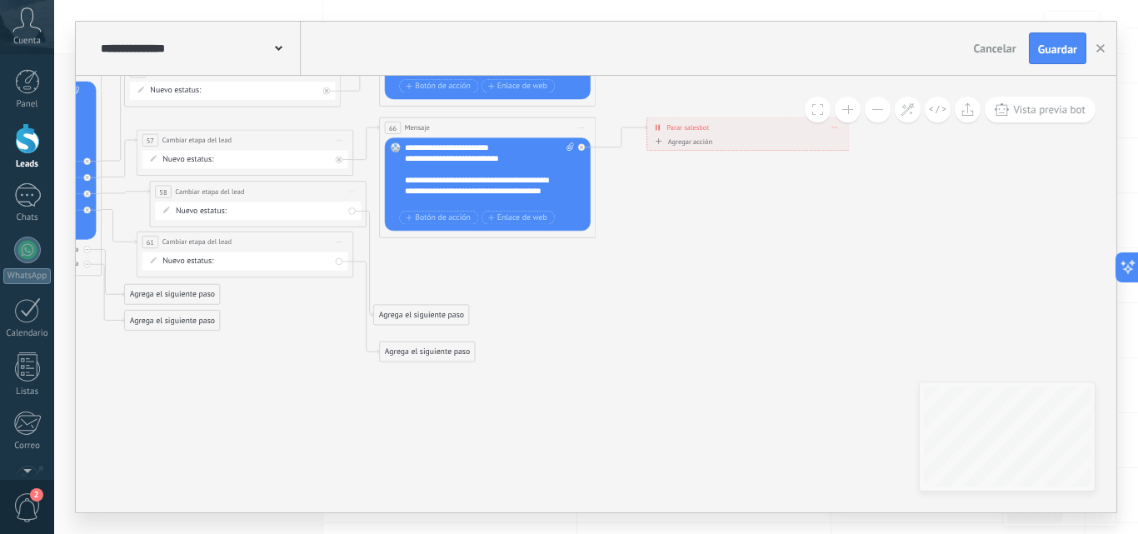
click at [582, 128] on span "Iniciar vista previa aquí Cambiar nombre Duplicar [GEOGRAPHIC_DATA]" at bounding box center [581, 128] width 17 height 16
click at [598, 182] on div "Duplicar" at bounding box center [630, 180] width 107 height 18
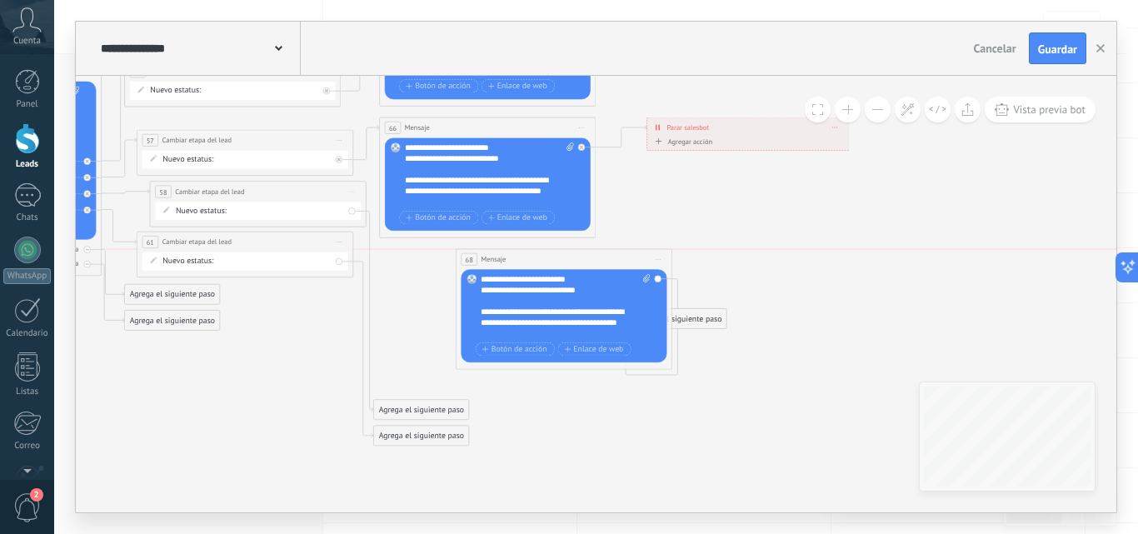
drag, startPoint x: 437, startPoint y: 279, endPoint x: 514, endPoint y: 251, distance: 81.4
click at [514, 251] on div "68 Mensaje ******* (a): Todos los contactos - canales seleccionados Todos los c…" at bounding box center [564, 259] width 216 height 20
drag, startPoint x: 413, startPoint y: 402, endPoint x: 500, endPoint y: 253, distance: 172.8
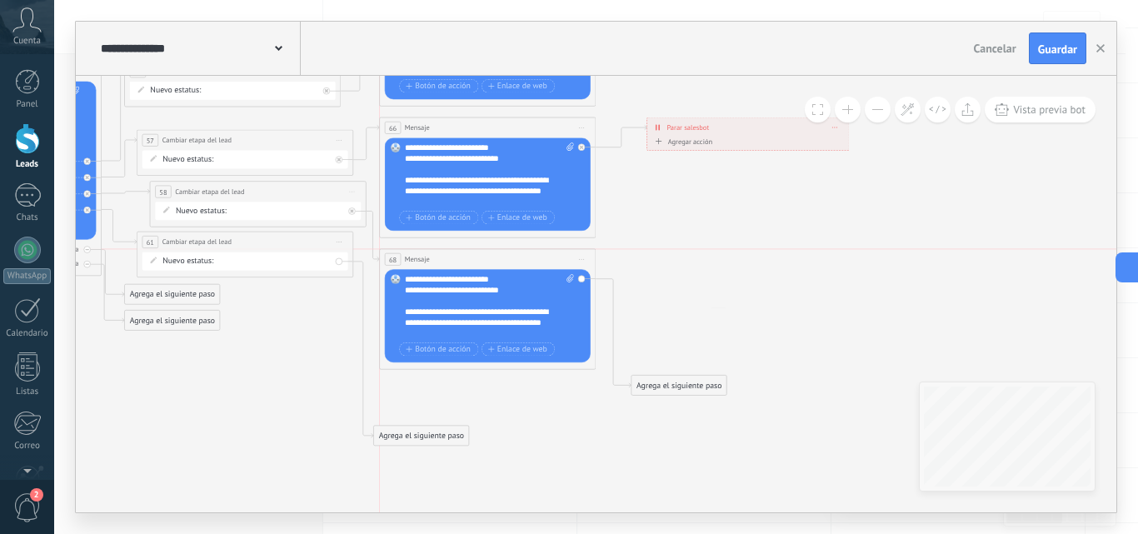
drag, startPoint x: 517, startPoint y: 253, endPoint x: 445, endPoint y: 252, distance: 72.5
click at [445, 252] on div "68 Mensaje ******* (a): Todos los contactos - canales seleccionados Todos los c…" at bounding box center [488, 259] width 216 height 20
drag, startPoint x: 665, startPoint y: 378, endPoint x: 656, endPoint y: 236, distance: 142.7
click at [656, 236] on div "Agrega el siguiente paso" at bounding box center [669, 241] width 95 height 17
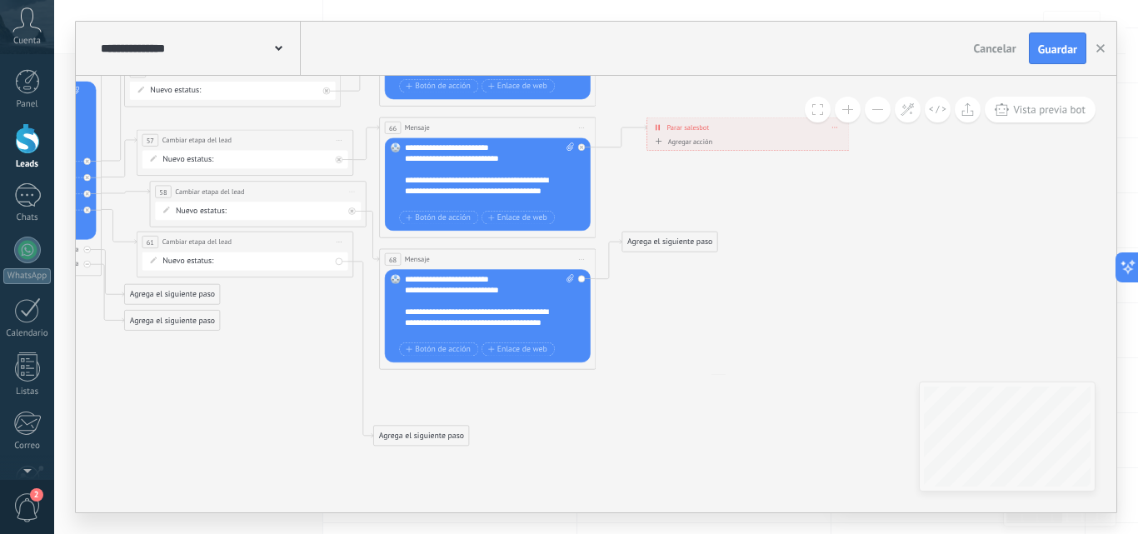
click at [656, 236] on div "Agrega el siguiente paso" at bounding box center [669, 241] width 95 height 17
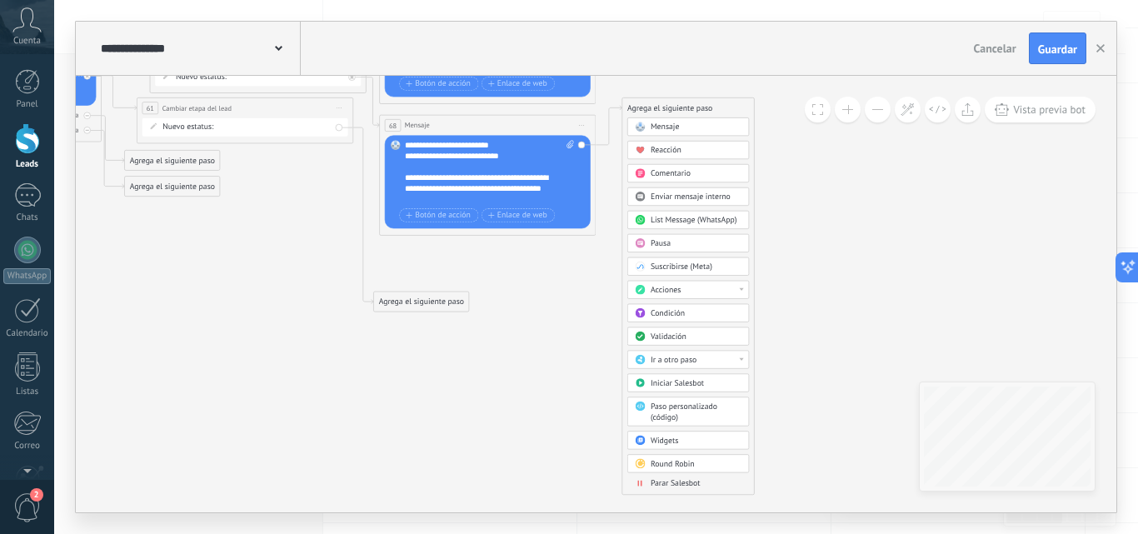
click at [654, 480] on span "Parar Salesbot" at bounding box center [675, 483] width 50 height 10
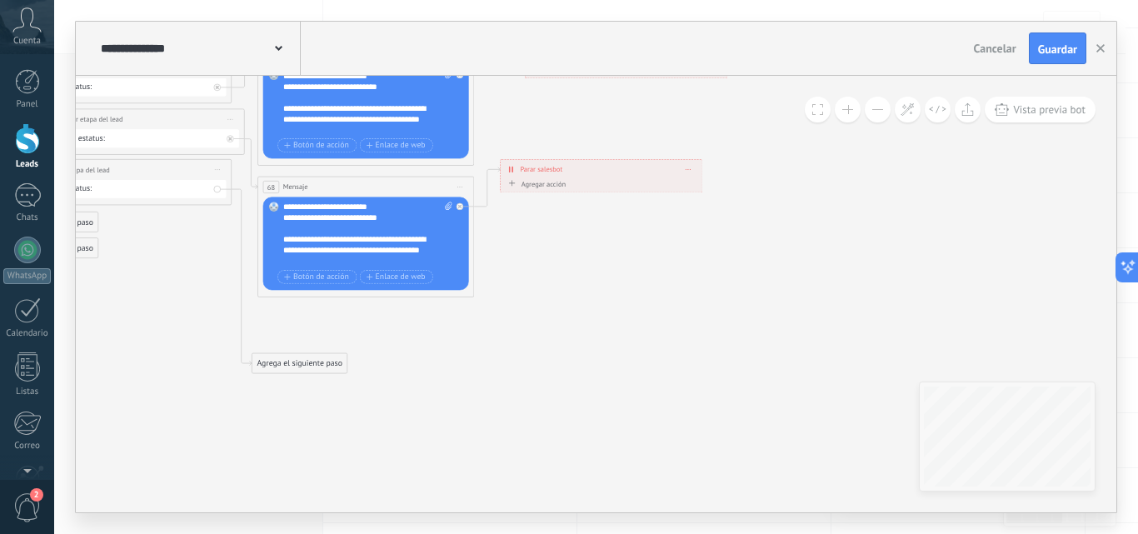
click at [459, 187] on icon at bounding box center [459, 187] width 5 height 1
click at [495, 235] on div "Duplicar" at bounding box center [509, 239] width 107 height 18
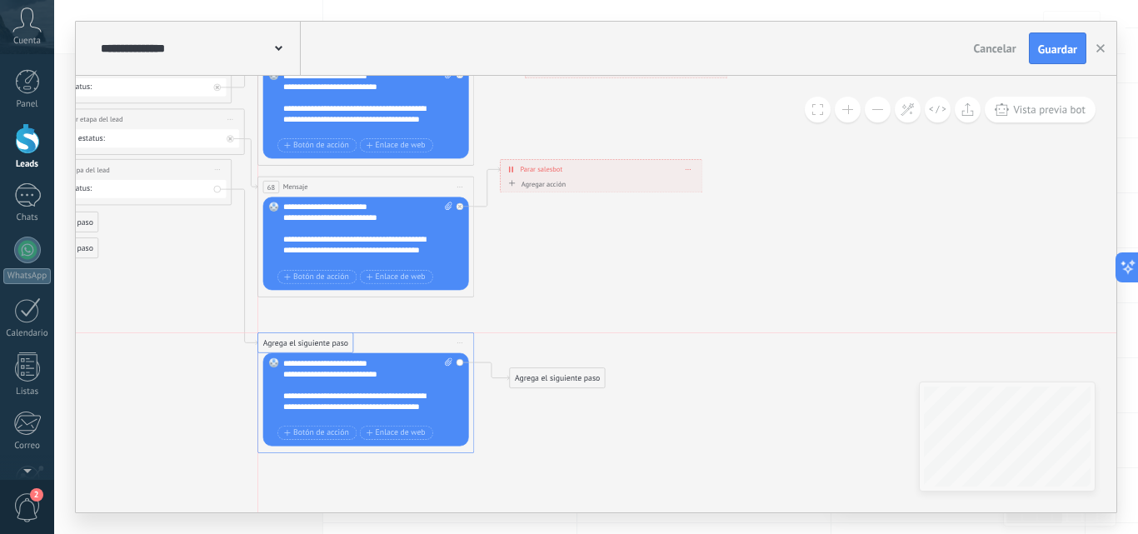
drag, startPoint x: 273, startPoint y: 466, endPoint x: 275, endPoint y: 341, distance: 124.1
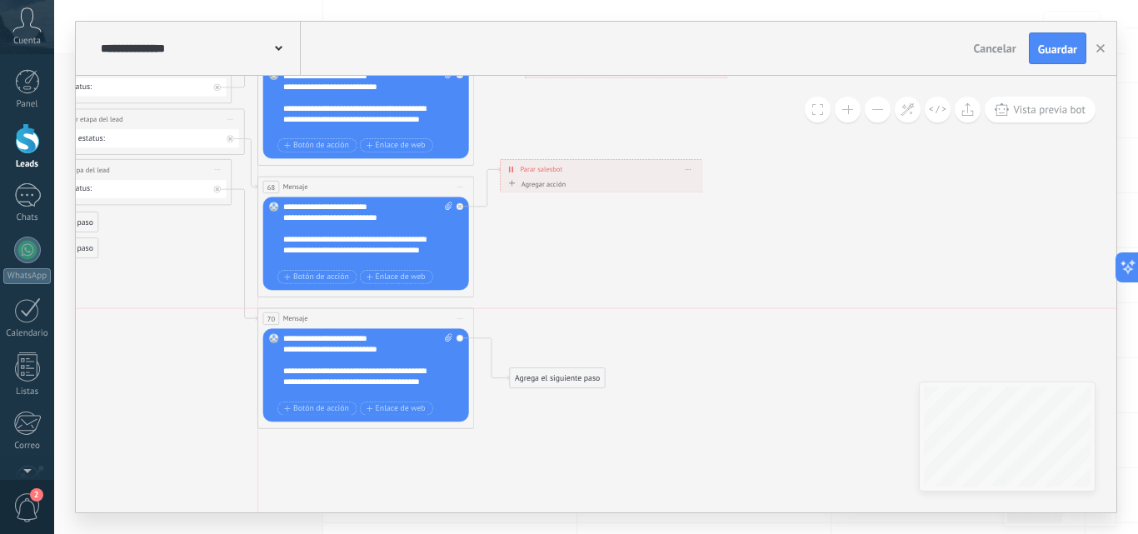
drag, startPoint x: 306, startPoint y: 342, endPoint x: 307, endPoint y: 314, distance: 28.4
click at [307, 314] on span "Mensaje" at bounding box center [295, 318] width 25 height 10
click at [550, 379] on div "Agrega el siguiente paso" at bounding box center [557, 377] width 95 height 17
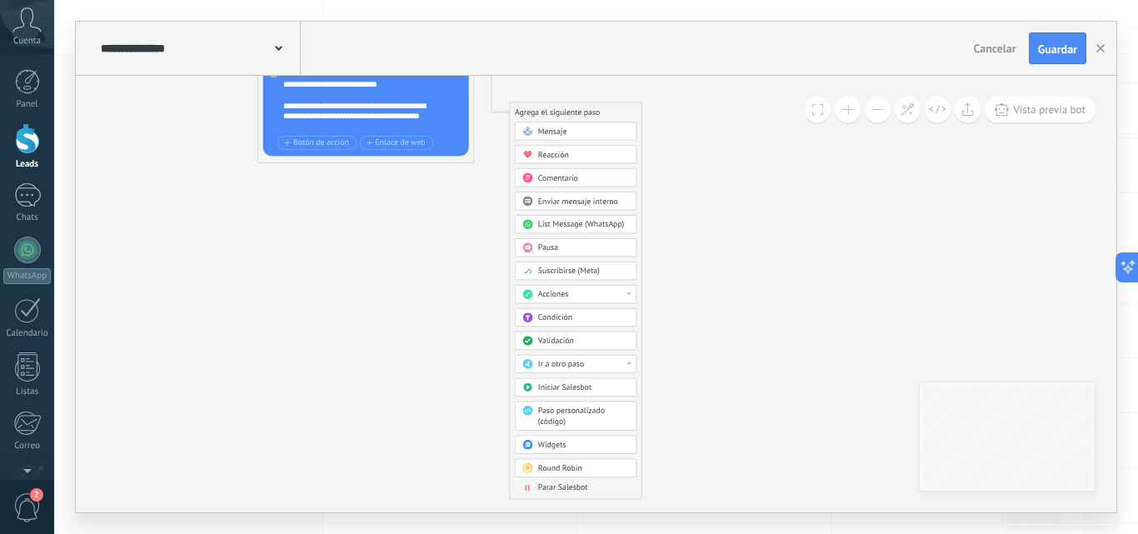
click at [555, 490] on span "Parar Salesbot" at bounding box center [563, 487] width 50 height 10
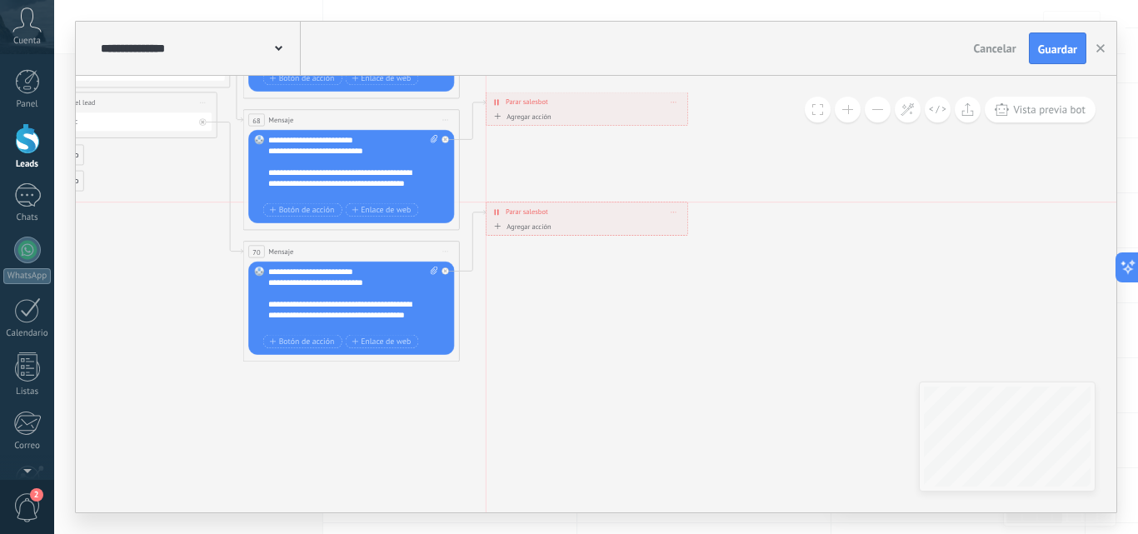
drag, startPoint x: 548, startPoint y: 301, endPoint x: 537, endPoint y: 198, distance: 103.0
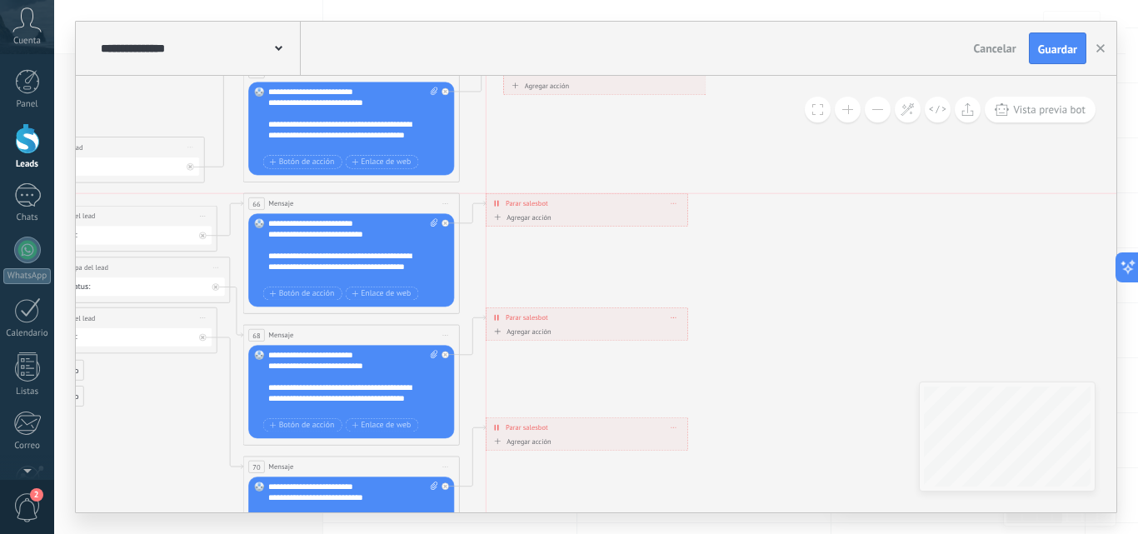
drag, startPoint x: 552, startPoint y: 207, endPoint x: 525, endPoint y: 206, distance: 27.5
click at [525, 206] on span "Parar salesbot" at bounding box center [526, 203] width 42 height 10
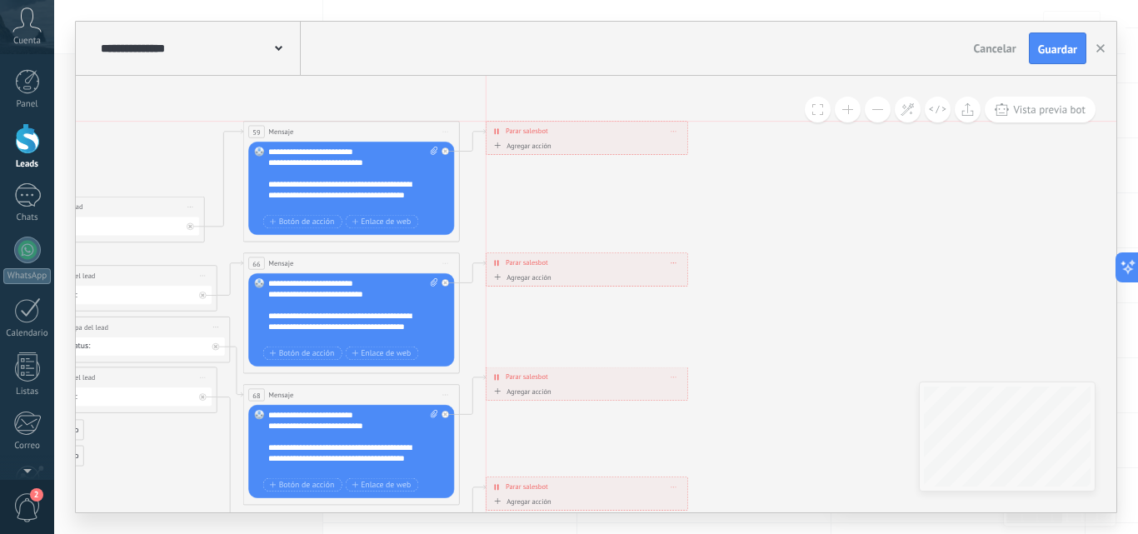
drag, startPoint x: 544, startPoint y: 129, endPoint x: 530, endPoint y: 129, distance: 13.3
click at [530, 129] on span "Parar salesbot" at bounding box center [526, 131] width 42 height 10
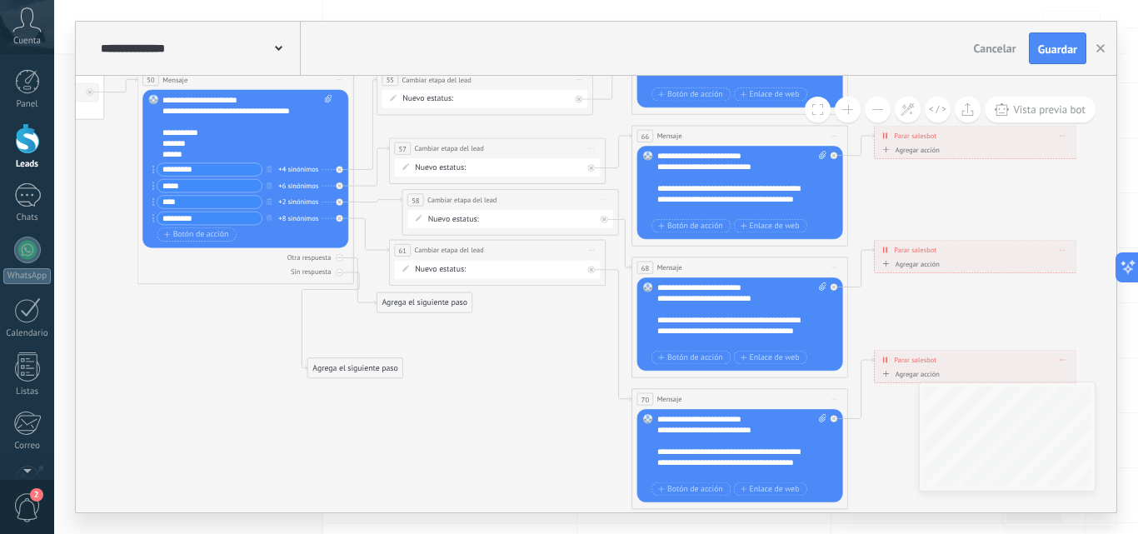
drag, startPoint x: 408, startPoint y: 329, endPoint x: 339, endPoint y: 369, distance: 79.8
click at [339, 369] on div "Agrega el siguiente paso" at bounding box center [354, 367] width 95 height 17
click at [415, 308] on div "Agrega el siguiente paso" at bounding box center [424, 302] width 95 height 17
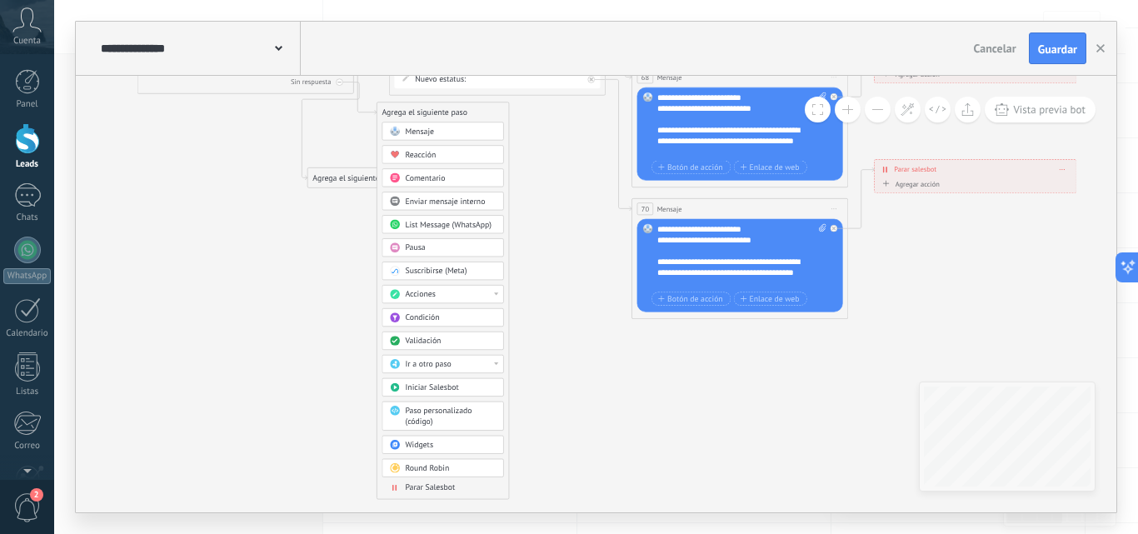
click at [426, 486] on span "Parar Salesbot" at bounding box center [430, 487] width 50 height 10
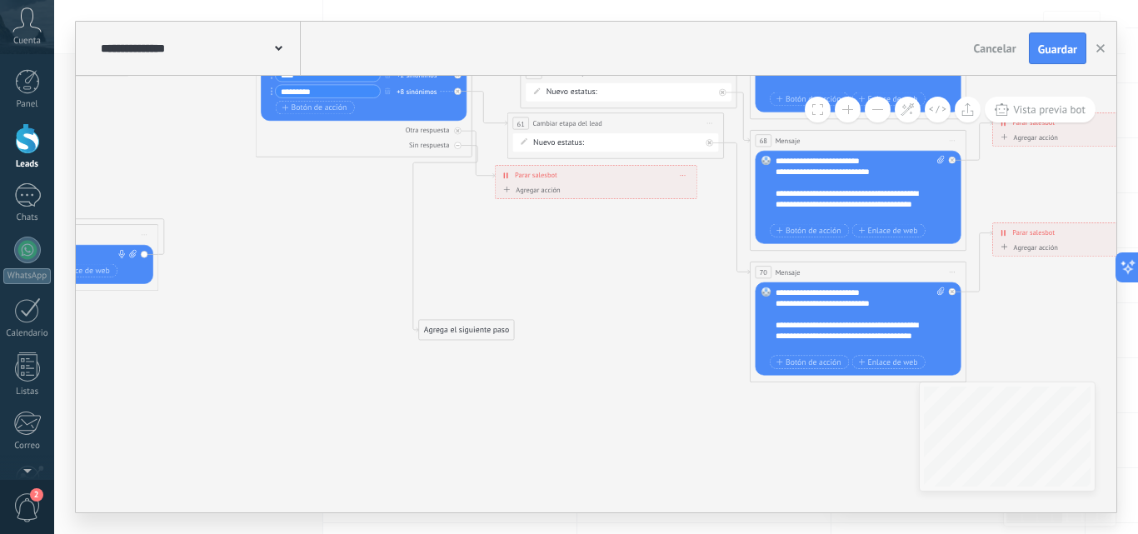
drag, startPoint x: 477, startPoint y: 237, endPoint x: 471, endPoint y: 326, distance: 89.4
click at [471, 326] on div "Agrega el siguiente paso" at bounding box center [466, 329] width 95 height 17
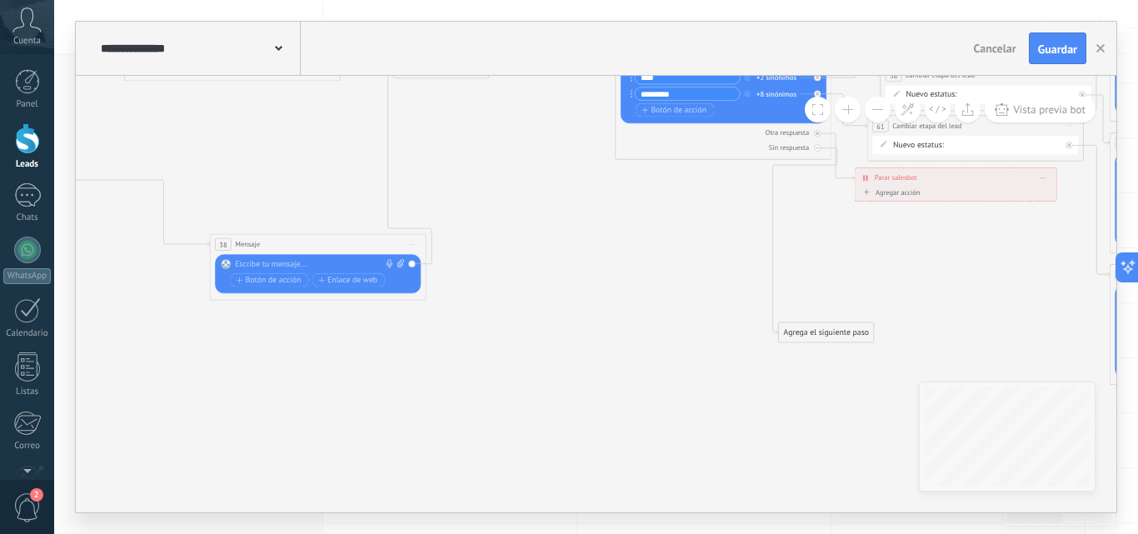
drag, startPoint x: 336, startPoint y: 231, endPoint x: 166, endPoint y: 210, distance: 172.0
click at [210, 234] on div "38 Mensaje ******* (a): Todos los contactos - canales seleccionados Todos los c…" at bounding box center [318, 244] width 216 height 20
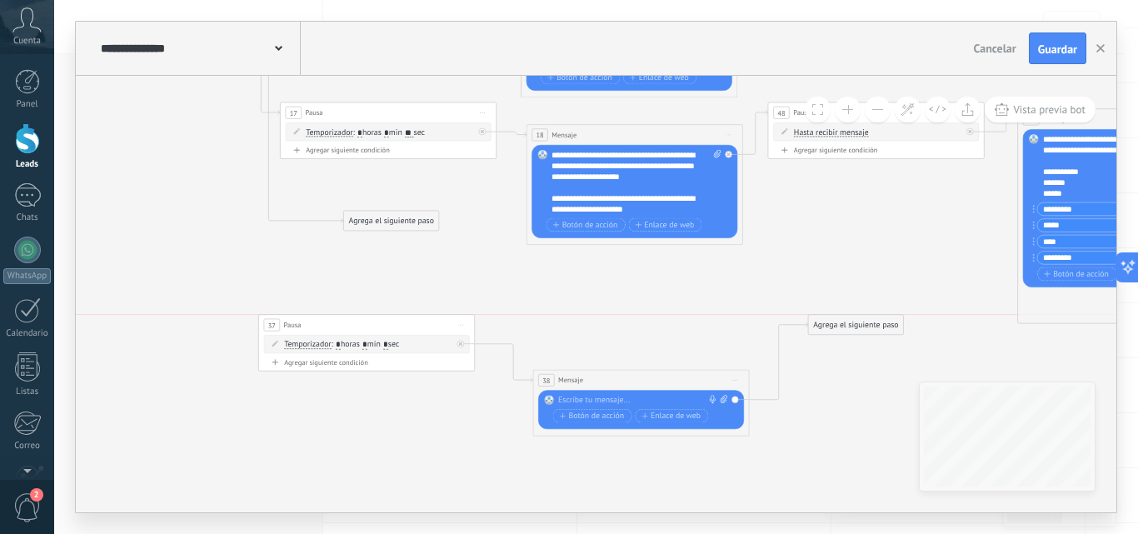
drag, startPoint x: 820, startPoint y: 226, endPoint x: 833, endPoint y: 319, distance: 94.1
click at [833, 319] on div "Agrega el siguiente paso" at bounding box center [855, 324] width 95 height 17
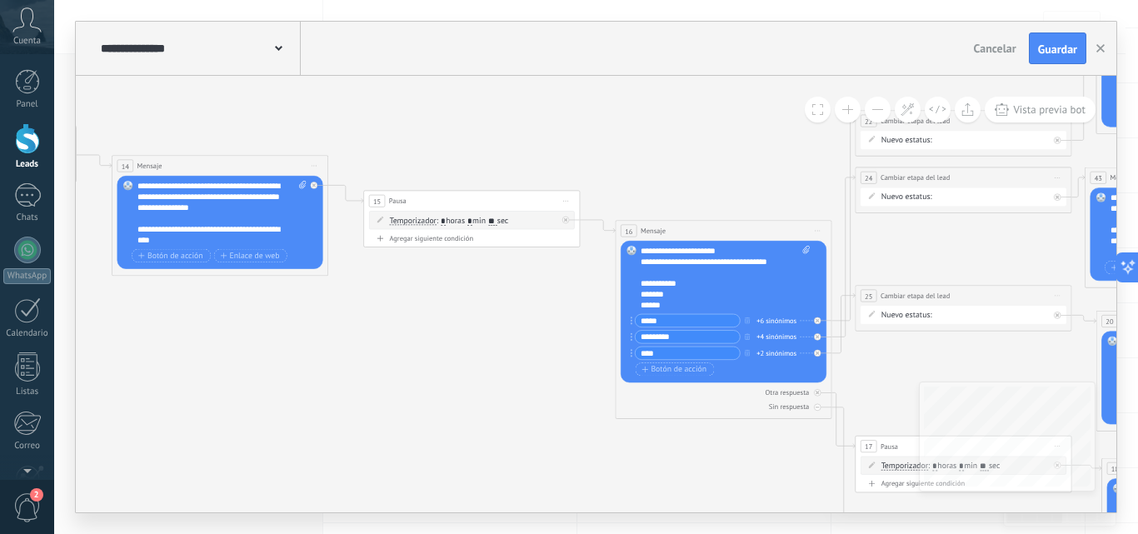
click at [571, 200] on span "Iniciar vista previa aquí Cambiar nombre Duplicar [GEOGRAPHIC_DATA]" at bounding box center [565, 201] width 17 height 16
click at [494, 261] on icon at bounding box center [122, 370] width 5358 height 1563
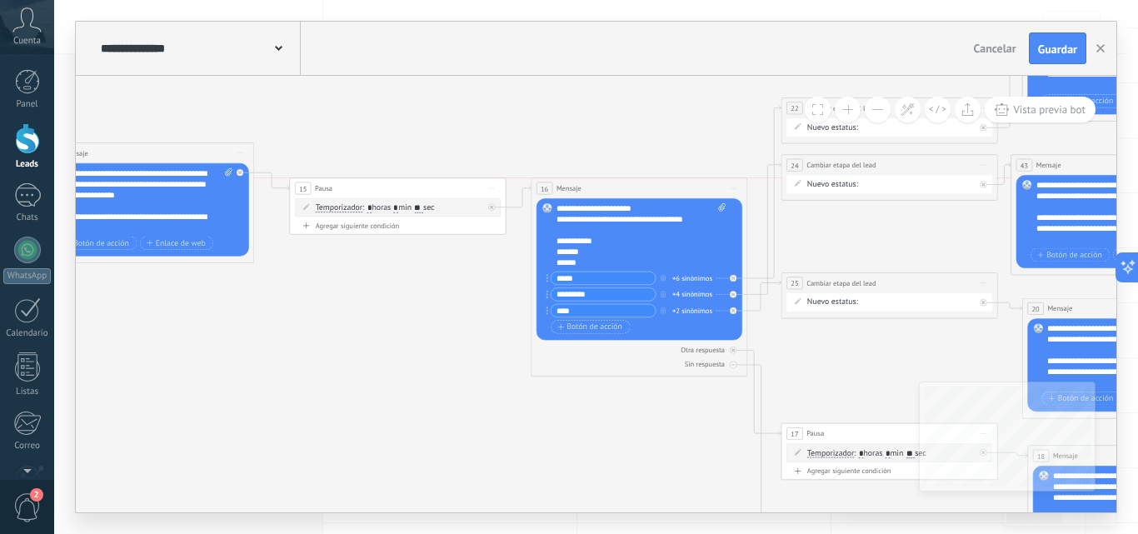
drag, startPoint x: 617, startPoint y: 218, endPoint x: 607, endPoint y: 188, distance: 31.6
click at [607, 188] on div "16 Mensaje ******* (a): Todos los contactos - canales seleccionados Todos los c…" at bounding box center [639, 188] width 216 height 20
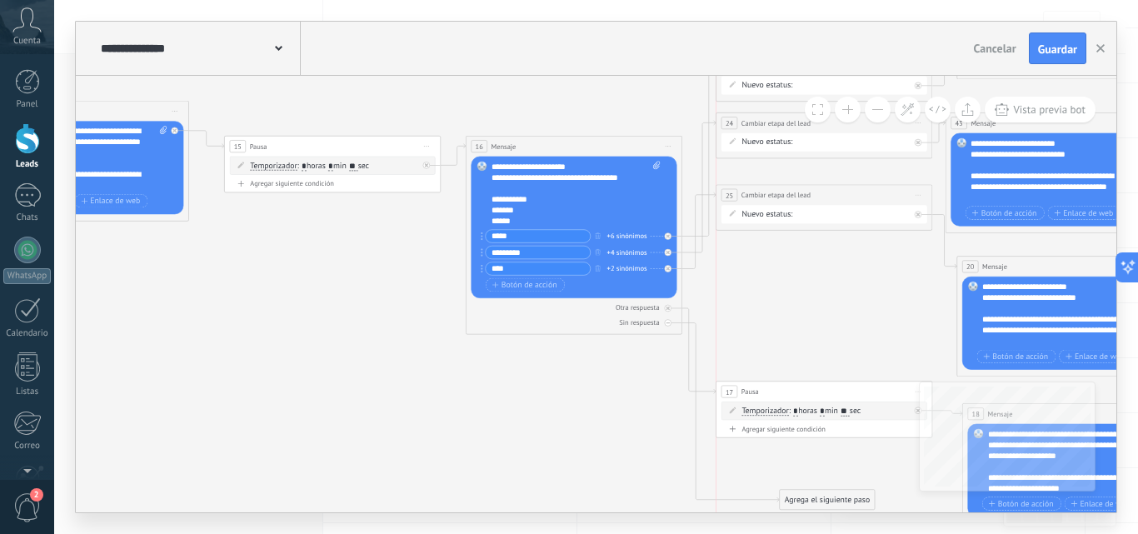
drag, startPoint x: 778, startPoint y: 237, endPoint x: 780, endPoint y: 192, distance: 45.9
click at [780, 192] on span "Cambiar etapa del lead" at bounding box center [775, 195] width 69 height 10
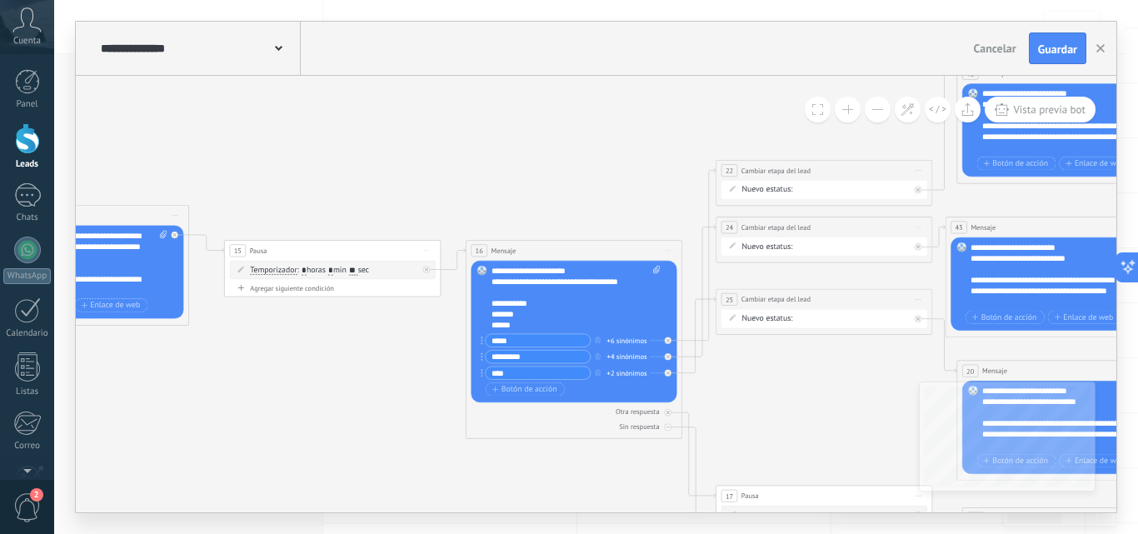
scroll to position [83, 0]
click at [520, 391] on span "Botón de acción" at bounding box center [524, 389] width 65 height 8
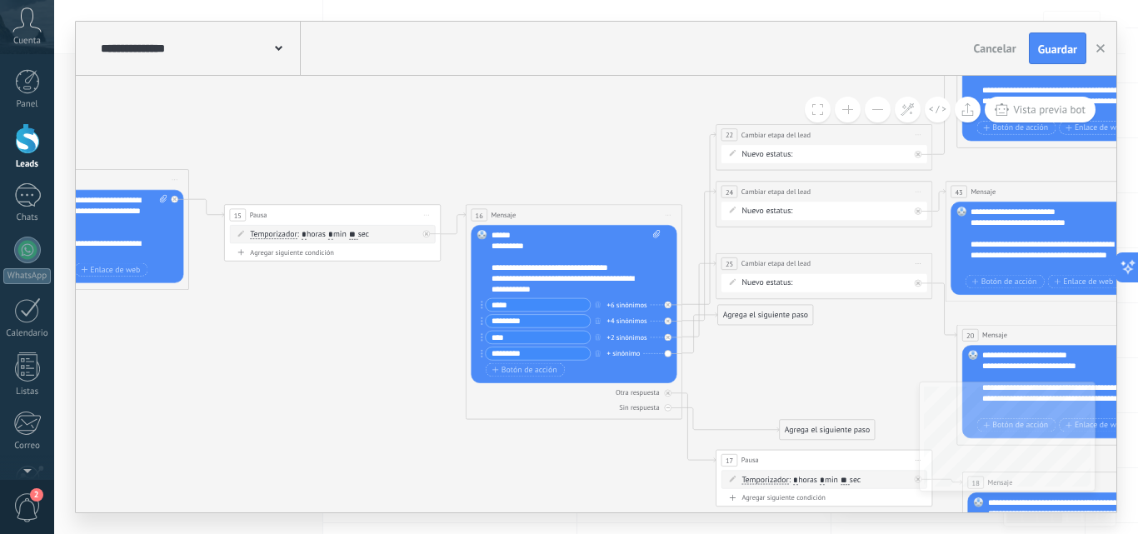
type input "*********"
click at [631, 350] on div "+ sinónimo" at bounding box center [623, 353] width 33 height 11
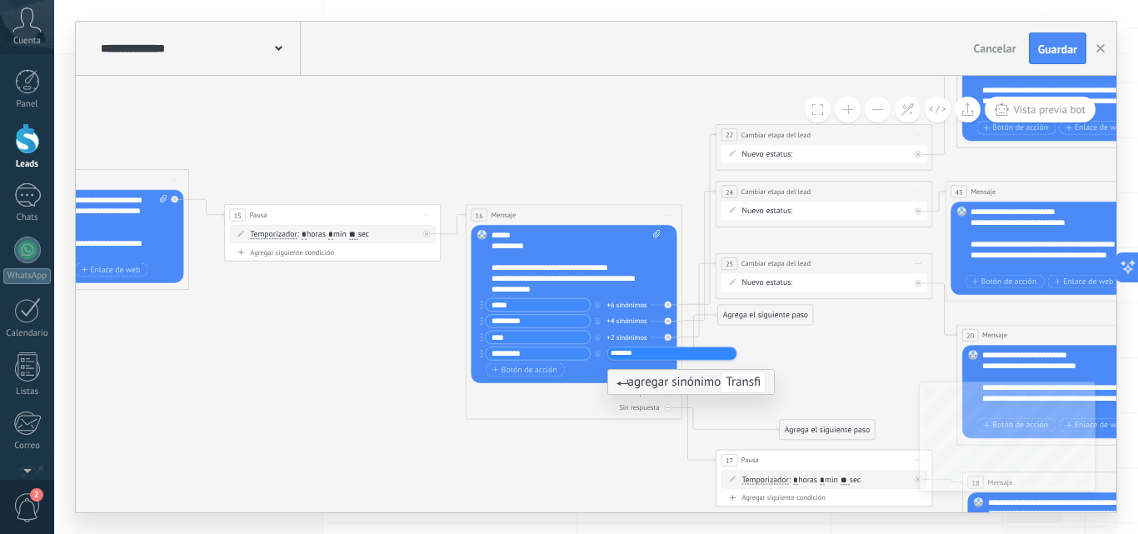
type input "*********"
type input "**********"
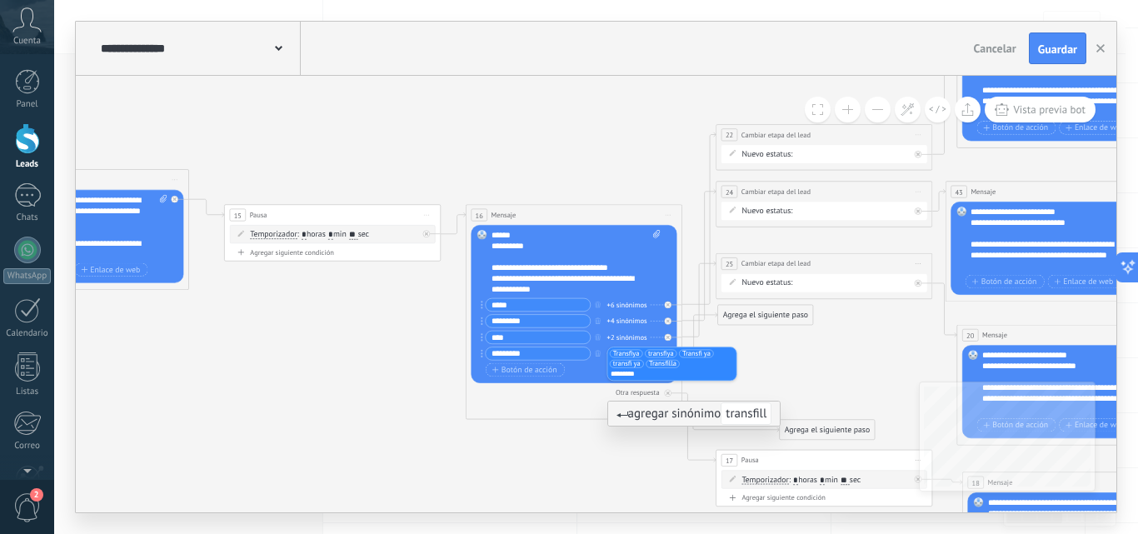
type input "**********"
type input "*"
type input "**********"
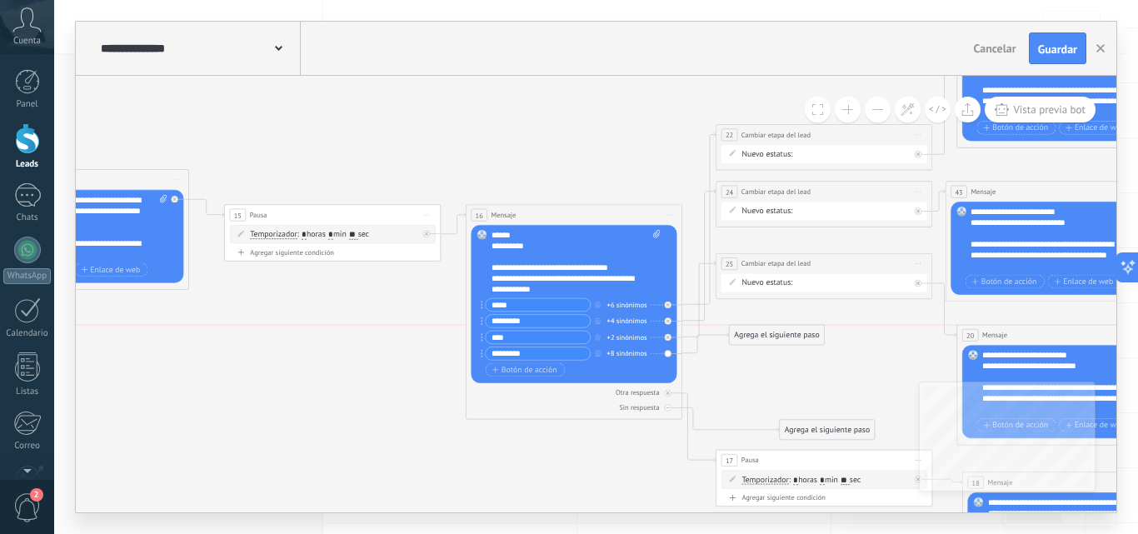
drag, startPoint x: 774, startPoint y: 318, endPoint x: 786, endPoint y: 335, distance: 20.3
click at [786, 335] on div "Agrega el siguiente paso" at bounding box center [776, 334] width 95 height 17
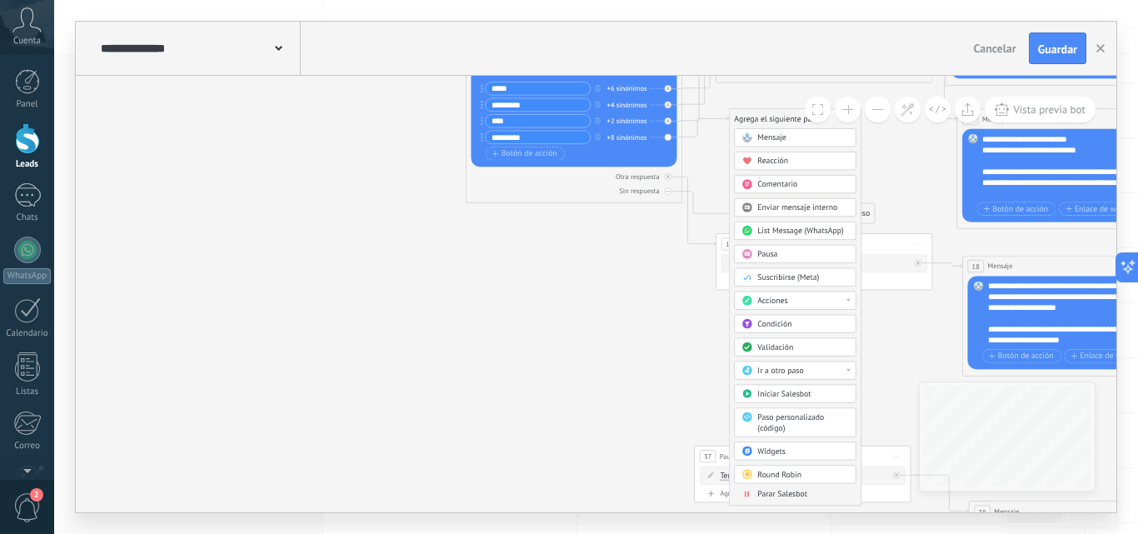
click at [814, 297] on div "Acciones" at bounding box center [802, 301] width 91 height 11
click at [796, 356] on div "Cambiar etapa del lead" at bounding box center [794, 356] width 121 height 18
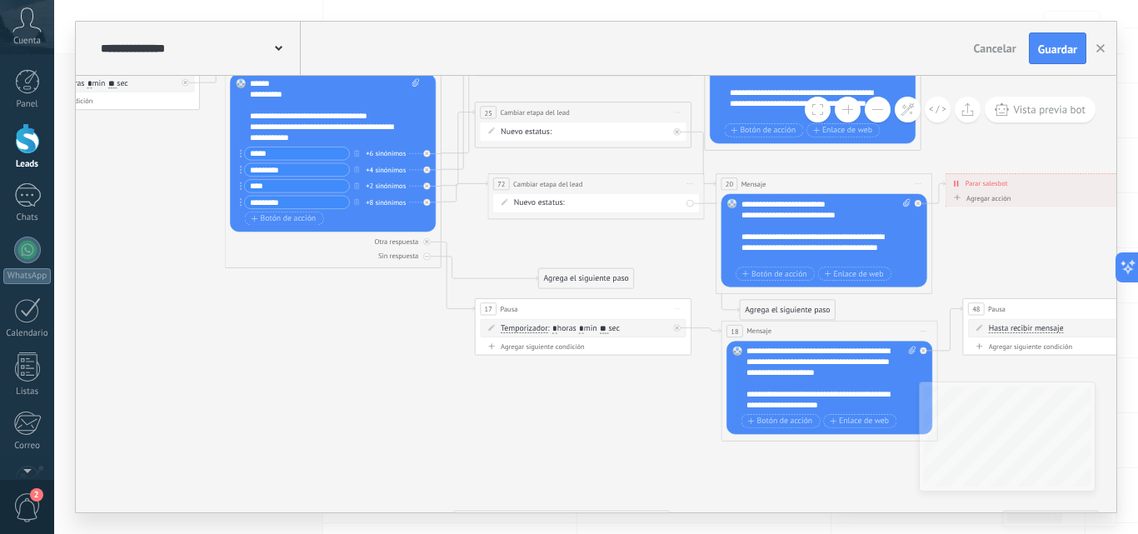
click at [0, 0] on div "NEQUI BANCOLOMBIA REMARKETING DAVIPLATA Factura pagada – ganado Proyecto cancel…" at bounding box center [0, 0] width 0 height 0
click at [0, 0] on label "Factura pagada – ganado" at bounding box center [0, 0] width 0 height 0
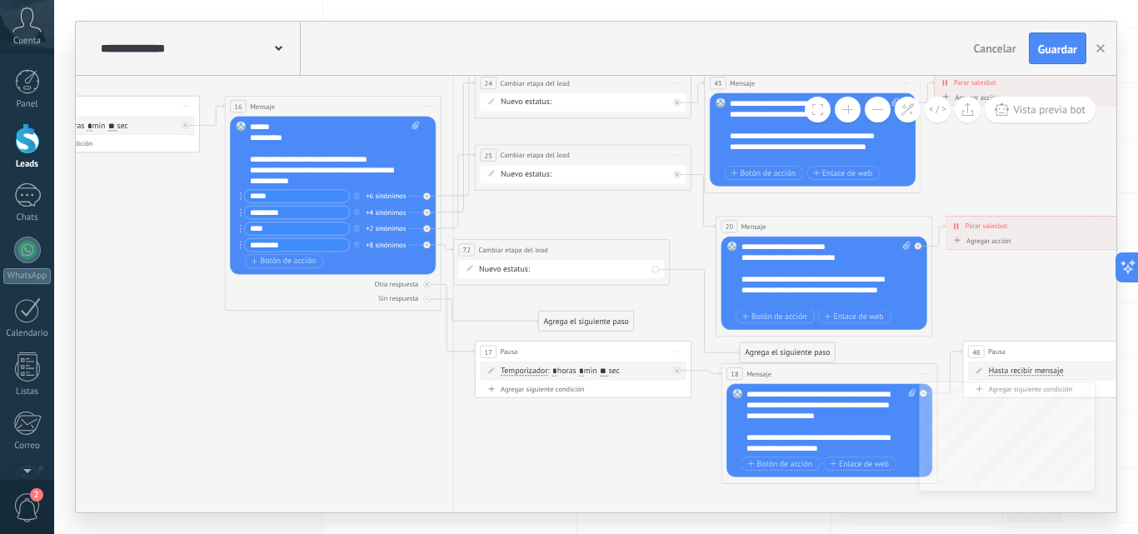
drag, startPoint x: 632, startPoint y: 225, endPoint x: 595, endPoint y: 247, distance: 43.7
click at [595, 247] on div "**********" at bounding box center [562, 250] width 216 height 20
drag, startPoint x: 750, startPoint y: 346, endPoint x: 729, endPoint y: 222, distance: 126.0
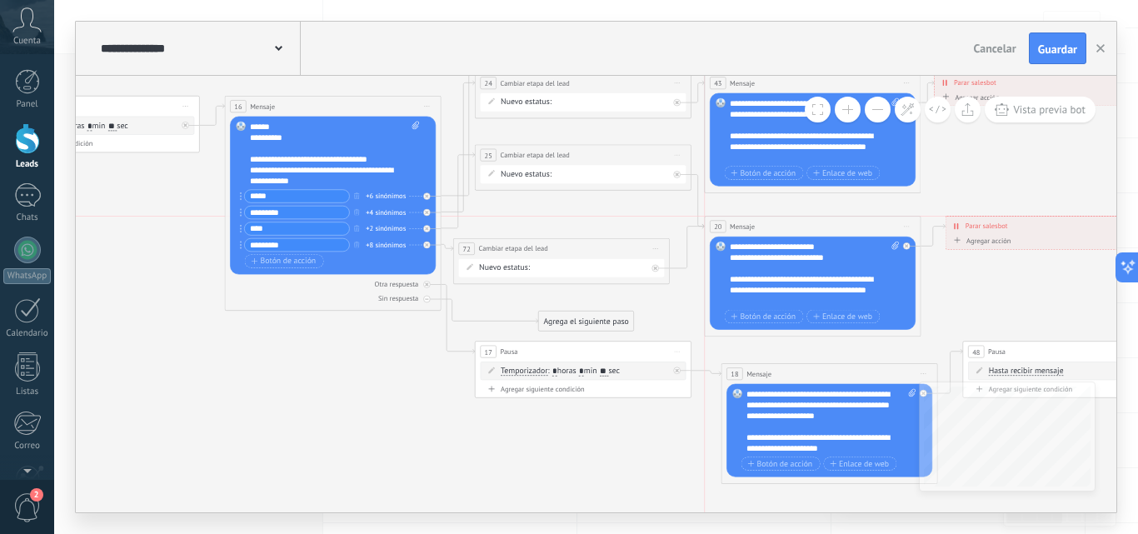
drag, startPoint x: 772, startPoint y: 219, endPoint x: 756, endPoint y: 215, distance: 16.4
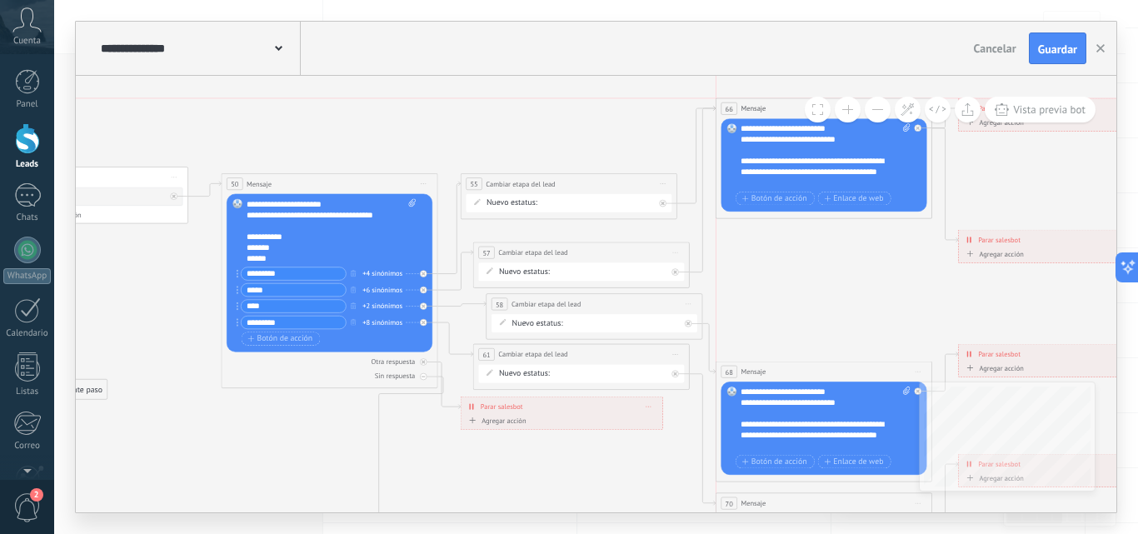
drag, startPoint x: 789, startPoint y: 232, endPoint x: 794, endPoint y: 101, distance: 131.7
click at [794, 101] on div "66 Mensaje ******* (a): Todos los contactos - canales seleccionados Todos los c…" at bounding box center [824, 108] width 216 height 20
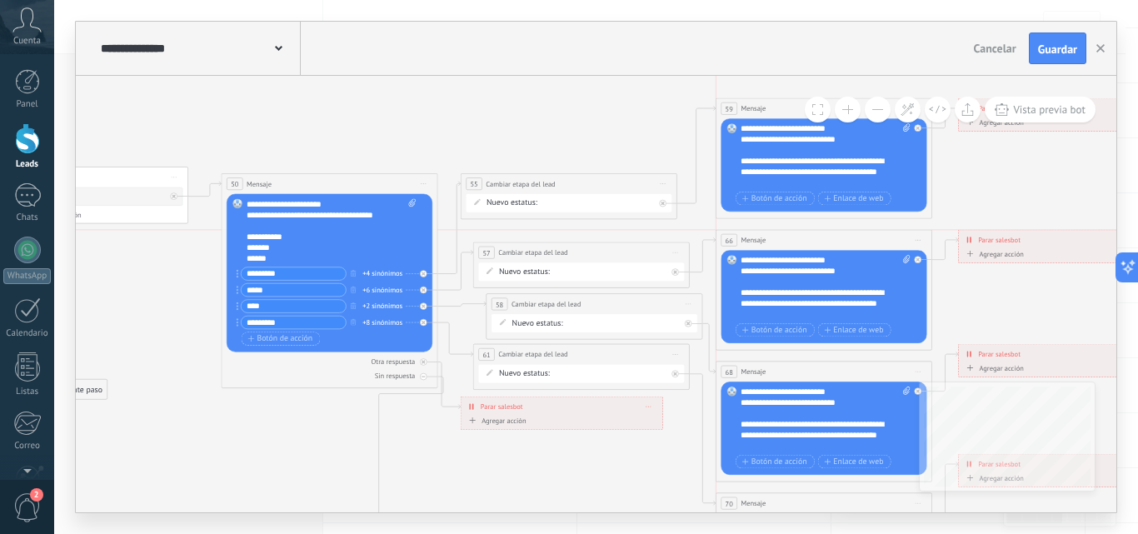
drag, startPoint x: 754, startPoint y: 113, endPoint x: 755, endPoint y: 241, distance: 127.4
click at [755, 241] on span "Mensaje" at bounding box center [752, 240] width 25 height 10
click at [678, 271] on div at bounding box center [677, 268] width 12 height 13
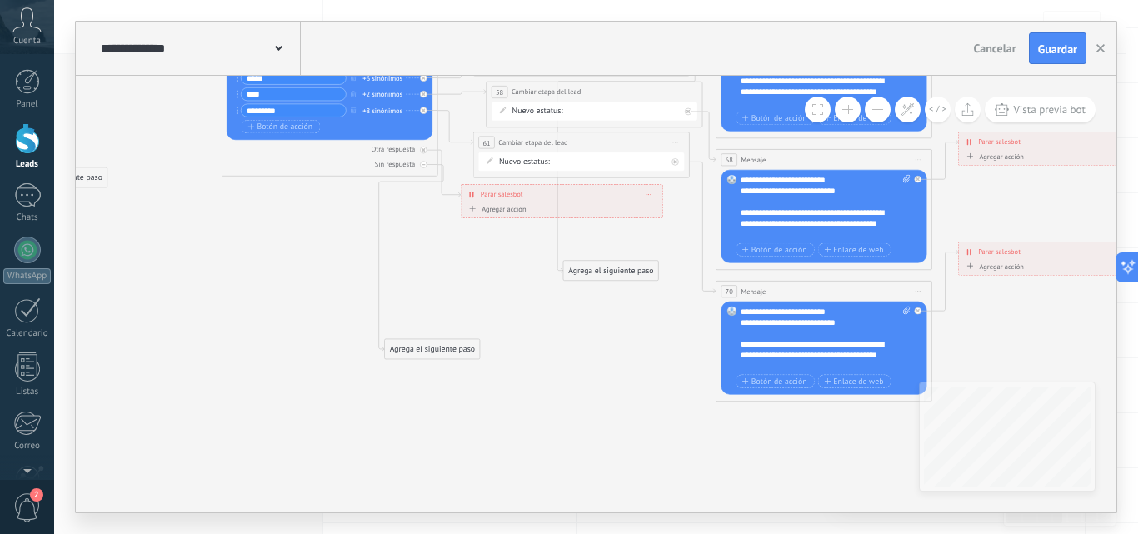
drag, startPoint x: 752, startPoint y: 425, endPoint x: 589, endPoint y: 279, distance: 218.8
click at [589, 279] on div "Agrega el siguiente paso" at bounding box center [610, 269] width 95 height 17
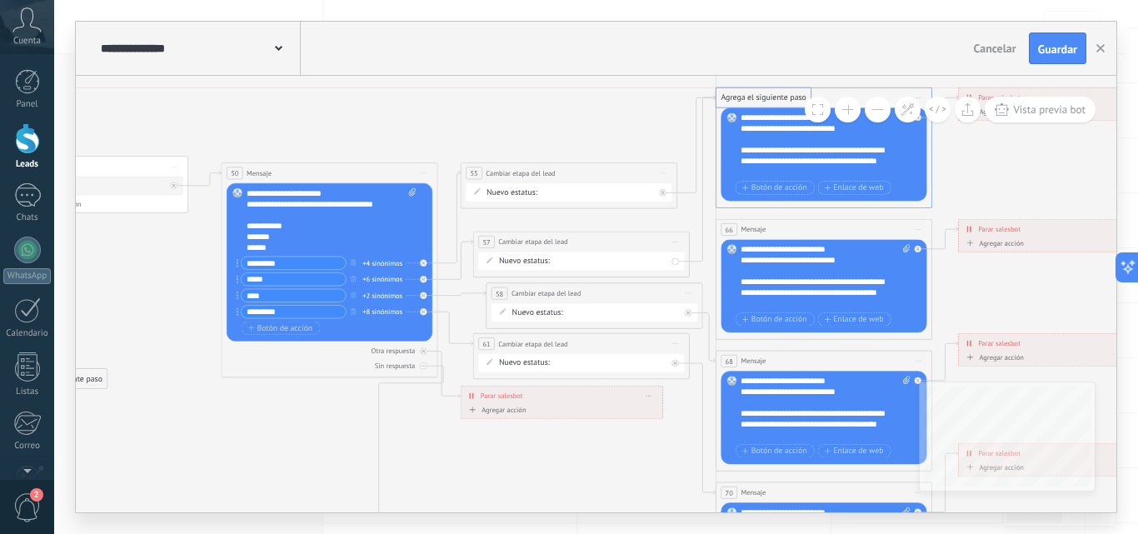
drag, startPoint x: 594, startPoint y: 465, endPoint x: 745, endPoint y: 93, distance: 401.1
click at [690, 312] on div at bounding box center [688, 312] width 7 height 7
click at [674, 364] on icon at bounding box center [675, 363] width 4 height 4
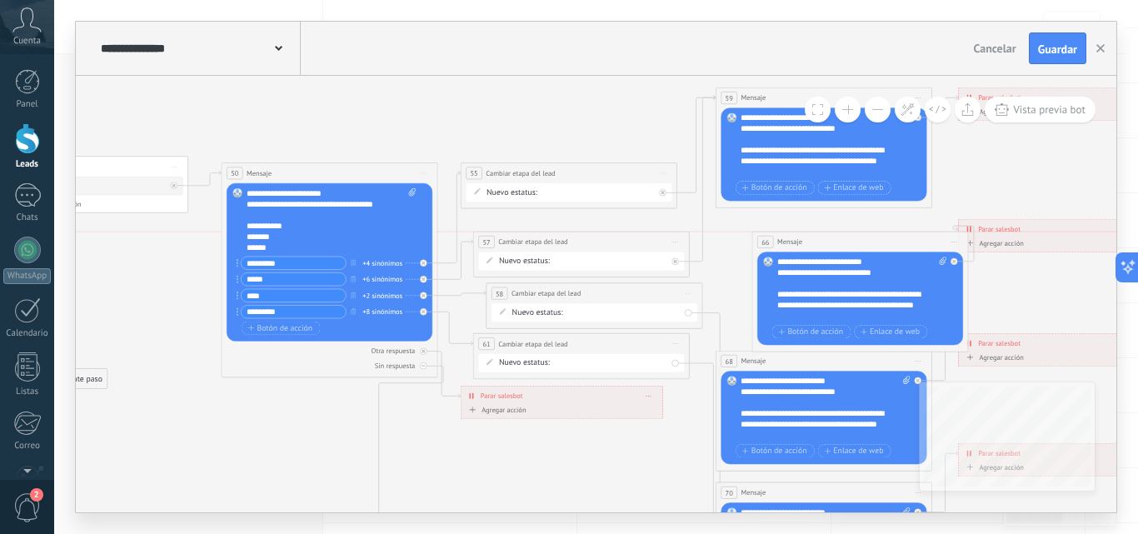
drag, startPoint x: 851, startPoint y: 224, endPoint x: 888, endPoint y: 236, distance: 38.5
click at [888, 236] on div "66 Mensaje ******* (a): Todos los contactos - canales seleccionados Todos los c…" at bounding box center [860, 242] width 216 height 20
click at [955, 235] on span "Iniciar vista previa aquí Cambiar nombre Duplicar [GEOGRAPHIC_DATA]" at bounding box center [953, 242] width 17 height 16
click at [974, 310] on div "Borrar" at bounding box center [1002, 312] width 107 height 18
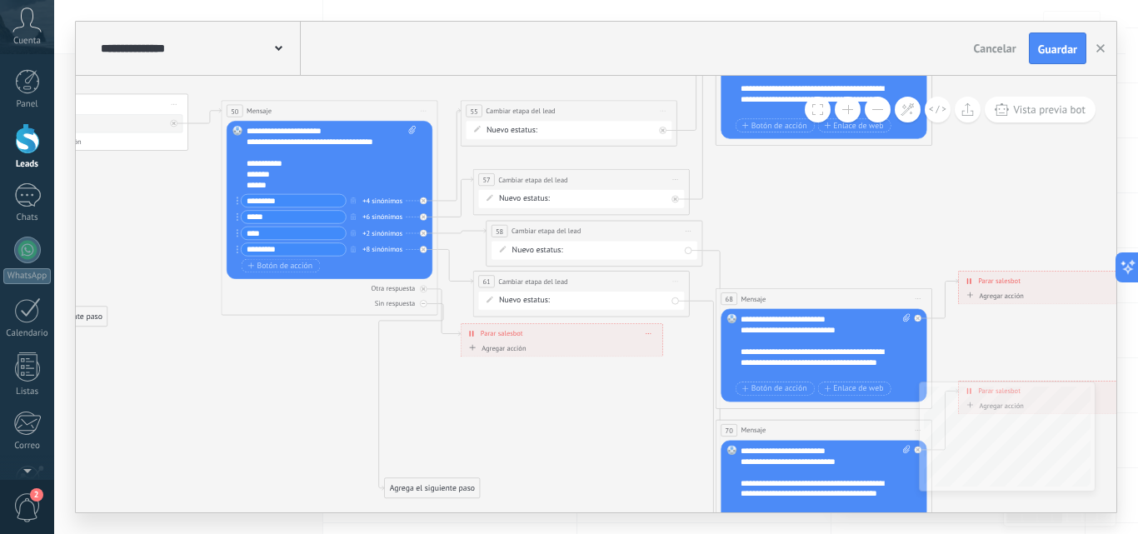
click at [917, 292] on span "Iniciar vista previa aquí Cambiar nombre Duplicar [GEOGRAPHIC_DATA]" at bounding box center [917, 299] width 17 height 16
click at [943, 368] on div "Borrar" at bounding box center [967, 369] width 107 height 18
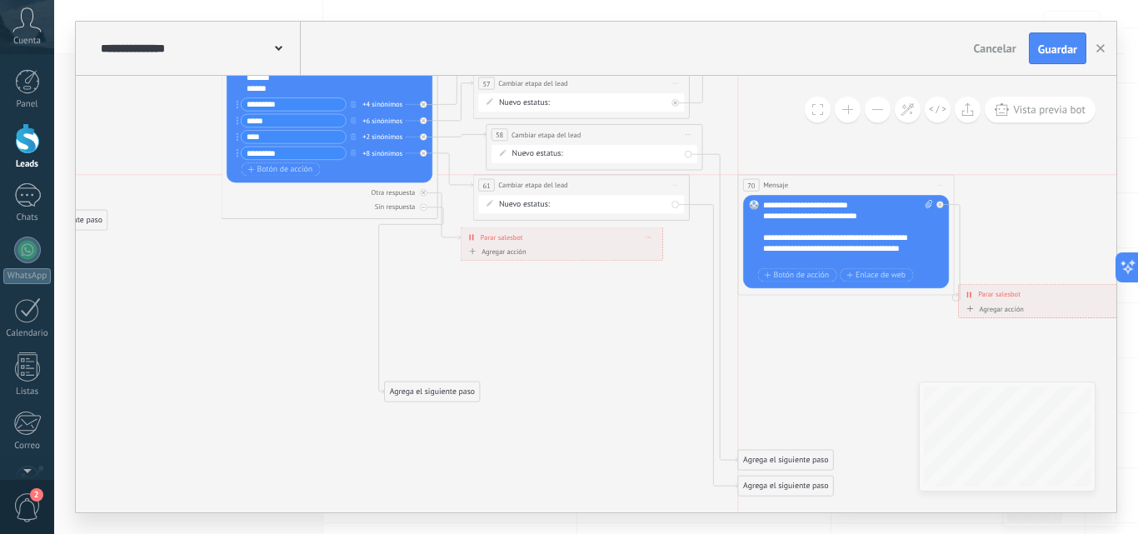
drag, startPoint x: 851, startPoint y: 340, endPoint x: 874, endPoint y: 192, distance: 149.2
click at [874, 192] on div "70 Mensaje ******* (a): Todos los contactos - canales seleccionados Todos los c…" at bounding box center [846, 185] width 216 height 20
click at [933, 186] on span "Iniciar vista previa aquí Cambiar nombre Duplicar [GEOGRAPHIC_DATA]" at bounding box center [939, 185] width 17 height 16
click at [957, 253] on div "Borrar" at bounding box center [988, 255] width 107 height 18
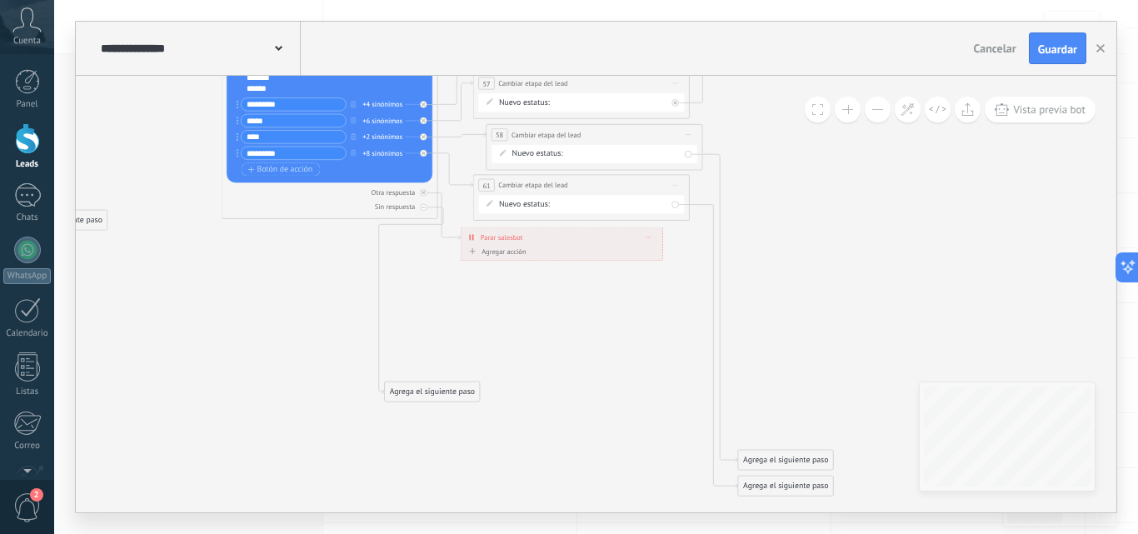
drag, startPoint x: 783, startPoint y: 455, endPoint x: 829, endPoint y: 121, distance: 337.2
click at [829, 121] on div "**********" at bounding box center [596, 294] width 1040 height 436
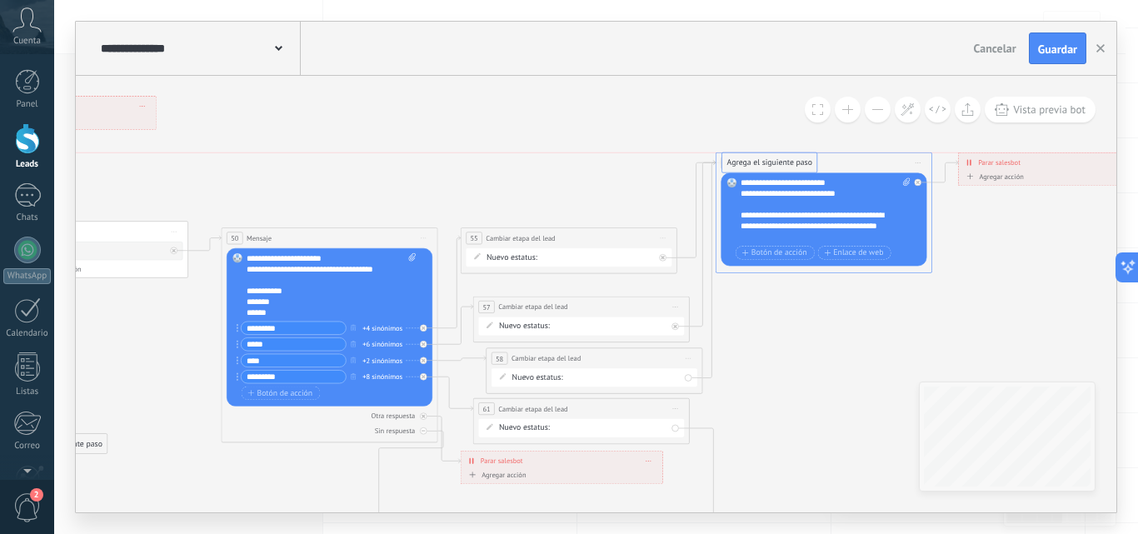
drag, startPoint x: 817, startPoint y: 343, endPoint x: 754, endPoint y: 157, distance: 195.9
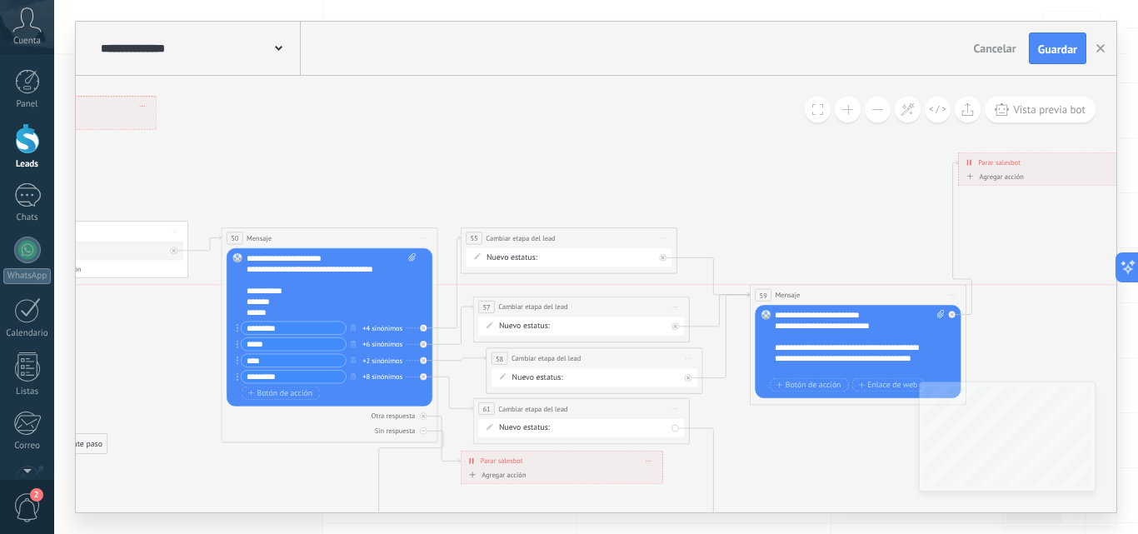
drag, startPoint x: 764, startPoint y: 158, endPoint x: 799, endPoint y: 291, distance: 136.7
click at [799, 291] on span "Mensaje" at bounding box center [786, 295] width 25 height 10
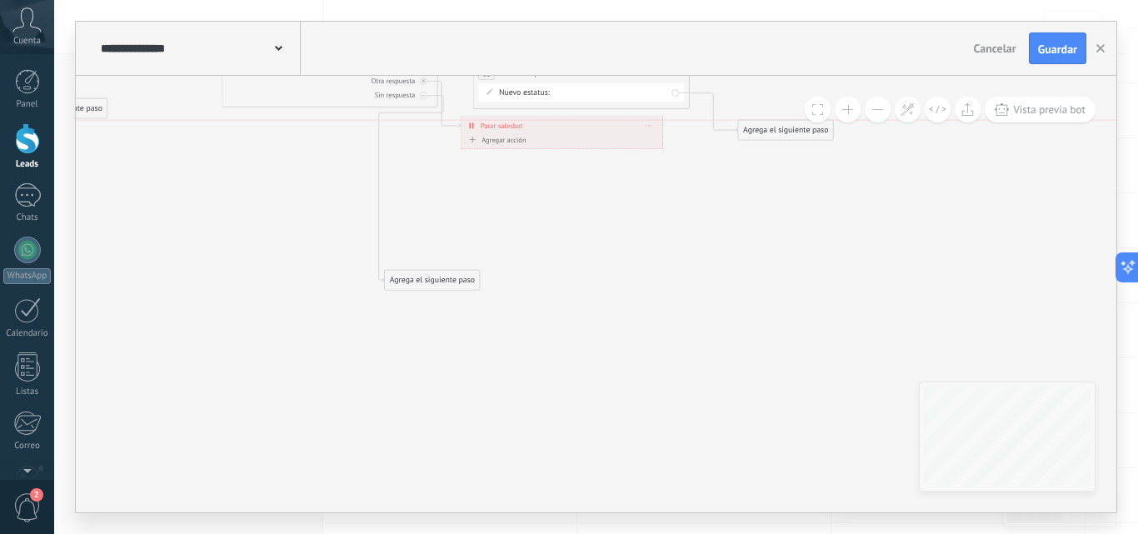
drag, startPoint x: 774, startPoint y: 367, endPoint x: 774, endPoint y: 126, distance: 241.5
click at [774, 126] on div "Agrega el siguiente paso" at bounding box center [785, 130] width 95 height 17
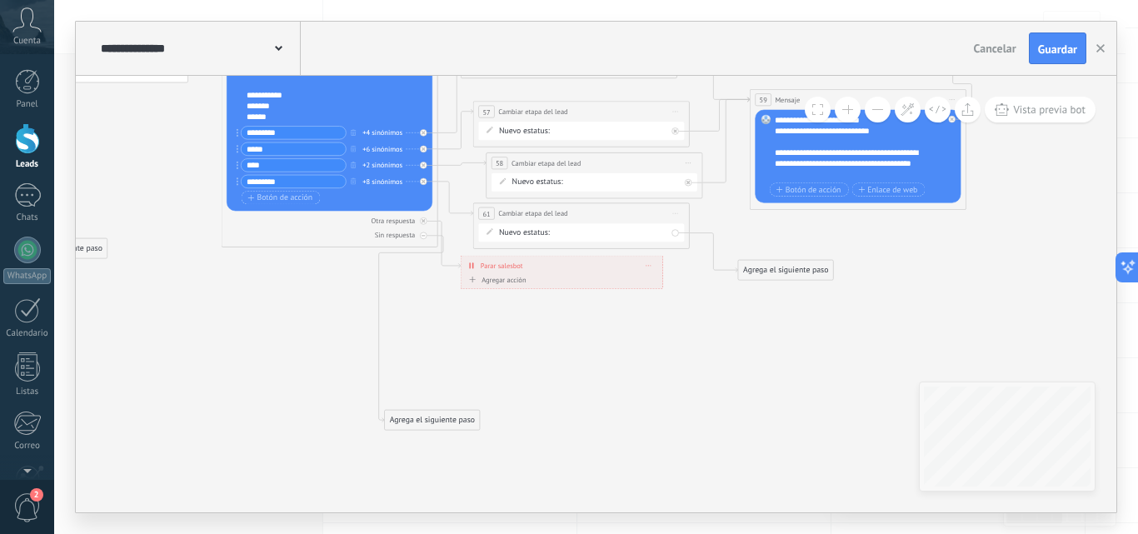
click at [764, 260] on div "Agrega el siguiente paso Mensaje Mensaje Mensaje Reacción Comentario Enviar men…" at bounding box center [786, 270] width 96 height 21
drag, startPoint x: 764, startPoint y: 264, endPoint x: 774, endPoint y: 95, distance: 169.4
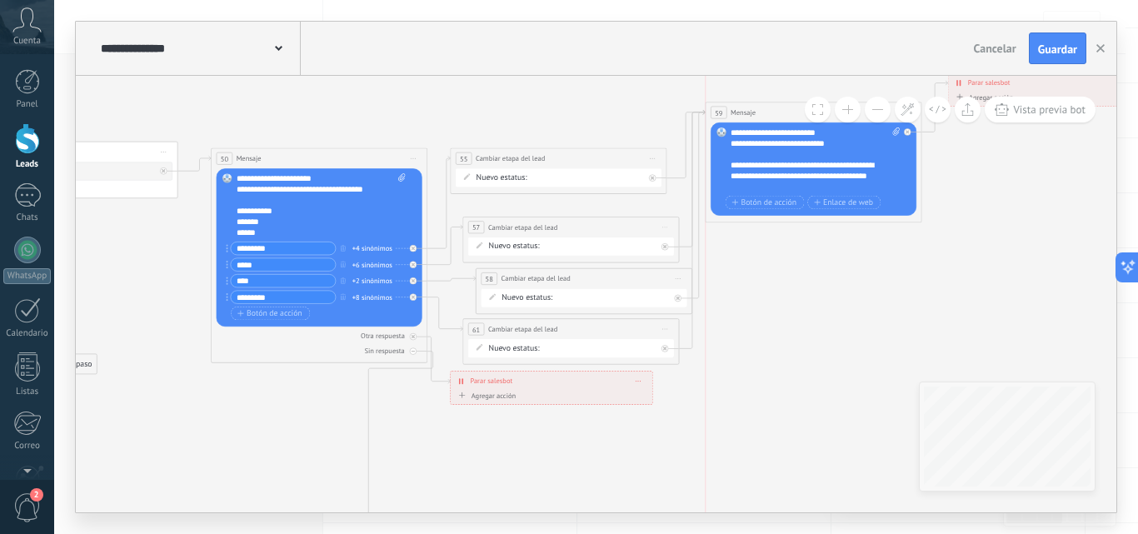
drag, startPoint x: 794, startPoint y: 208, endPoint x: 759, endPoint y: 106, distance: 108.2
click at [759, 106] on div "59 Mensaje ******* (a): Todos los contactos - canales seleccionados Todos los c…" at bounding box center [813, 112] width 216 height 20
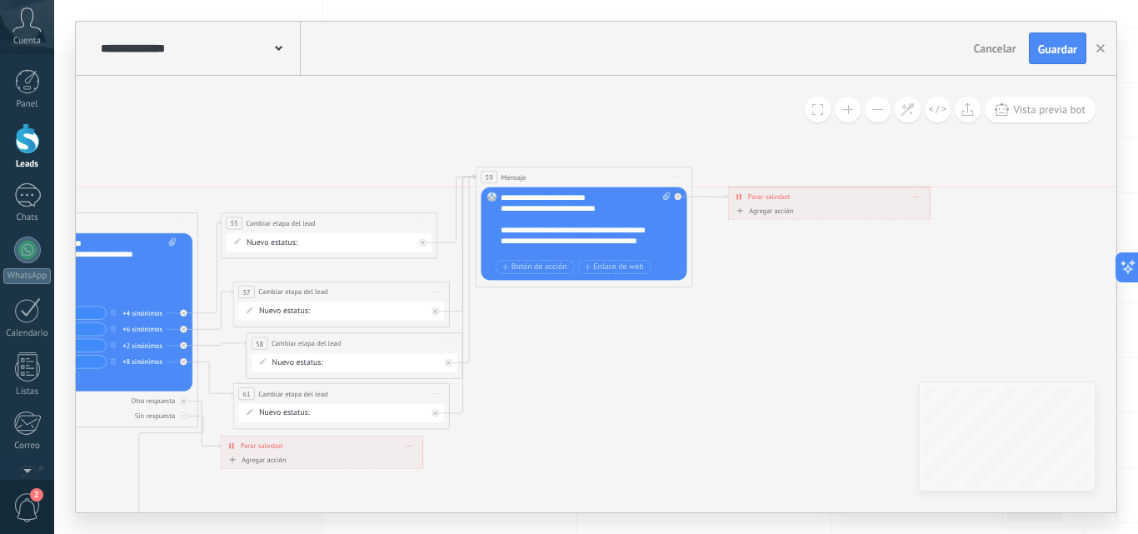
drag, startPoint x: 770, startPoint y: 147, endPoint x: 780, endPoint y: 200, distance: 53.4
click at [780, 200] on span "Parar salesbot" at bounding box center [769, 197] width 42 height 10
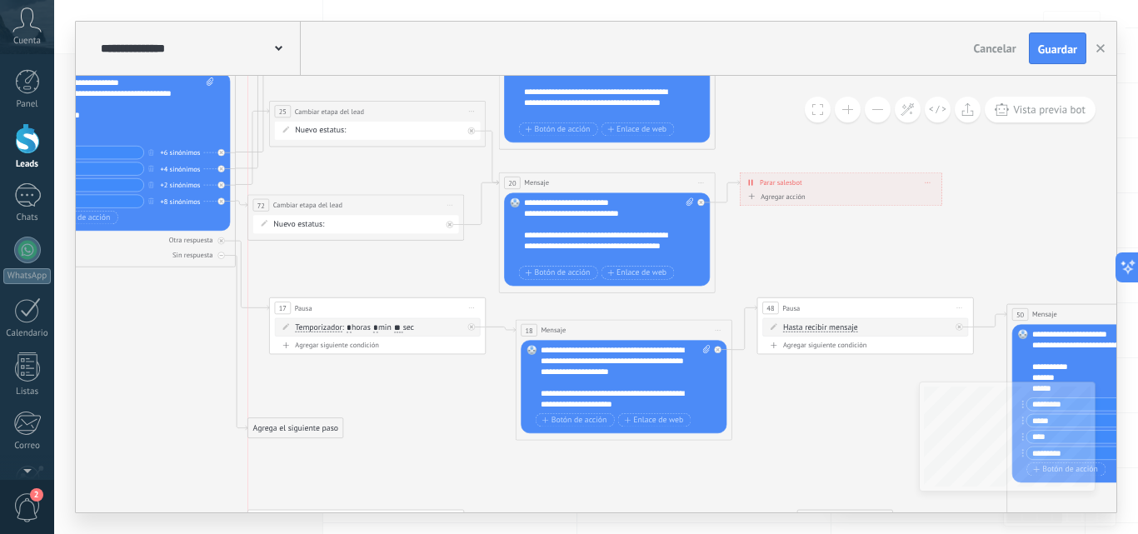
drag, startPoint x: 361, startPoint y: 277, endPoint x: 273, endPoint y: 428, distance: 174.7
click at [273, 428] on div "Agrega el siguiente paso" at bounding box center [295, 427] width 95 height 17
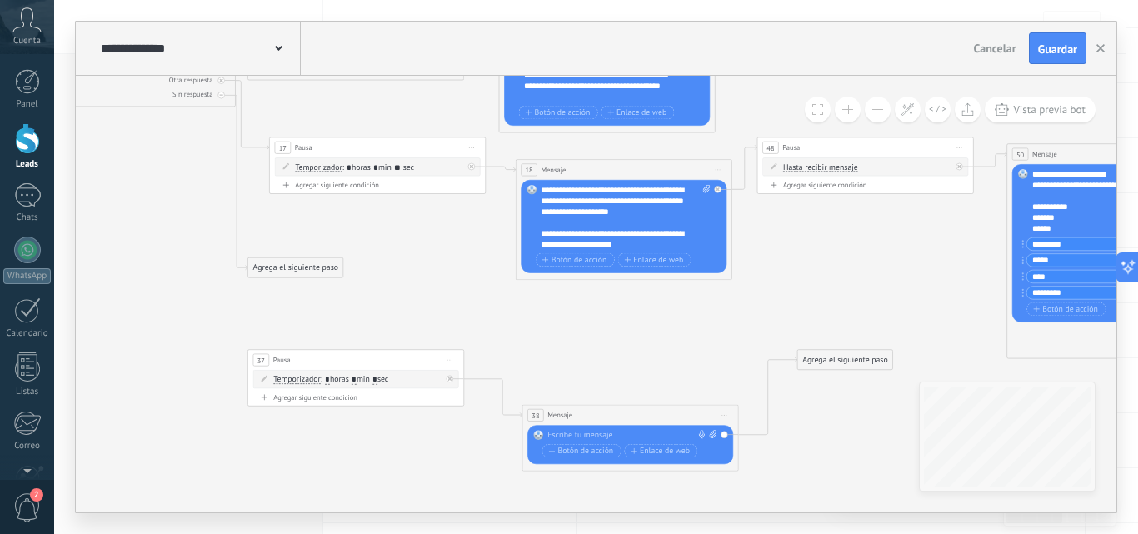
click at [452, 356] on span "Iniciar vista previa aquí Cambiar nombre Duplicar [GEOGRAPHIC_DATA]" at bounding box center [449, 360] width 17 height 16
click at [485, 434] on div "Borrar" at bounding box center [499, 430] width 107 height 18
click at [725, 417] on span "Iniciar vista previa aquí Cambiar nombre Duplicar [GEOGRAPHIC_DATA]" at bounding box center [723, 415] width 17 height 16
click at [760, 490] on div "Borrar" at bounding box center [773, 485] width 107 height 18
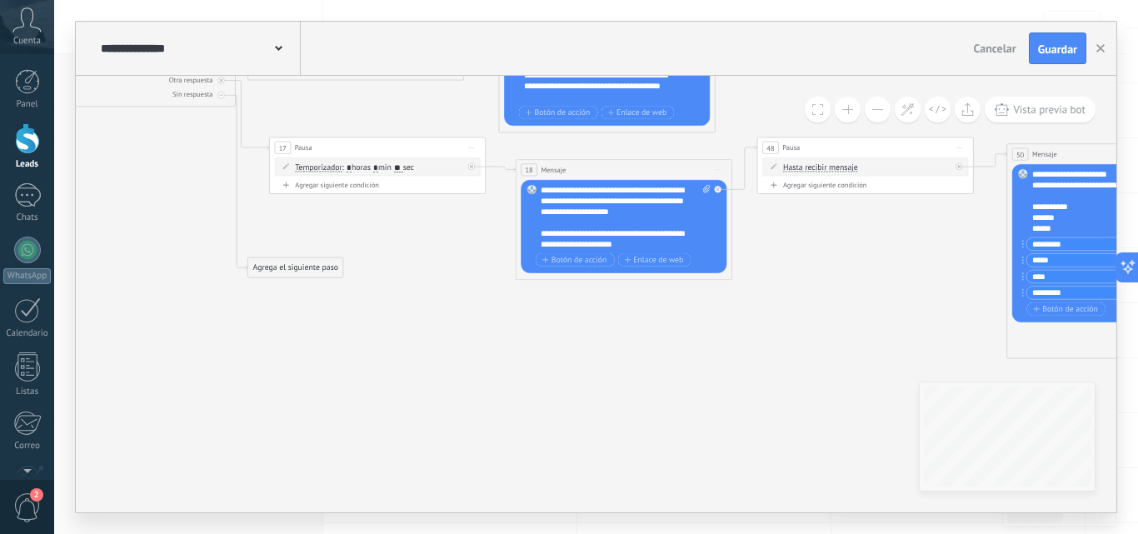
click at [291, 264] on div "Agrega el siguiente paso" at bounding box center [295, 267] width 95 height 17
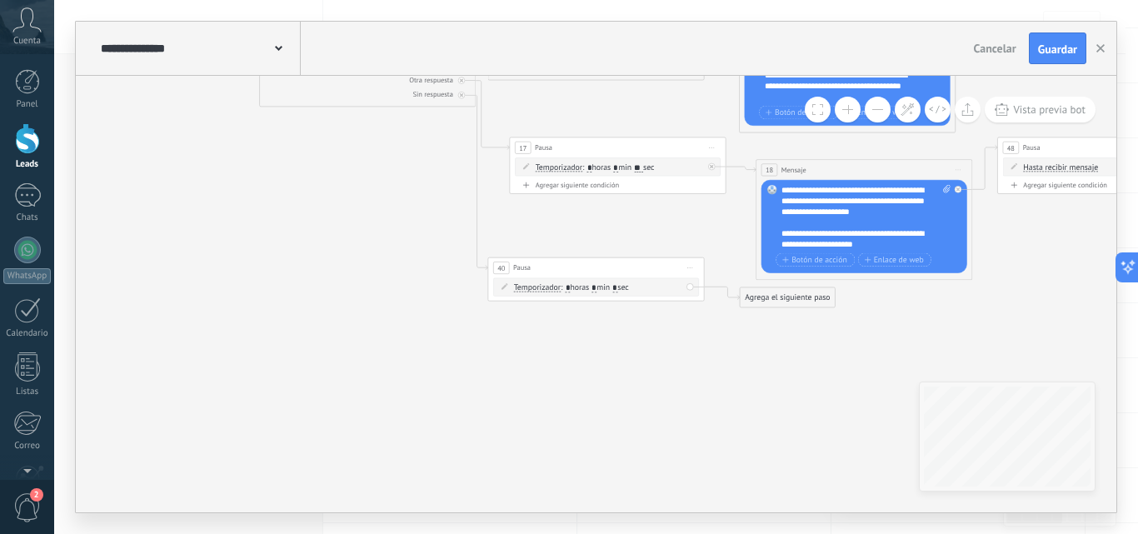
click at [596, 286] on input "*" at bounding box center [593, 287] width 5 height 8
type input "**"
drag, startPoint x: 618, startPoint y: 272, endPoint x: 635, endPoint y: 347, distance: 76.8
click at [635, 347] on div "40 Pausa ***** Iniciar vista previa aquí Cambiar nombre Duplicar [GEOGRAPHIC_DA…" at bounding box center [613, 342] width 216 height 20
drag, startPoint x: 784, startPoint y: 301, endPoint x: 796, endPoint y: 341, distance: 41.9
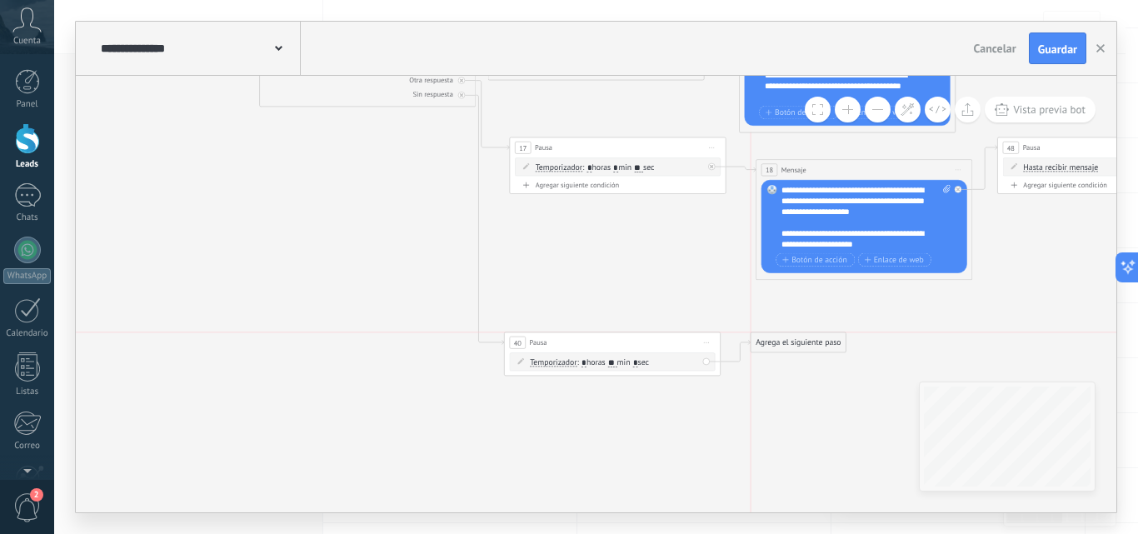
click at [796, 341] on div "Agrega el siguiente paso" at bounding box center [797, 342] width 95 height 17
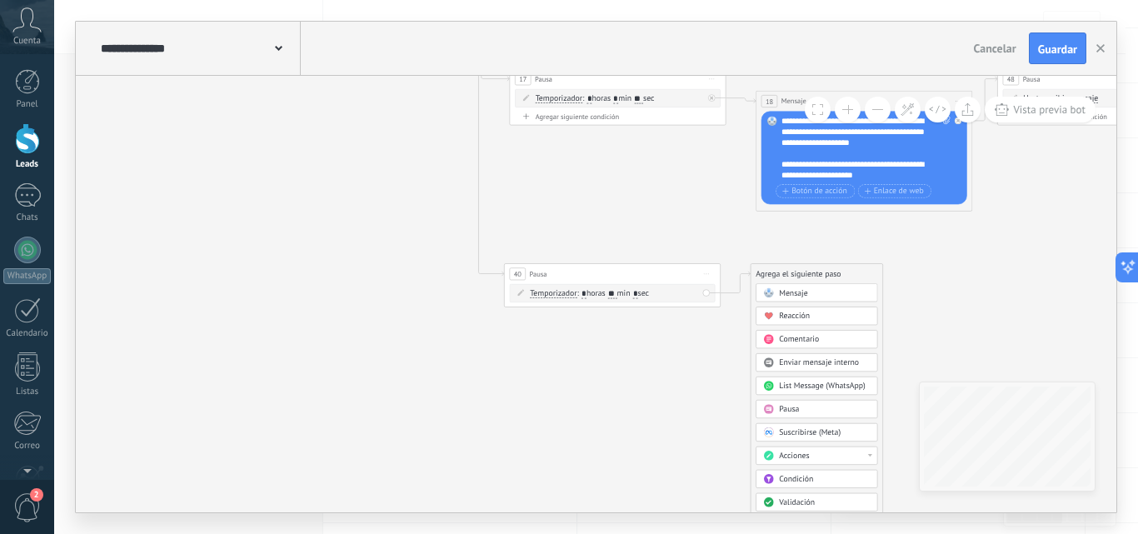
click at [804, 453] on span "Acciones" at bounding box center [794, 456] width 30 height 10
click at [804, 462] on div "Cambiar etapa del lead" at bounding box center [816, 459] width 121 height 18
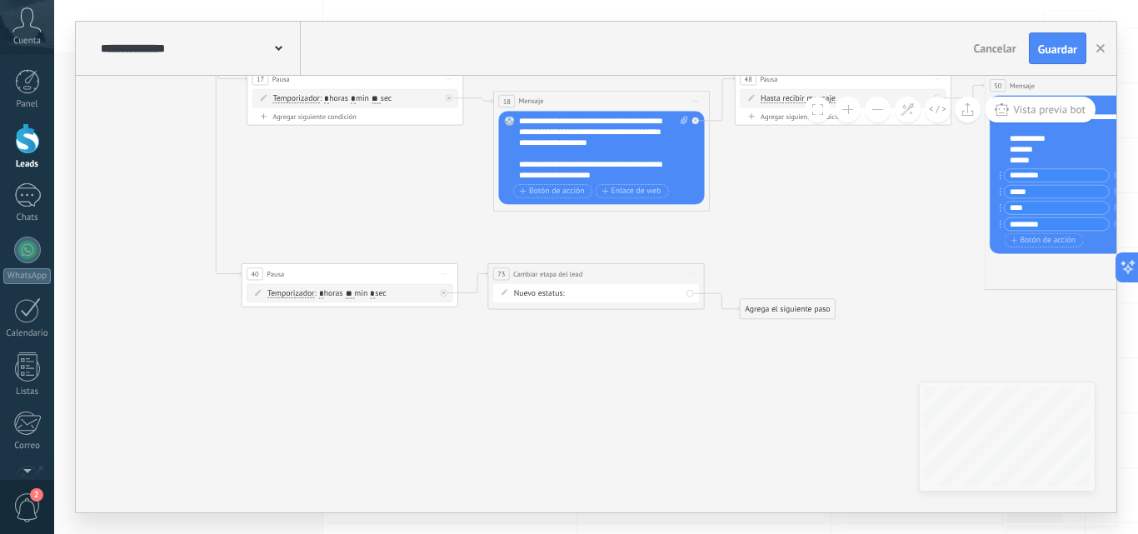
click at [664, 295] on form "Nuevo estatus: NEQUI BANCOLOMBIA REMARKETING DAVIPLATA Factura pagada – ganado …" at bounding box center [598, 292] width 168 height 11
click at [0, 0] on div "NEQUI BANCOLOMBIA REMARKETING DAVIPLATA Factura pagada – ganado Proyecto cancel…" at bounding box center [0, 0] width 0 height 0
click at [0, 0] on label "REMARKETING" at bounding box center [0, 0] width 0 height 0
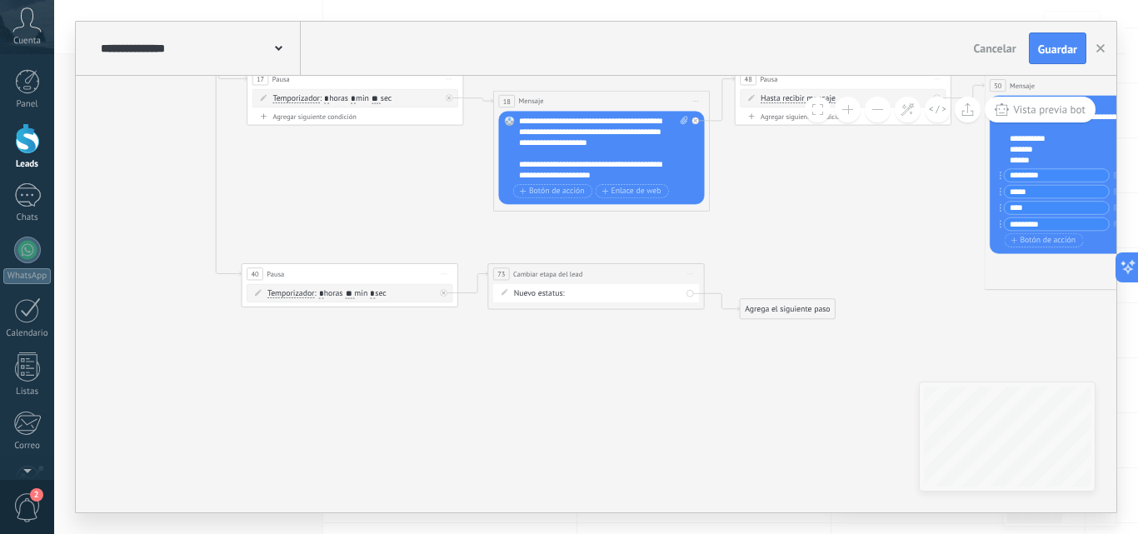
click at [769, 306] on div "Agrega el siguiente paso" at bounding box center [786, 308] width 95 height 17
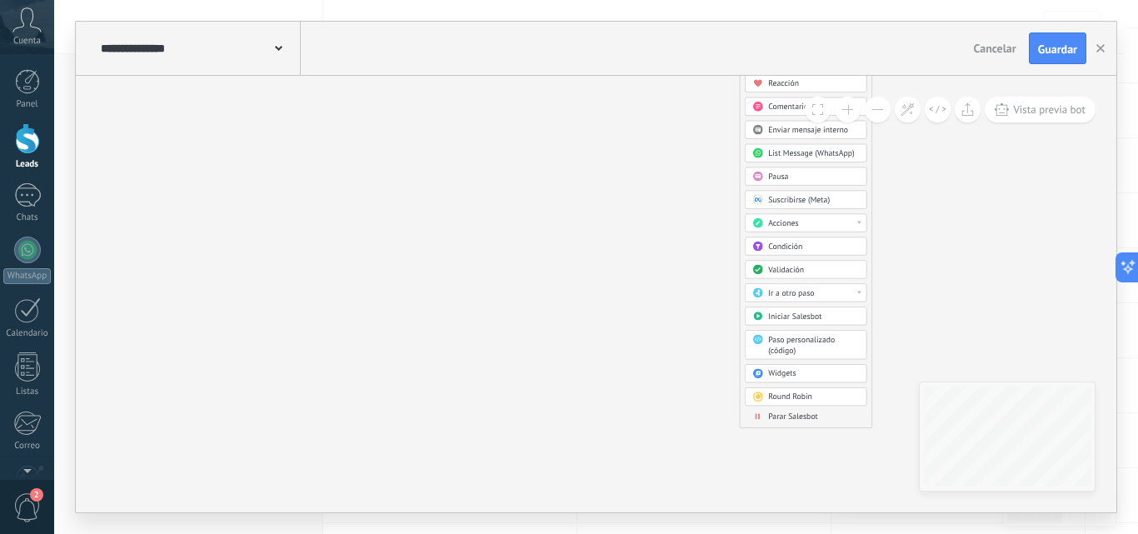
click at [786, 411] on span "Parar Salesbot" at bounding box center [793, 416] width 50 height 10
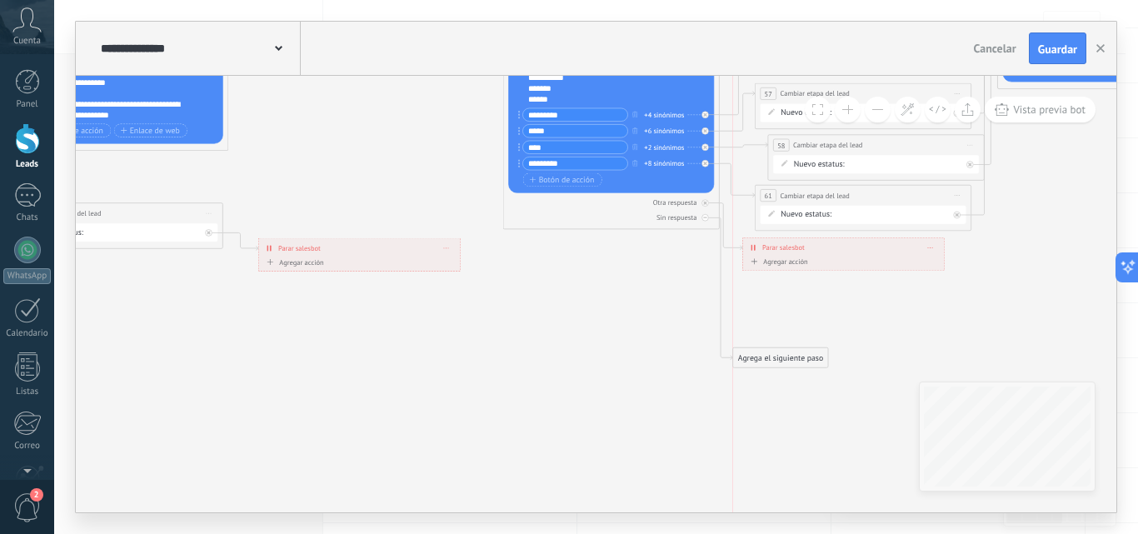
drag, startPoint x: 712, startPoint y: 404, endPoint x: 781, endPoint y: 360, distance: 82.0
click at [781, 360] on div "Agrega el siguiente paso" at bounding box center [780, 357] width 95 height 17
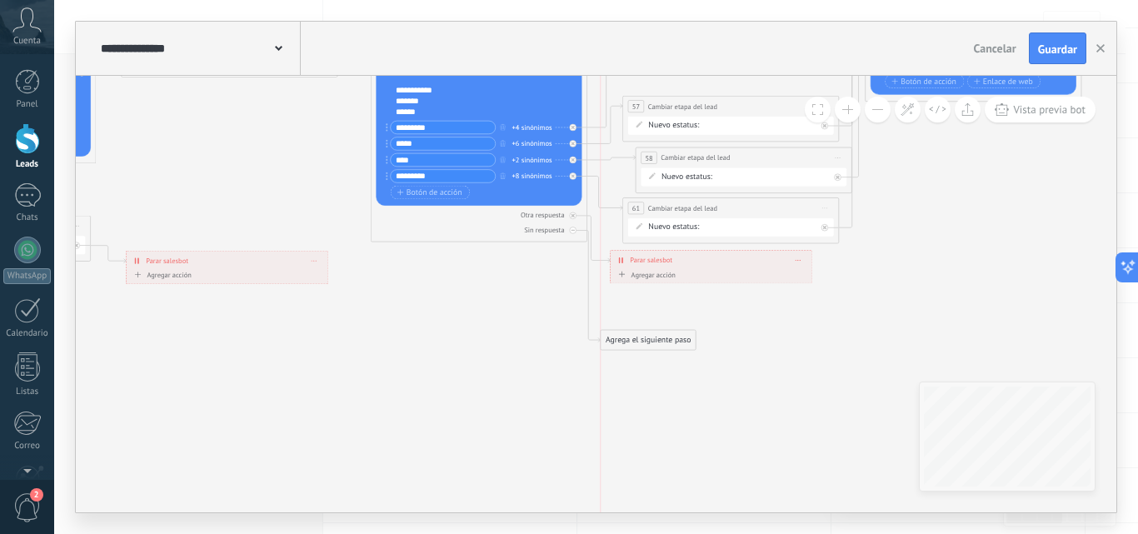
drag, startPoint x: 663, startPoint y: 369, endPoint x: 659, endPoint y: 338, distance: 31.1
click at [659, 338] on div "Agrega el siguiente paso" at bounding box center [647, 339] width 95 height 17
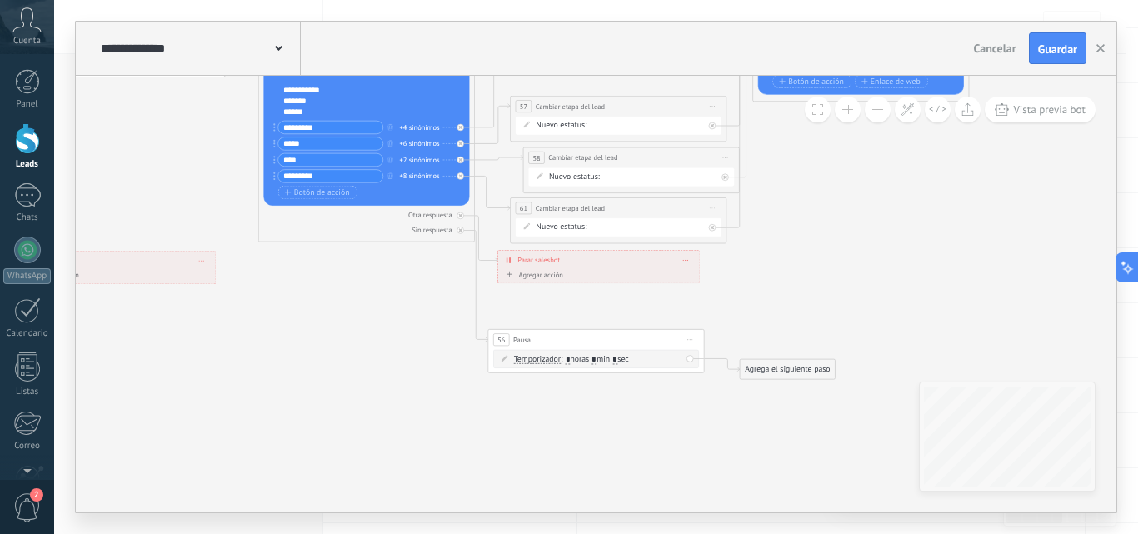
click at [596, 359] on input "*" at bounding box center [593, 360] width 5 height 8
type input "**"
click at [759, 369] on div "Agrega el siguiente paso" at bounding box center [786, 369] width 95 height 17
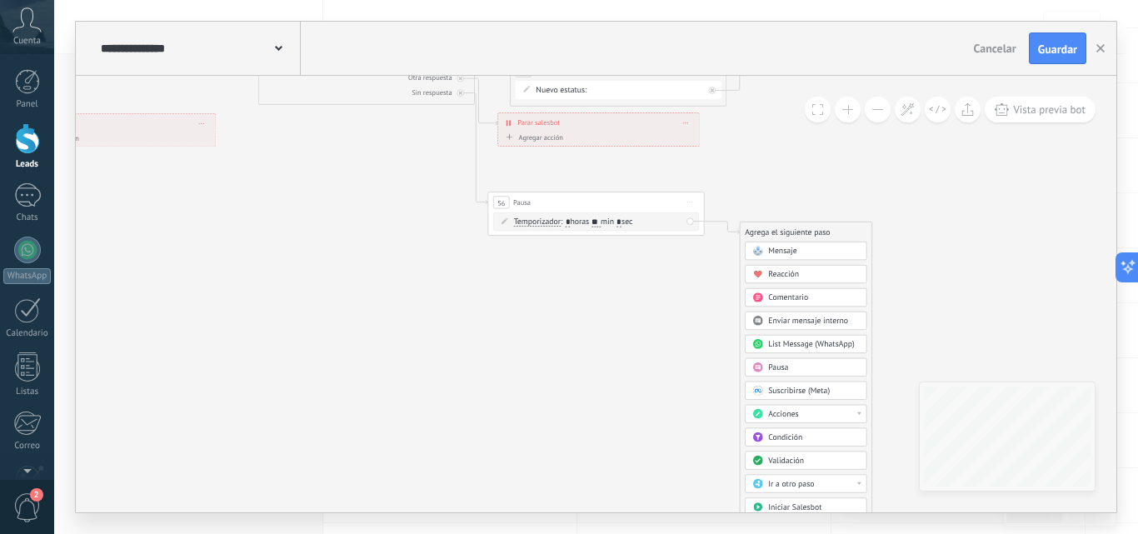
click at [782, 411] on span "Acciones" at bounding box center [783, 414] width 30 height 10
click at [785, 427] on div "Cambiar la etapa de la conversación" at bounding box center [805, 427] width 121 height 18
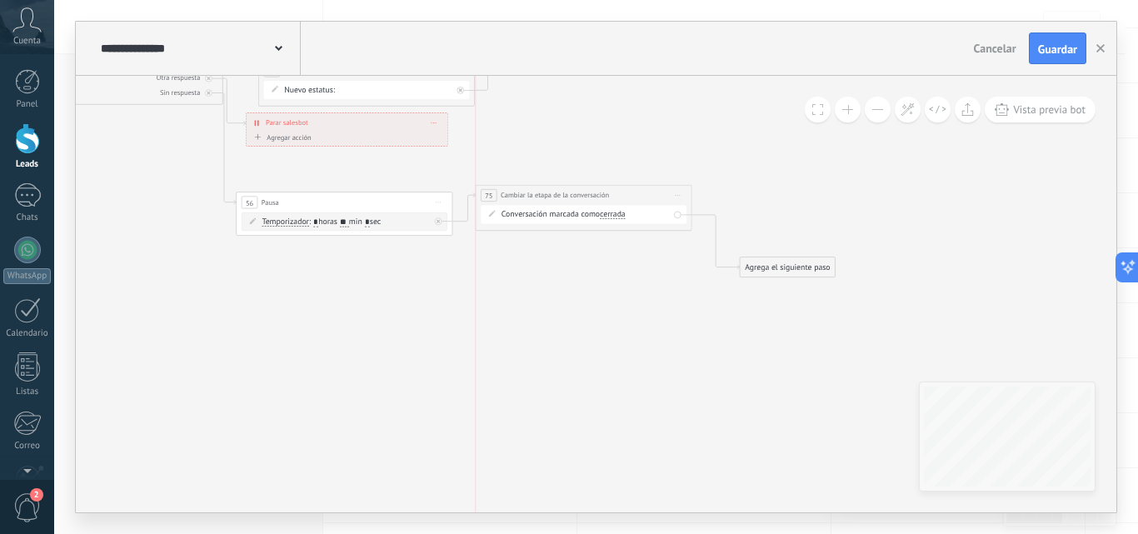
drag, startPoint x: 640, startPoint y: 233, endPoint x: 631, endPoint y: 192, distance: 41.6
click at [631, 192] on div "**********" at bounding box center [584, 195] width 216 height 20
click at [678, 187] on span "Iniciar vista previa aquí Cambiar nombre Duplicar [GEOGRAPHIC_DATA]" at bounding box center [677, 191] width 17 height 16
click at [724, 267] on div "Borrar" at bounding box center [726, 261] width 107 height 18
click at [544, 240] on div "Agrega el siguiente paso" at bounding box center [535, 231] width 95 height 17
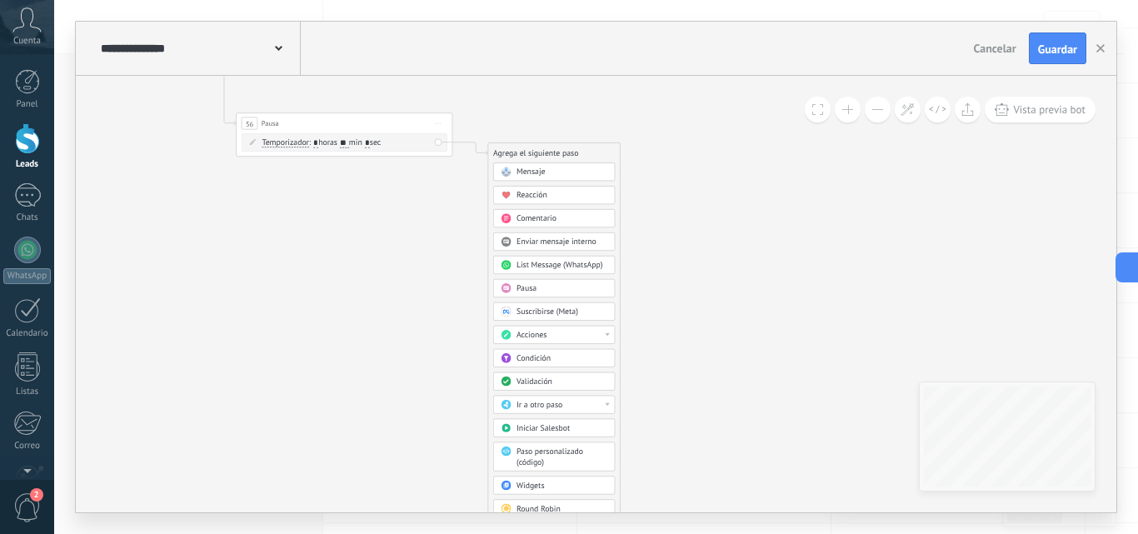
click at [579, 336] on div "Acciones" at bounding box center [561, 335] width 91 height 11
click at [575, 372] on div "Cambiar etapa del lead" at bounding box center [554, 365] width 121 height 18
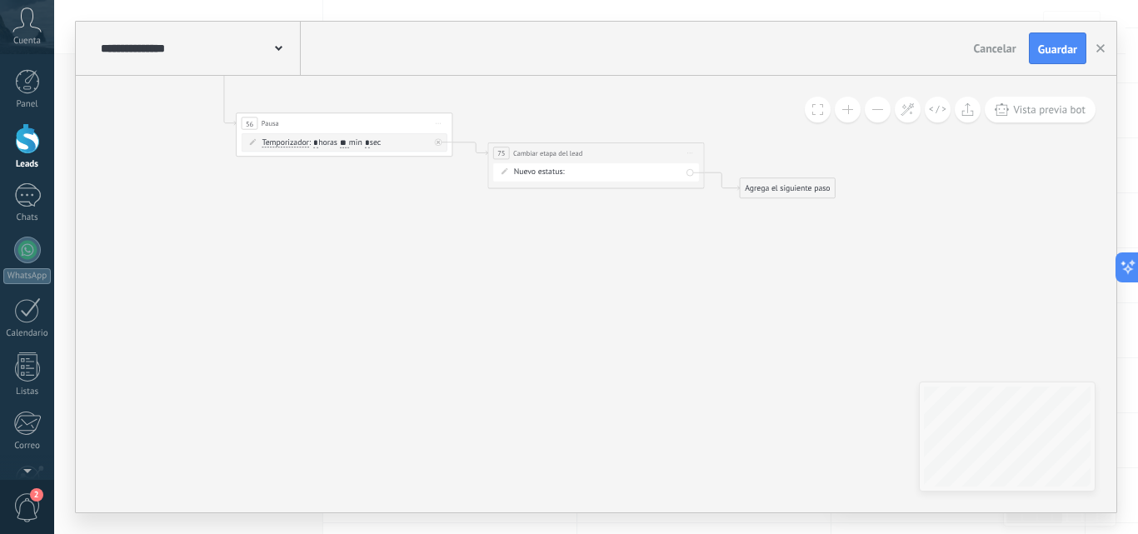
click at [0, 0] on div "NEQUI BANCOLOMBIA REMARKETING DAVIPLATA Factura pagada – ganado Proyecto cancel…" at bounding box center [0, 0] width 0 height 0
click at [0, 0] on label "REMARKETING" at bounding box center [0, 0] width 0 height 0
click at [759, 183] on div "Agrega el siguiente paso" at bounding box center [786, 187] width 95 height 17
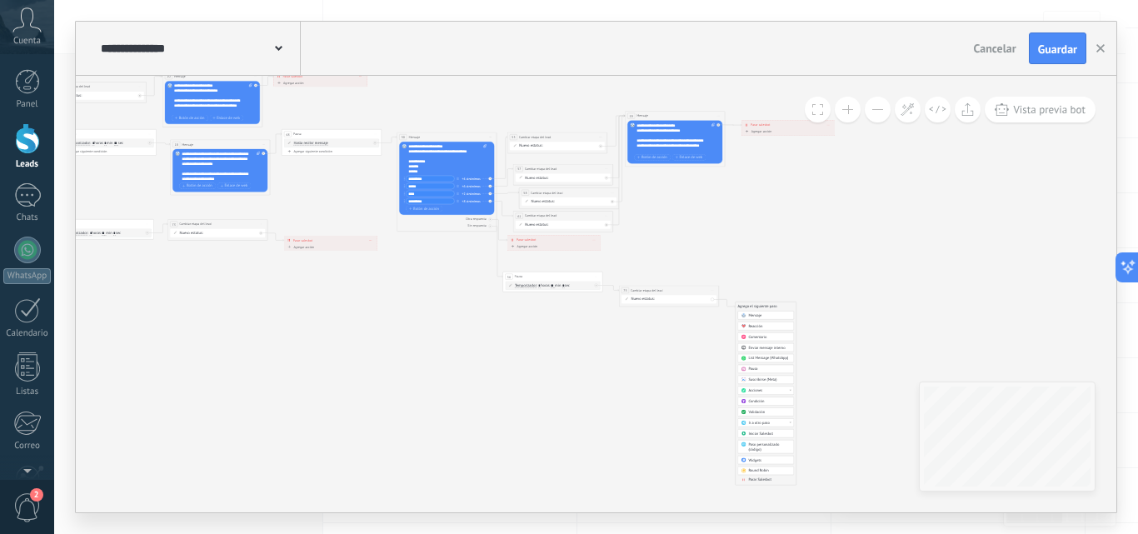
click at [748, 482] on div "Parar Salesbot" at bounding box center [769, 479] width 42 height 5
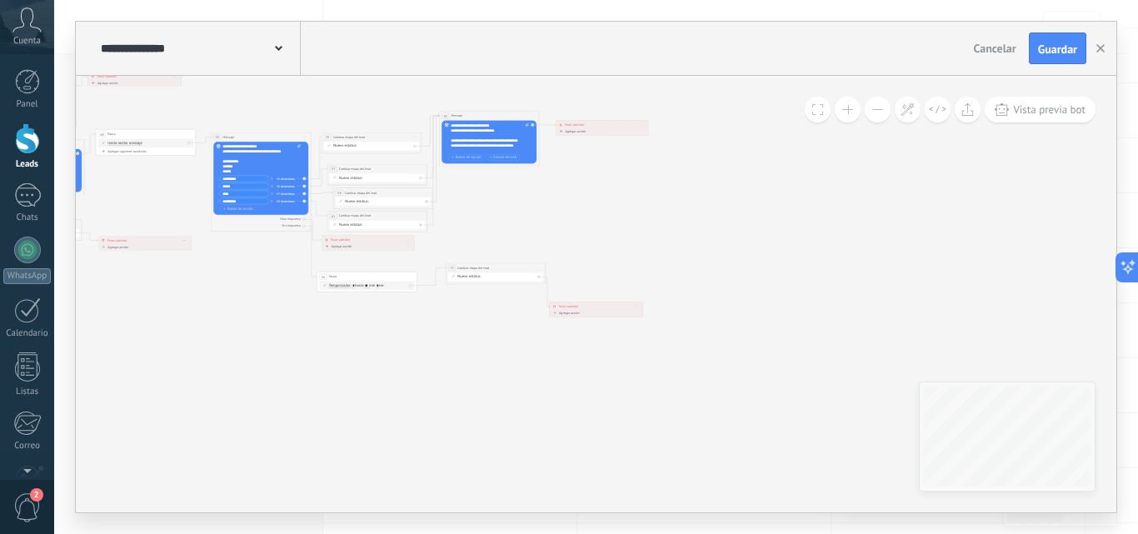
drag, startPoint x: 481, startPoint y: 289, endPoint x: 494, endPoint y: 266, distance: 25.7
click at [494, 266] on div "**********" at bounding box center [495, 267] width 99 height 9
drag, startPoint x: 567, startPoint y: 303, endPoint x: 570, endPoint y: 264, distance: 39.2
click at [570, 264] on div "**********" at bounding box center [597, 267] width 93 height 9
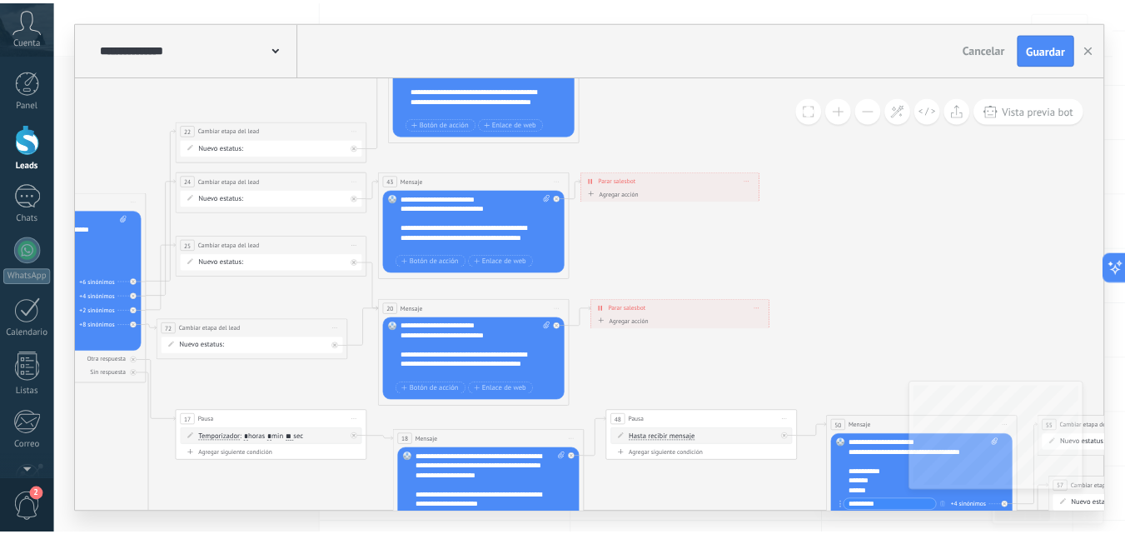
scroll to position [0, 0]
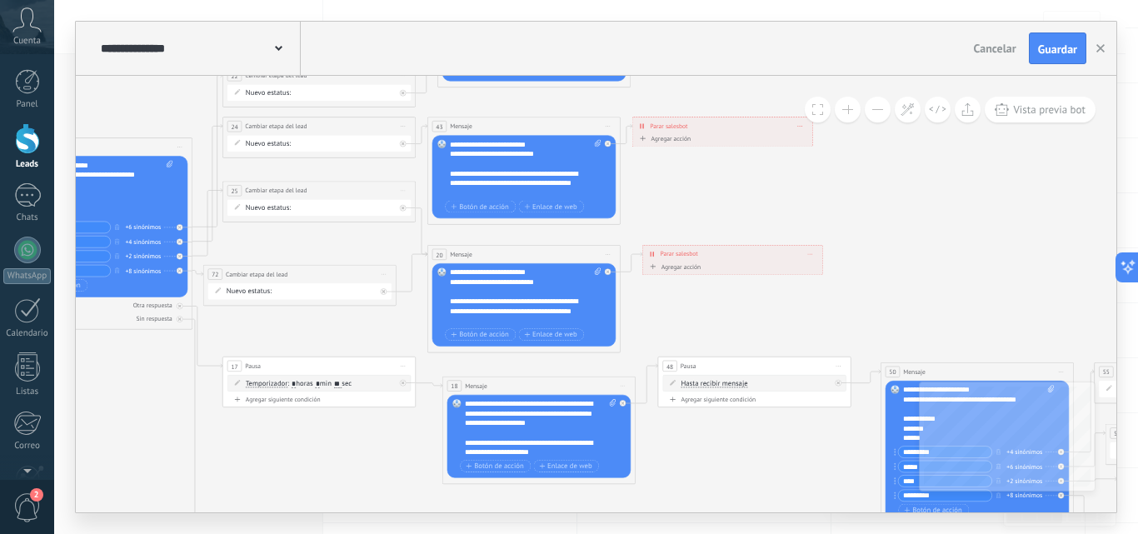
click at [715, 400] on div "Agregar siguiente condición" at bounding box center [753, 399] width 183 height 8
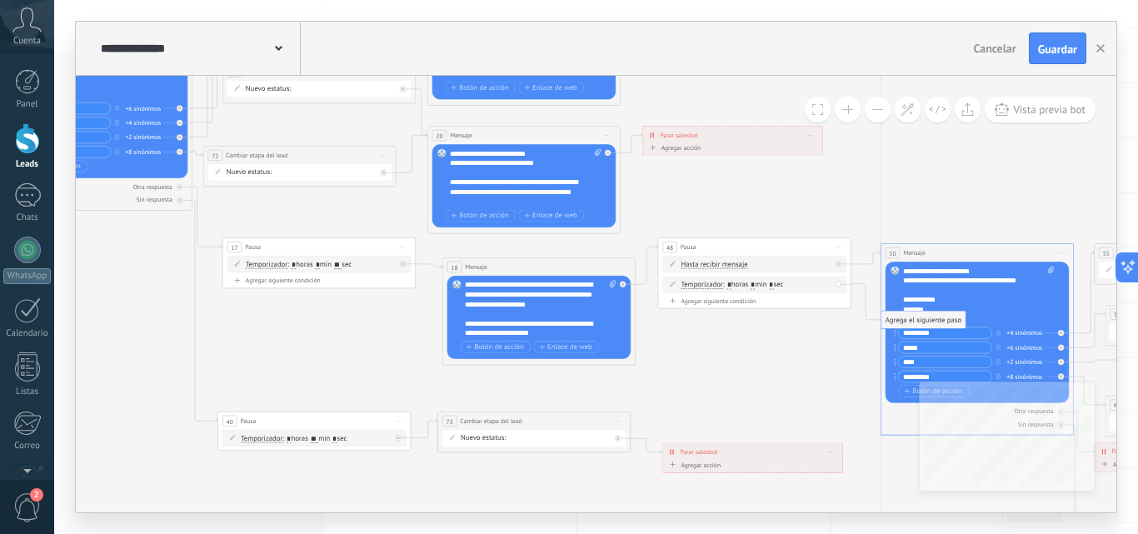
drag, startPoint x: 903, startPoint y: 452, endPoint x: 899, endPoint y: 311, distance: 140.8
click at [754, 284] on input "*" at bounding box center [752, 284] width 4 height 7
type input "*"
type input "**"
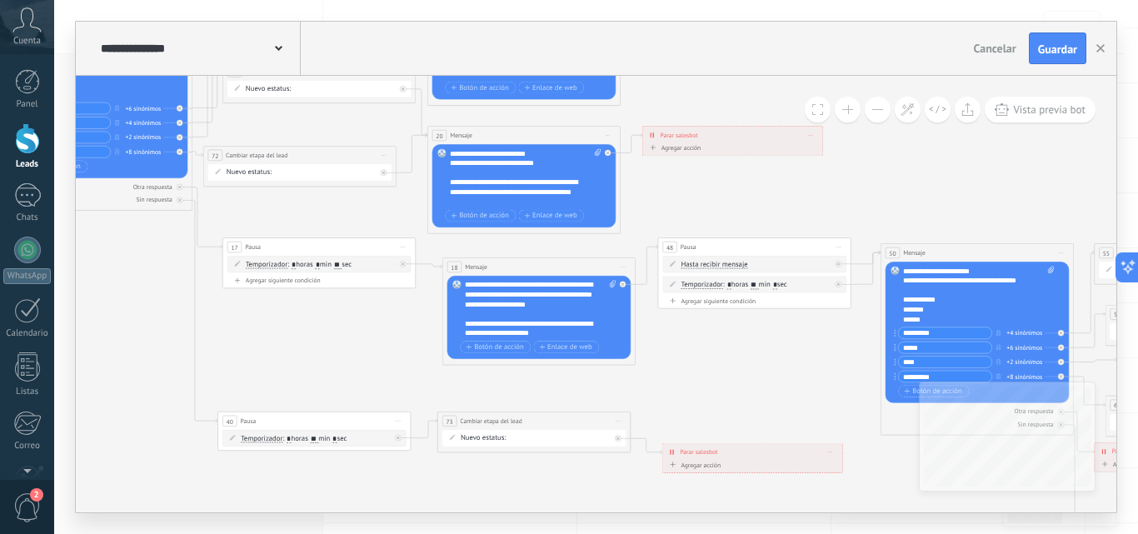
click at [704, 302] on div "Agregar siguiente condición" at bounding box center [753, 300] width 183 height 8
click at [830, 305] on div "Borrar" at bounding box center [827, 304] width 11 height 14
click at [828, 306] on div "Borrar" at bounding box center [827, 304] width 11 height 14
click at [829, 315] on icon at bounding box center [832, 318] width 6 height 6
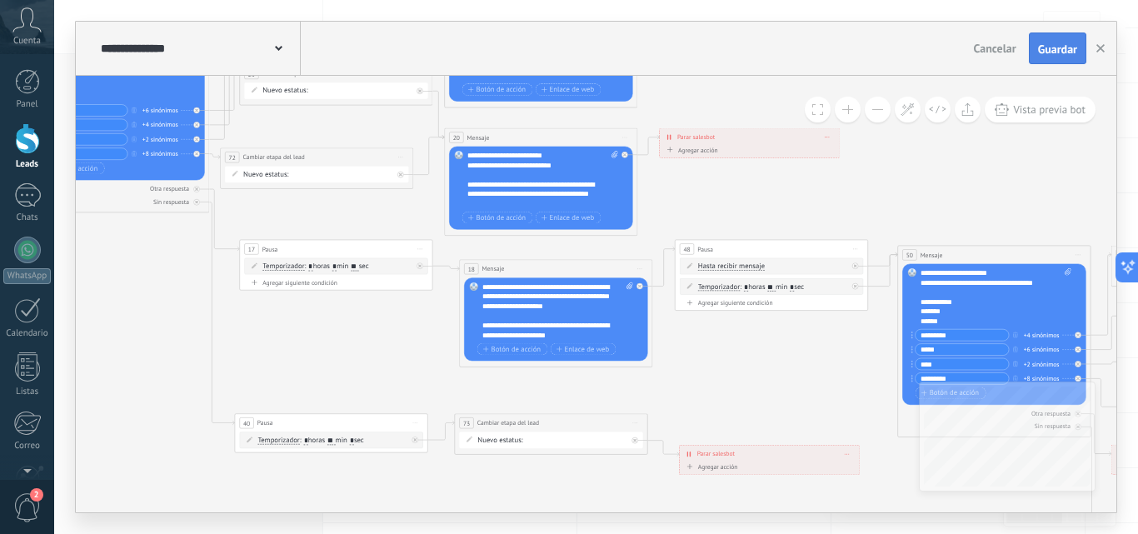
click at [1068, 44] on span "Guardar" at bounding box center [1057, 49] width 39 height 12
click at [1102, 54] on button "button" at bounding box center [1100, 48] width 25 height 30
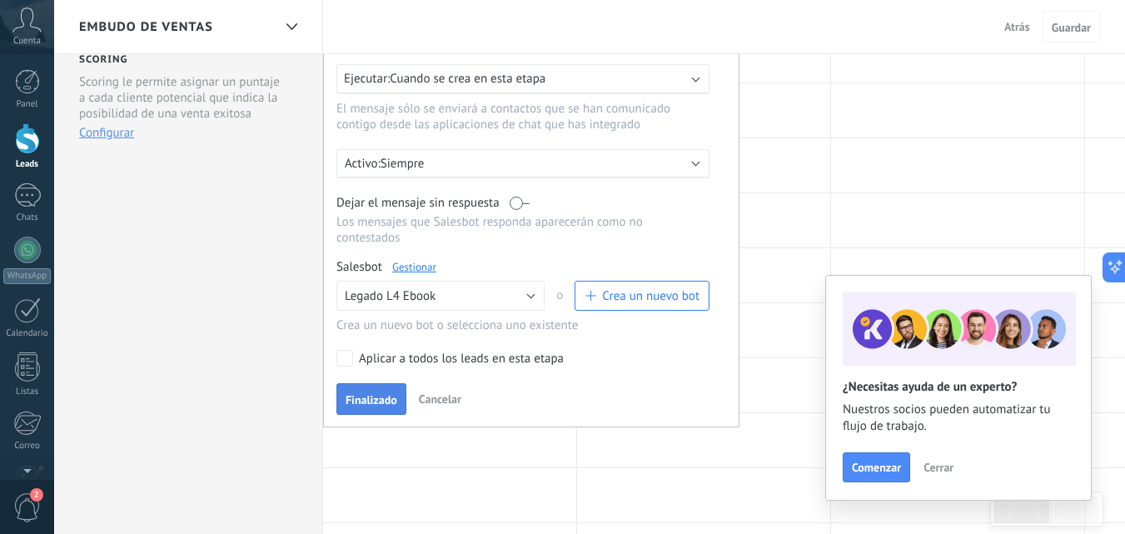
click at [365, 406] on span "Finalizado" at bounding box center [372, 400] width 52 height 12
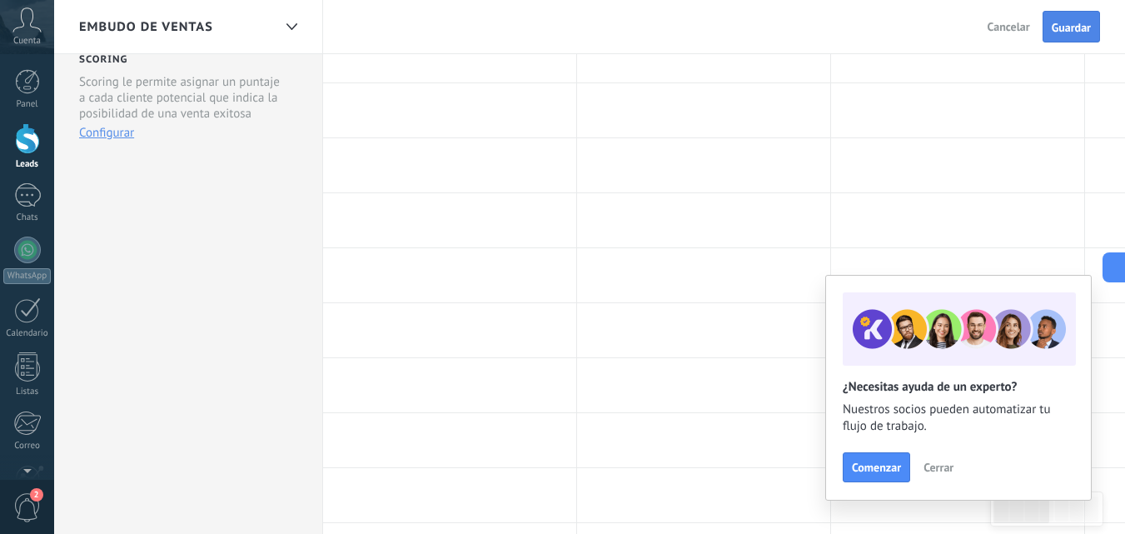
click at [1067, 22] on span "Guardar" at bounding box center [1071, 28] width 39 height 12
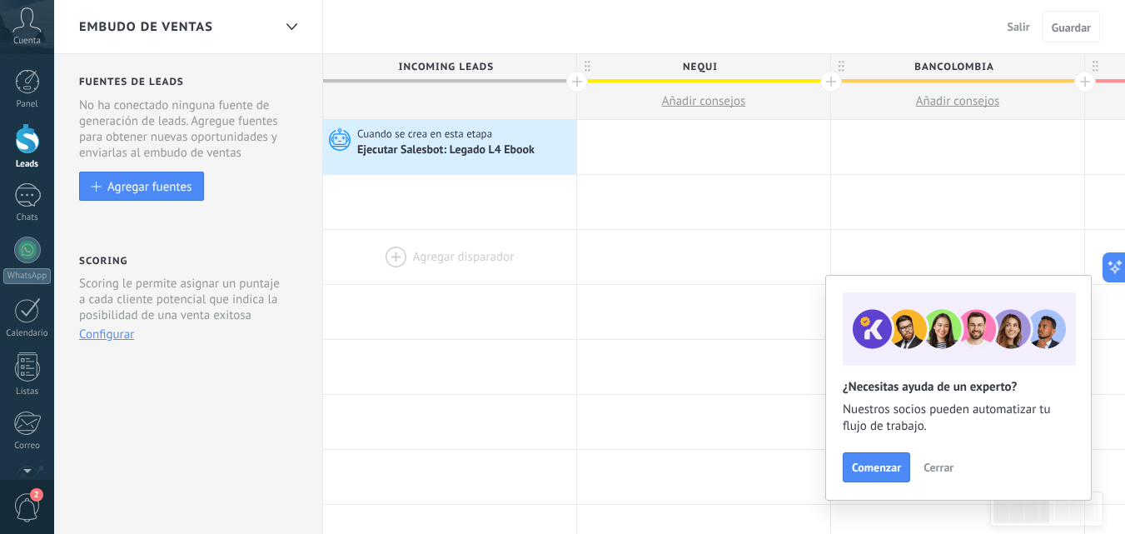
click at [511, 276] on div at bounding box center [449, 257] width 253 height 54
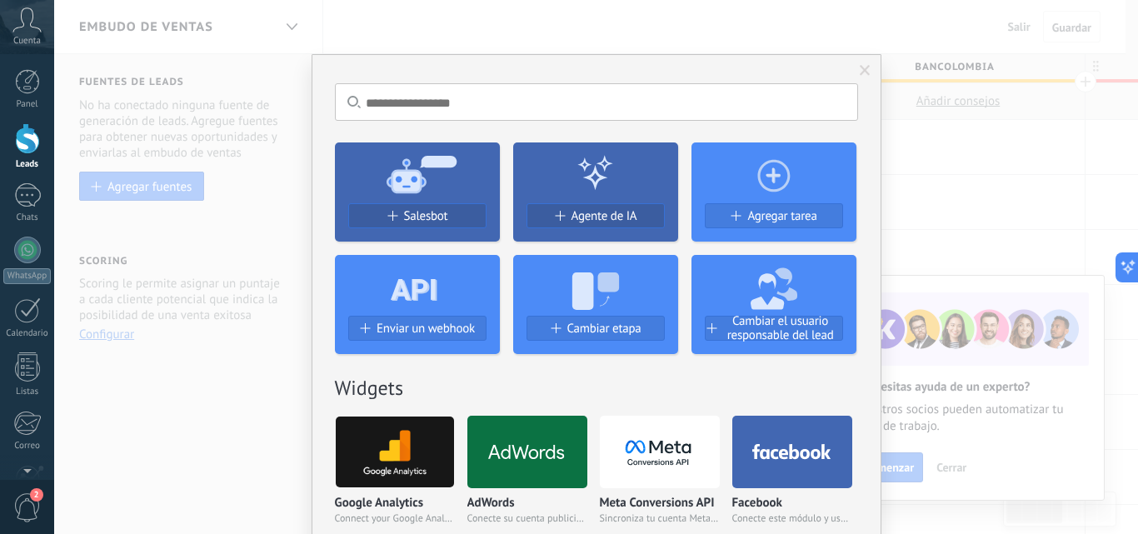
click at [851, 78] on span at bounding box center [864, 71] width 27 height 28
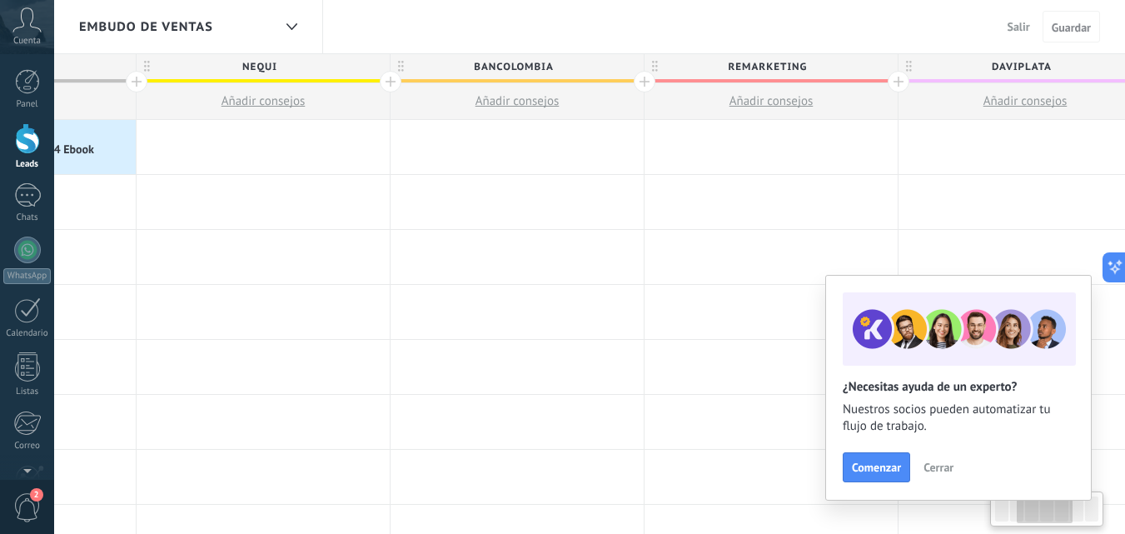
scroll to position [0, 440]
click at [585, 68] on span "BANCOLOMBIA" at bounding box center [513, 67] width 245 height 26
type input "****"
click at [1049, 29] on button "Guardar" at bounding box center [1071, 27] width 57 height 32
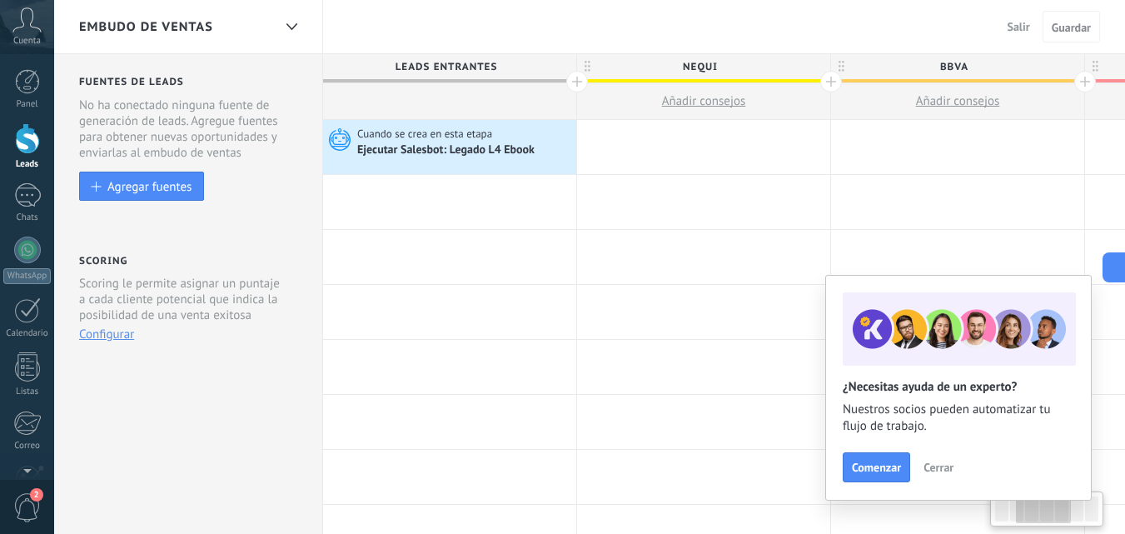
scroll to position [0, 440]
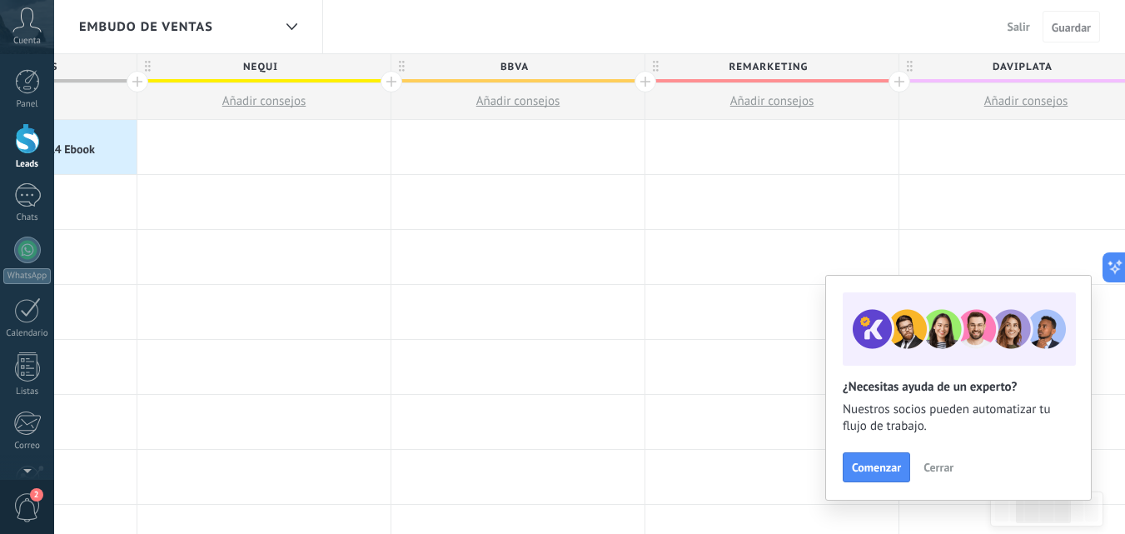
click at [639, 82] on div at bounding box center [646, 82] width 22 height 22
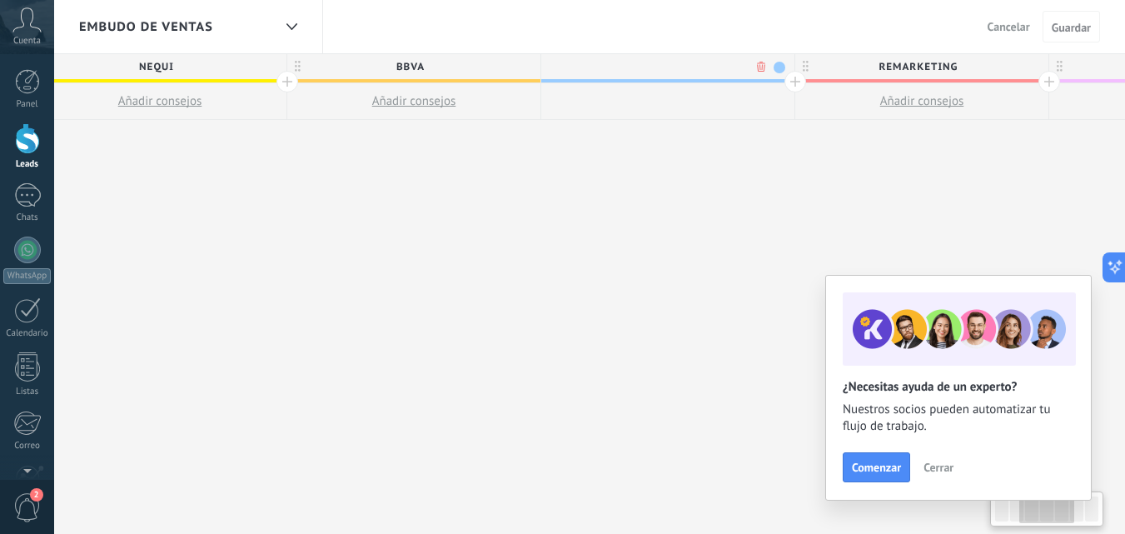
scroll to position [0, 563]
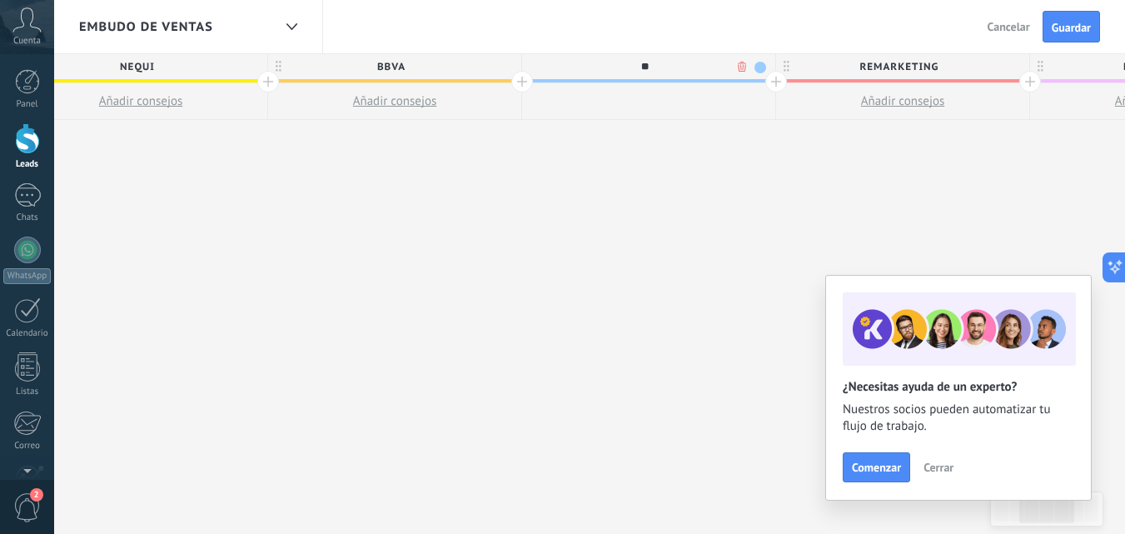
type input "*"
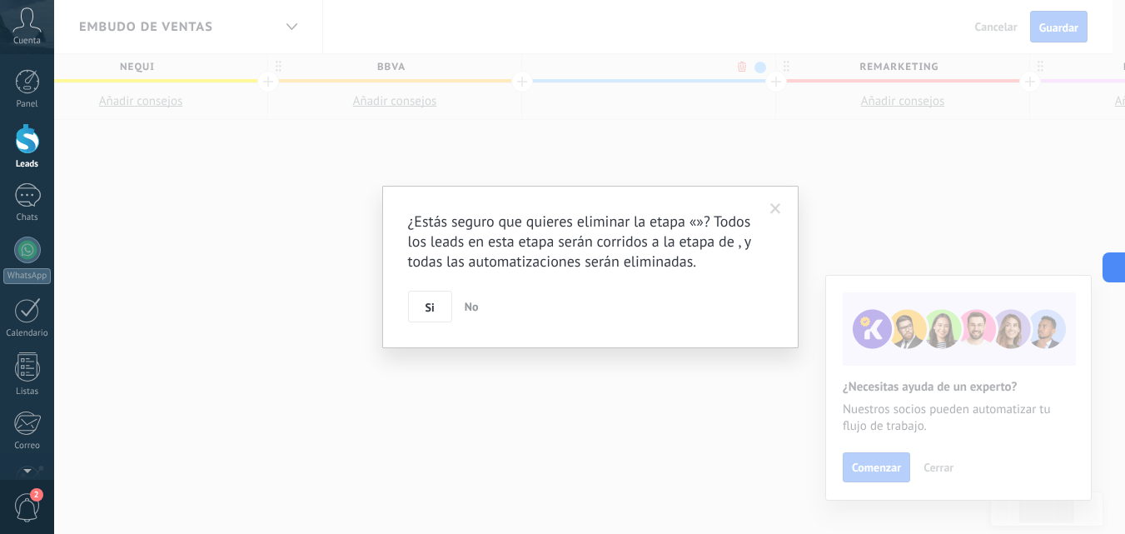
click at [741, 67] on body ".abccls-1,.abccls-2{fill-rule:evenodd}.abccls-2{fill:#fff} .abfcls-1{fill:none}…" at bounding box center [562, 267] width 1125 height 534
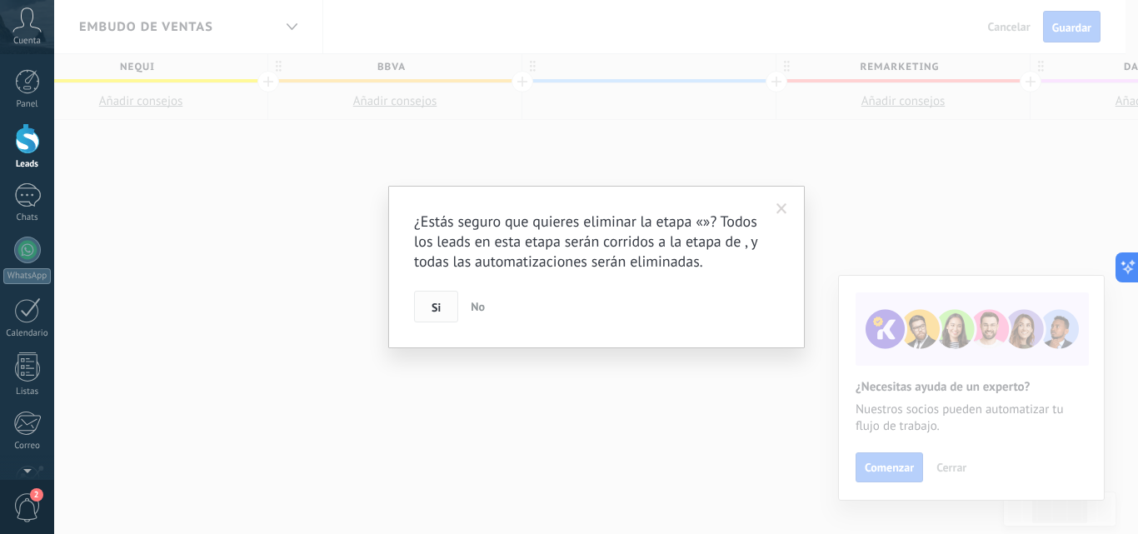
click at [431, 316] on button "Si" at bounding box center [436, 307] width 44 height 32
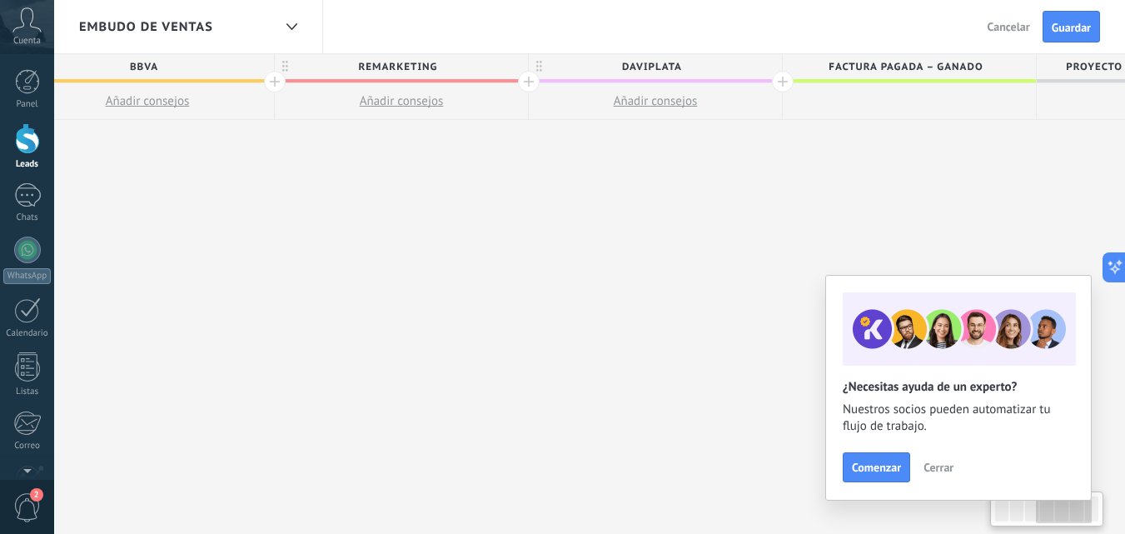
scroll to position [0, 820]
click at [979, 67] on span "Factura pagada – ganado" at bounding box center [895, 67] width 245 height 26
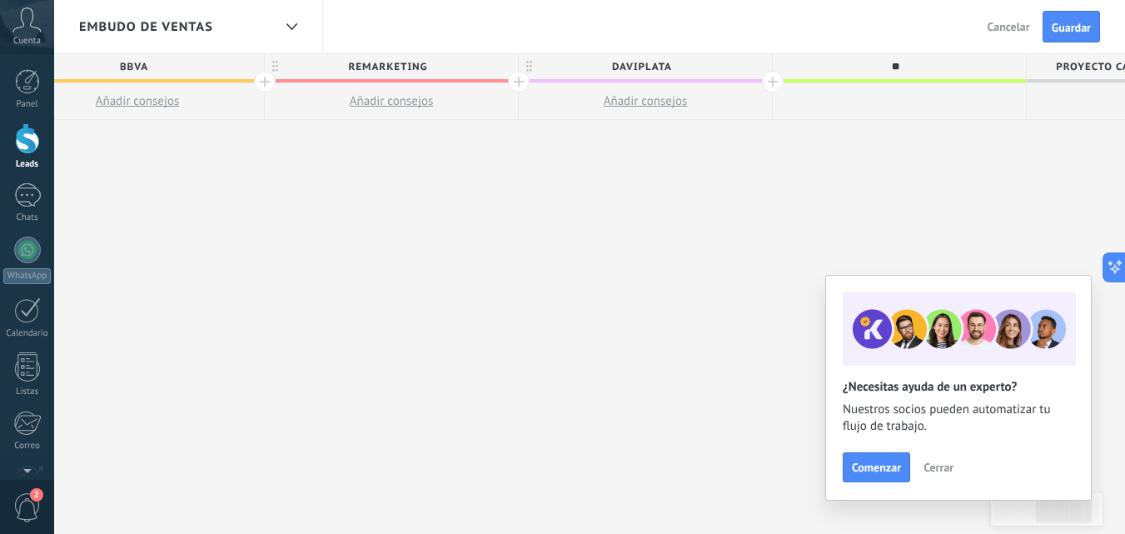
type input "*"
type input "*********"
click at [898, 70] on span "TRANAFIYA" at bounding box center [895, 67] width 245 height 26
click at [898, 70] on input "*********" at bounding box center [895, 66] width 221 height 25
type input "*********"
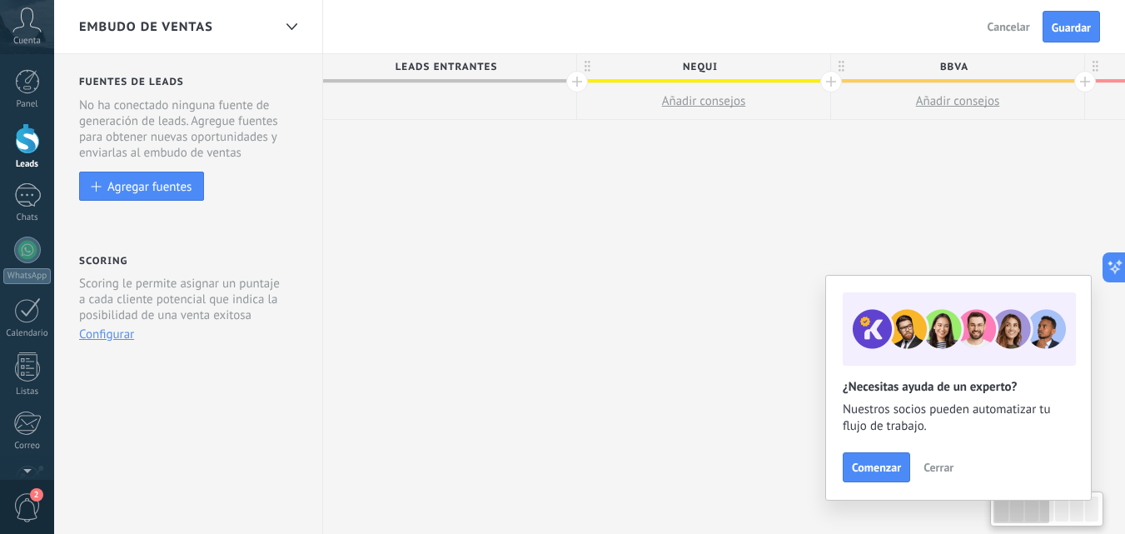
scroll to position [0, 0]
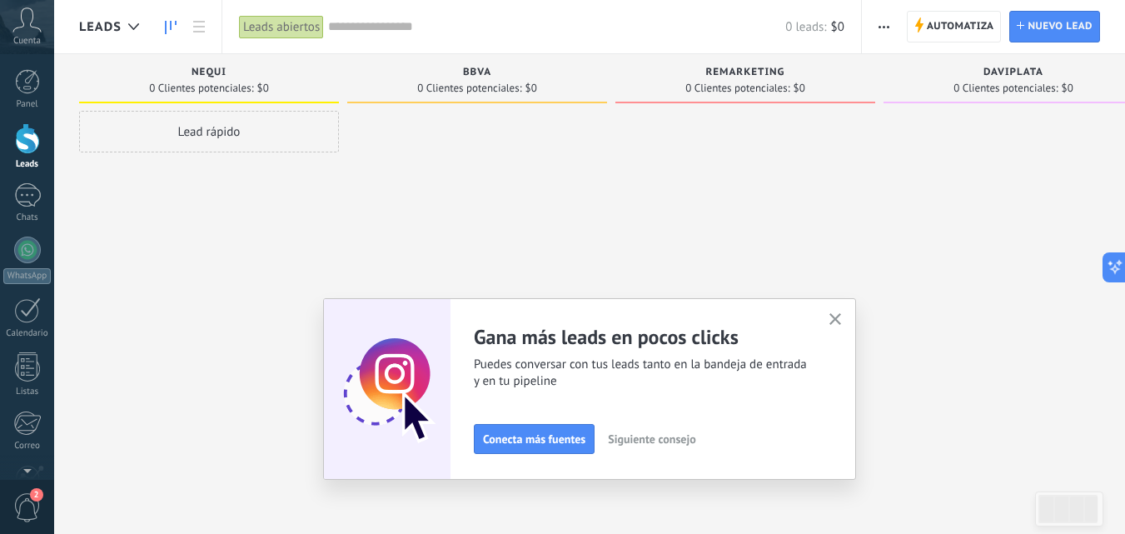
drag, startPoint x: 839, startPoint y: 316, endPoint x: 742, endPoint y: 228, distance: 131.5
click at [742, 228] on div "Leads Leads abiertos Aplicar 0 leads: $0 Leads abiertos Mis leads Leads ganados…" at bounding box center [589, 281] width 1071 height 562
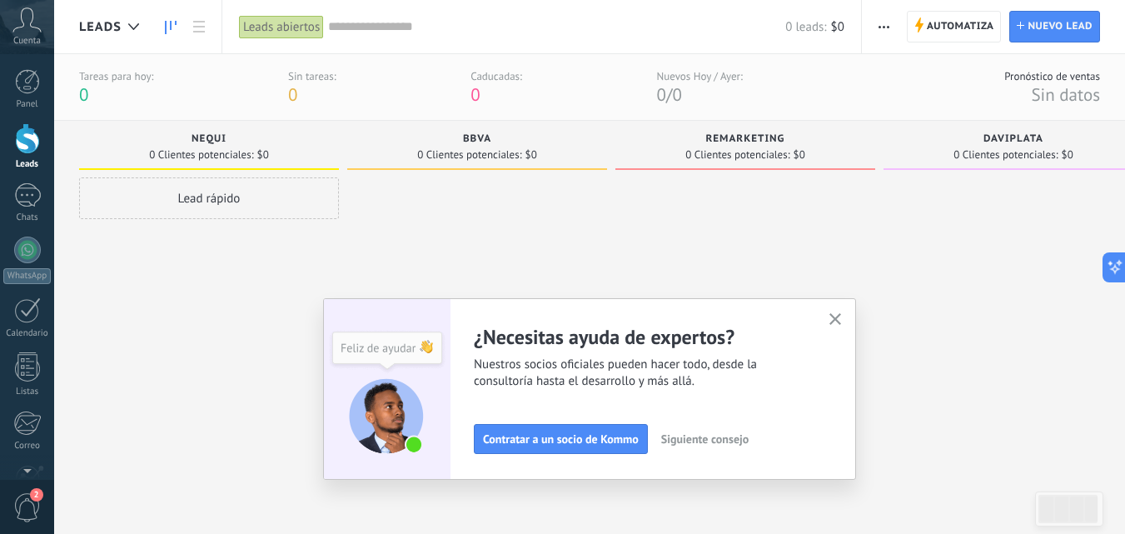
click at [840, 320] on use "button" at bounding box center [835, 319] width 12 height 12
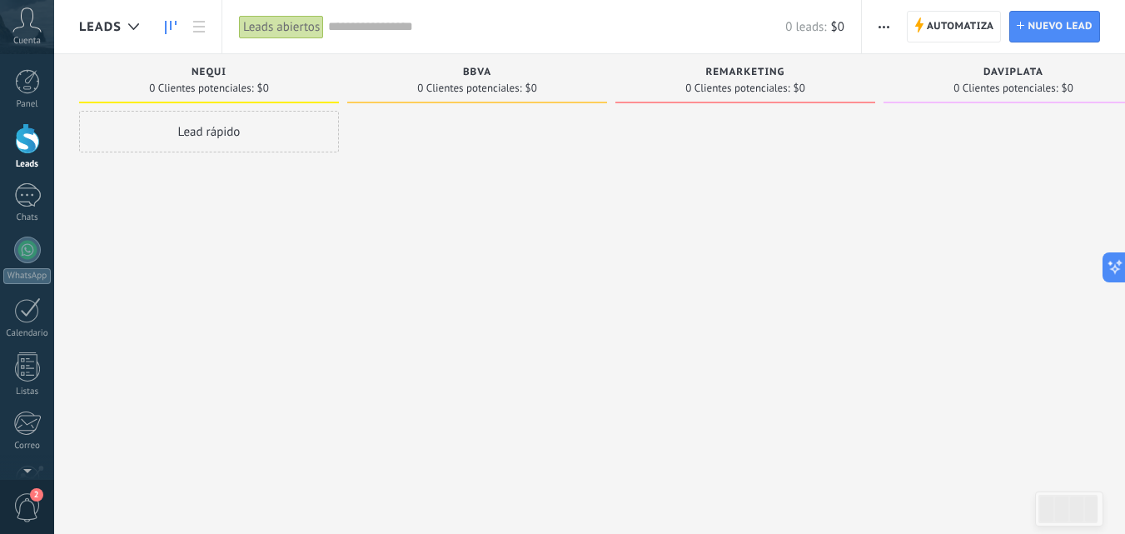
click at [215, 132] on div "Lead rápido" at bounding box center [209, 132] width 260 height 42
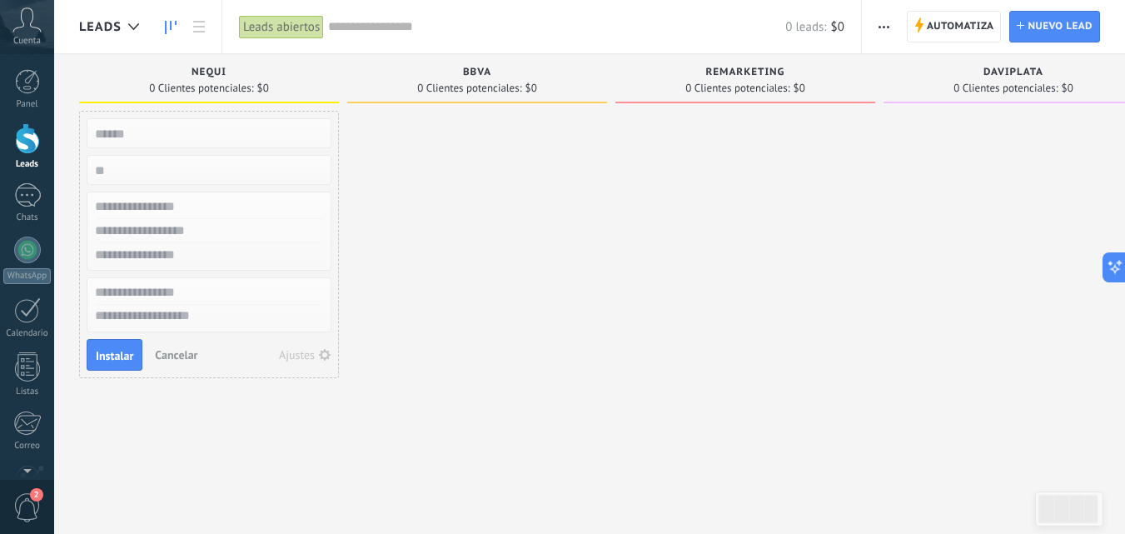
click at [467, 236] on div at bounding box center [477, 269] width 260 height 316
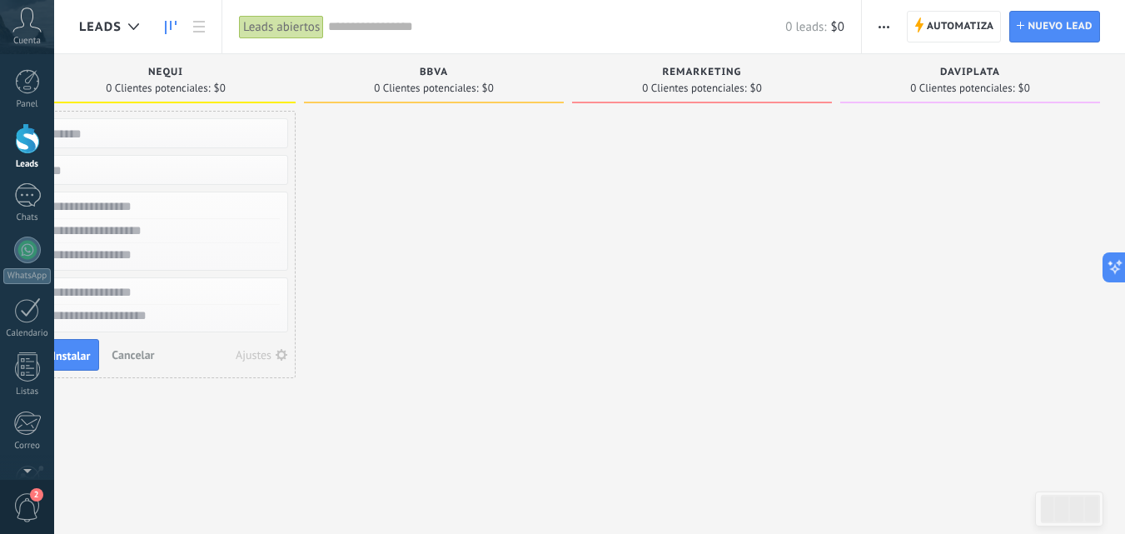
click at [476, 215] on div at bounding box center [434, 269] width 260 height 316
click at [22, 147] on div at bounding box center [27, 138] width 25 height 31
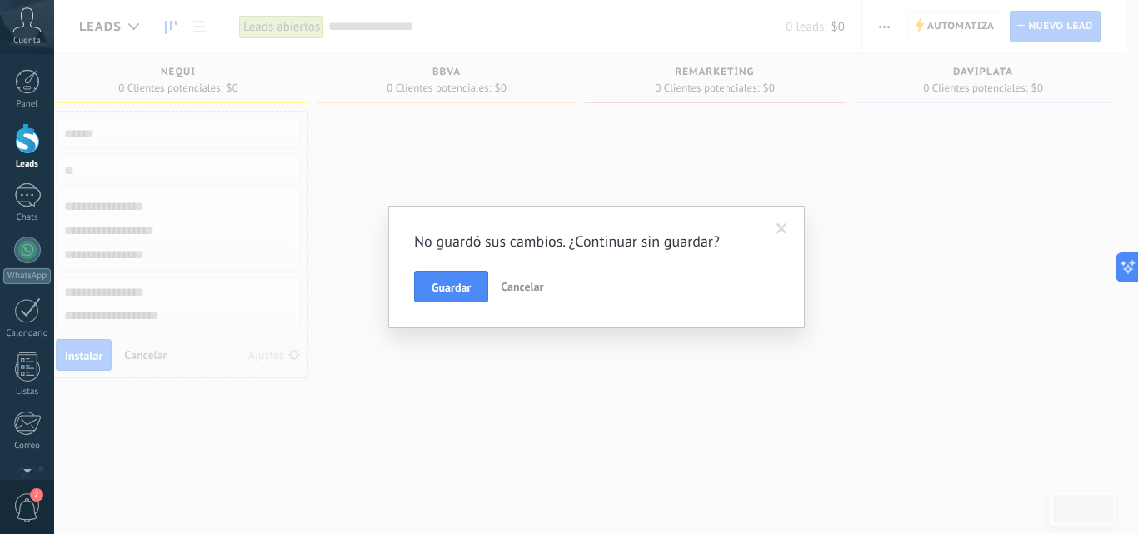
click at [507, 291] on span "Cancelar" at bounding box center [521, 286] width 42 height 15
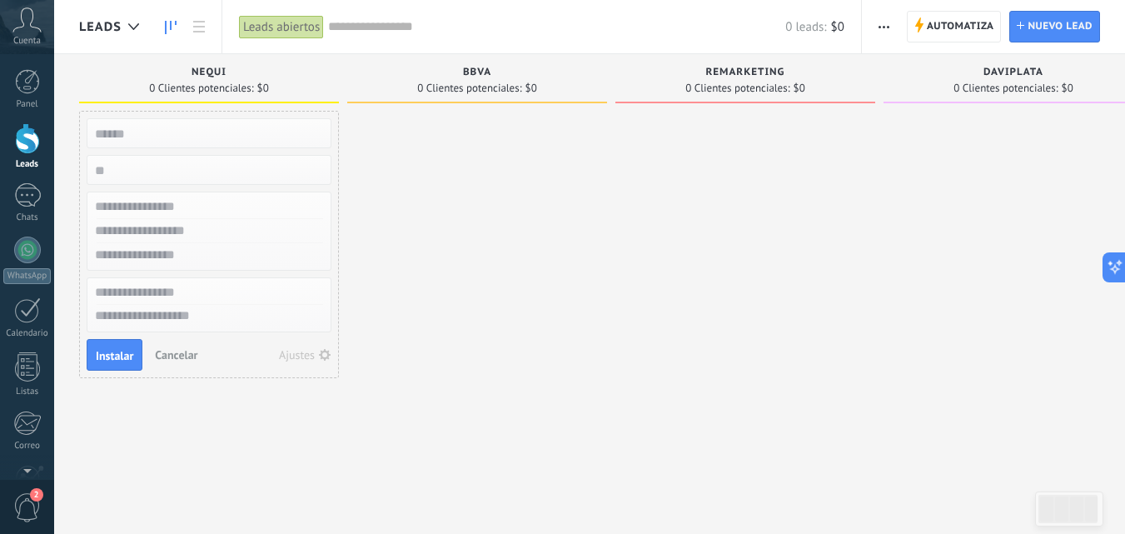
click at [179, 361] on span "Cancelar" at bounding box center [176, 354] width 42 height 15
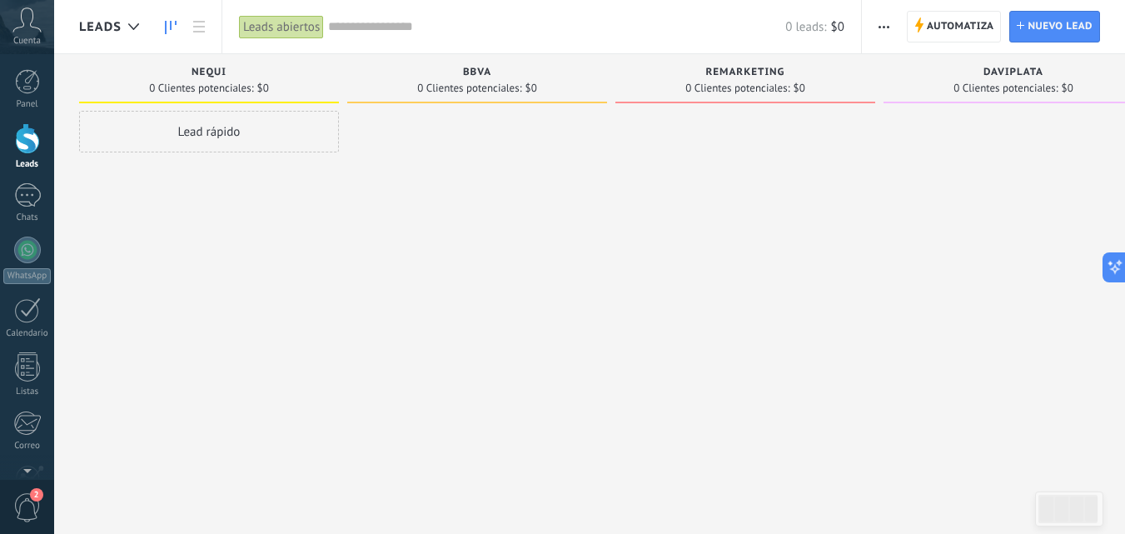
click at [261, 23] on div "Leads abiertos" at bounding box center [281, 27] width 85 height 24
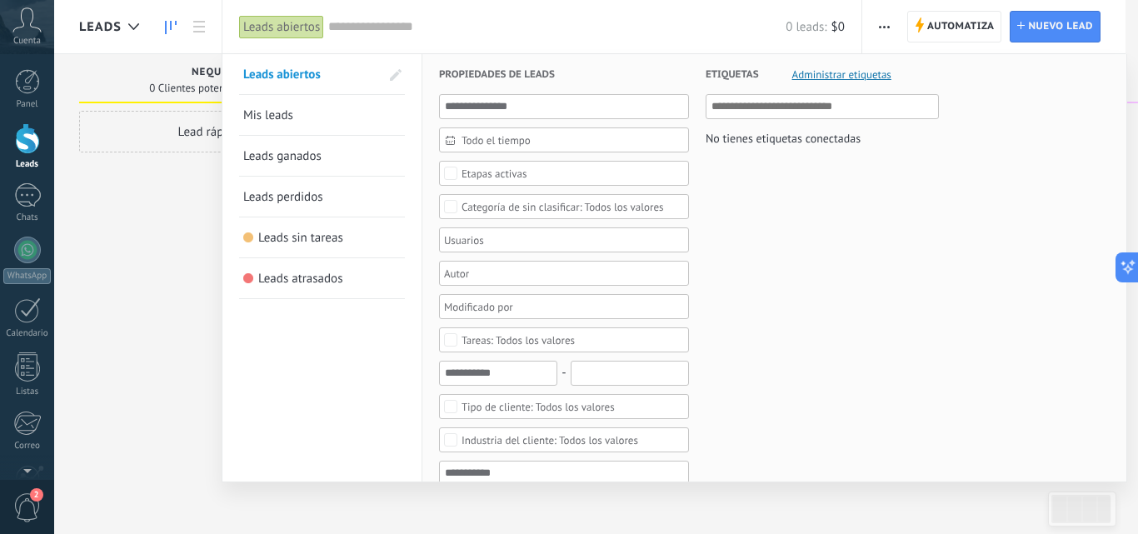
click at [282, 118] on span "Mis leads" at bounding box center [268, 115] width 50 height 16
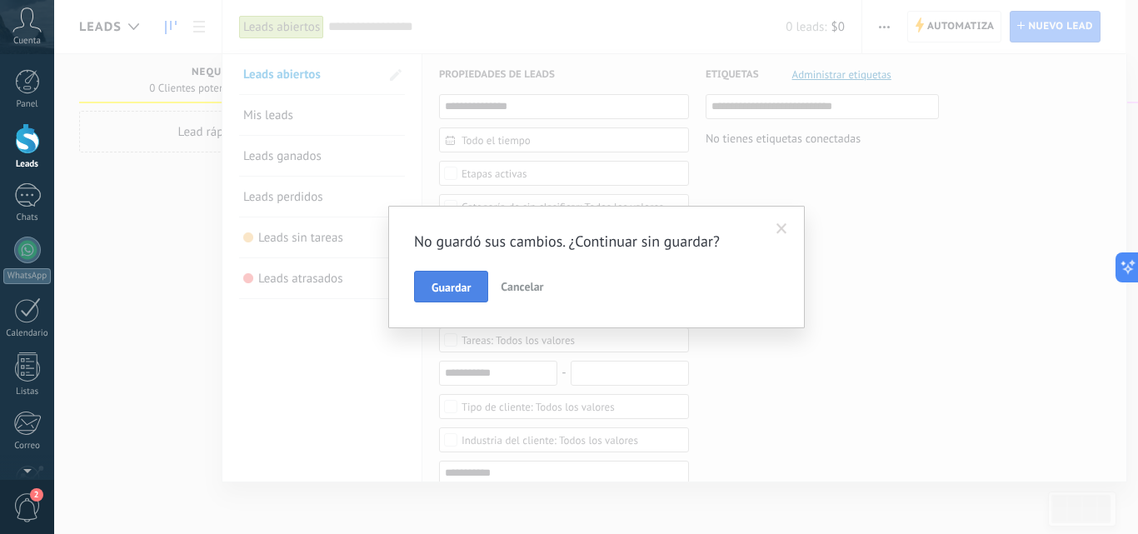
click at [479, 280] on button "Guardar" at bounding box center [451, 287] width 74 height 32
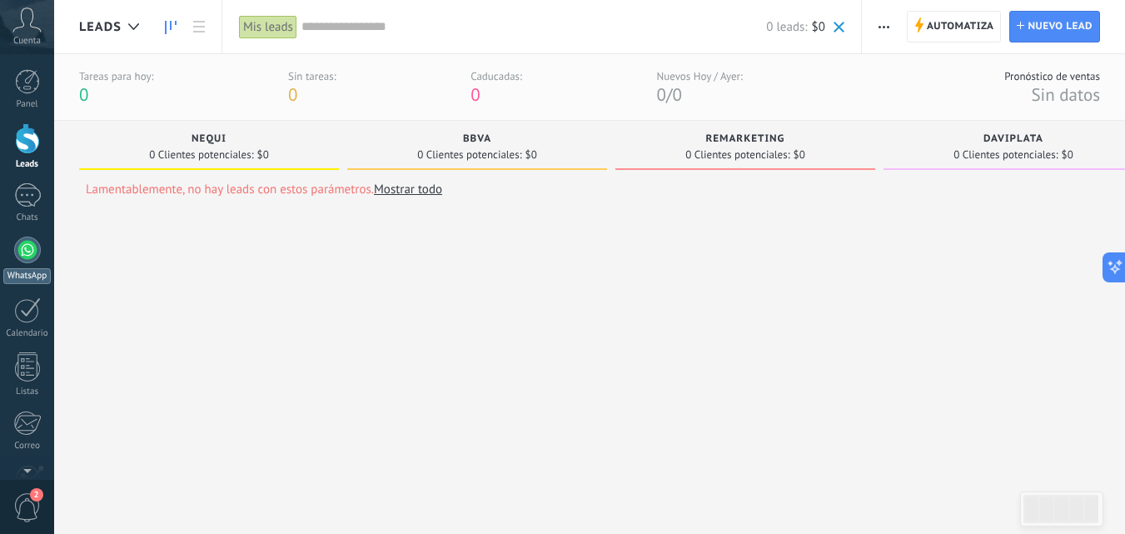
click at [23, 251] on div at bounding box center [27, 250] width 27 height 27
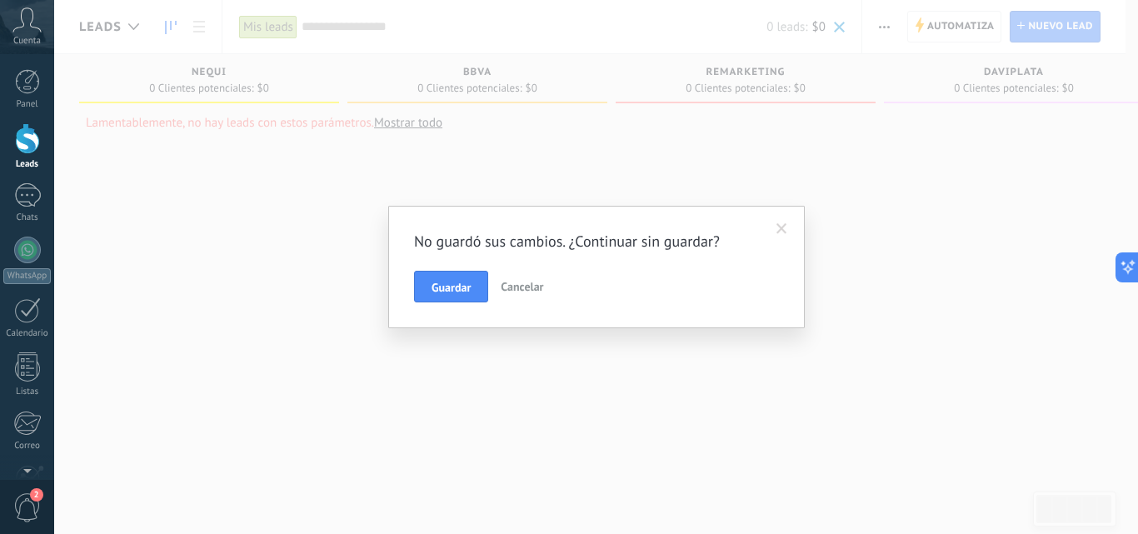
click at [510, 292] on span "Cancelar" at bounding box center [521, 286] width 42 height 15
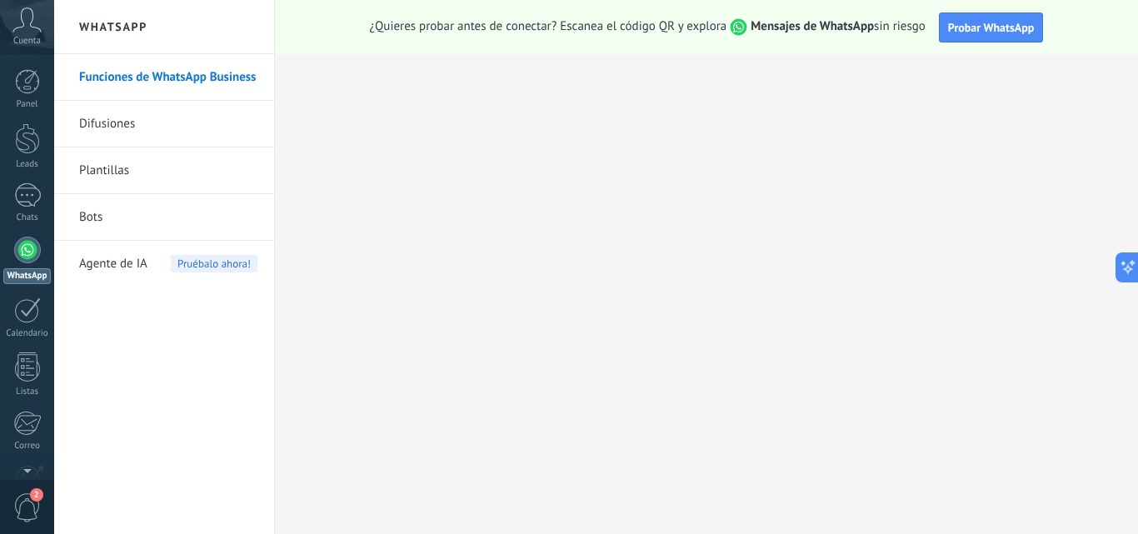
click at [112, 222] on link "Bots" at bounding box center [168, 217] width 178 height 47
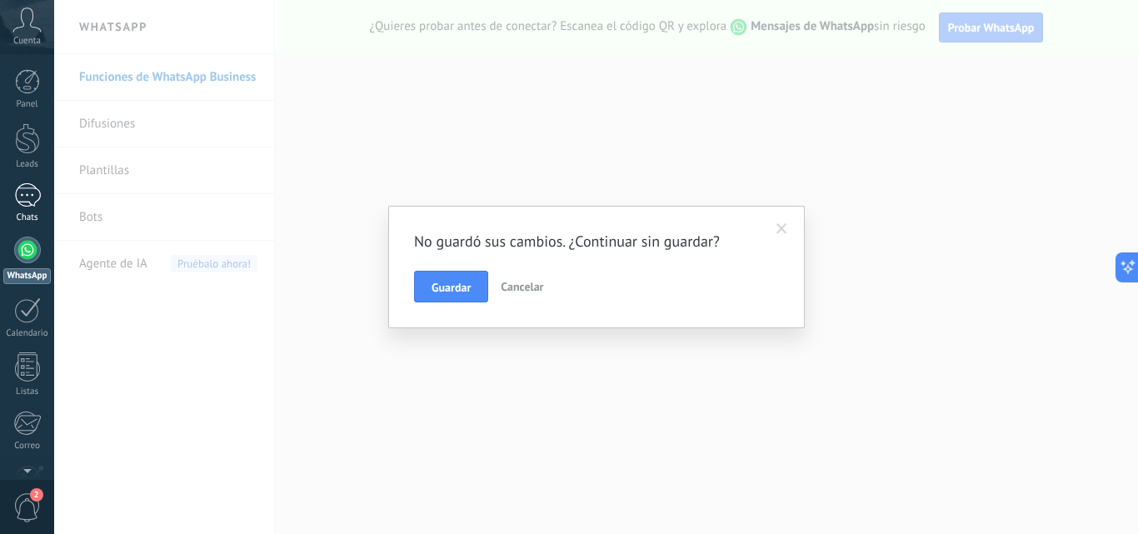
click at [46, 193] on link "Chats" at bounding box center [27, 203] width 54 height 40
click at [20, 167] on div "Leads" at bounding box center [27, 164] width 48 height 11
click at [772, 223] on span at bounding box center [781, 229] width 27 height 28
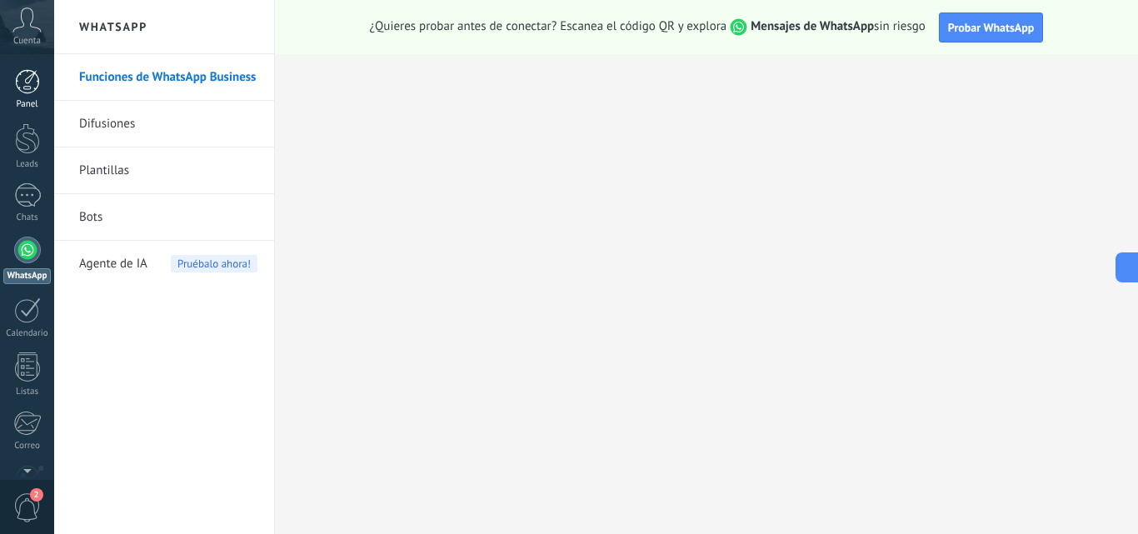
click at [27, 69] on div at bounding box center [27, 81] width 25 height 25
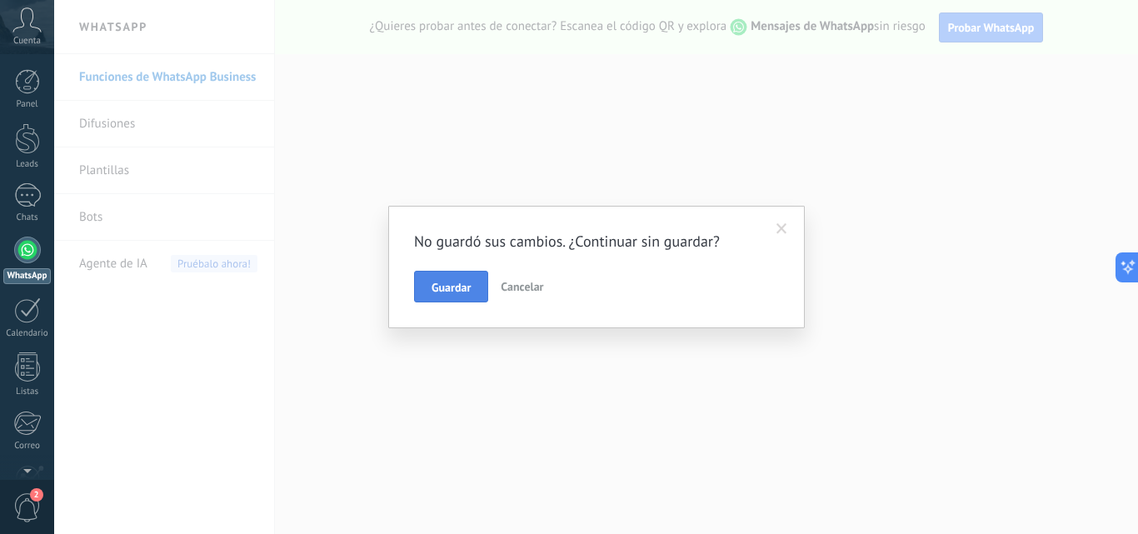
click at [473, 294] on button "Guardar" at bounding box center [451, 287] width 74 height 32
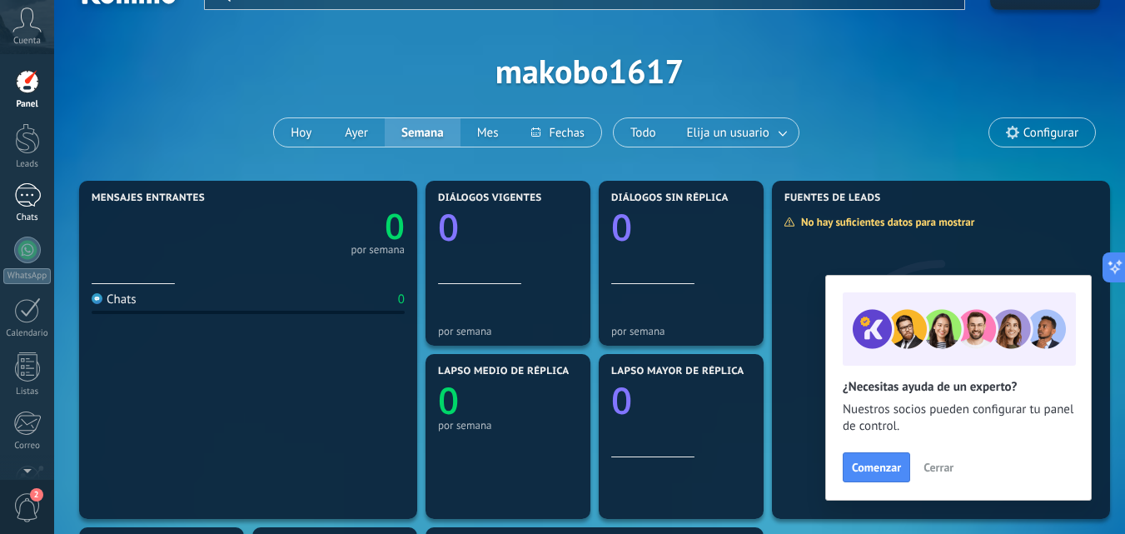
scroll to position [34, 0]
click at [30, 144] on div at bounding box center [27, 138] width 25 height 31
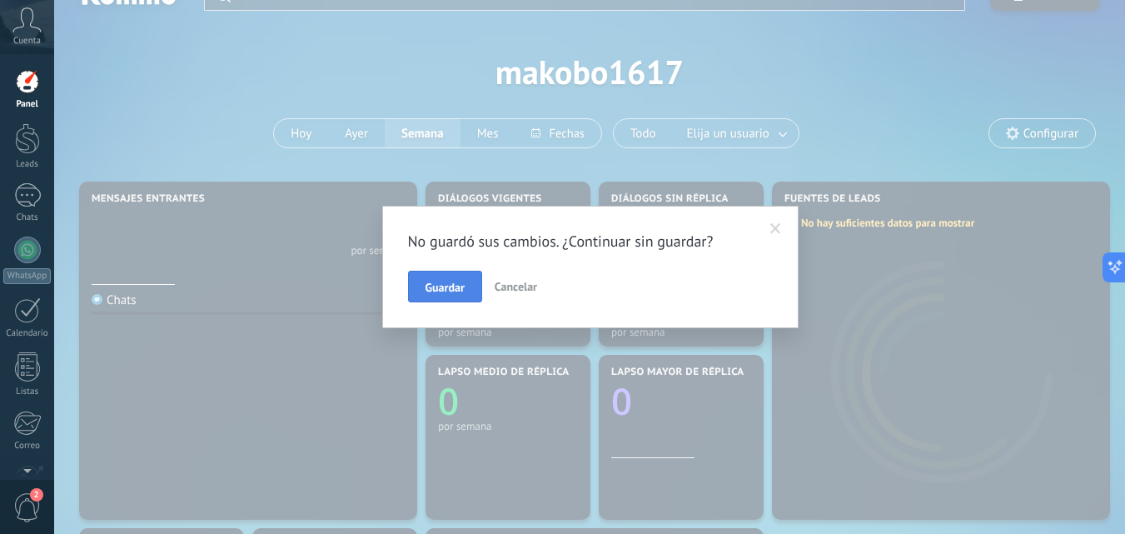
click at [451, 300] on button "Guardar" at bounding box center [445, 287] width 74 height 32
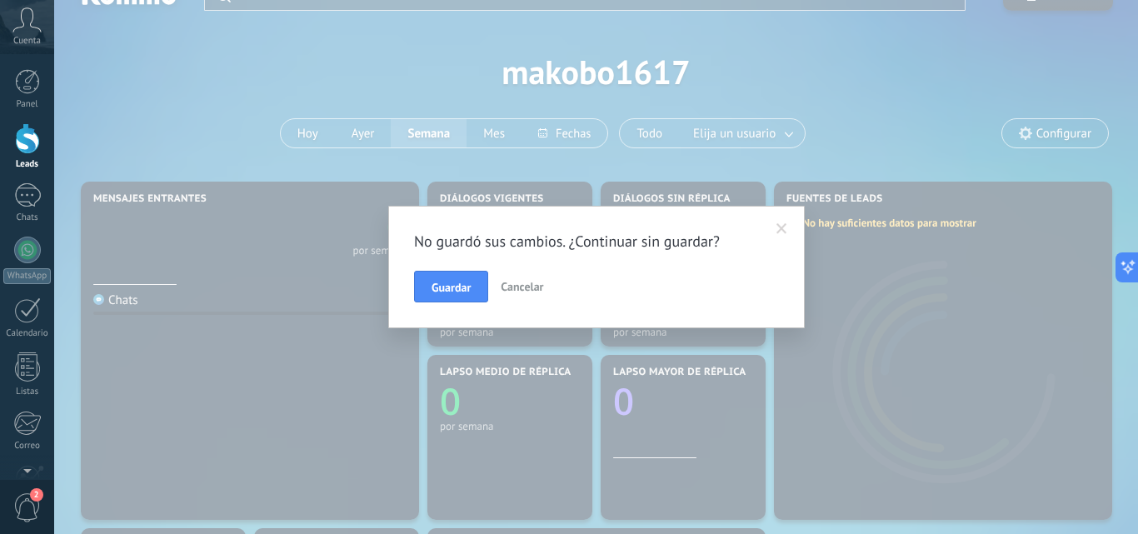
click at [451, 300] on button "Guardar" at bounding box center [451, 287] width 74 height 32
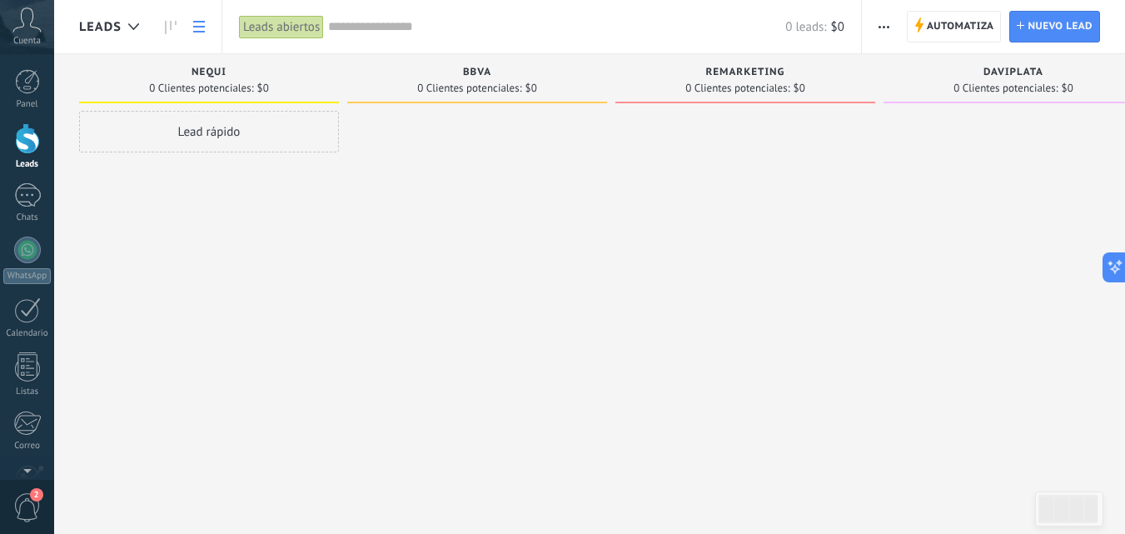
click at [201, 17] on link at bounding box center [199, 27] width 28 height 32
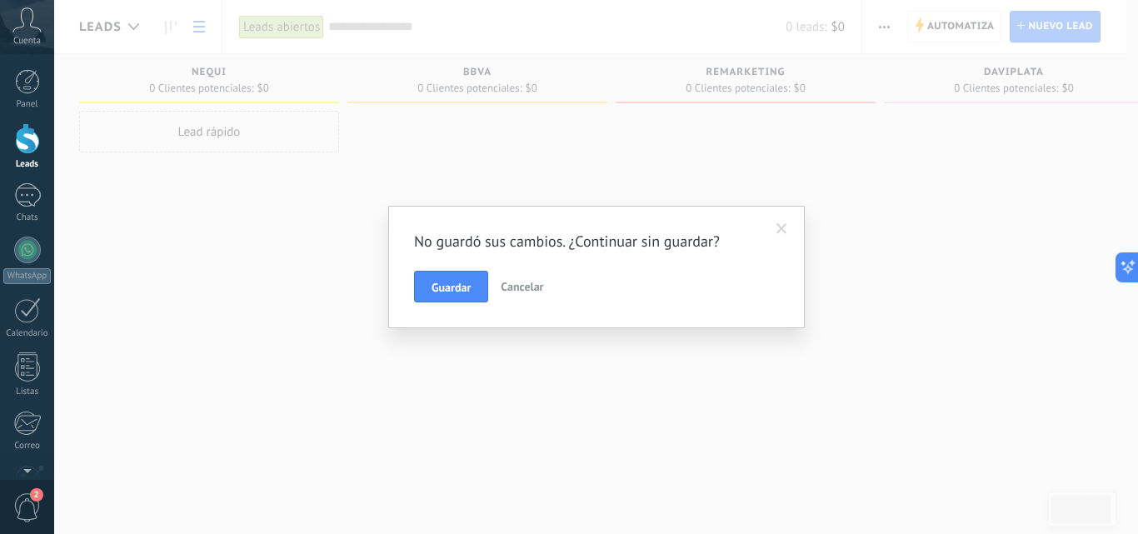
click at [769, 227] on span at bounding box center [781, 229] width 27 height 28
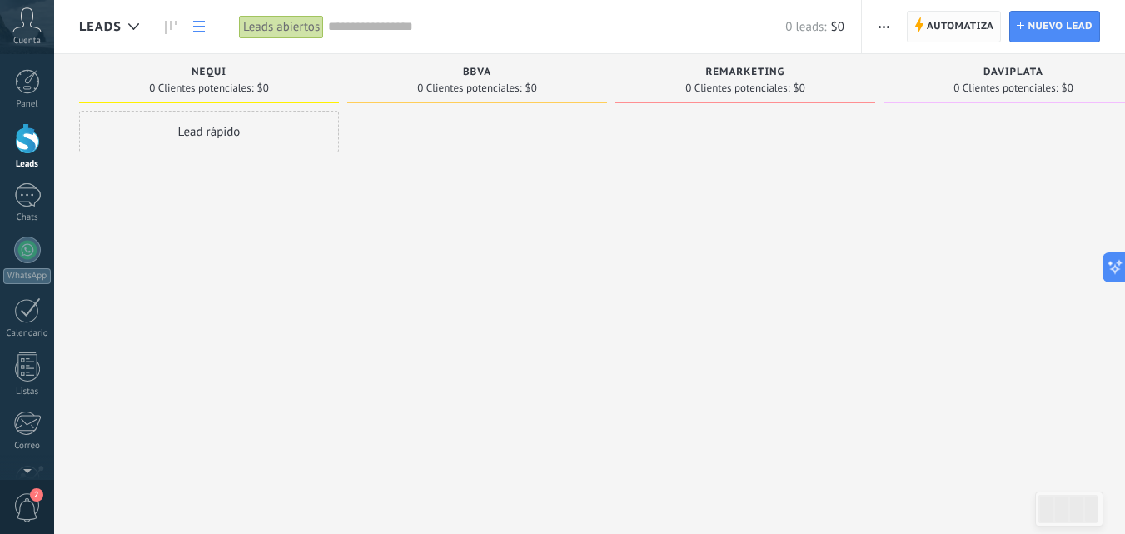
click at [951, 29] on span "Automatiza" at bounding box center [960, 27] width 67 height 30
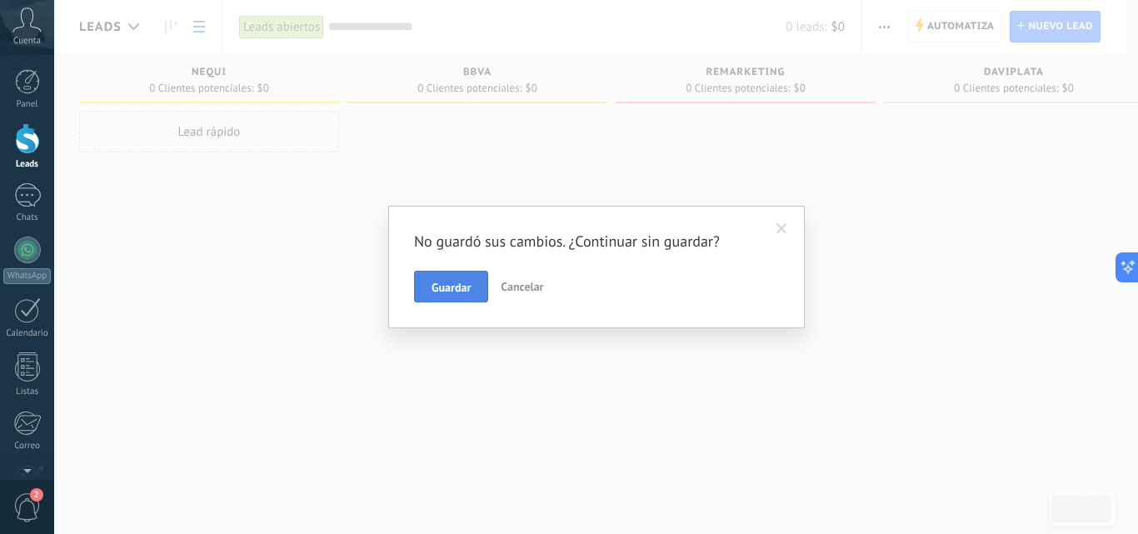
click at [436, 281] on span "Guardar" at bounding box center [450, 287] width 39 height 12
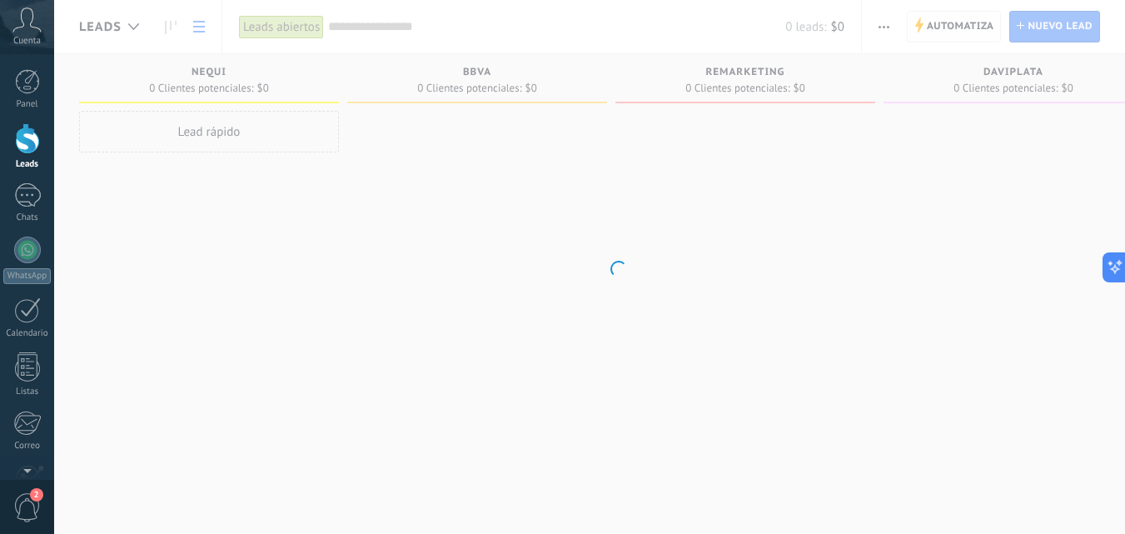
click at [969, 20] on body ".abccls-1,.abccls-2{fill-rule:evenodd}.abccls-2{fill:#fff} .abfcls-1{fill:none}…" at bounding box center [562, 267] width 1125 height 534
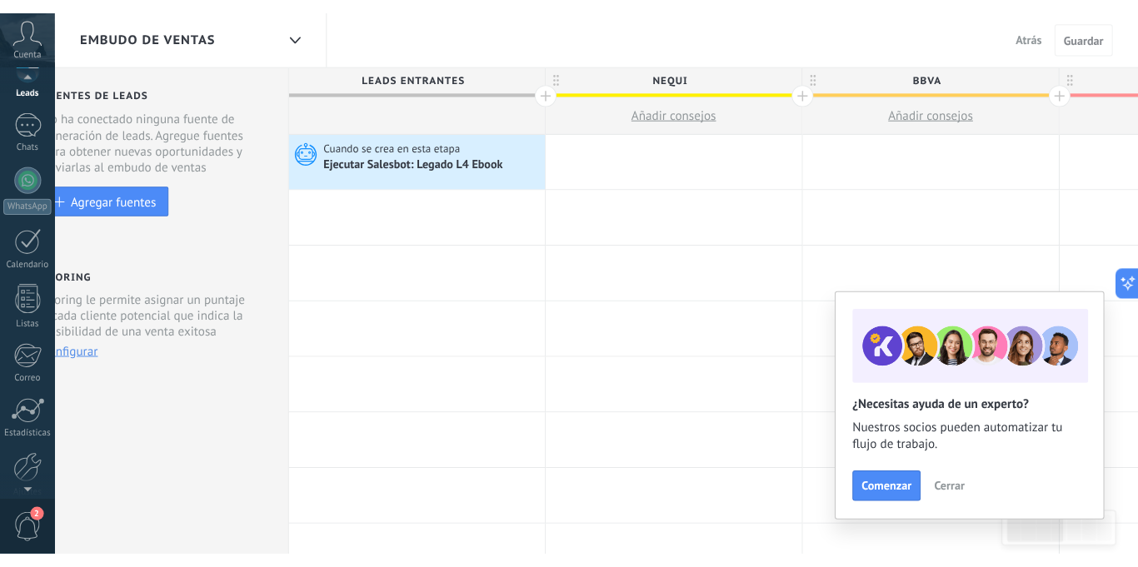
scroll to position [159, 0]
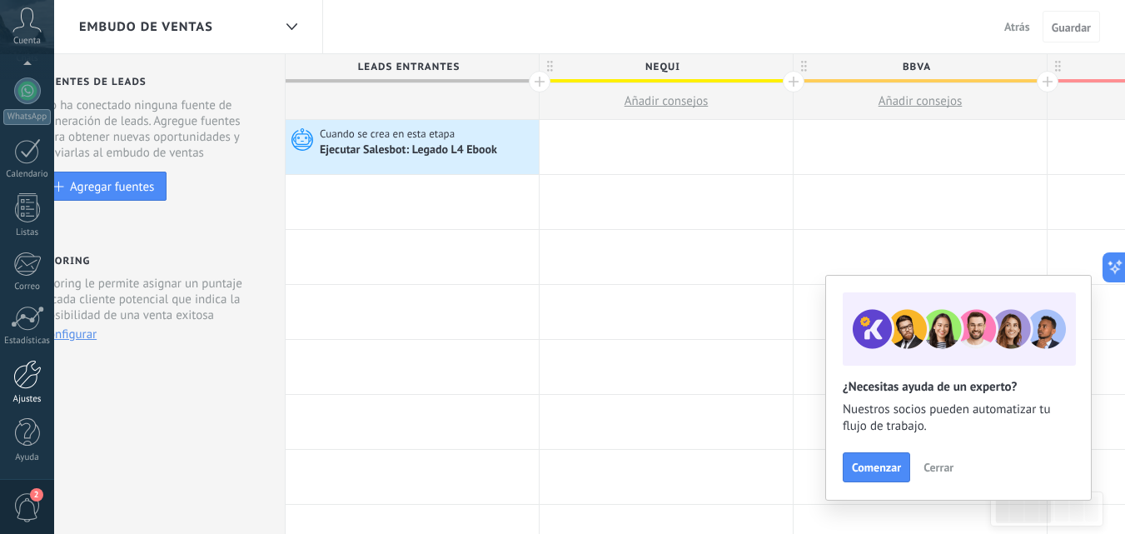
click at [31, 400] on div "Ajustes" at bounding box center [27, 399] width 48 height 11
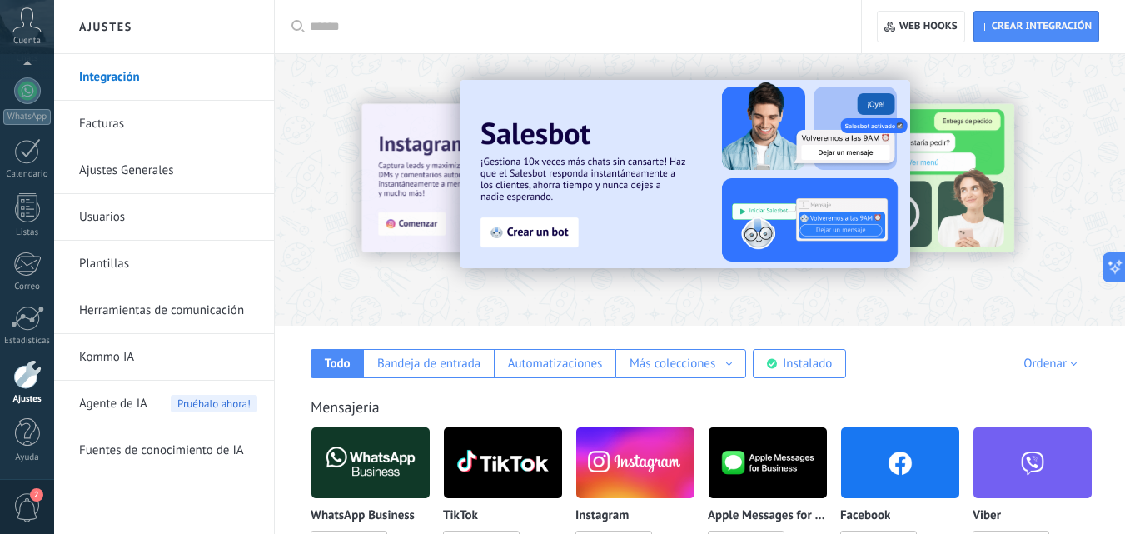
click at [169, 311] on link "Herramientas de comunicación" at bounding box center [168, 310] width 178 height 47
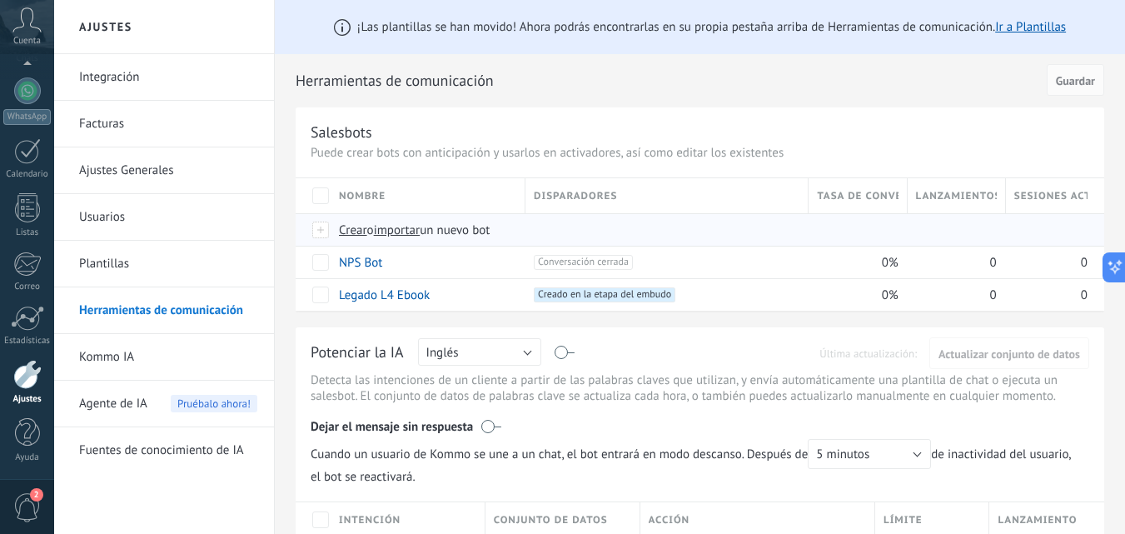
click at [406, 232] on span "importar" at bounding box center [397, 230] width 47 height 16
click at [0, 0] on input "importar un nuevo bot" at bounding box center [0, 0] width 0 height 0
click at [412, 232] on span "importar" at bounding box center [397, 230] width 47 height 16
click at [0, 0] on input "importar un nuevo bot" at bounding box center [0, 0] width 0 height 0
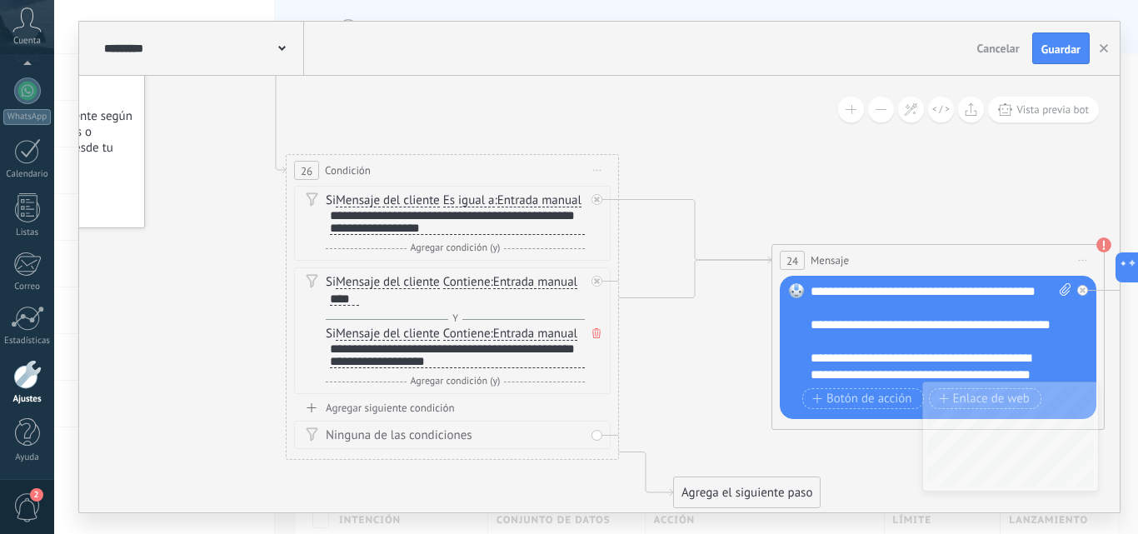
drag, startPoint x: 709, startPoint y: 239, endPoint x: 471, endPoint y: 76, distance: 288.7
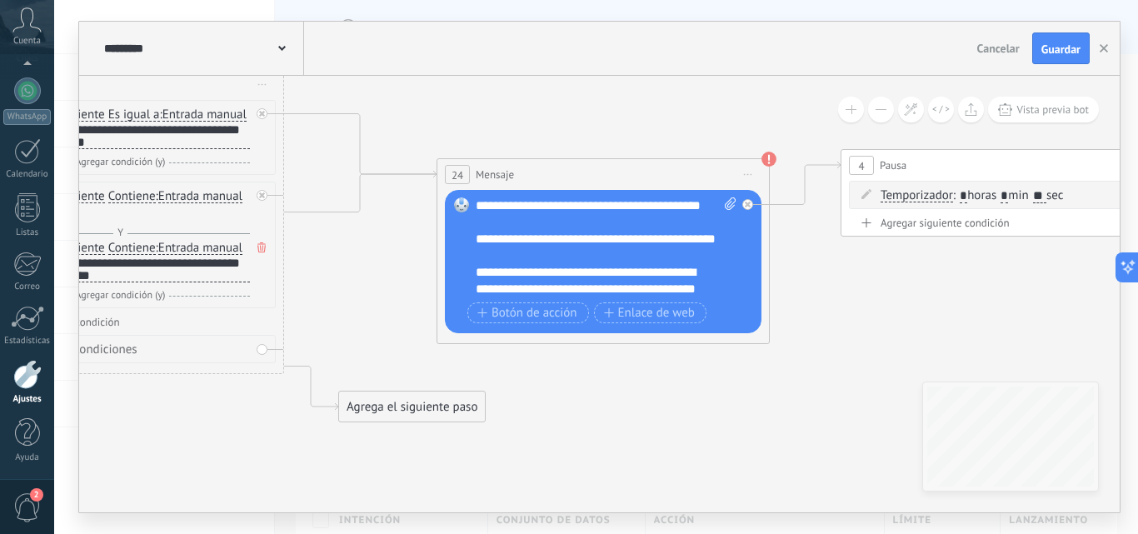
drag, startPoint x: 718, startPoint y: 129, endPoint x: 223, endPoint y: 30, distance: 504.5
click at [239, 37] on div "**********" at bounding box center [599, 267] width 1040 height 490
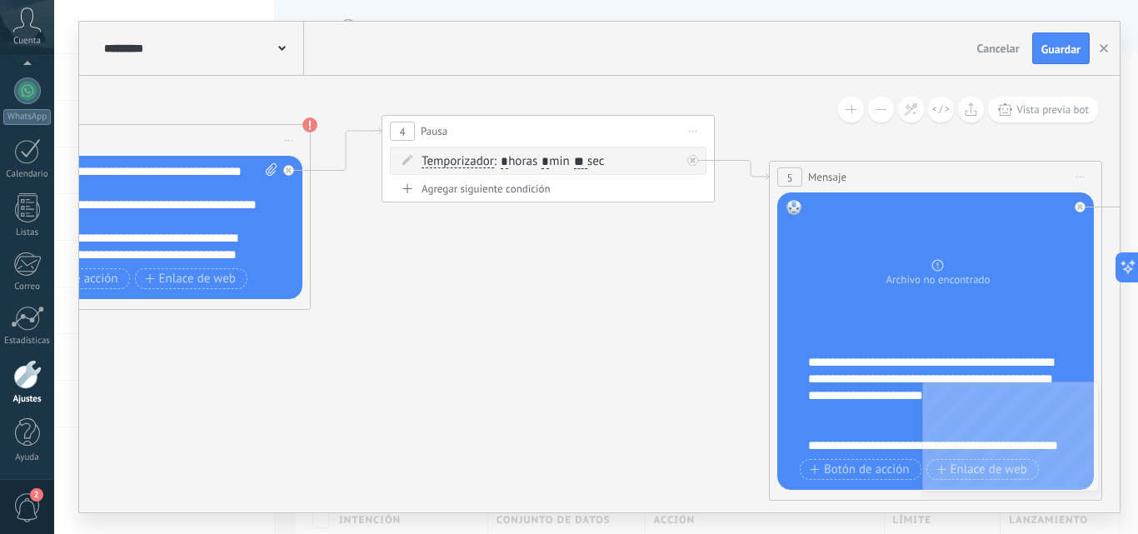
drag, startPoint x: 625, startPoint y: 311, endPoint x: 265, endPoint y: 303, distance: 360.7
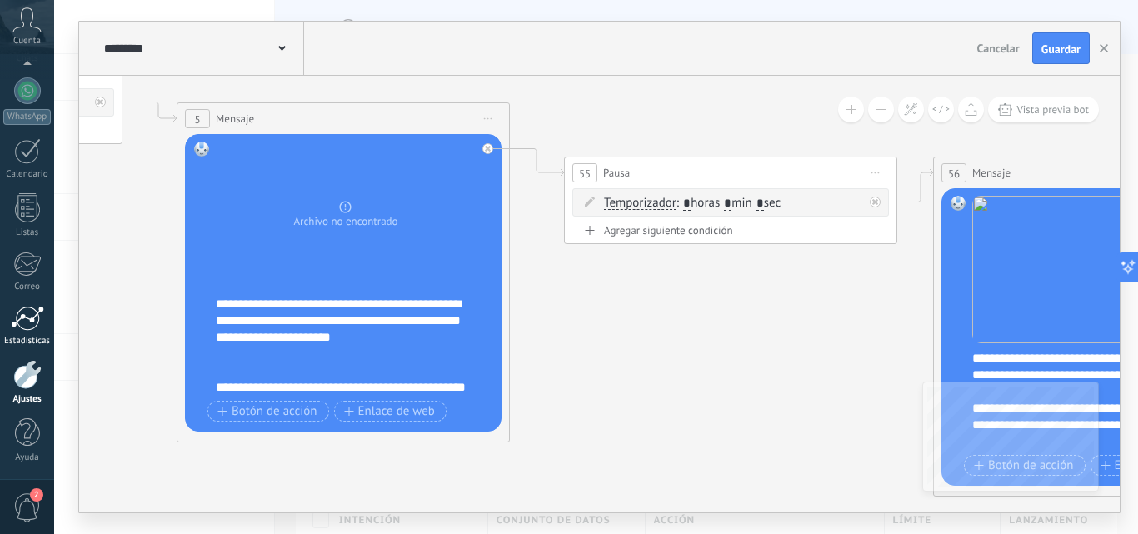
drag, startPoint x: 524, startPoint y: 404, endPoint x: 0, endPoint y: 344, distance: 527.2
click at [0, 346] on body ".abccls-1,.abccls-2{fill-rule:evenodd}.abccls-2{fill:#fff} .abfcls-1{fill:none}…" at bounding box center [569, 267] width 1138 height 534
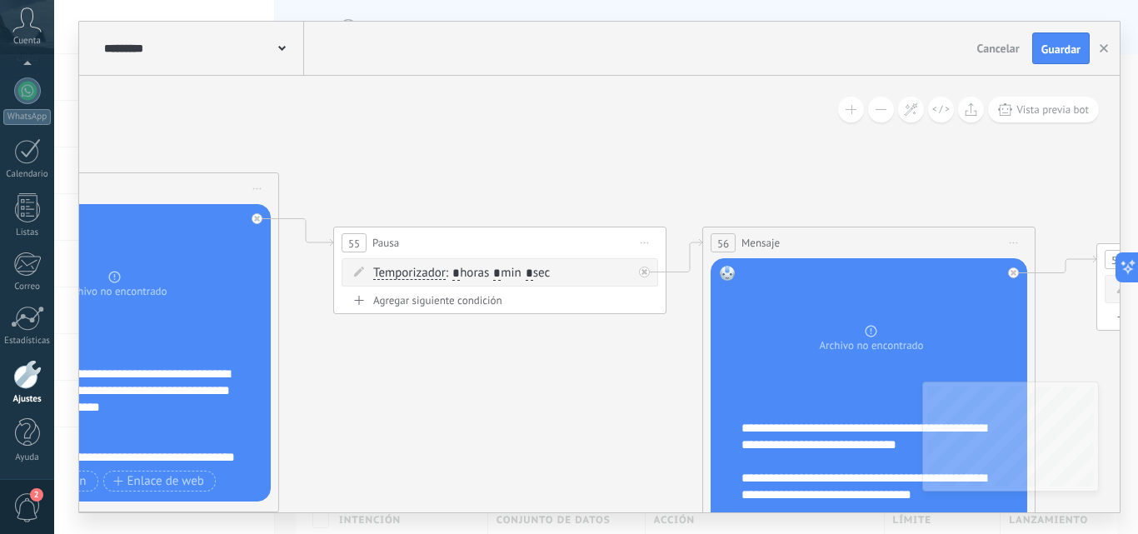
drag, startPoint x: 608, startPoint y: 368, endPoint x: 334, endPoint y: 431, distance: 281.2
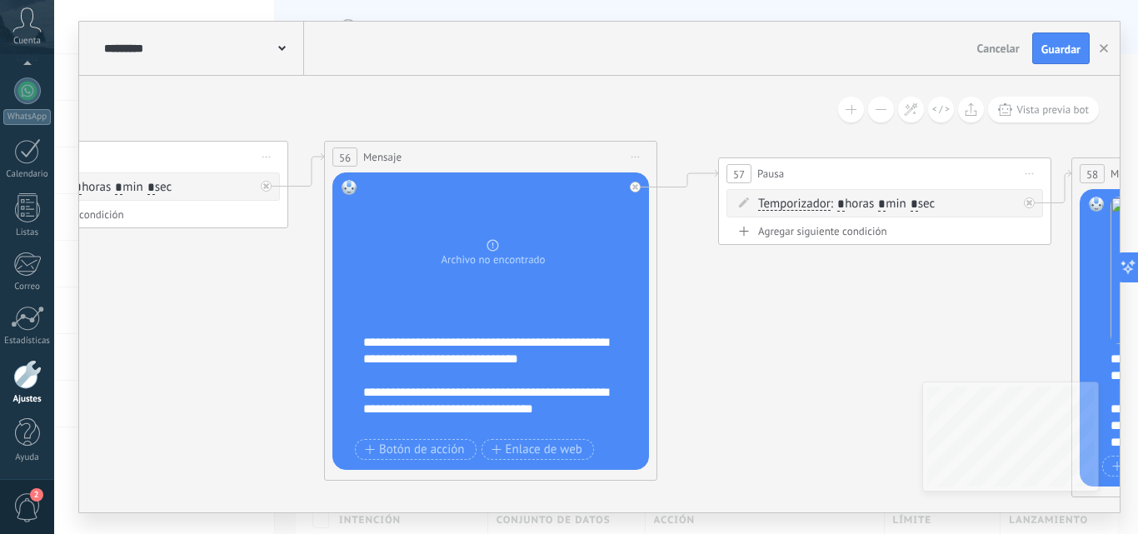
drag, startPoint x: 818, startPoint y: 161, endPoint x: 424, endPoint y: 75, distance: 403.1
click at [424, 75] on div "**********" at bounding box center [599, 267] width 1040 height 490
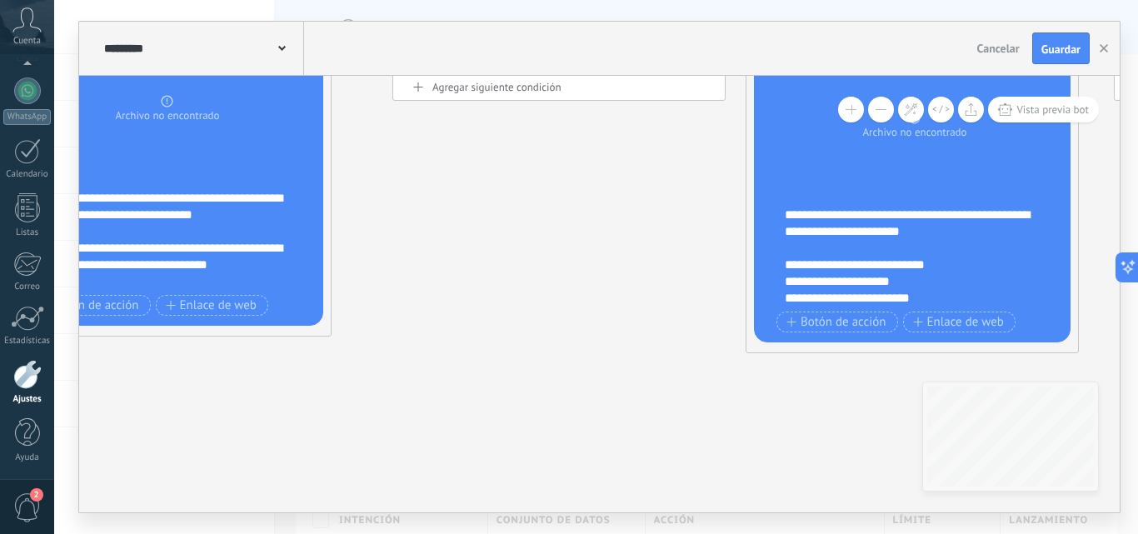
drag, startPoint x: 784, startPoint y: 353, endPoint x: 505, endPoint y: 222, distance: 309.2
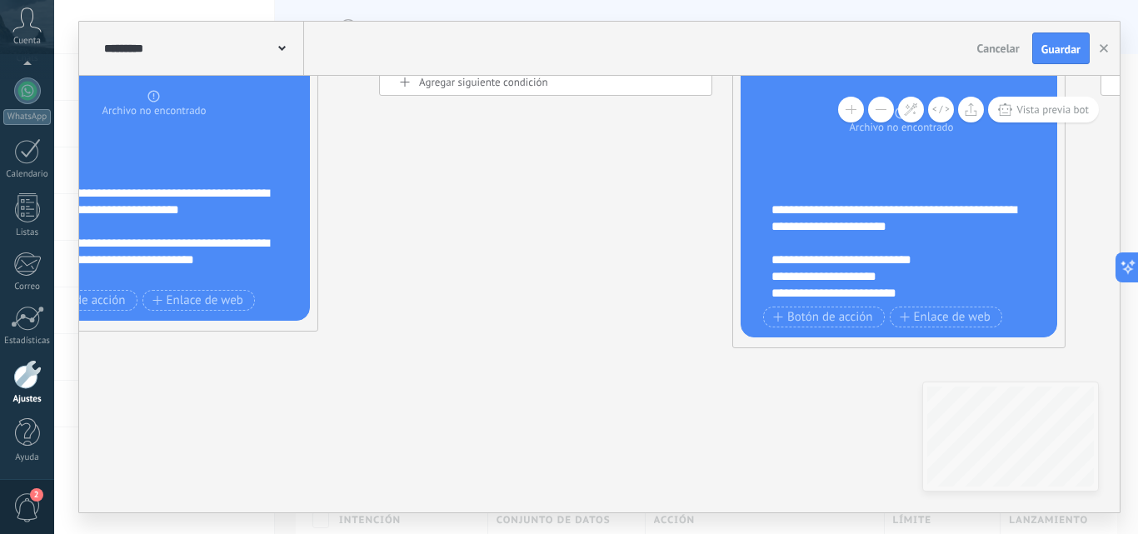
drag, startPoint x: 662, startPoint y: 336, endPoint x: 481, endPoint y: 271, distance: 193.1
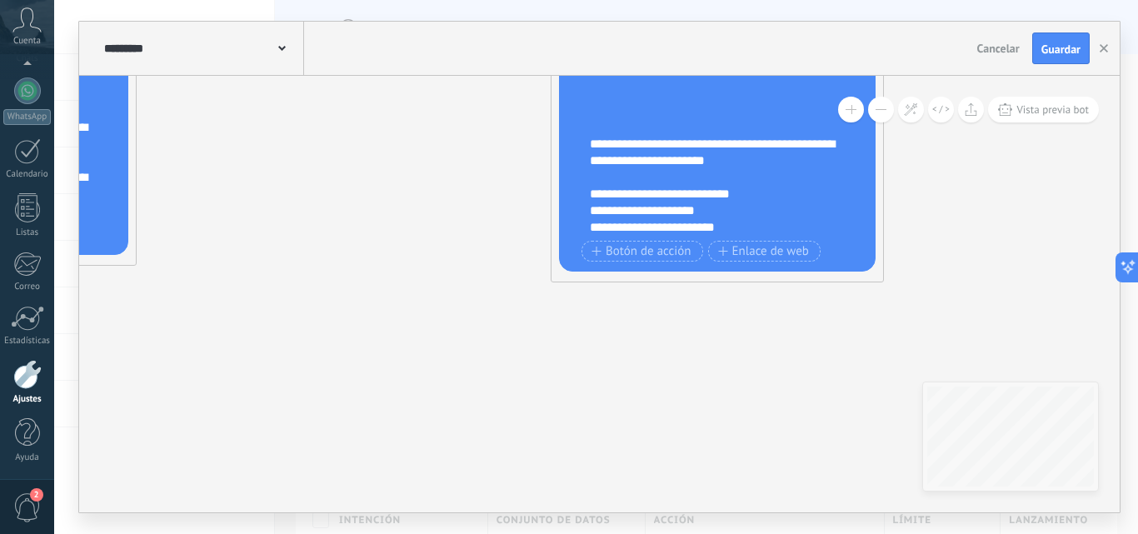
drag, startPoint x: 437, startPoint y: 385, endPoint x: 197, endPoint y: 321, distance: 248.9
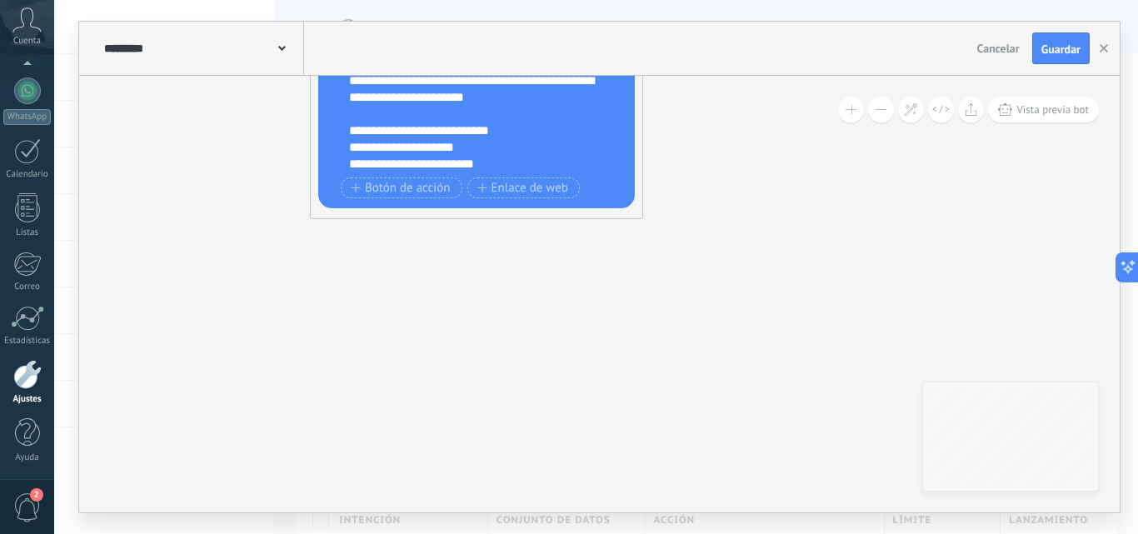
drag, startPoint x: 760, startPoint y: 285, endPoint x: 580, endPoint y: 511, distance: 289.2
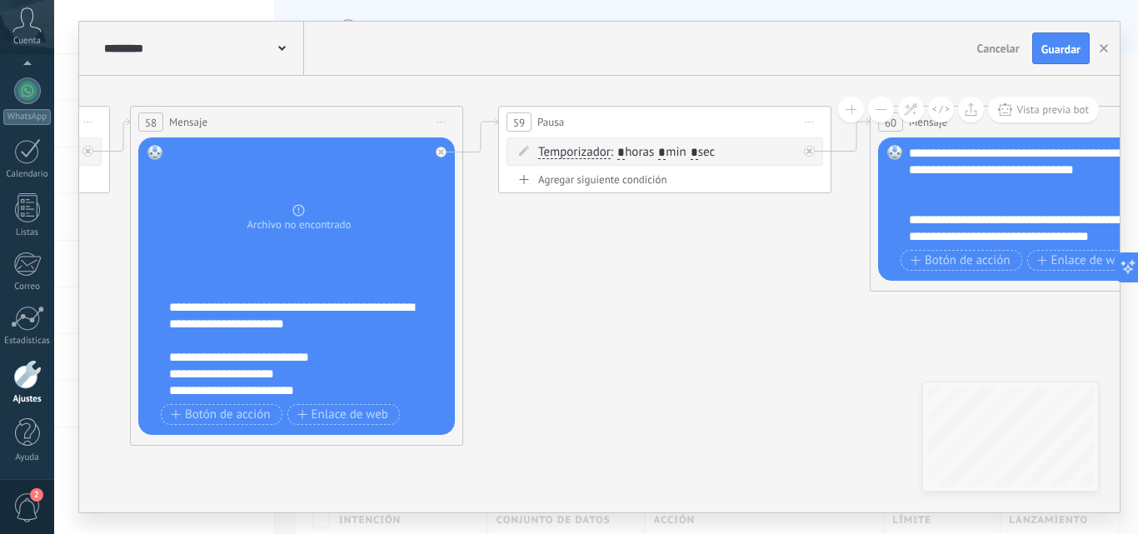
drag, startPoint x: 680, startPoint y: 371, endPoint x: 426, endPoint y: 369, distance: 254.0
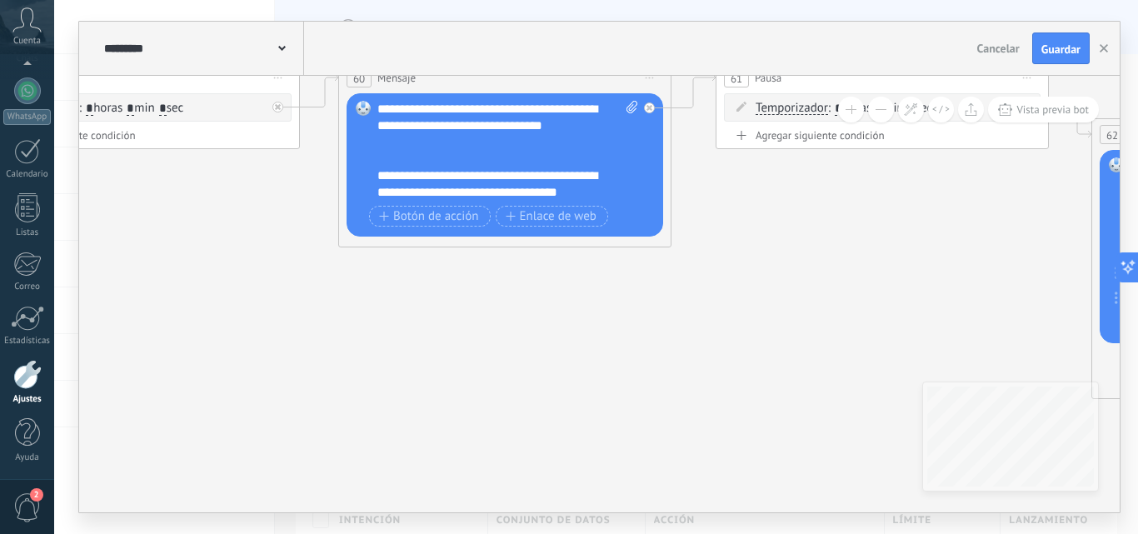
drag, startPoint x: 820, startPoint y: 395, endPoint x: 540, endPoint y: 352, distance: 283.8
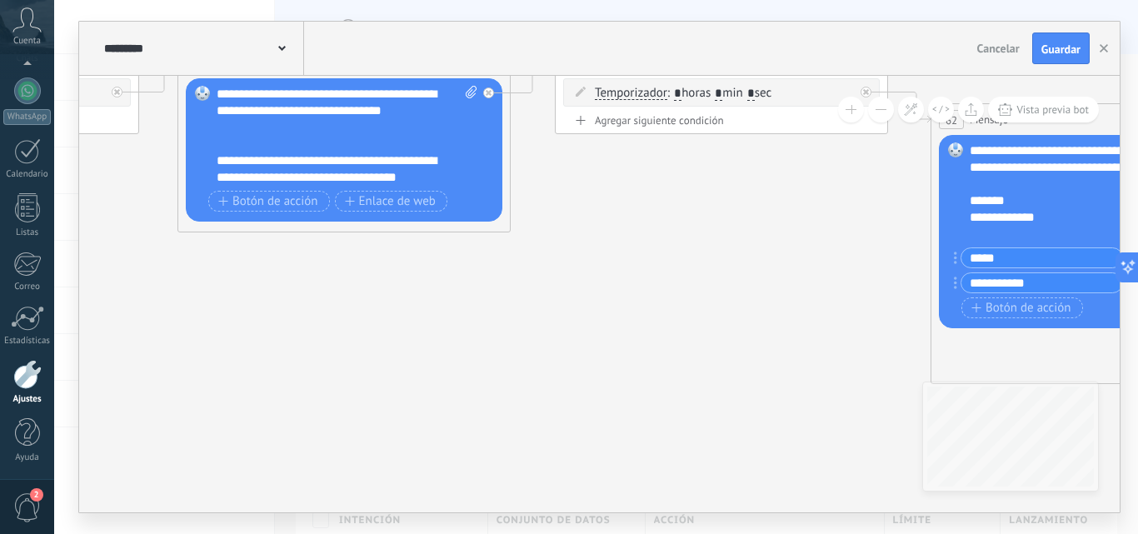
drag, startPoint x: 792, startPoint y: 331, endPoint x: 535, endPoint y: 303, distance: 258.0
click at [536, 303] on icon at bounding box center [1106, 248] width 10019 height 1860
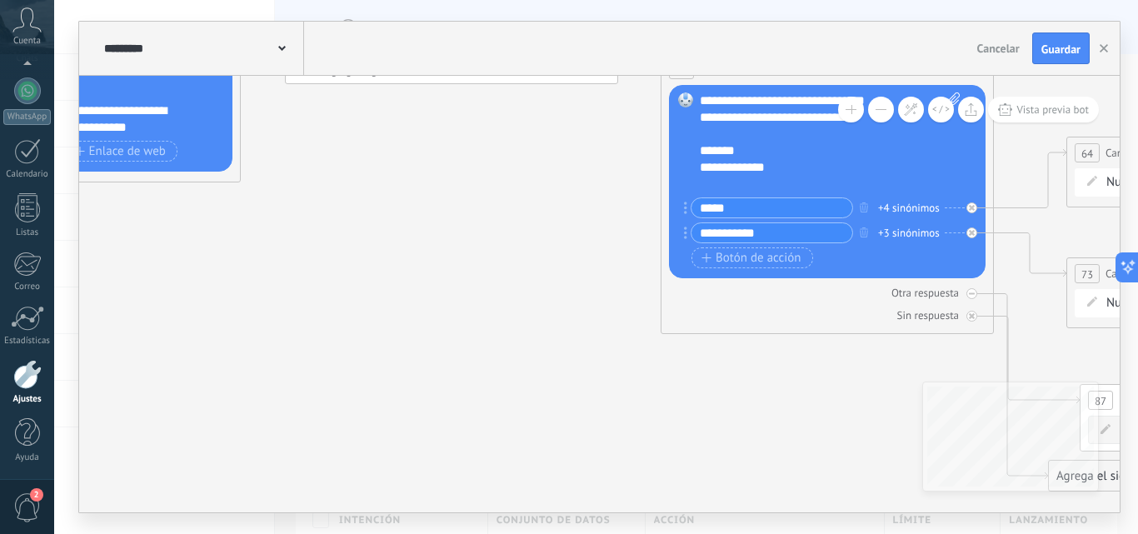
drag, startPoint x: 723, startPoint y: 339, endPoint x: 502, endPoint y: 294, distance: 225.2
click at [502, 294] on icon at bounding box center [836, 198] width 10019 height 1860
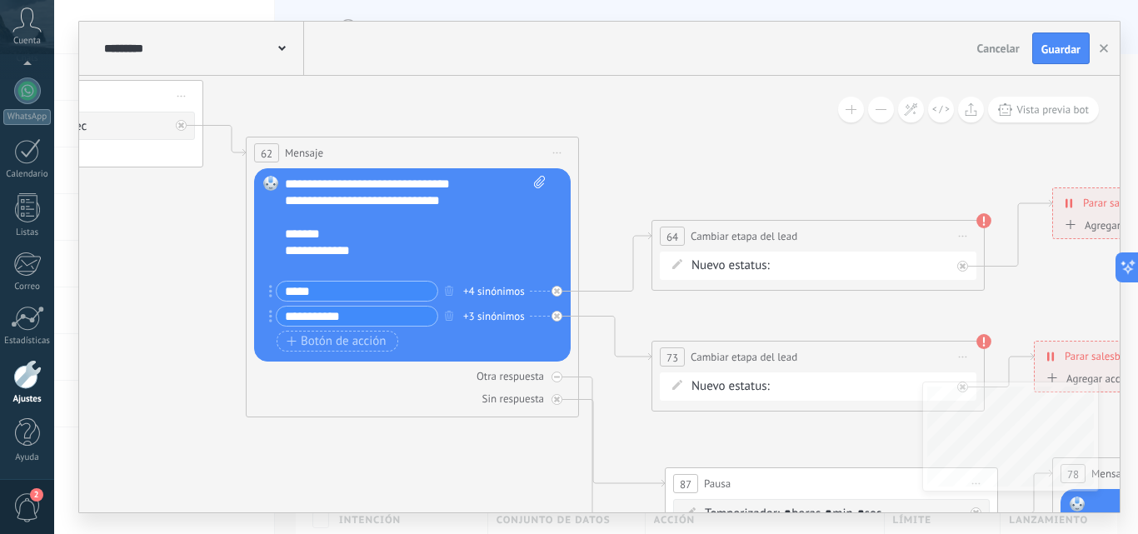
drag, startPoint x: 502, startPoint y: 294, endPoint x: 137, endPoint y: 386, distance: 377.1
click at [137, 386] on icon at bounding box center [421, 281] width 10019 height 1860
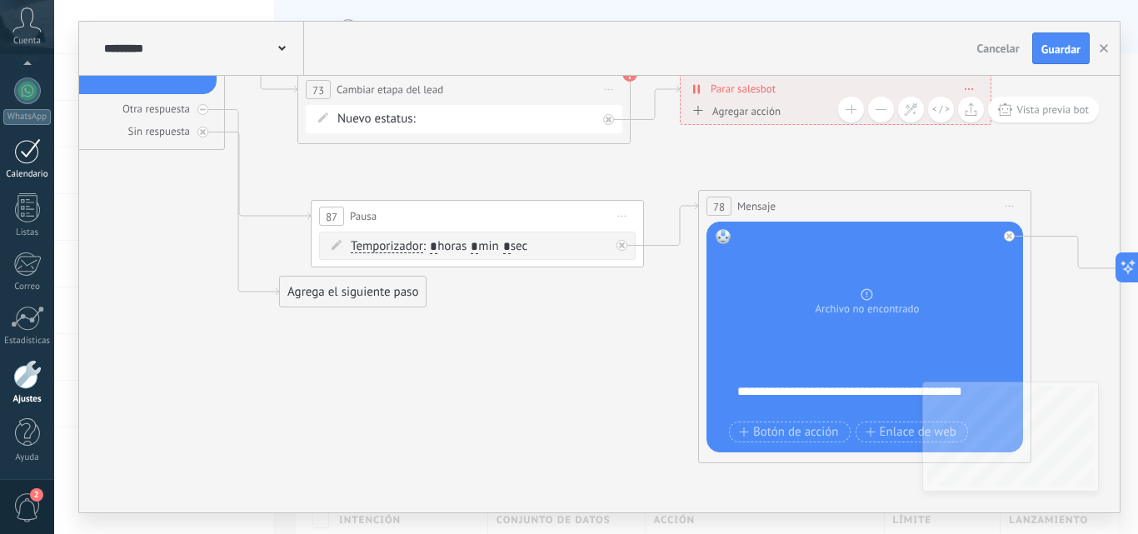
drag, startPoint x: 368, startPoint y: 427, endPoint x: 4, endPoint y: 148, distance: 458.5
click at [6, 149] on body ".abccls-1,.abccls-2{fill-rule:evenodd}.abccls-2{fill:#fff} .abfcls-1{fill:none}…" at bounding box center [569, 267] width 1138 height 534
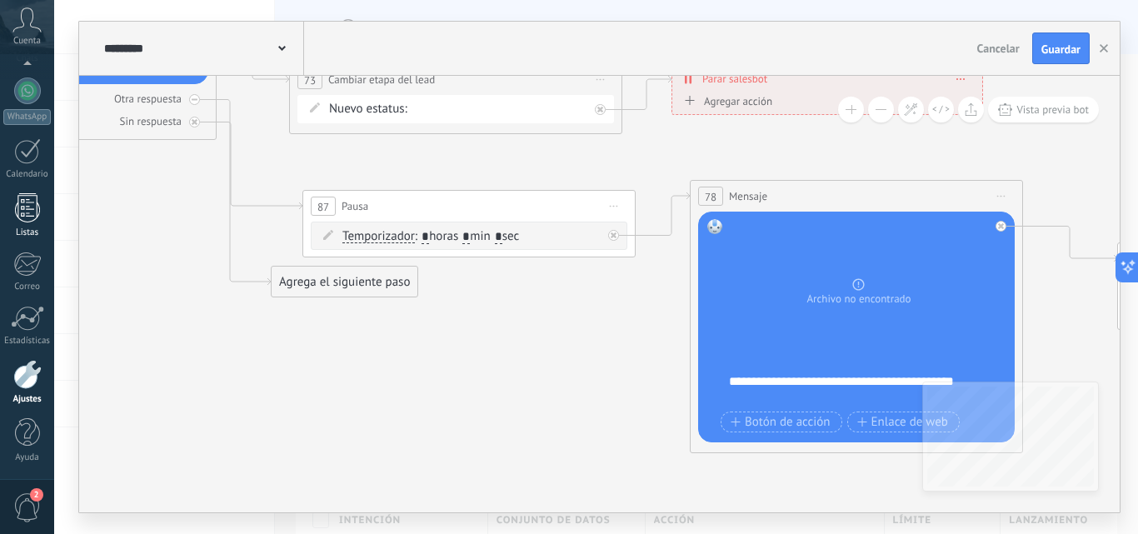
drag, startPoint x: 364, startPoint y: 361, endPoint x: 0, endPoint y: 237, distance: 384.2
click at [0, 237] on body ".abccls-1,.abccls-2{fill-rule:evenodd}.abccls-2{fill:#fff} .abfcls-1{fill:none}…" at bounding box center [569, 267] width 1138 height 534
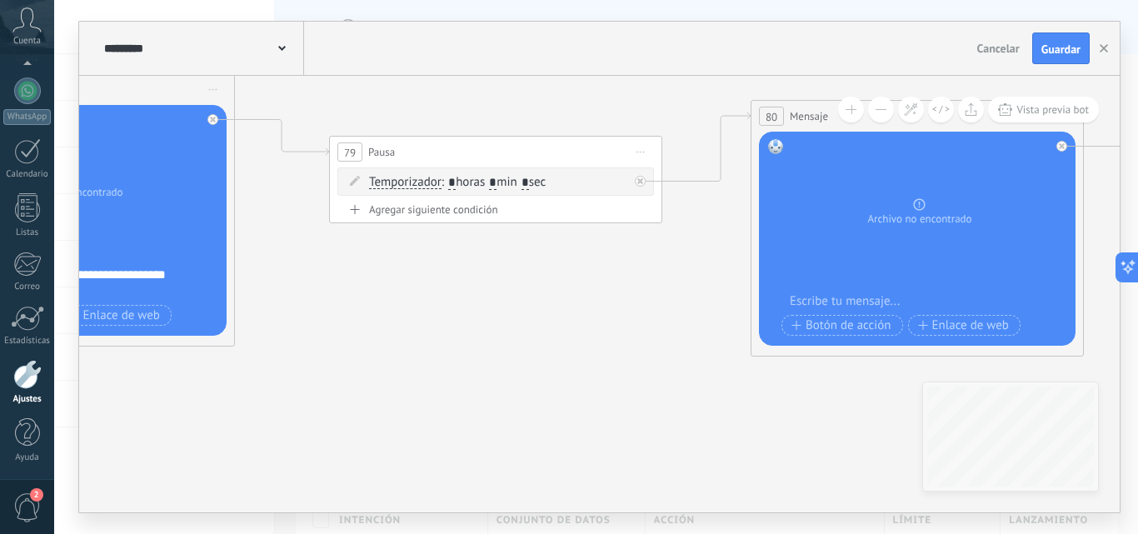
drag, startPoint x: 776, startPoint y: 307, endPoint x: 346, endPoint y: 326, distance: 430.1
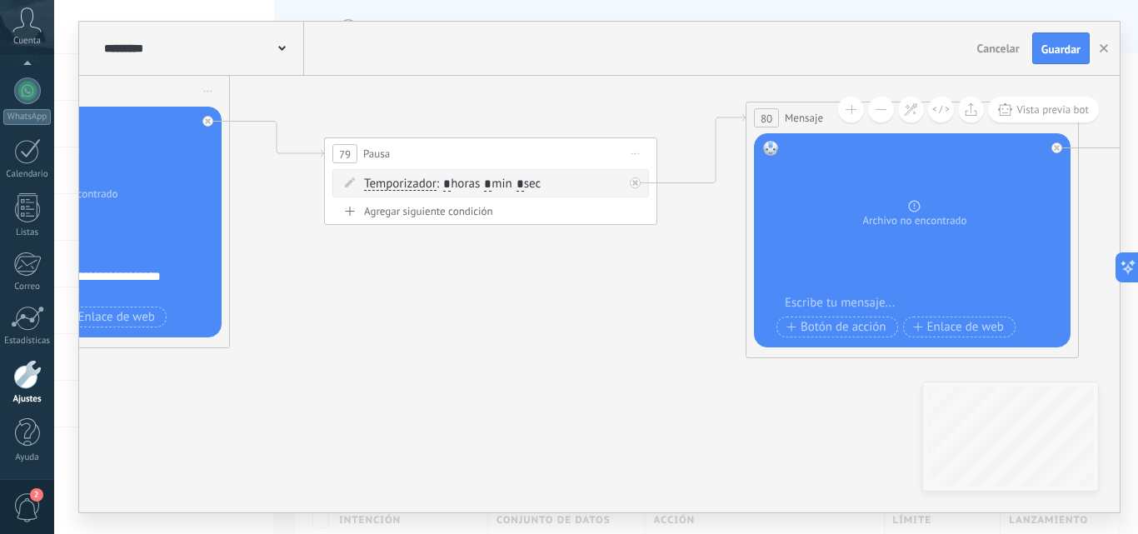
drag, startPoint x: 580, startPoint y: 344, endPoint x: 96, endPoint y: 240, distance: 494.9
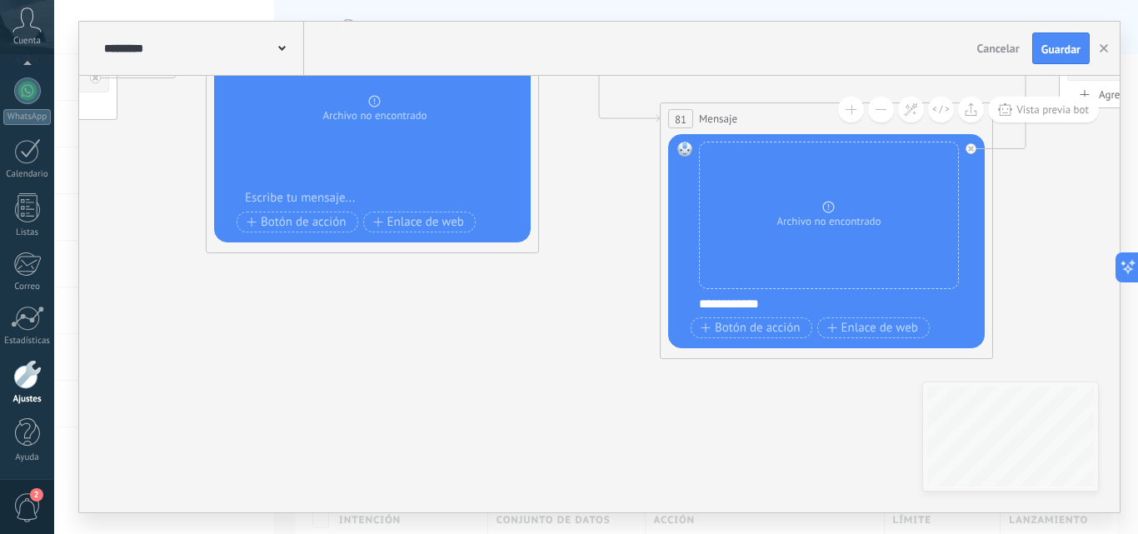
drag, startPoint x: 479, startPoint y: 330, endPoint x: 327, endPoint y: 325, distance: 151.6
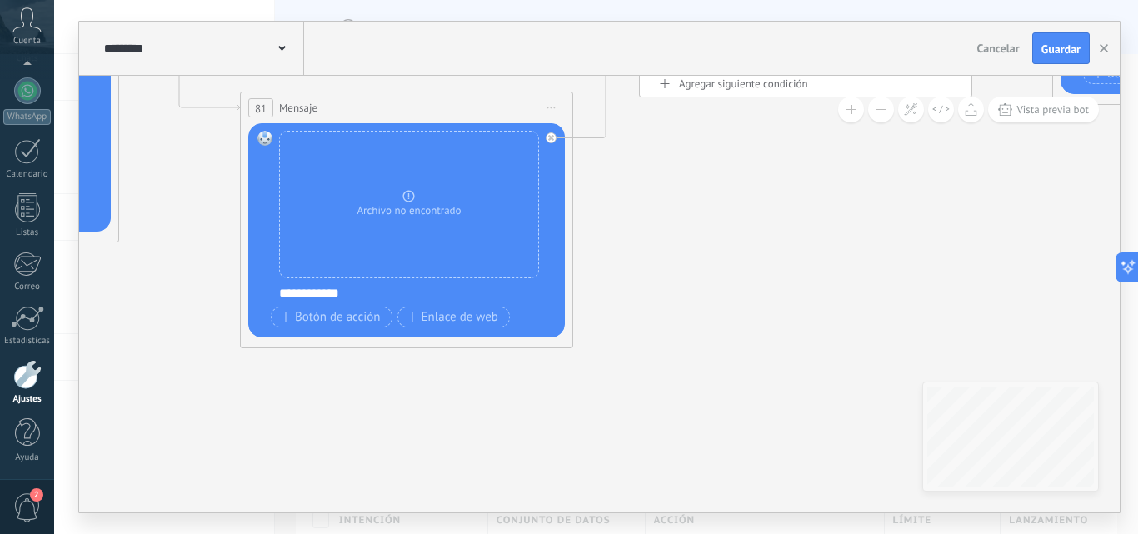
drag, startPoint x: 650, startPoint y: 401, endPoint x: 306, endPoint y: 394, distance: 344.0
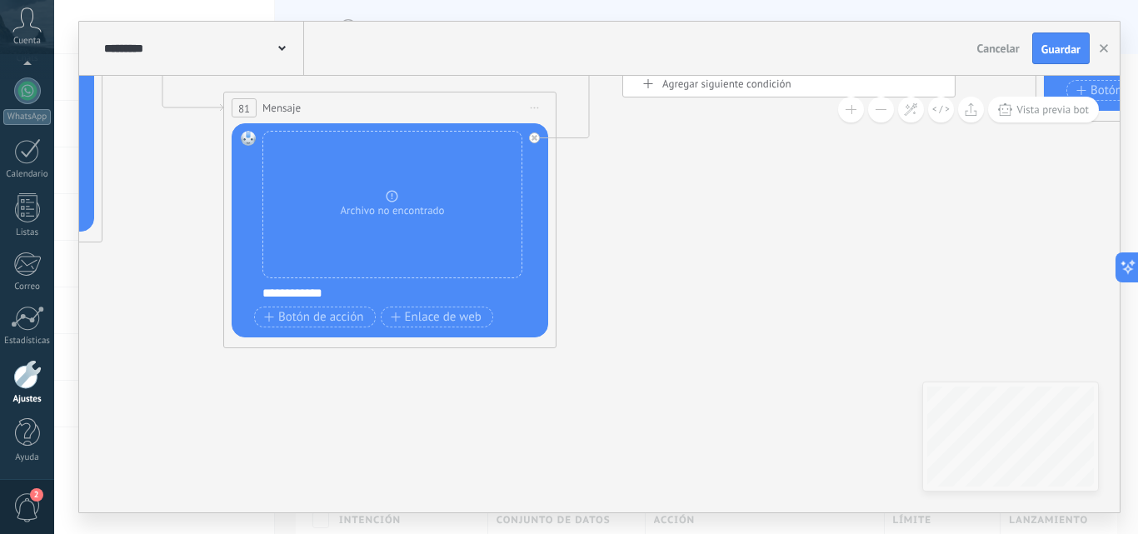
drag, startPoint x: 584, startPoint y: 397, endPoint x: 357, endPoint y: 405, distance: 226.6
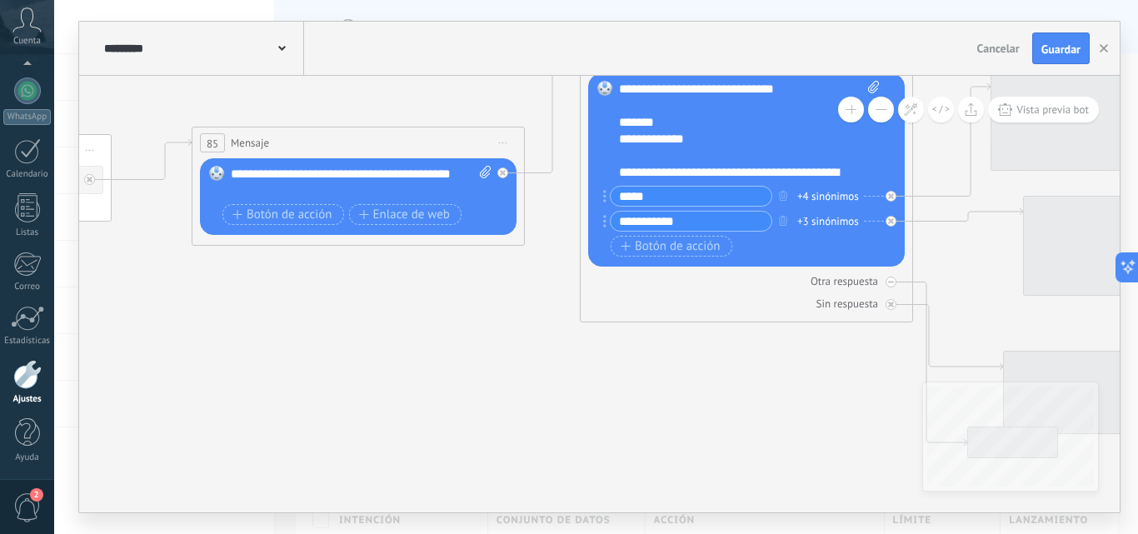
drag, startPoint x: 511, startPoint y: 346, endPoint x: 139, endPoint y: 359, distance: 372.5
click at [62, 384] on div "**********" at bounding box center [595, 267] width 1083 height 534
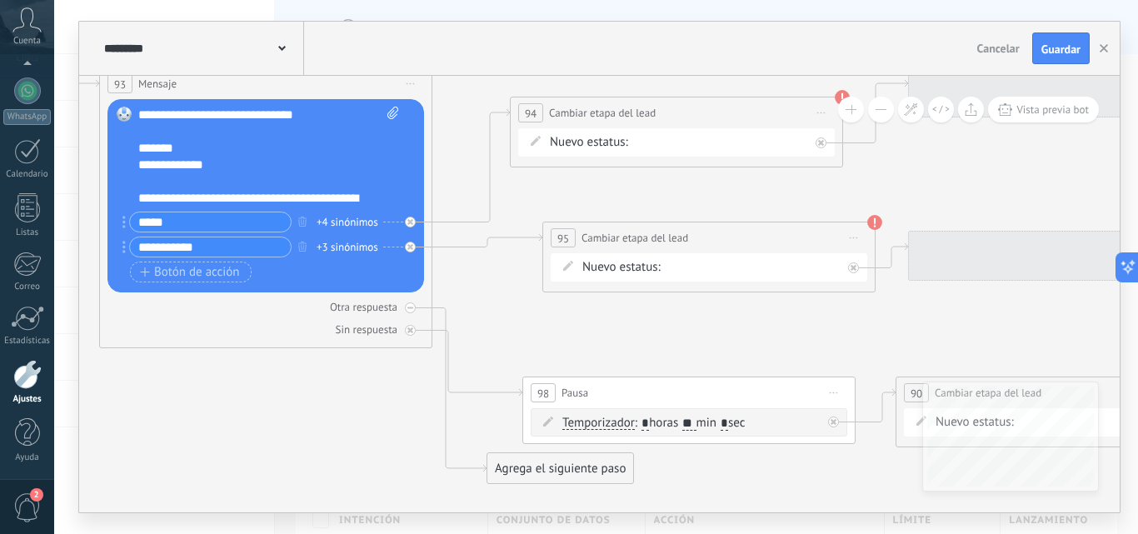
drag, startPoint x: 634, startPoint y: 343, endPoint x: 96, endPoint y: 358, distance: 538.2
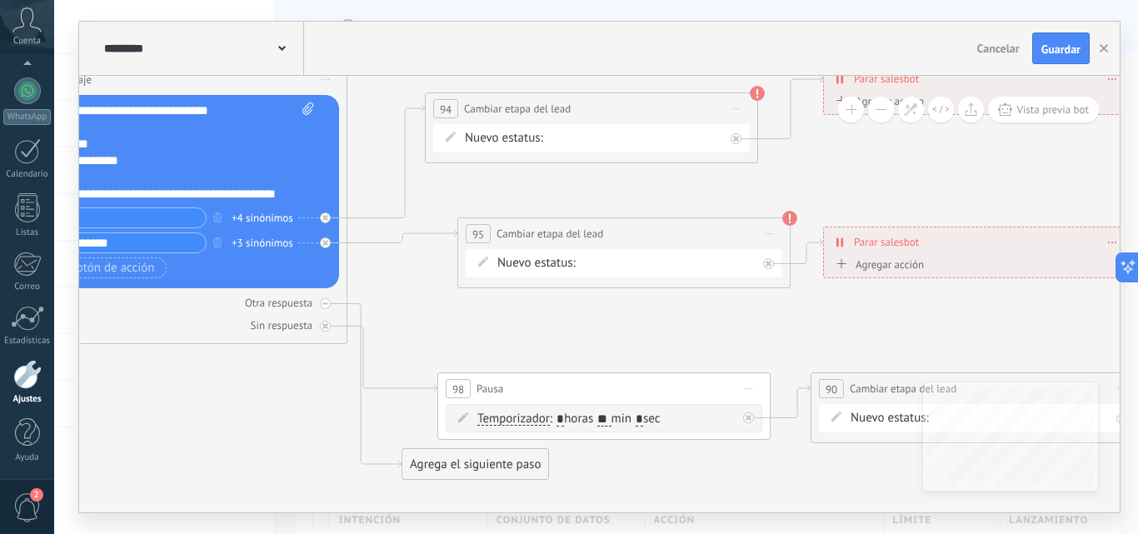
drag, startPoint x: 787, startPoint y: 335, endPoint x: 251, endPoint y: 356, distance: 535.9
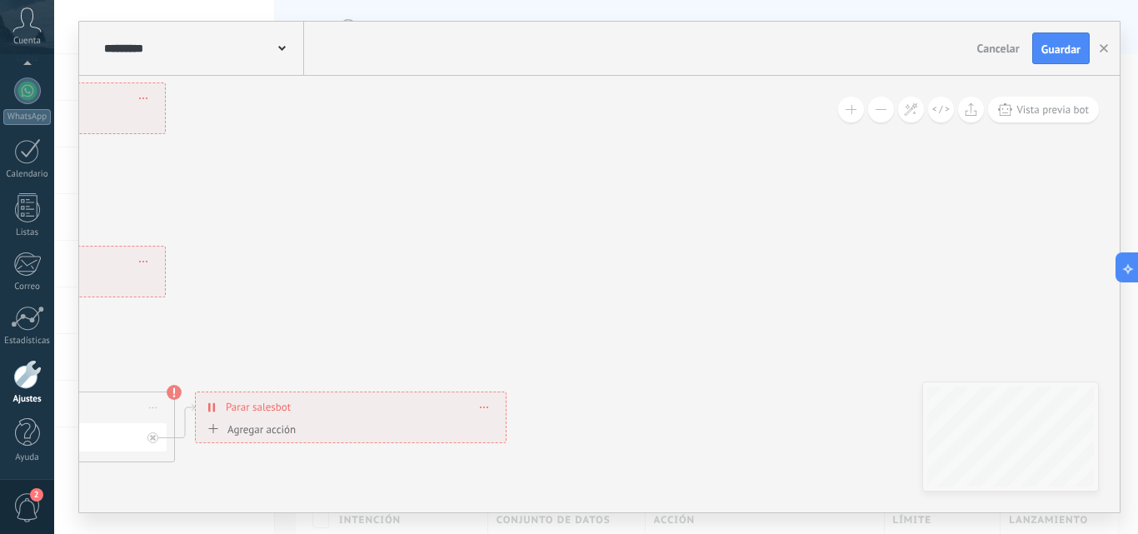
drag, startPoint x: 744, startPoint y: 276, endPoint x: 305, endPoint y: 262, distance: 439.1
drag, startPoint x: 650, startPoint y: 227, endPoint x: 866, endPoint y: 236, distance: 216.7
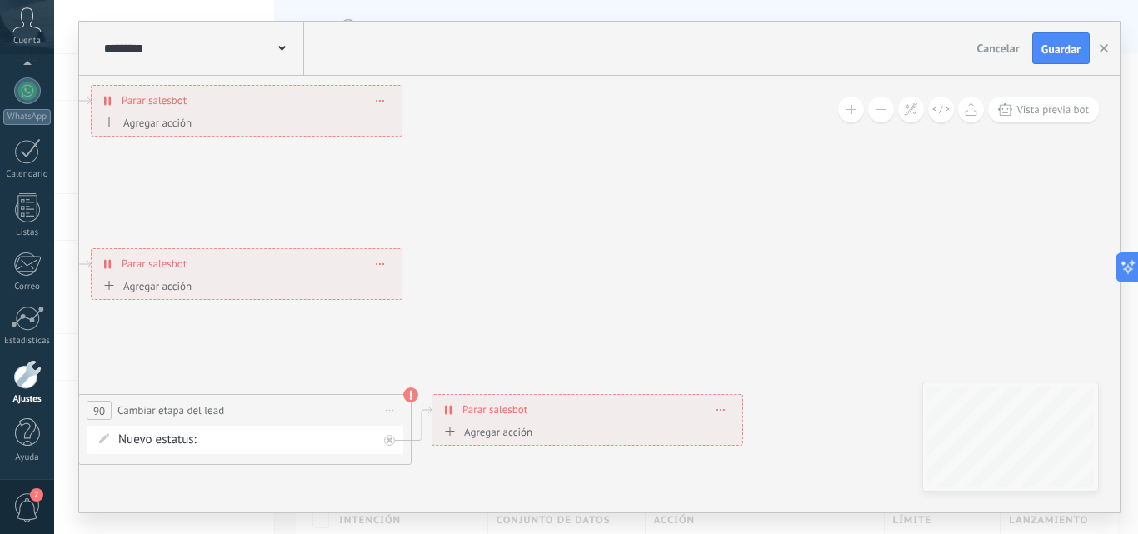
drag, startPoint x: 570, startPoint y: 264, endPoint x: 969, endPoint y: 185, distance: 406.7
